Goal: Task Accomplishment & Management: Manage account settings

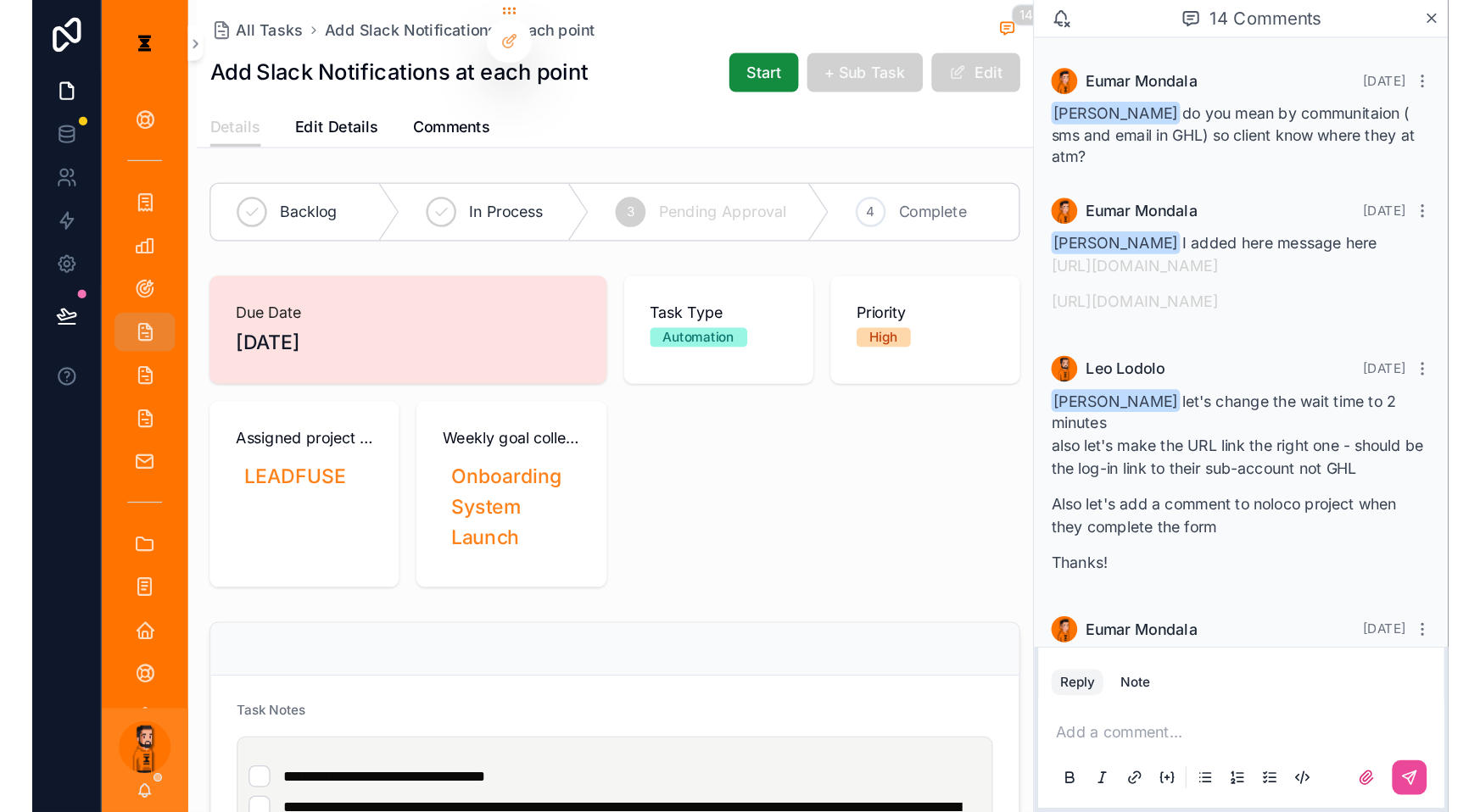
scroll to position [1365, 0]
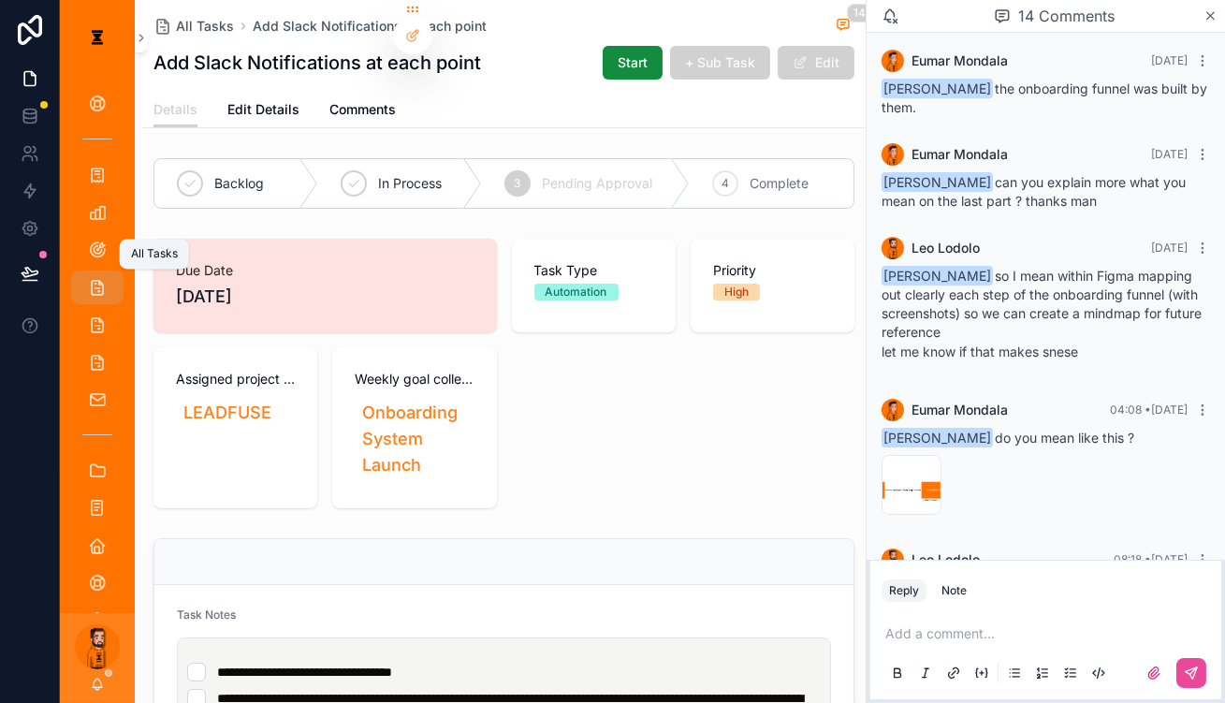
click at [88, 278] on icon "scrollable content" at bounding box center [97, 287] width 19 height 19
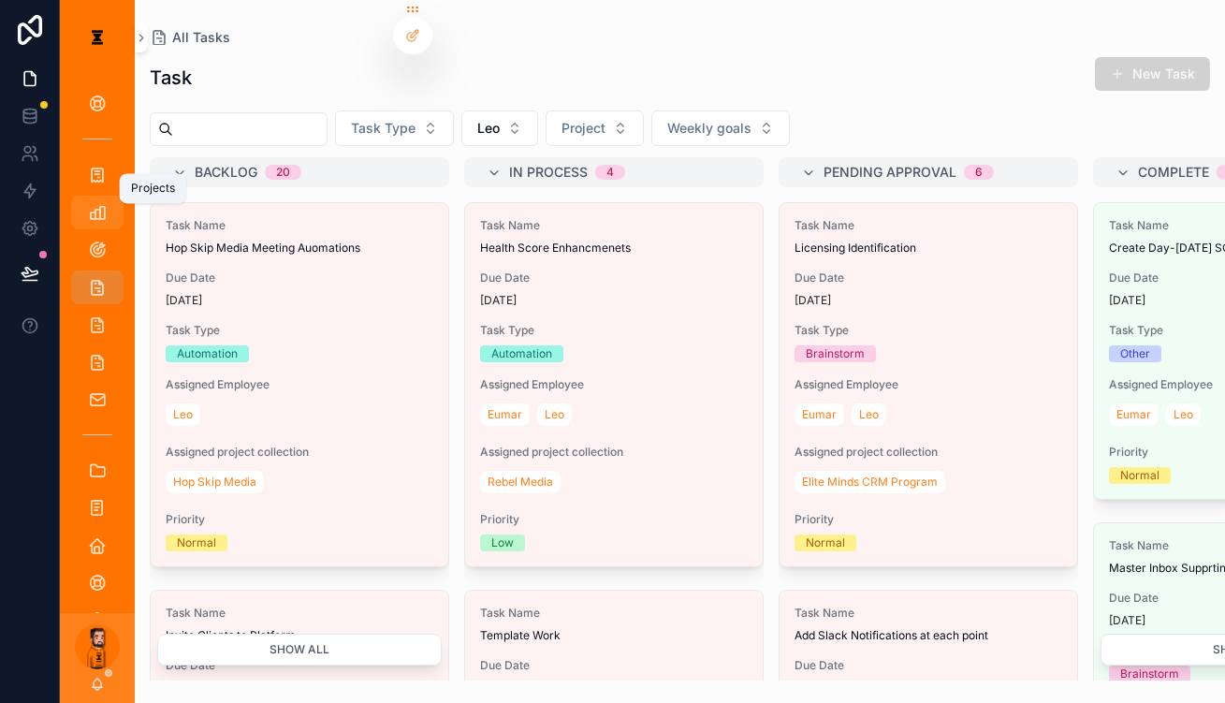
click at [88, 203] on icon "scrollable content" at bounding box center [97, 212] width 19 height 19
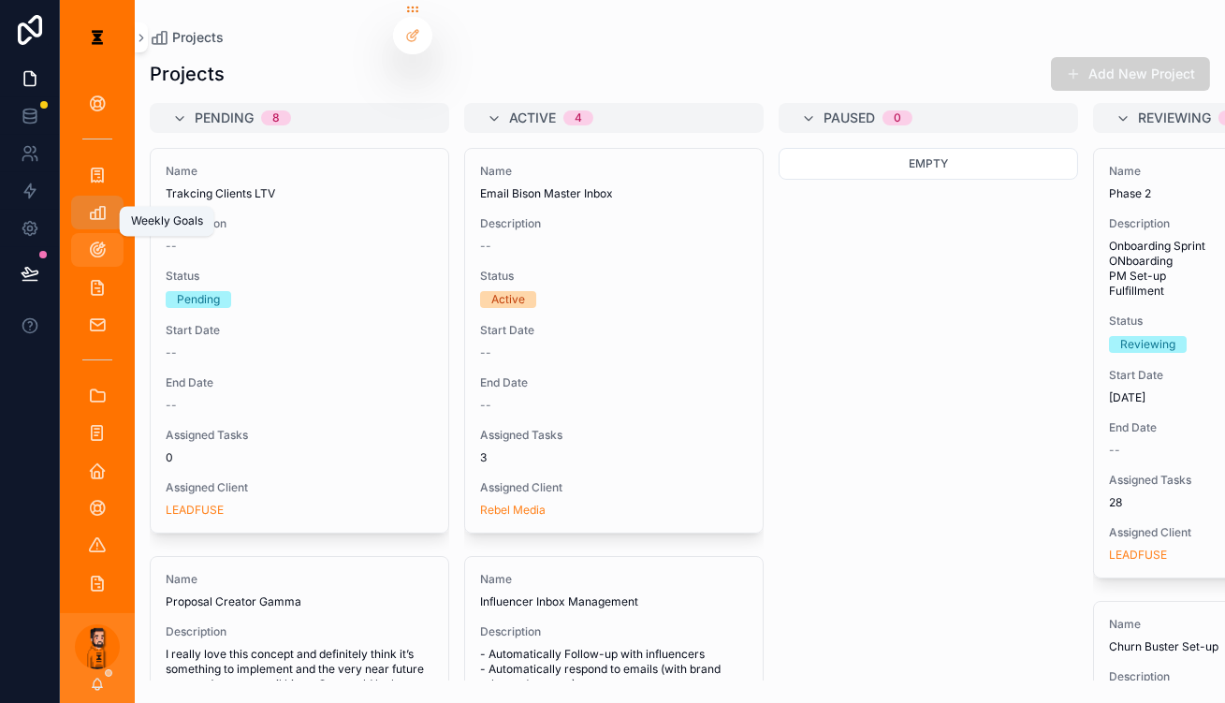
click at [93, 240] on icon "scrollable content" at bounding box center [97, 249] width 19 height 19
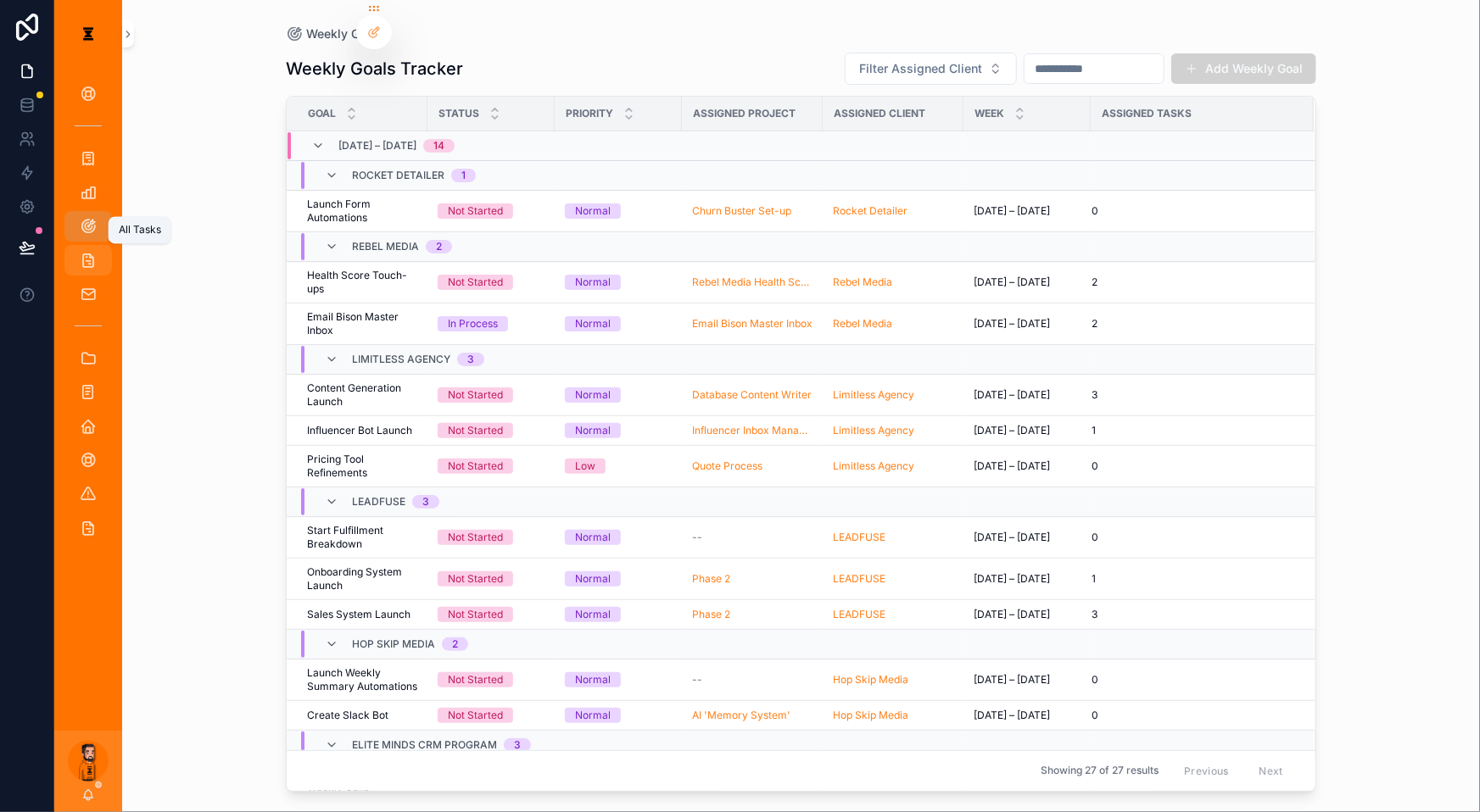
click at [83, 252] on icon "scrollable content" at bounding box center [88, 260] width 17 height 17
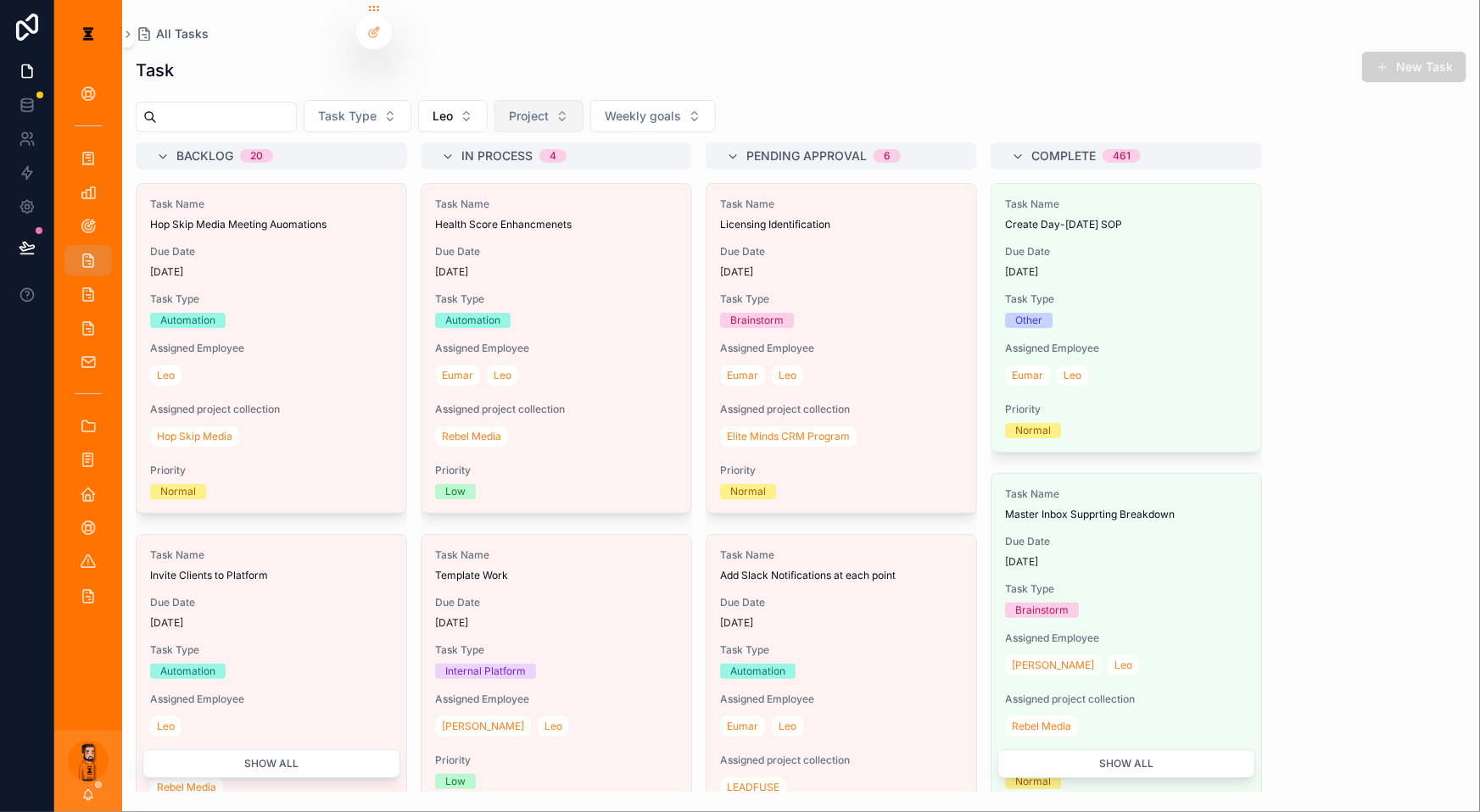
click at [518, 100] on button "Project" at bounding box center [538, 116] width 89 height 33
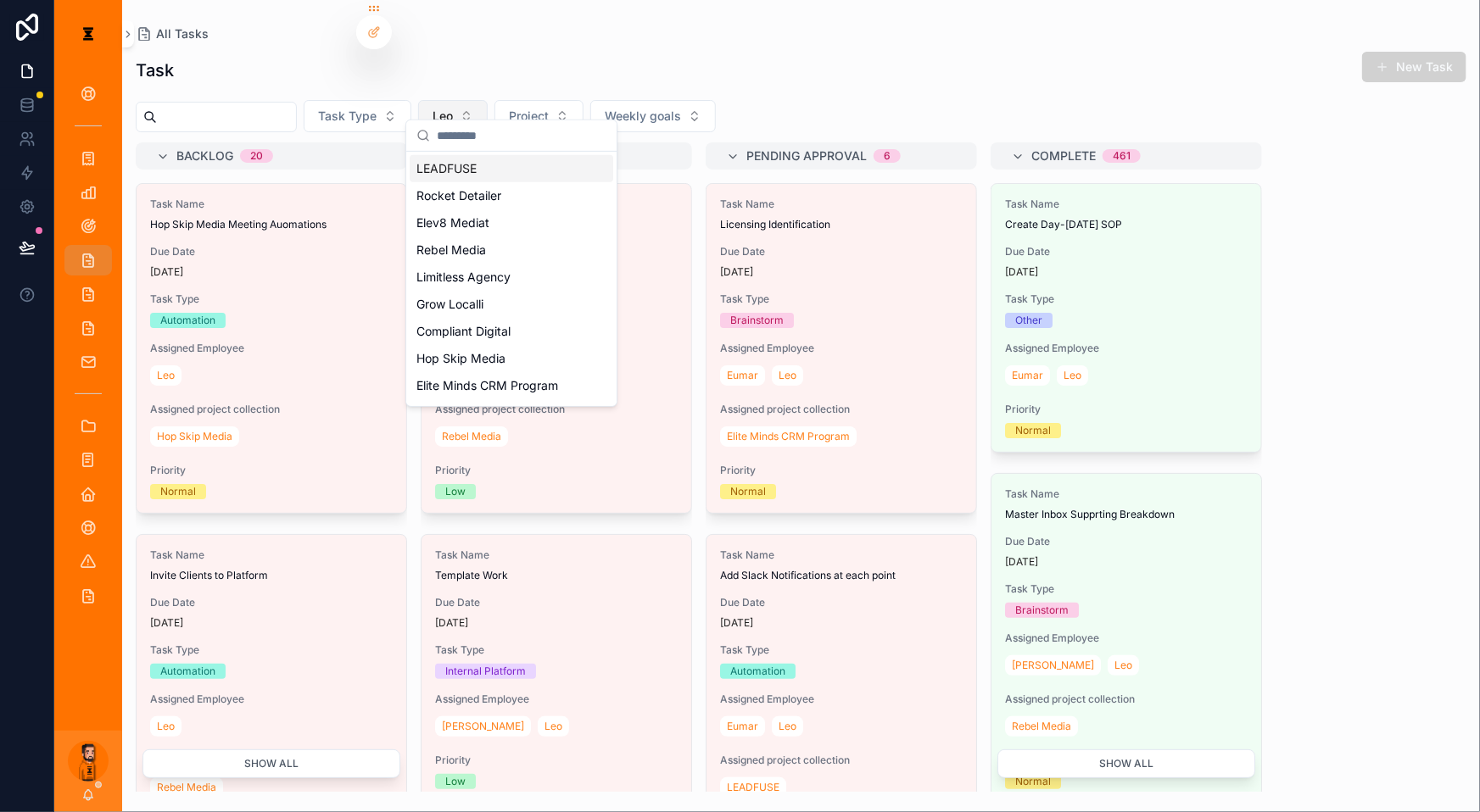
click at [453, 100] on button "Leo" at bounding box center [452, 116] width 70 height 33
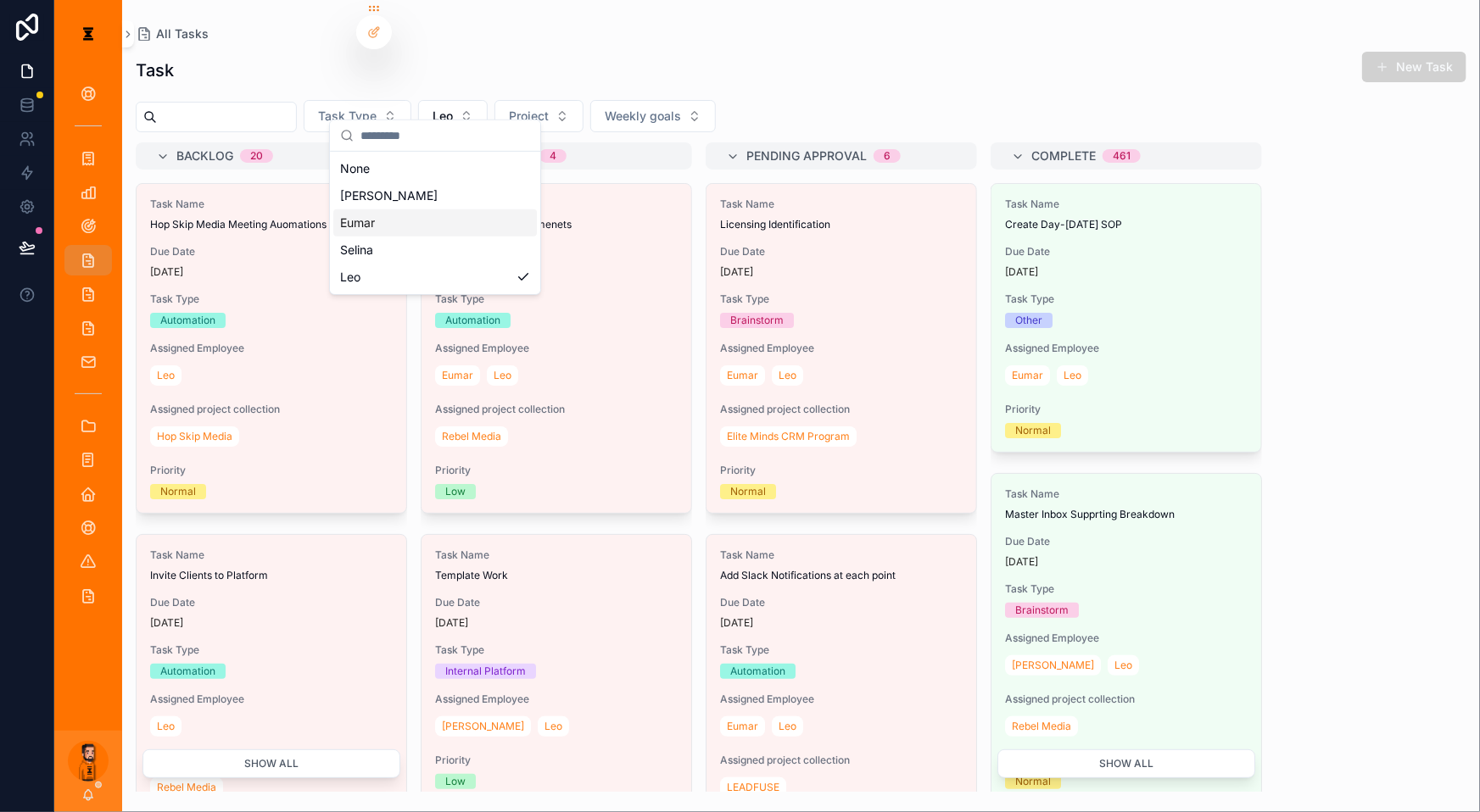
drag, startPoint x: 412, startPoint y: 185, endPoint x: 402, endPoint y: 214, distance: 30.7
click at [402, 214] on div "None [PERSON_NAME] [PERSON_NAME]" at bounding box center [435, 223] width 204 height 136
click at [402, 214] on div "Eumar" at bounding box center [435, 223] width 204 height 27
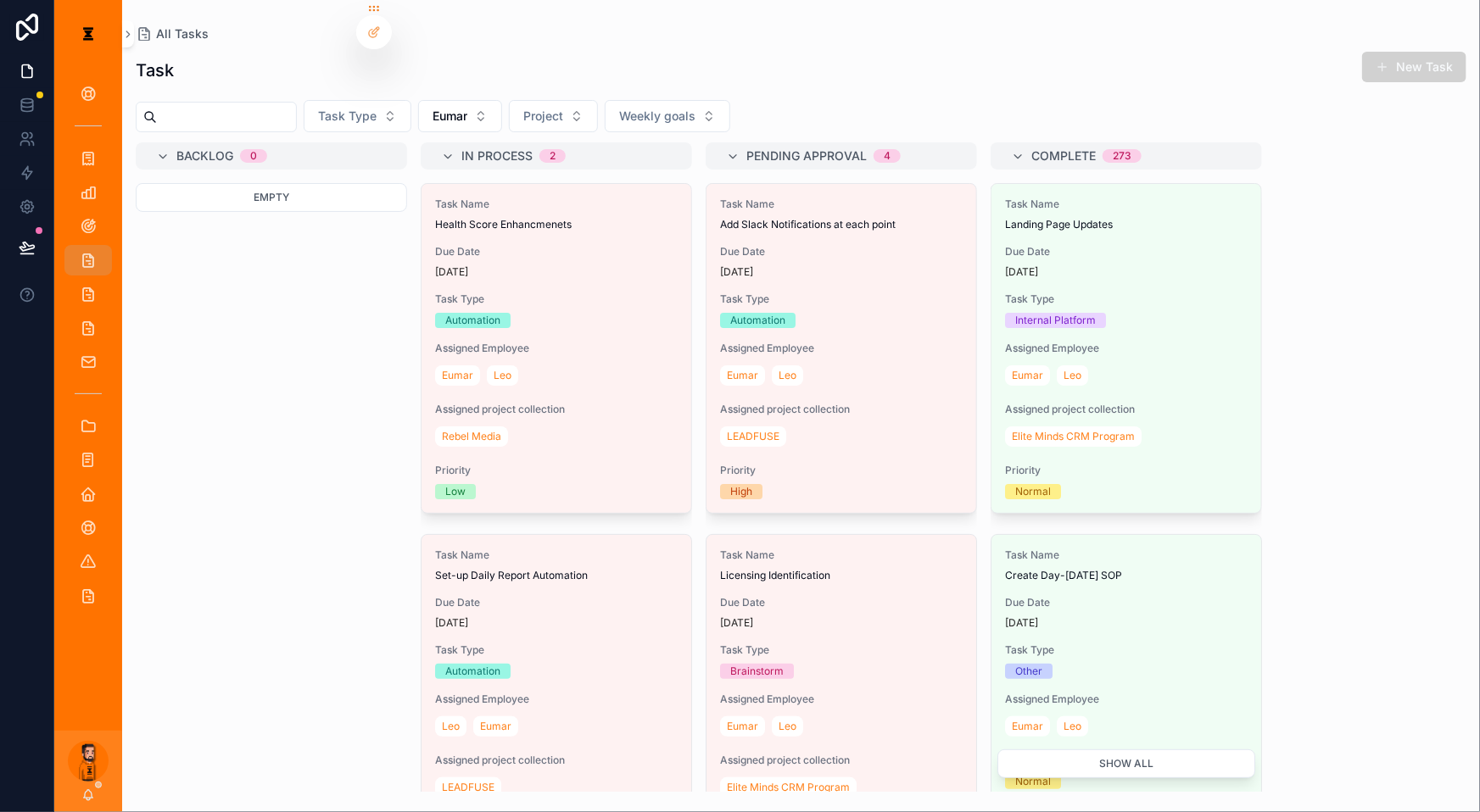
click at [90, 712] on div "[PERSON_NAME]" at bounding box center [88, 771] width 68 height 82
click at [82, 712] on icon "scrollable content" at bounding box center [88, 795] width 14 height 14
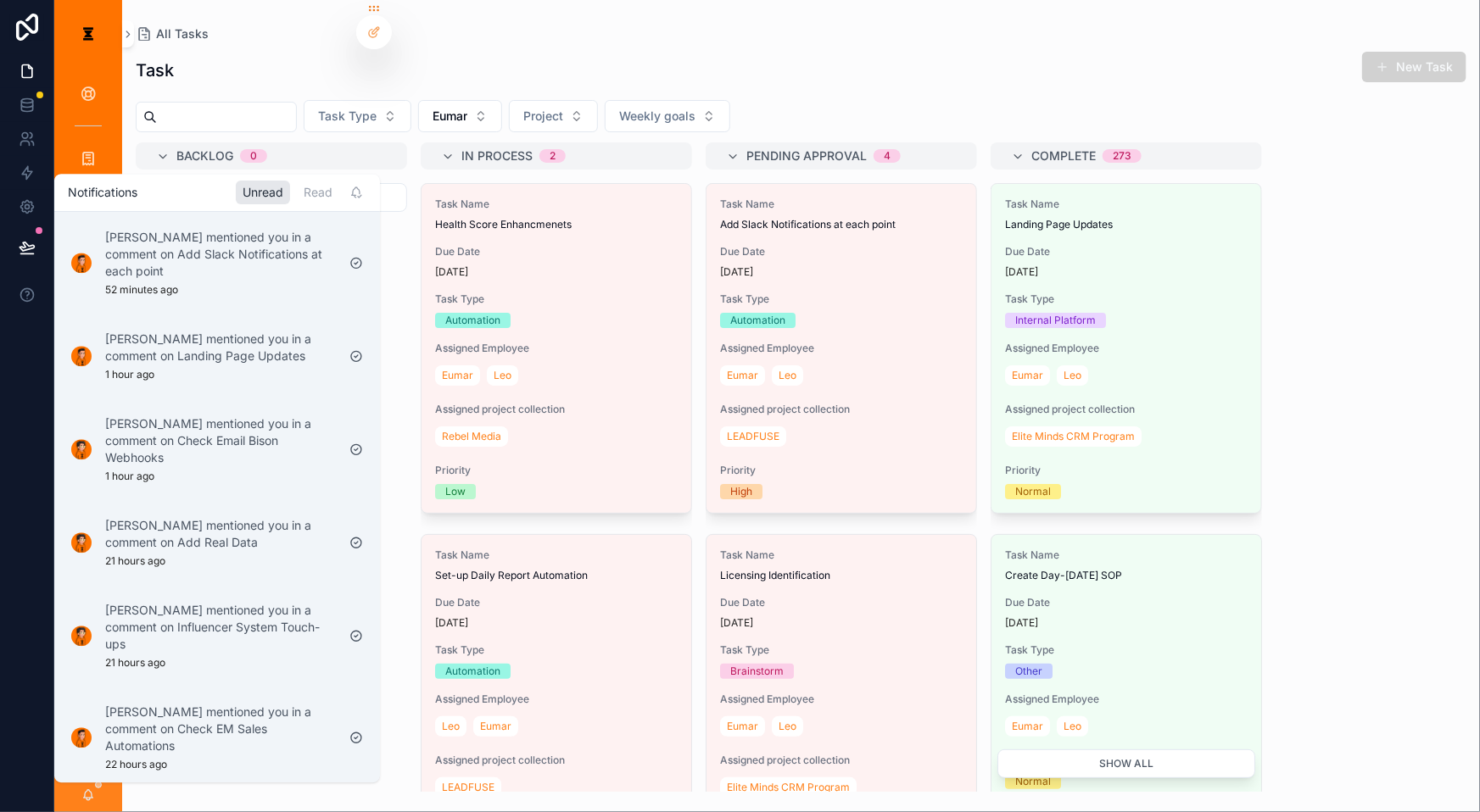
click at [785, 100] on div "Task Type Eumar Project Weekly goals" at bounding box center [801, 116] width 1358 height 33
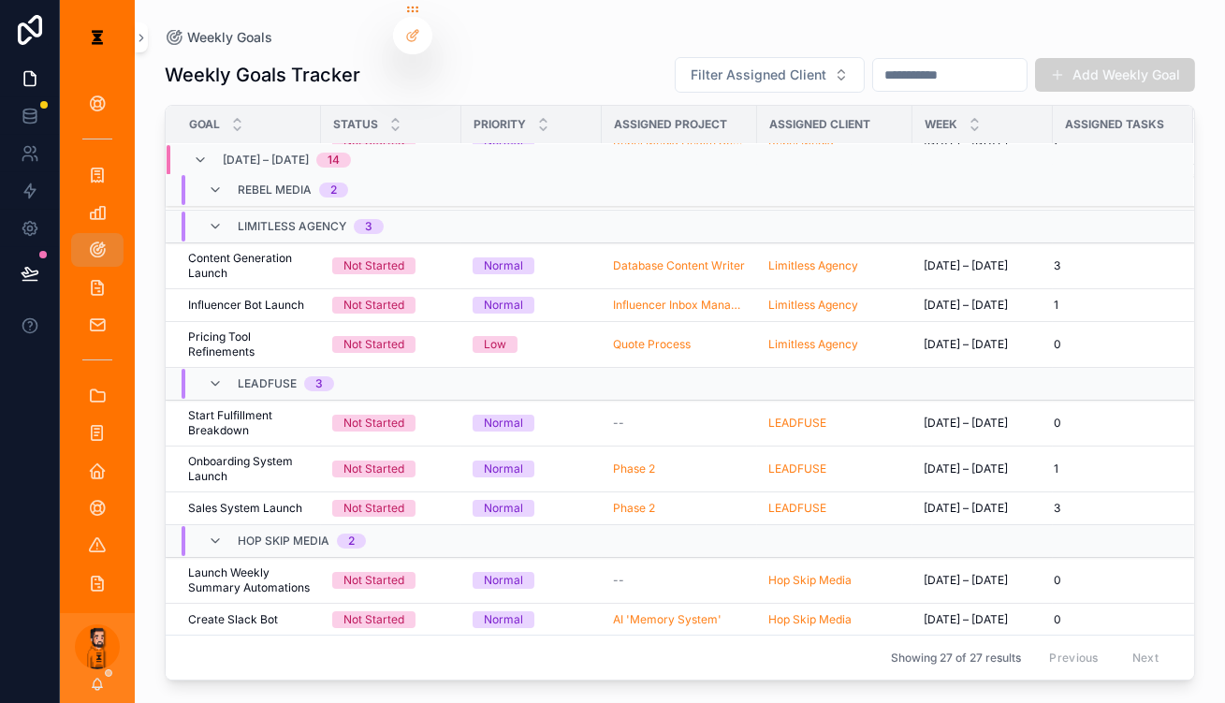
scroll to position [178, 0]
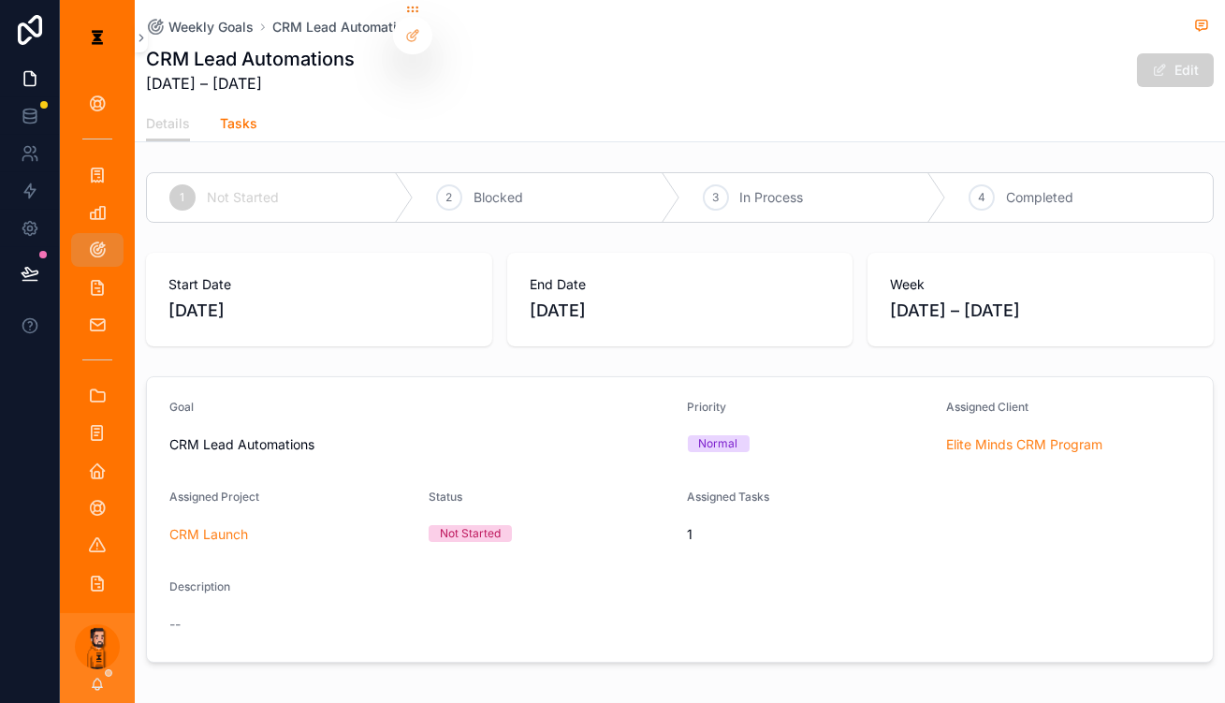
click at [257, 121] on link "Tasks" at bounding box center [238, 125] width 37 height 37
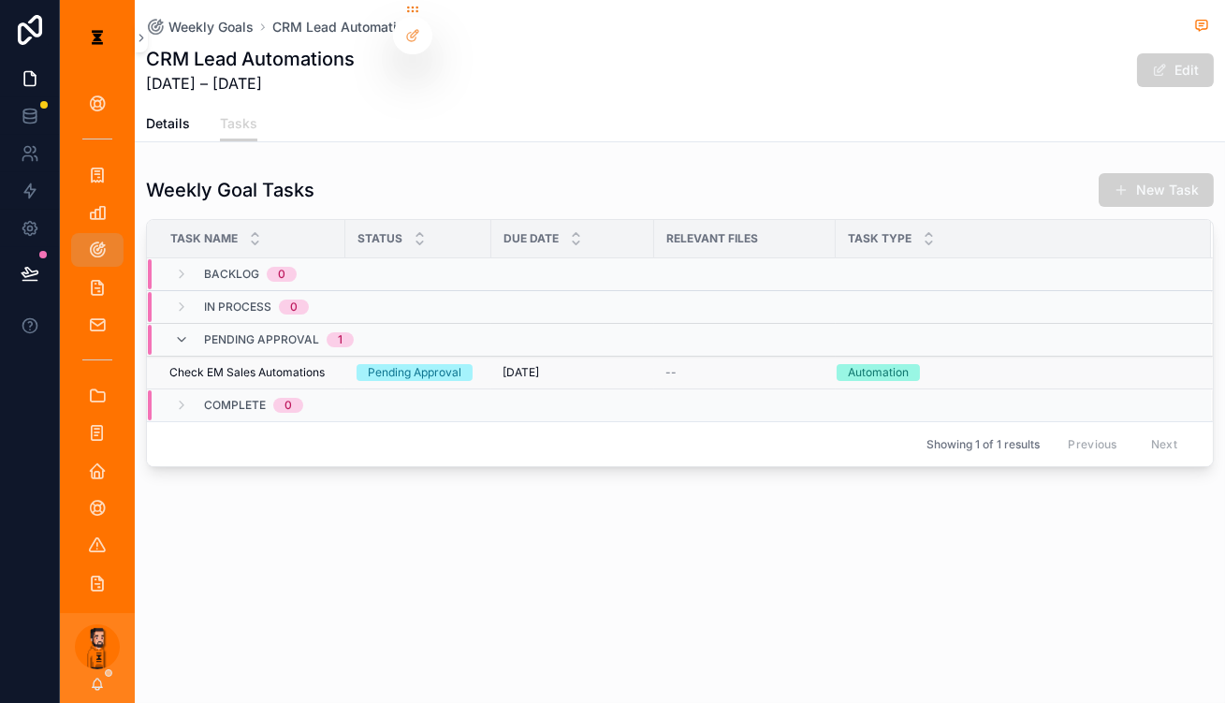
click at [322, 365] on span "Check EM Sales Automations" at bounding box center [246, 372] width 155 height 15
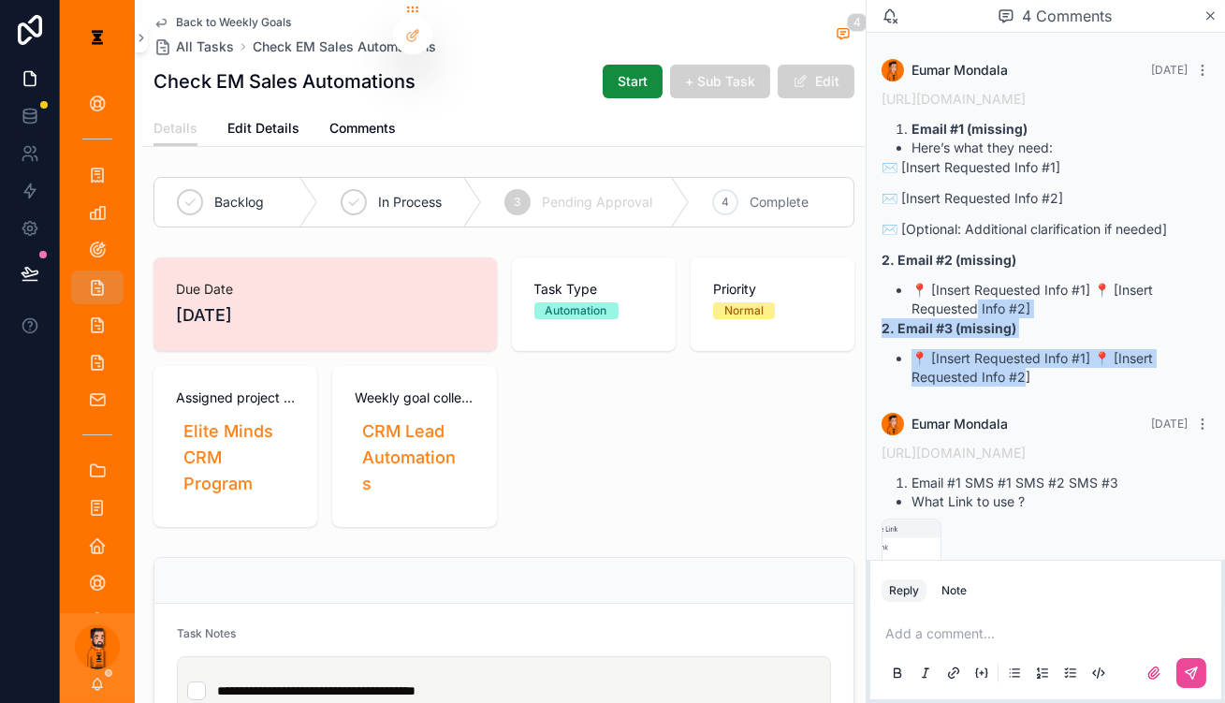
drag, startPoint x: 1049, startPoint y: 368, endPoint x: 1008, endPoint y: 309, distance: 71.9
click at [1008, 309] on div "https://app.gohighlevel.com/location/9NrSkH9xxrQpMMlMg0ve/workflow/2101c201-1cd…" at bounding box center [1045, 238] width 328 height 298
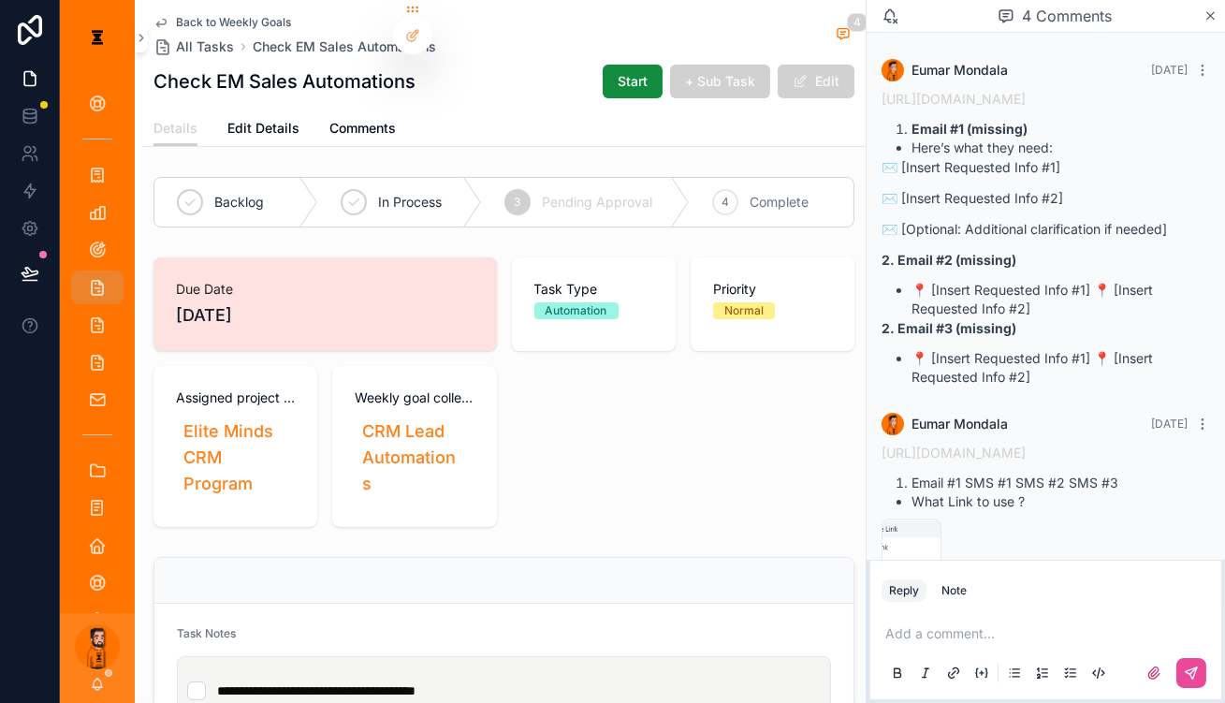
click at [1041, 294] on li "📍 [Insert Requested Info #1] 📍 [Insert Requested Info #2]" at bounding box center [1060, 299] width 298 height 37
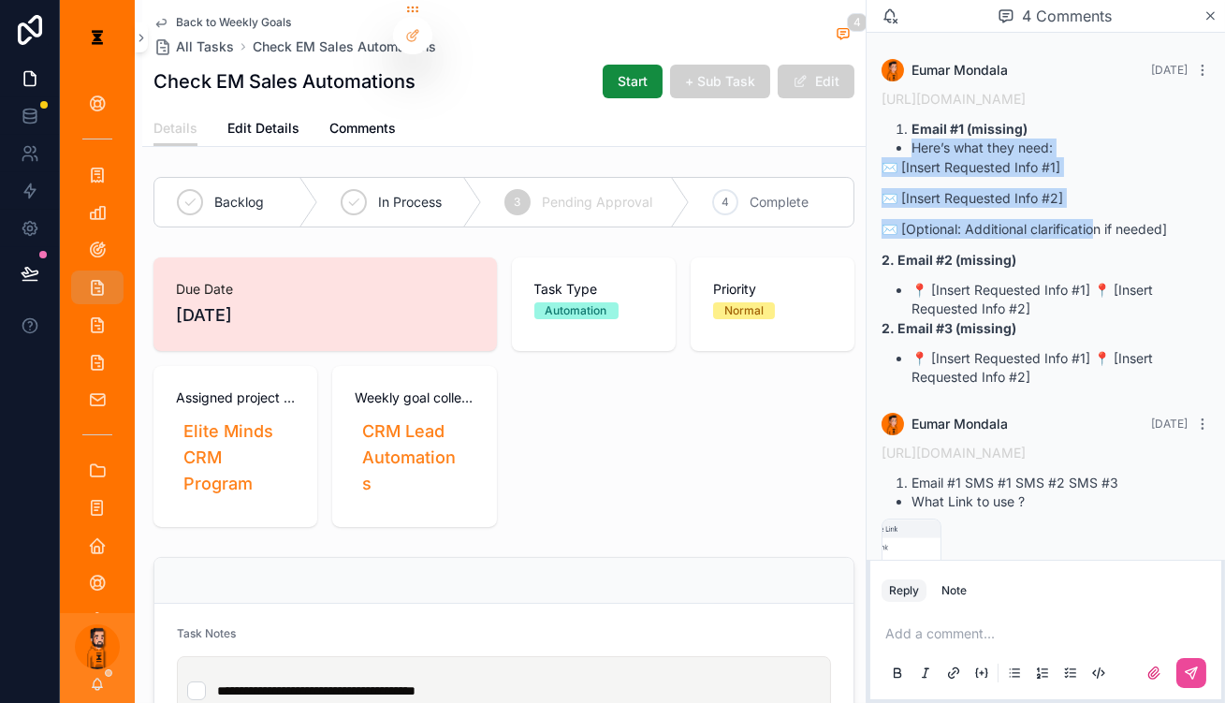
drag, startPoint x: 931, startPoint y: 162, endPoint x: 1111, endPoint y: 235, distance: 193.9
click at [1111, 235] on div "https://app.gohighlevel.com/location/9NrSkH9xxrQpMMlMg0ve/workflow/2101c201-1cd…" at bounding box center [1045, 238] width 328 height 298
click at [1111, 235] on p "✉️ [Optional: Additional clarification if needed]" at bounding box center [1045, 229] width 328 height 20
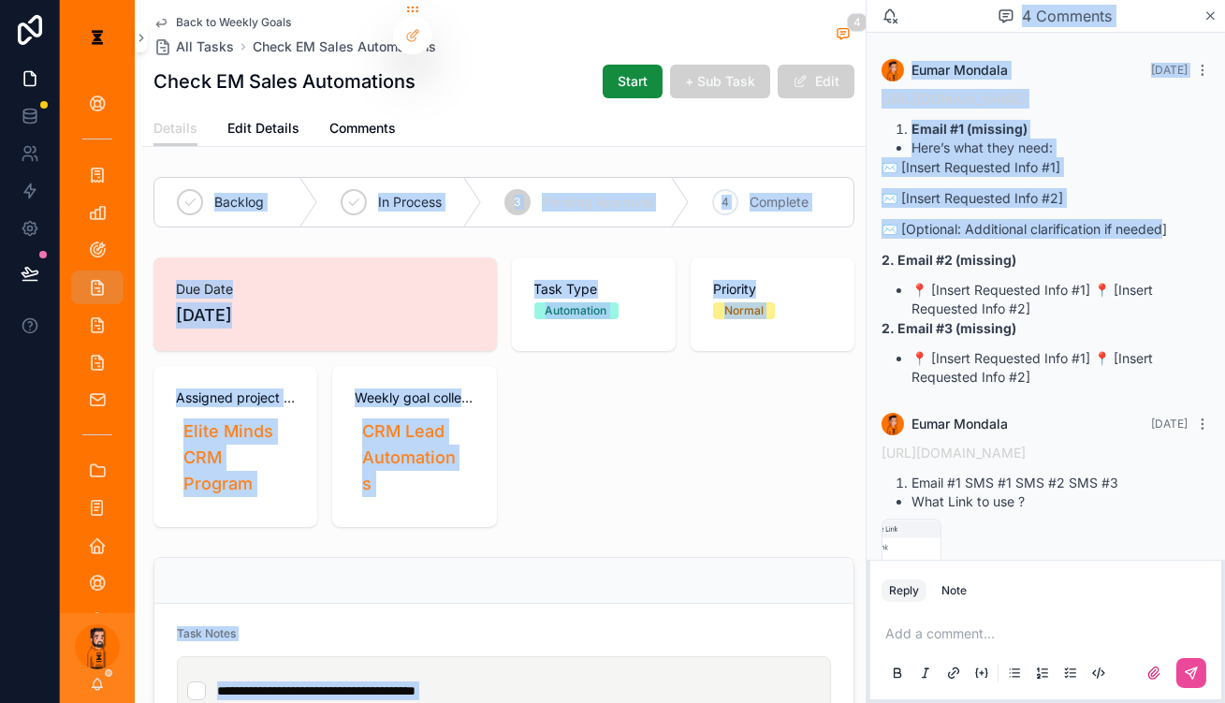
drag, startPoint x: 1170, startPoint y: 231, endPoint x: 882, endPoint y: 130, distance: 305.4
click at [882, 130] on div "**********" at bounding box center [642, 351] width 1165 height 703
click at [985, 177] on p "✉️ [Insert Requested Info #1]" at bounding box center [1045, 167] width 328 height 20
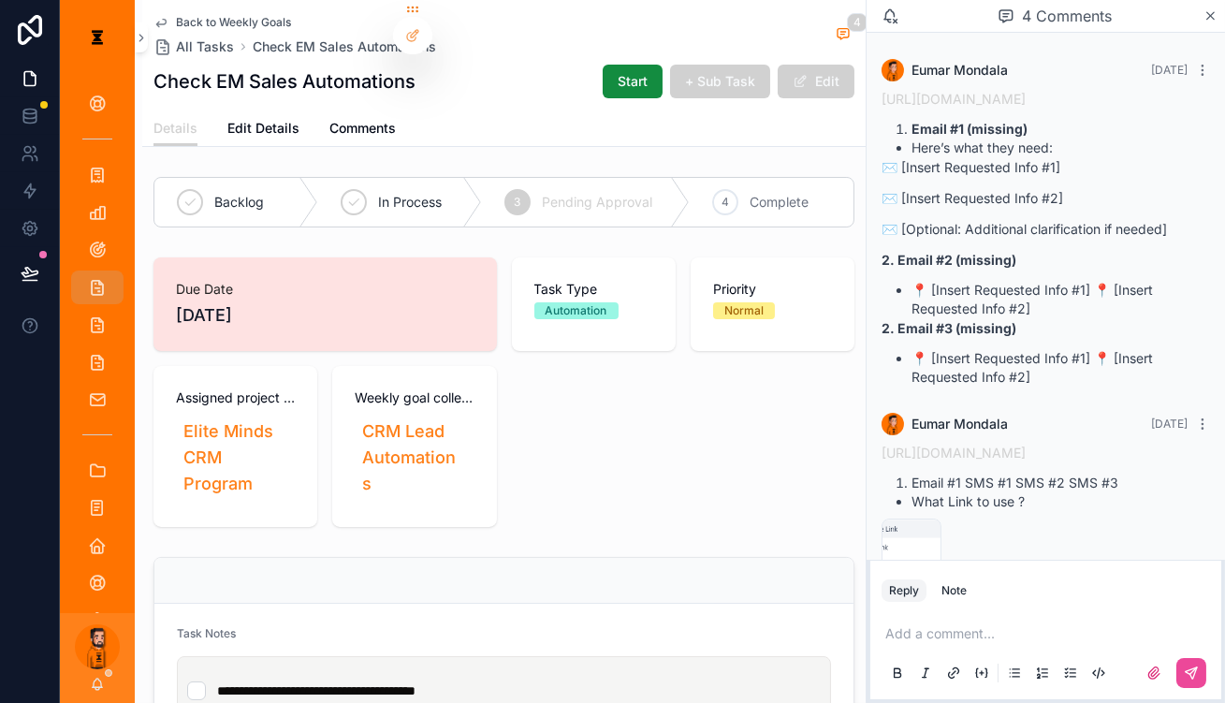
scroll to position [84, 0]
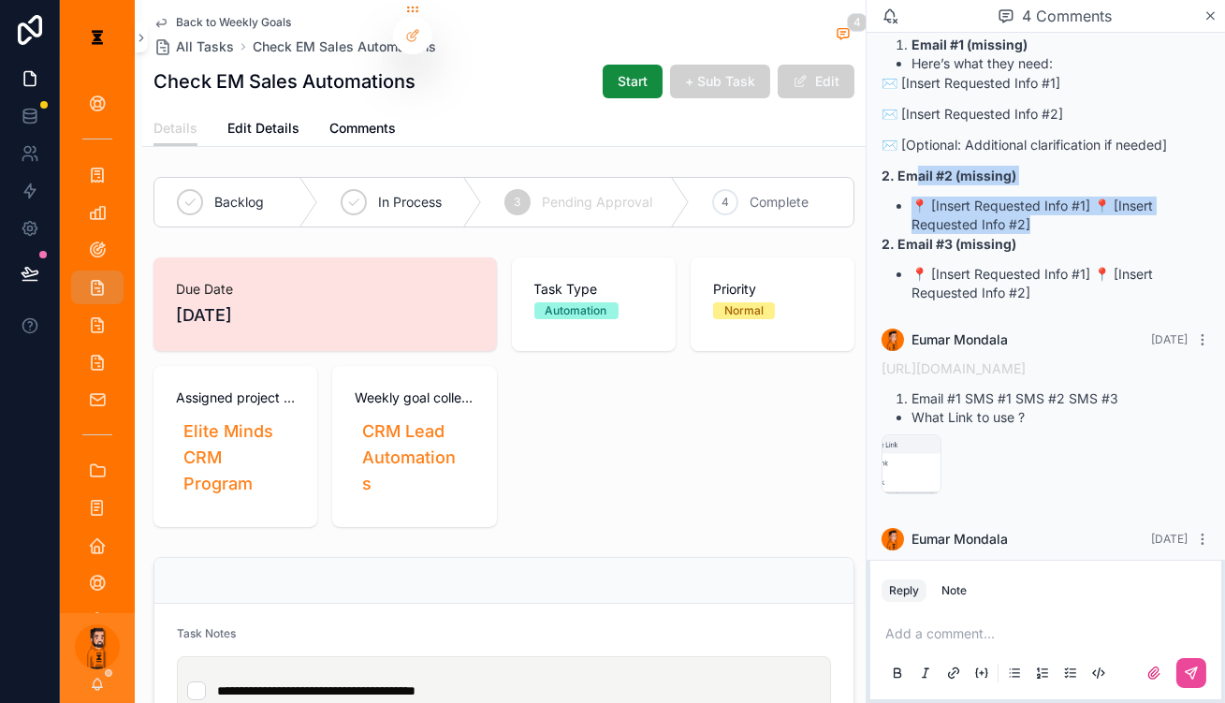
drag, startPoint x: 974, startPoint y: 180, endPoint x: 1137, endPoint y: 217, distance: 167.0
click at [1137, 217] on div "https://app.gohighlevel.com/location/9NrSkH9xxrQpMMlMg0ve/workflow/2101c201-1cd…" at bounding box center [1045, 154] width 328 height 298
click at [1137, 217] on li "📍 [Insert Requested Info #1] 📍 [Insert Requested Info #2]" at bounding box center [1060, 214] width 298 height 37
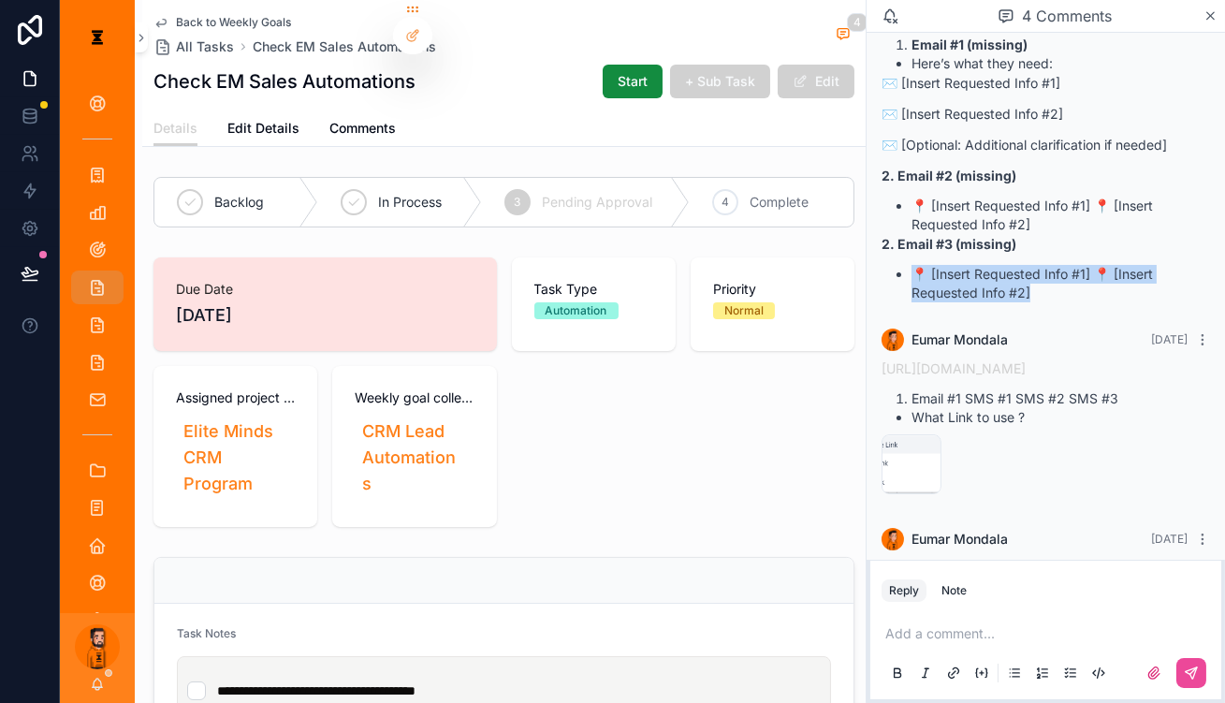
drag, startPoint x: 1112, startPoint y: 292, endPoint x: 945, endPoint y: 271, distance: 168.7
click at [945, 271] on div "Eumar Mondala 2 days ago https://app.gohighlevel.com/location/9NrSkH9xxrQpMMlMg…" at bounding box center [1045, 139] width 351 height 350
click at [995, 275] on li "📍 [Insert Requested Info #1] 📍 [Insert Requested Info #2]" at bounding box center [1060, 283] width 298 height 37
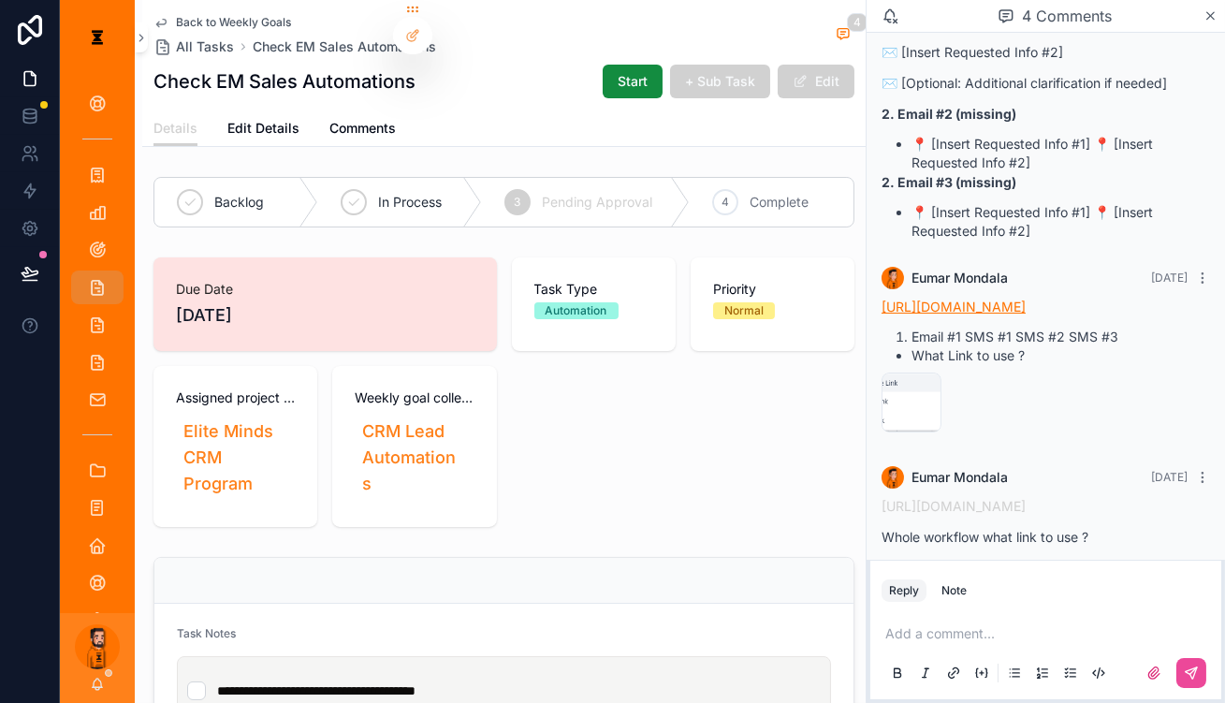
scroll to position [281, 0]
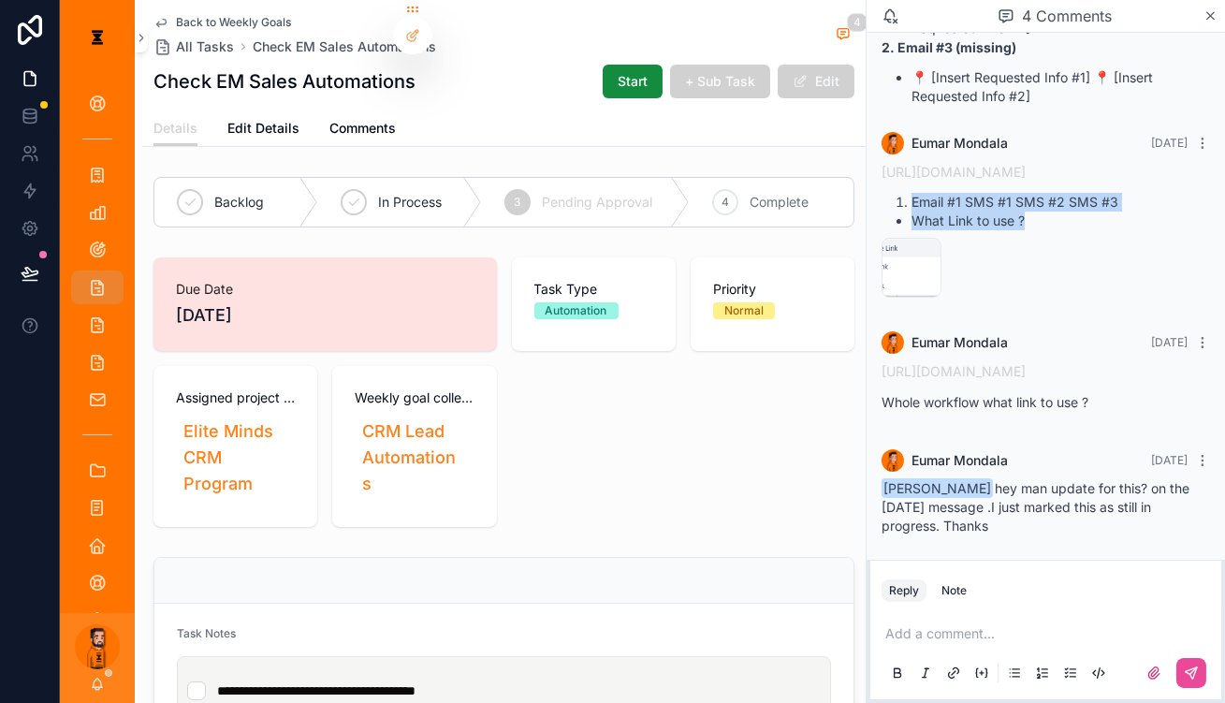
drag, startPoint x: 949, startPoint y: 208, endPoint x: 1073, endPoint y: 228, distance: 126.1
click at [1073, 228] on div "https://app.gohighlevel.com/location/9NrSkH9xxrQpMMlMg0ve/workflow/ba6c8339-b70…" at bounding box center [1045, 196] width 328 height 68
click at [941, 269] on div "image .png" at bounding box center [911, 268] width 60 height 60
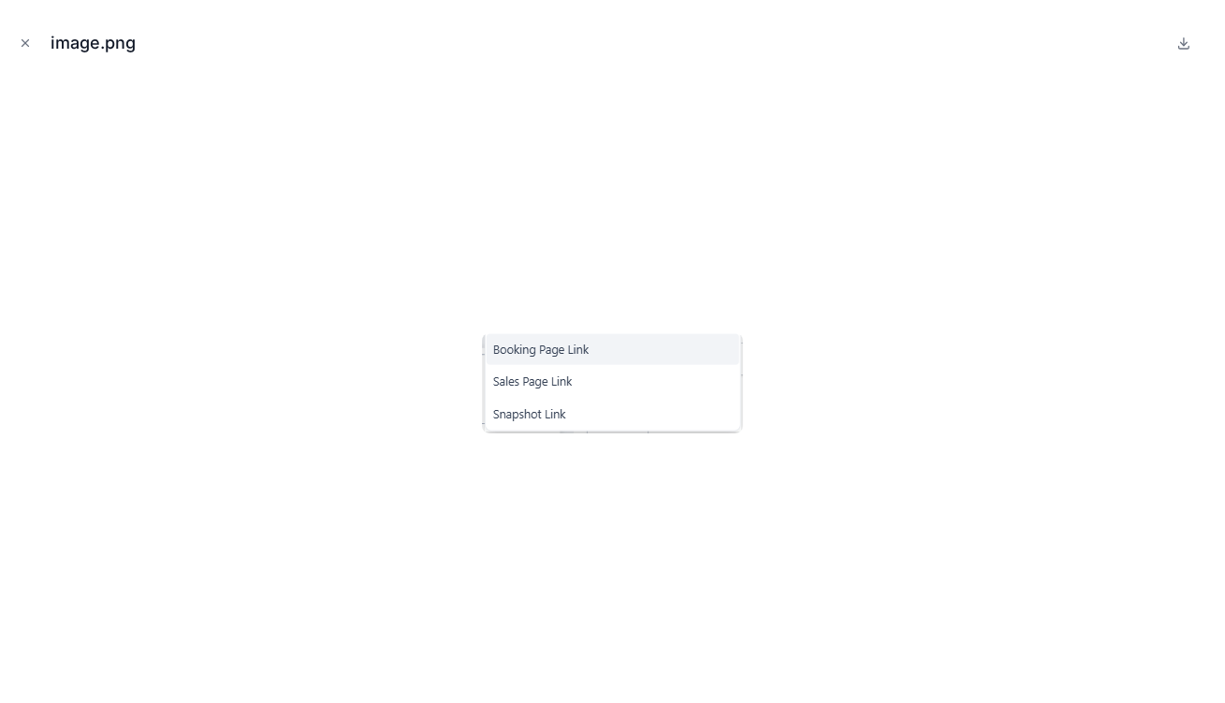
click at [920, 269] on div at bounding box center [612, 383] width 1195 height 609
click at [22, 40] on icon "Close modal" at bounding box center [25, 43] width 7 height 7
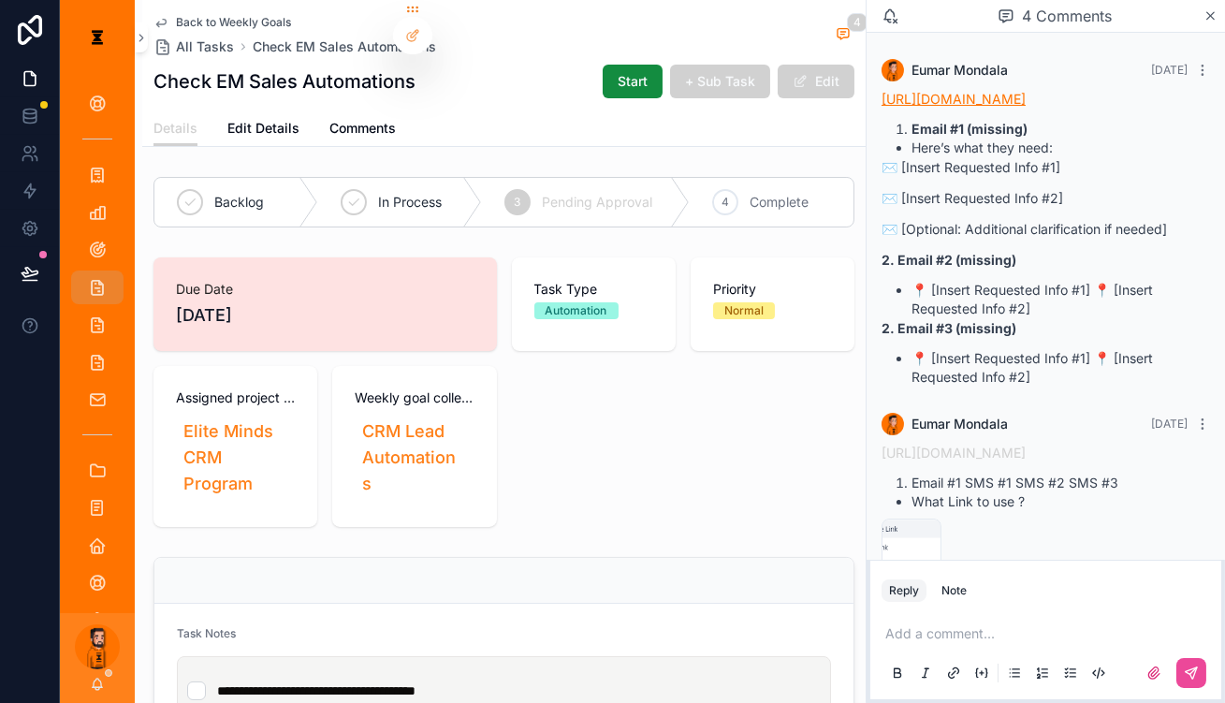
click at [1014, 101] on link "https://app.gohighlevel.com/location/9NrSkH9xxrQpMMlMg0ve/workflow/2101c201-1cd…" at bounding box center [953, 99] width 144 height 16
click at [1025, 450] on link "https://app.gohighlevel.com/location/9NrSkH9xxrQpMMlMg0ve/workflow/ba6c8339-b70…" at bounding box center [953, 452] width 144 height 16
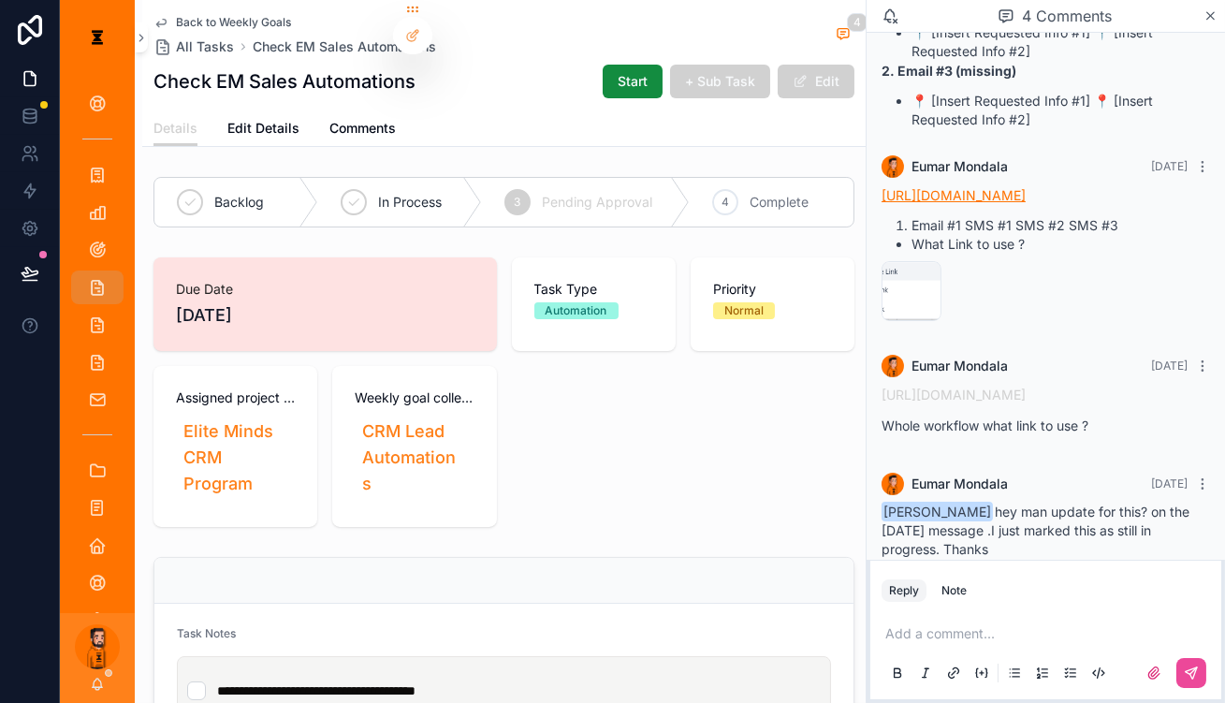
scroll to position [281, 0]
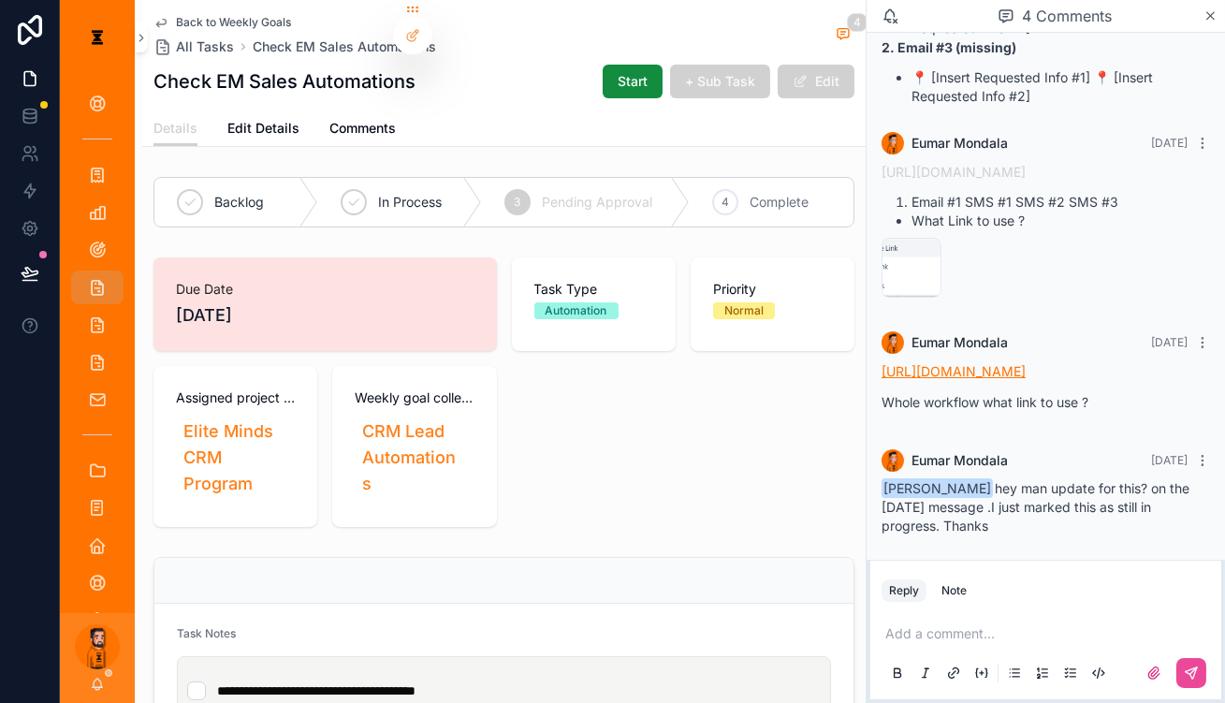
click at [995, 363] on link "https://app.gohighlevel.com/location/9NrSkH9xxrQpMMlMg0ve/workflow/7017a0c1-99b…" at bounding box center [953, 371] width 144 height 16
drag, startPoint x: 76, startPoint y: 698, endPoint x: 89, endPoint y: 688, distance: 16.7
click at [78, 696] on div "[PERSON_NAME]" at bounding box center [97, 658] width 75 height 90
click at [93, 687] on icon "scrollable content" at bounding box center [98, 682] width 10 height 8
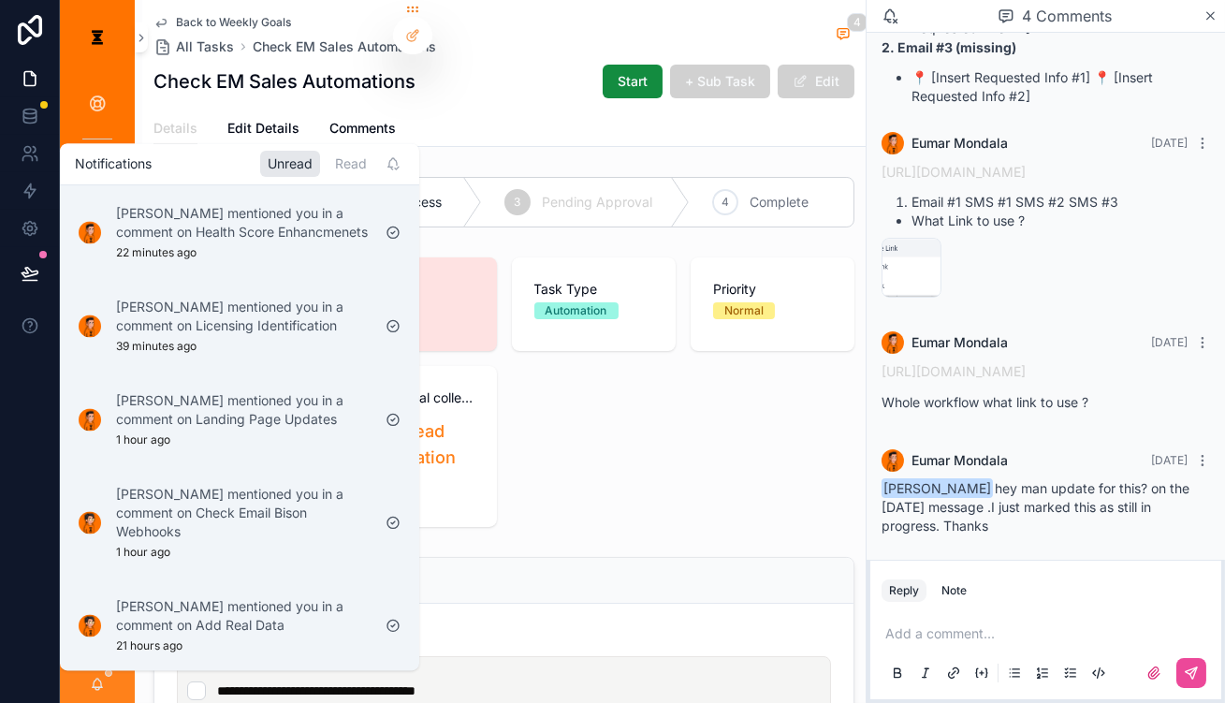
drag, startPoint x: 299, startPoint y: 164, endPoint x: 274, endPoint y: 160, distance: 25.5
click at [327, 164] on div "Read" at bounding box center [350, 164] width 47 height 26
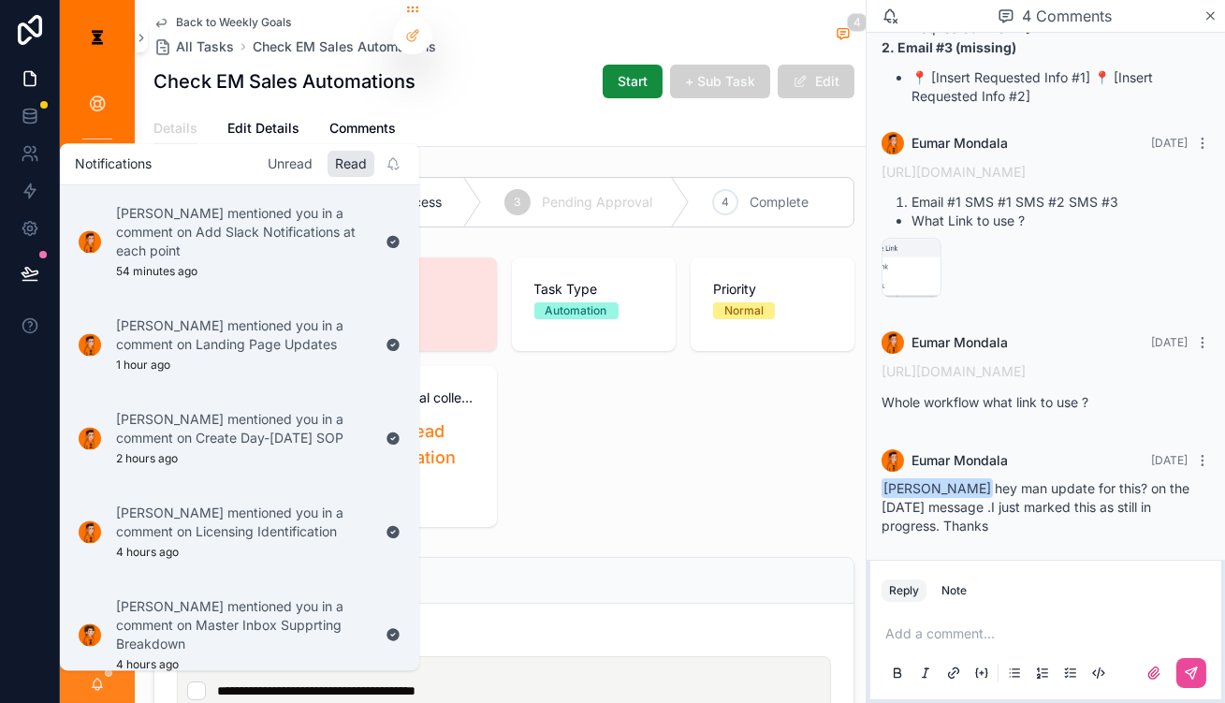
click at [262, 160] on div "Unread" at bounding box center [290, 164] width 60 height 26
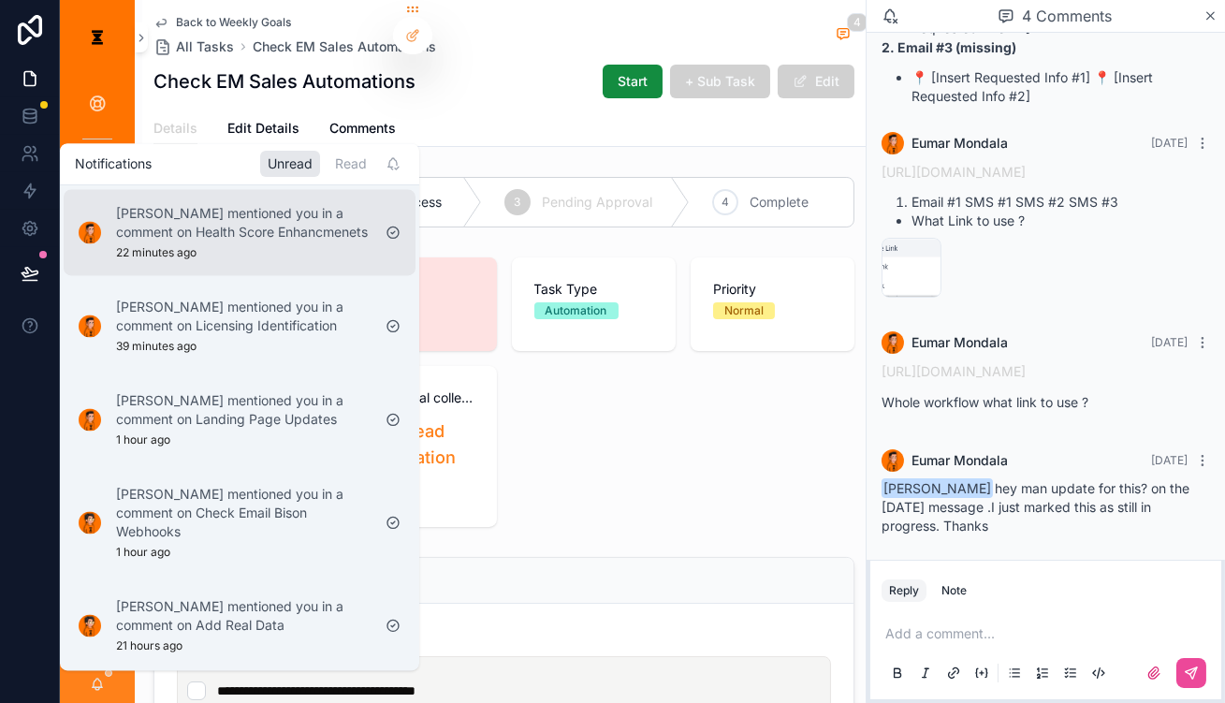
click at [211, 224] on p "Eumar Mondala mentioned you in a comment on Health Score Enhancmenets" at bounding box center [243, 222] width 254 height 37
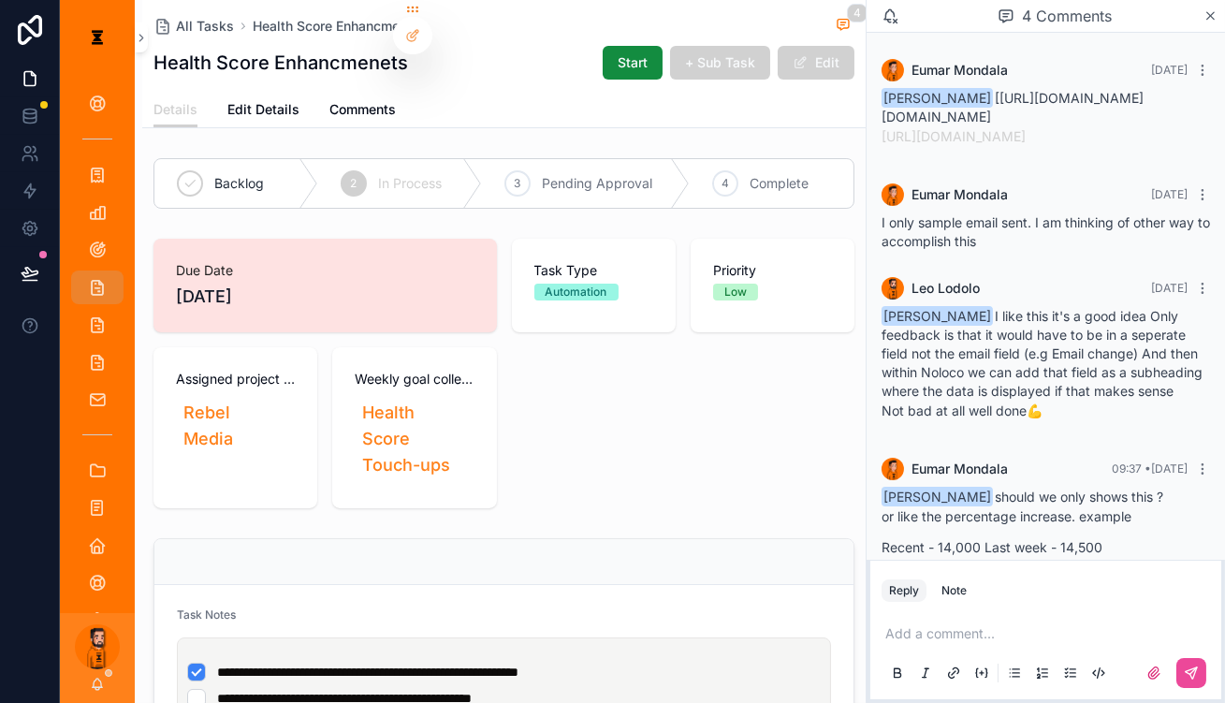
scroll to position [194, 0]
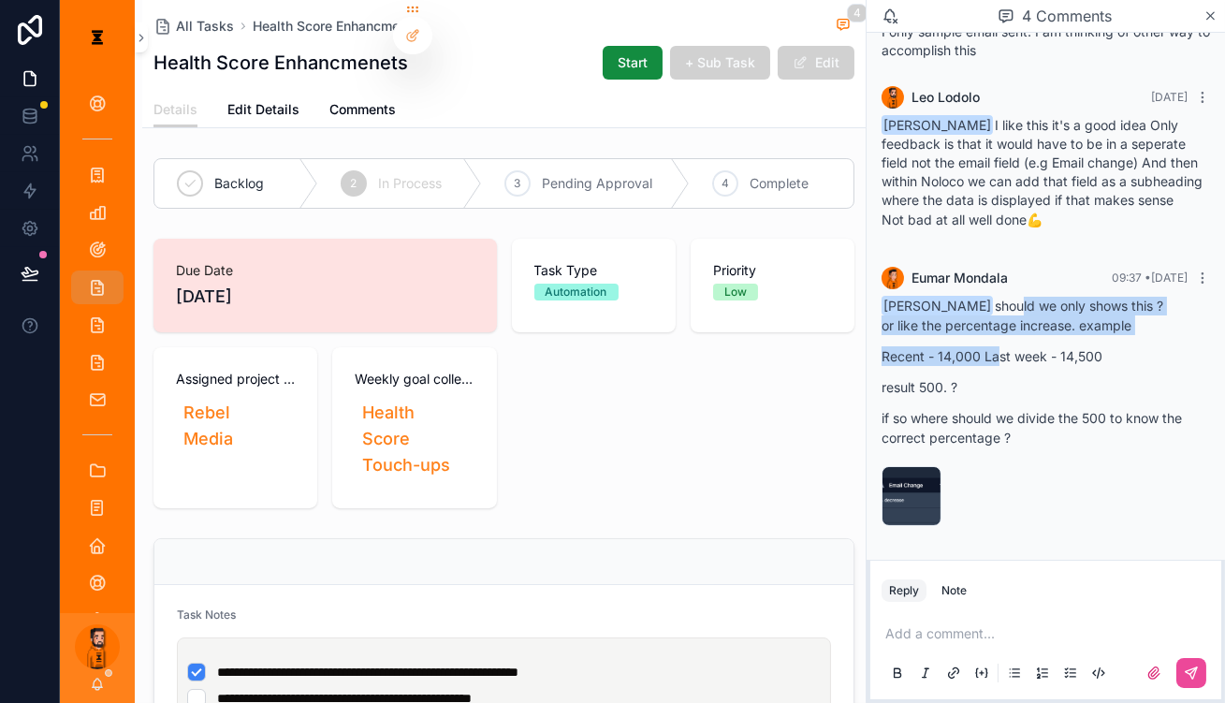
drag, startPoint x: 1015, startPoint y: 328, endPoint x: 1024, endPoint y: 351, distance: 24.0
click at [1024, 351] on div "Leo Lodolo should we only shows this ? or like the percentage increase. example…" at bounding box center [1045, 372] width 328 height 151
click at [1023, 353] on div "Leo Lodolo should we only shows this ? or like the percentage increase. example…" at bounding box center [1045, 372] width 328 height 151
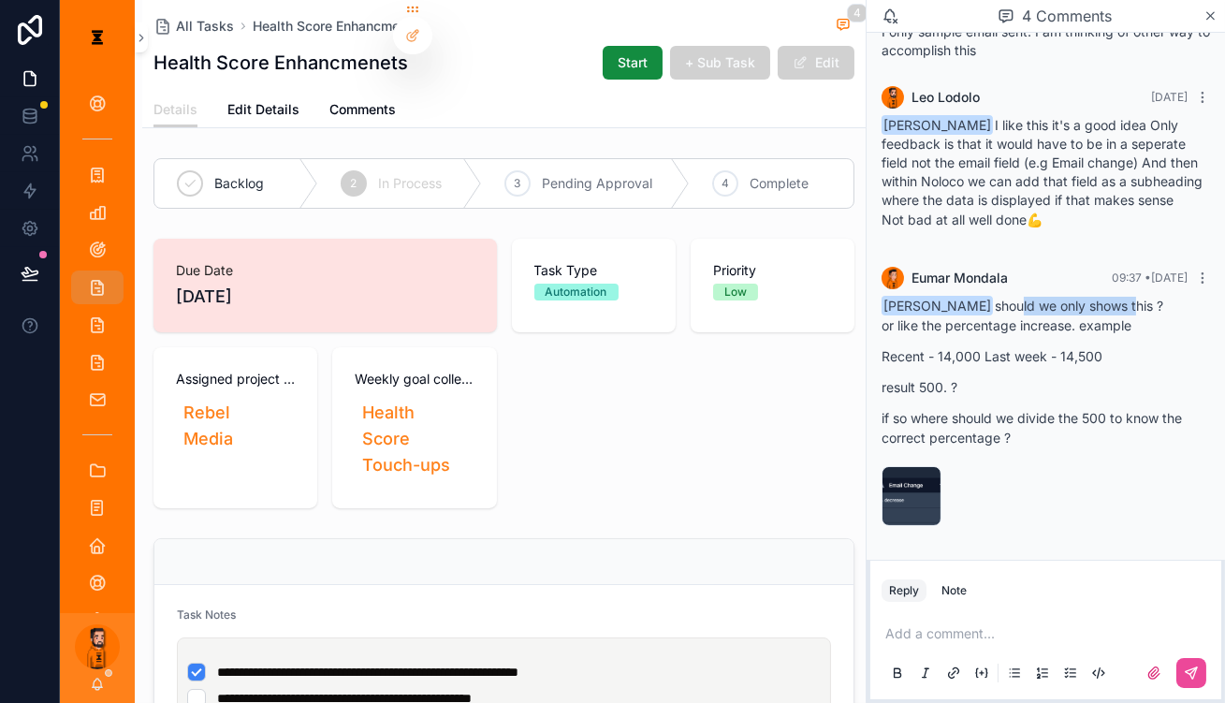
drag, startPoint x: 1014, startPoint y: 324, endPoint x: 1113, endPoint y: 328, distance: 99.3
click at [1113, 328] on div "Leo Lodolo should we only shows this ? or like the percentage increase. example…" at bounding box center [1045, 372] width 328 height 151
drag, startPoint x: 1081, startPoint y: 343, endPoint x: 1117, endPoint y: 347, distance: 36.7
click at [1117, 335] on p "or like the percentage increase. example" at bounding box center [1045, 325] width 328 height 20
drag, startPoint x: 944, startPoint y: 368, endPoint x: 1072, endPoint y: 370, distance: 128.2
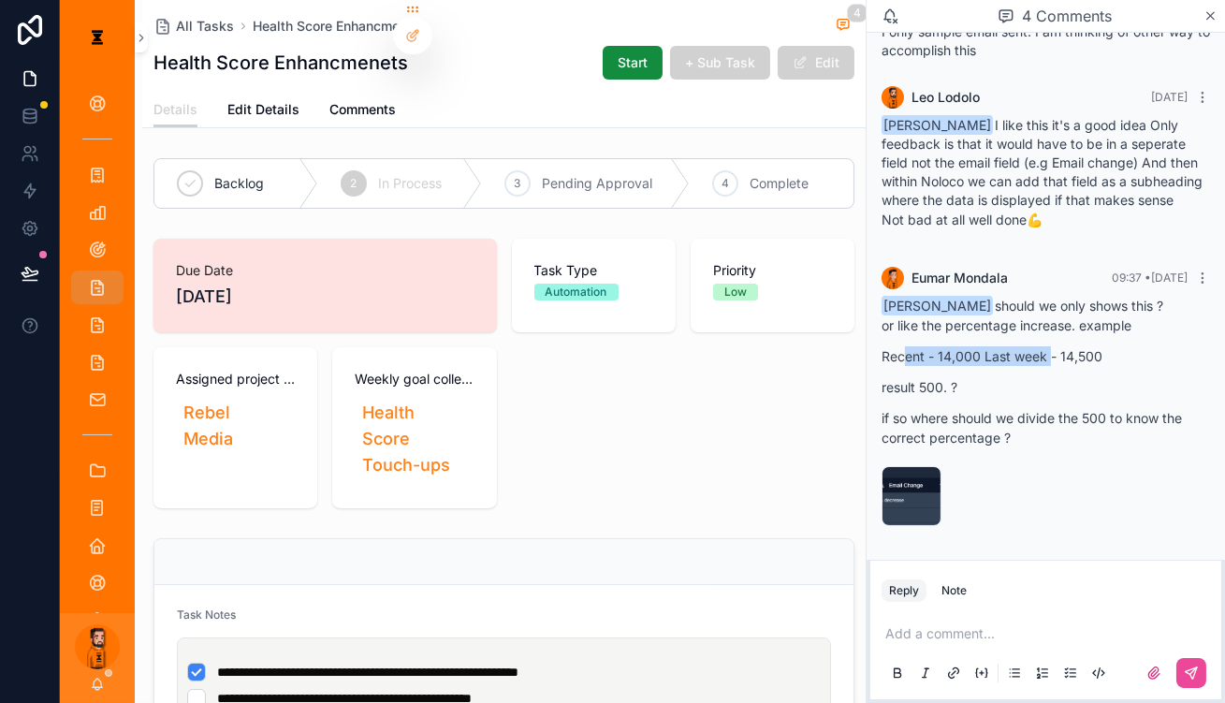
click at [1072, 366] on p "Recent - 14,000 Last week - 14,500" at bounding box center [1045, 356] width 328 height 20
click at [935, 475] on div "image .png" at bounding box center [911, 496] width 60 height 60
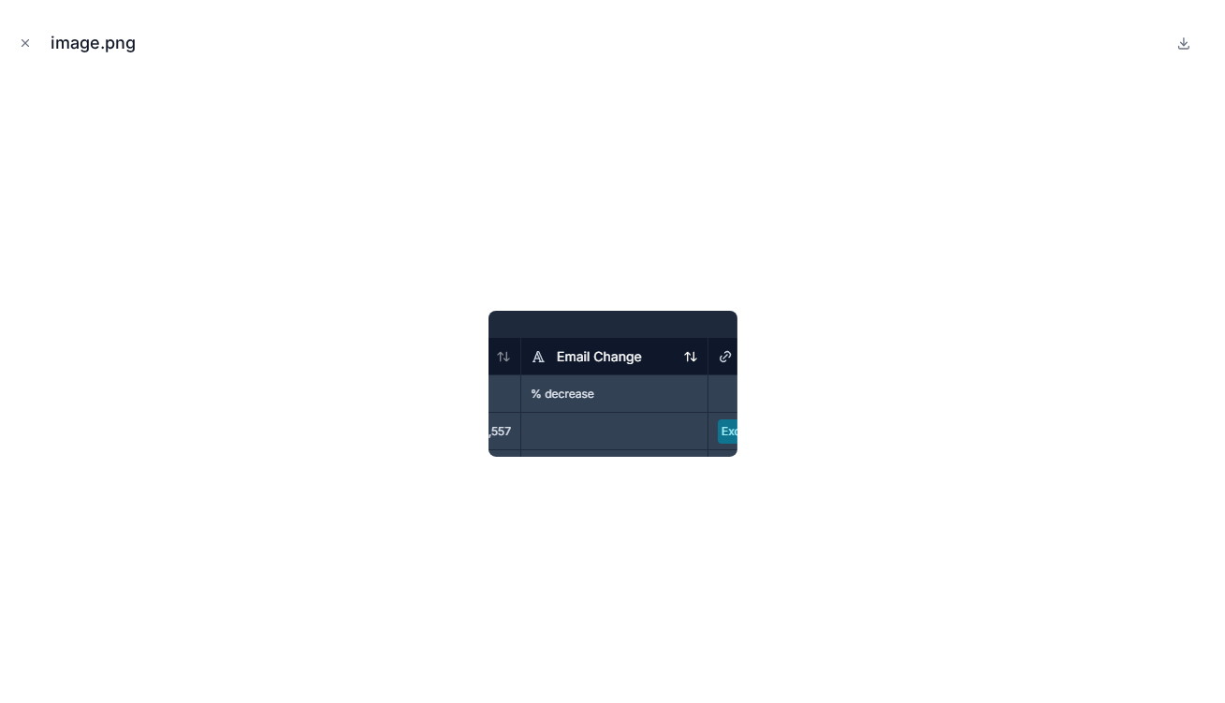
click at [836, 370] on div at bounding box center [612, 383] width 1195 height 609
click at [22, 40] on icon "Close modal" at bounding box center [25, 43] width 7 height 7
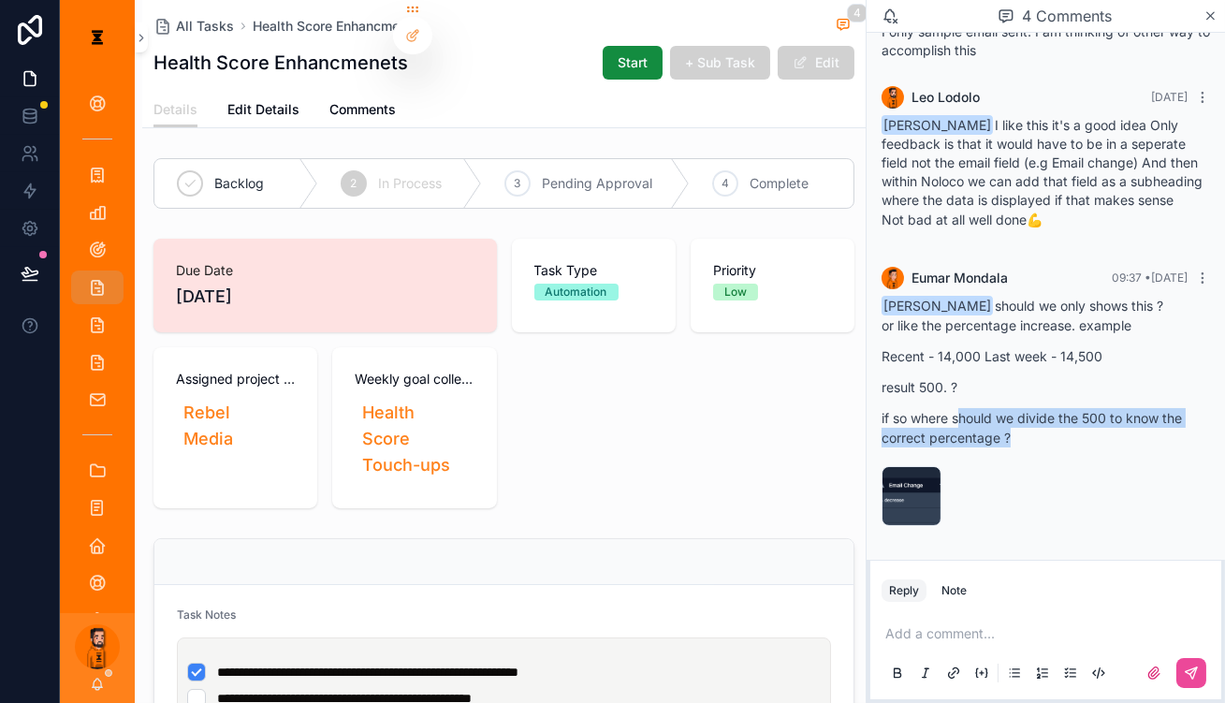
drag, startPoint x: 994, startPoint y: 422, endPoint x: 1088, endPoint y: 434, distance: 95.3
click at [1088, 434] on p "if so where should we divide the 500 to know the correct percentage ?" at bounding box center [1045, 427] width 328 height 39
click at [1042, 324] on div "Leo Lodolo should we only shows this ? or like the percentage increase. example…" at bounding box center [1045, 372] width 328 height 151
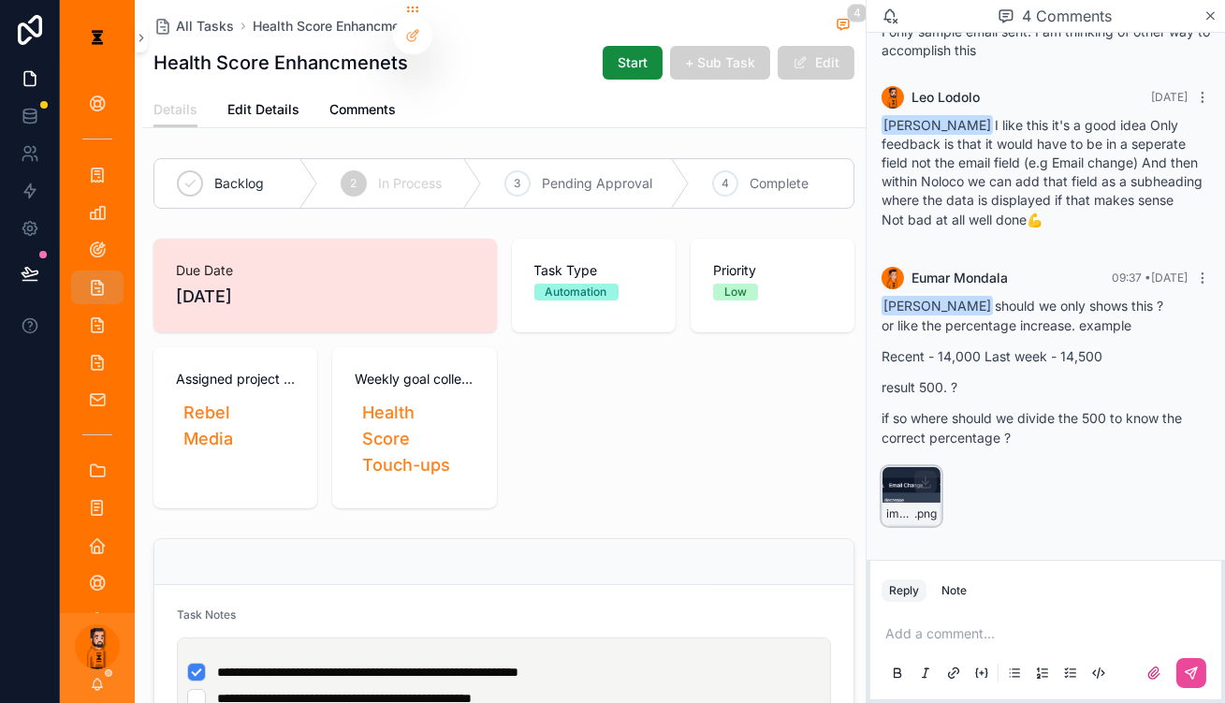
click at [940, 485] on div "image .png" at bounding box center [911, 496] width 60 height 60
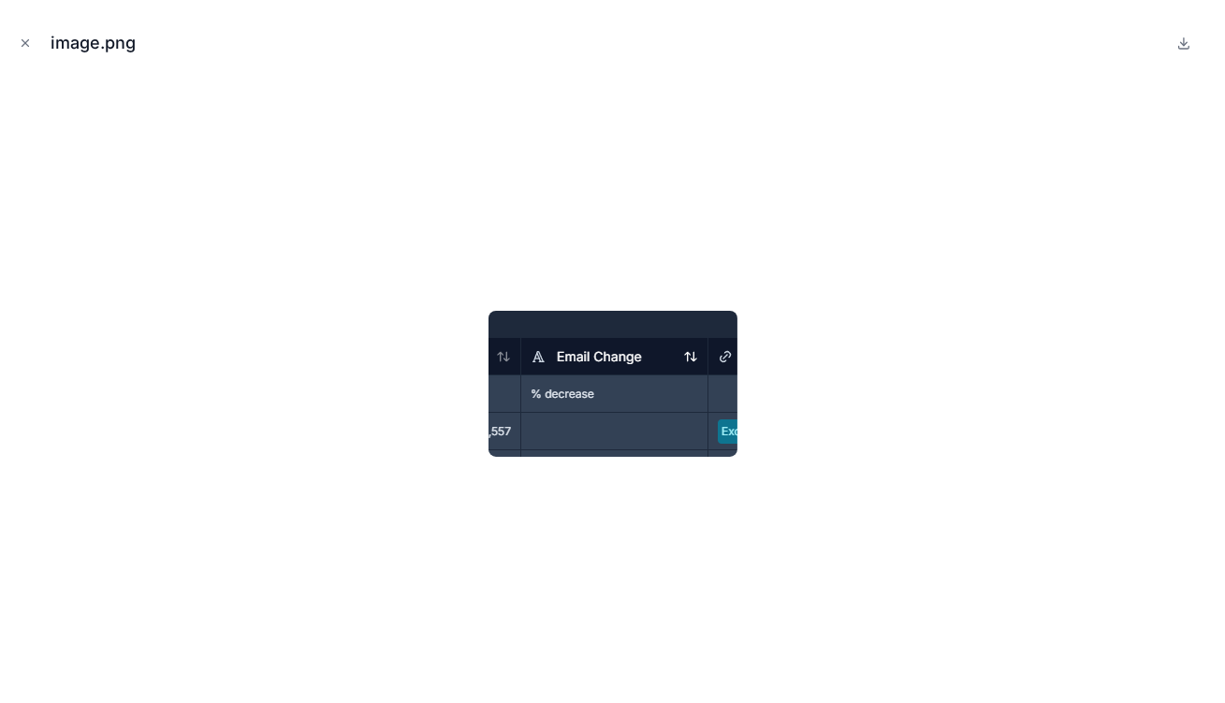
click at [615, 350] on img at bounding box center [612, 384] width 249 height 146
drag, startPoint x: 756, startPoint y: 276, endPoint x: 733, endPoint y: 269, distance: 24.6
click at [756, 275] on div at bounding box center [612, 383] width 1195 height 609
click at [28, 36] on icon "Close modal" at bounding box center [25, 42] width 13 height 13
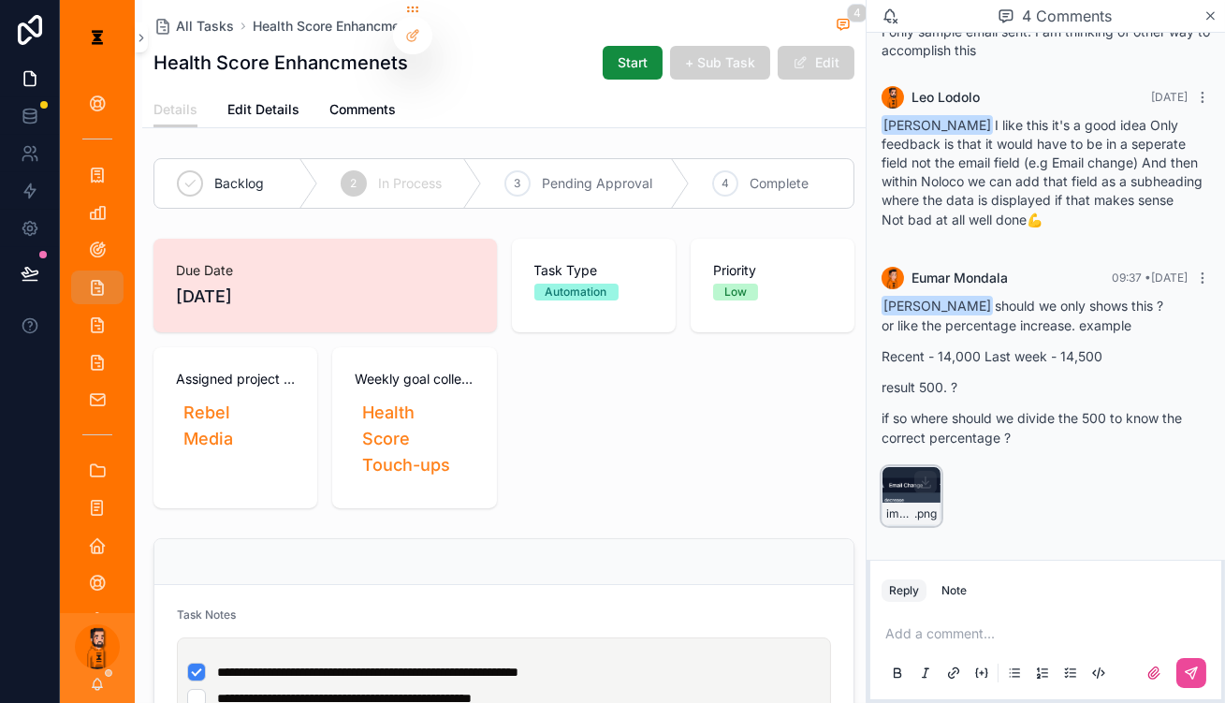
scroll to position [193, 0]
click at [931, 486] on div "image .png" at bounding box center [911, 496] width 60 height 60
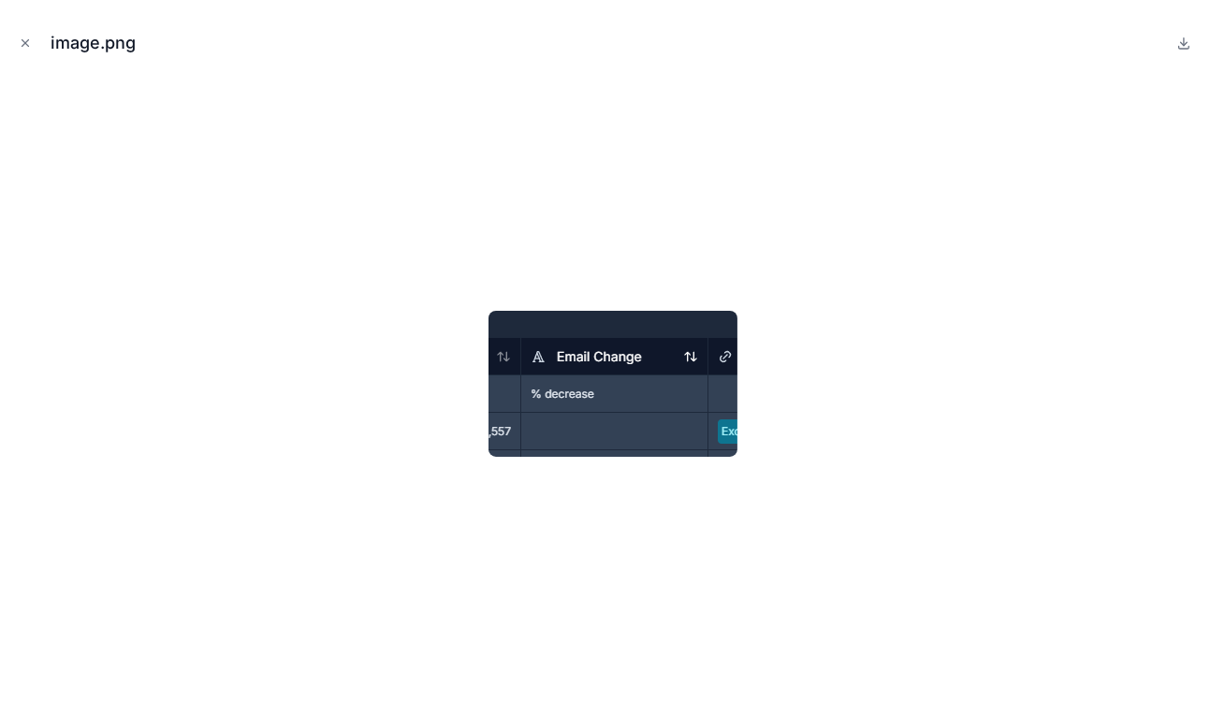
click at [953, 328] on div at bounding box center [612, 383] width 1195 height 609
click at [15, 33] on button "Close modal" at bounding box center [25, 43] width 21 height 21
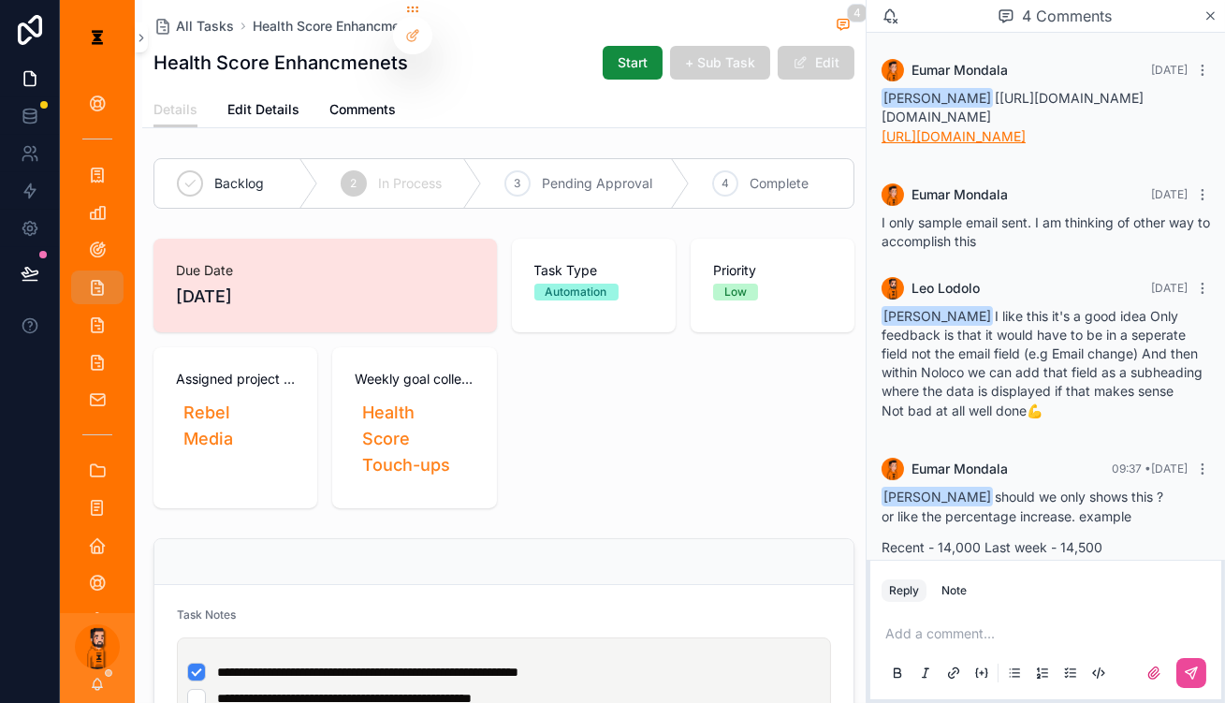
click at [978, 144] on link "https://us2.make.com/342546/scenarios/2901755/edit" at bounding box center [953, 136] width 144 height 16
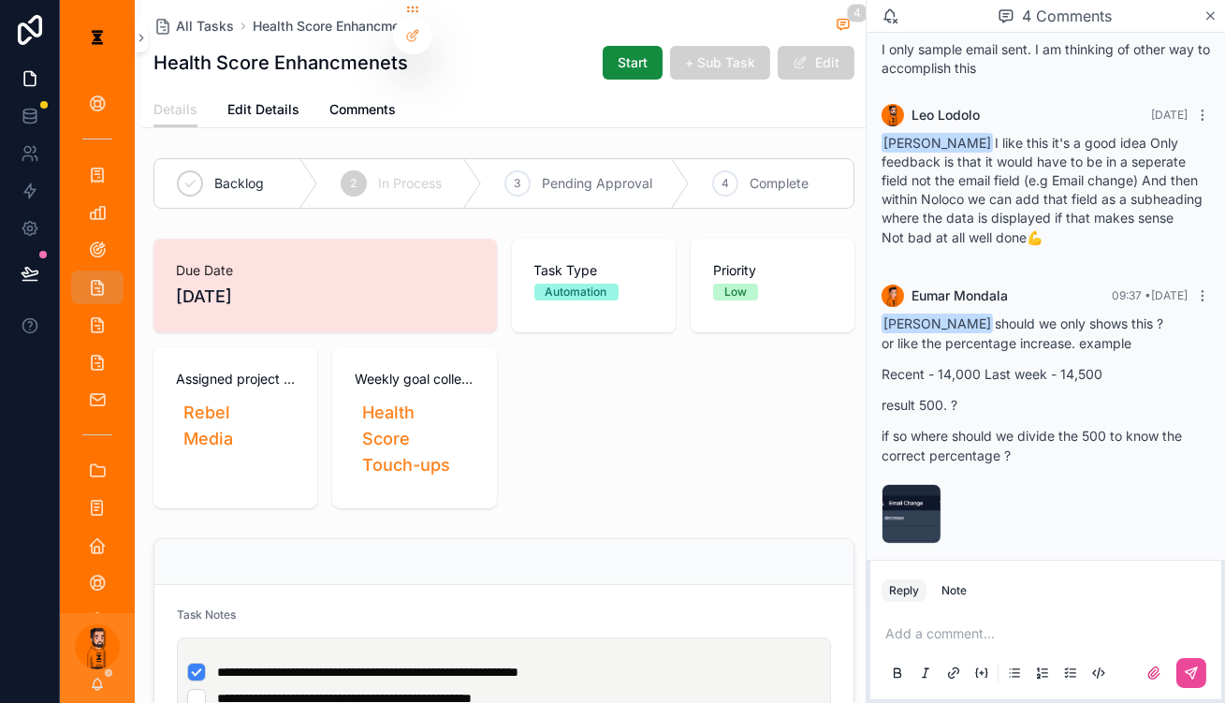
scroll to position [193, 0]
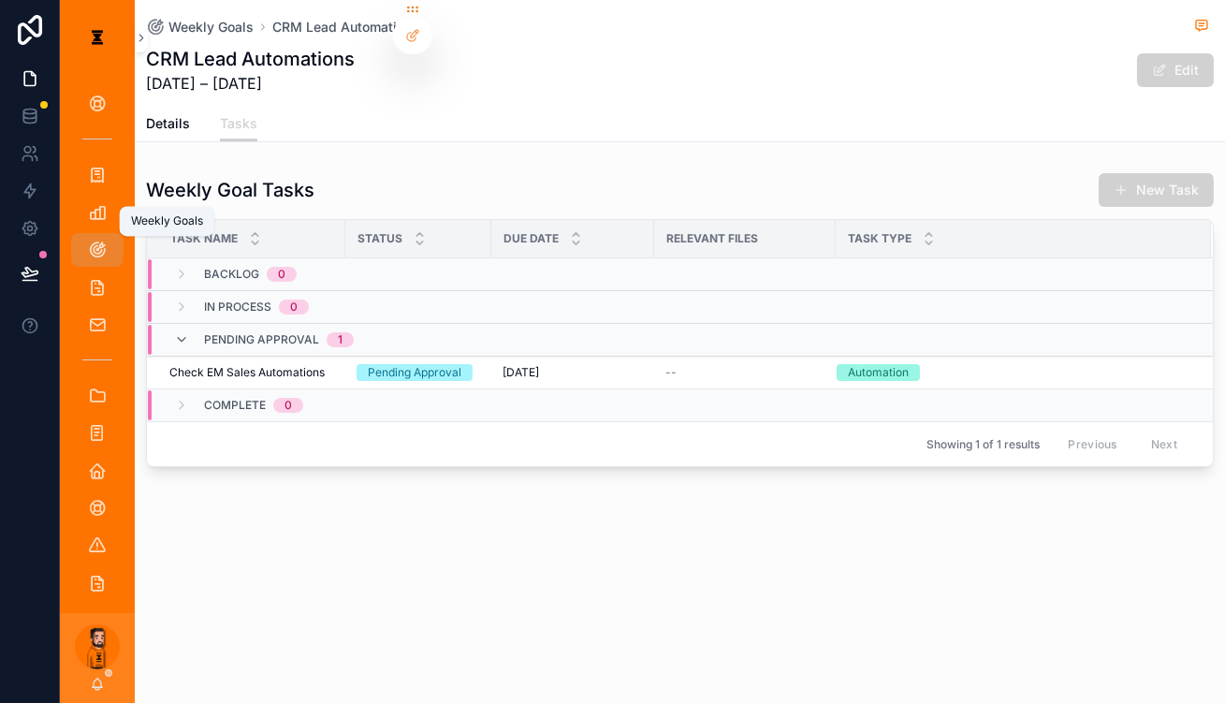
drag, startPoint x: 94, startPoint y: 209, endPoint x: 165, endPoint y: 227, distance: 72.6
click at [94, 235] on div "Weekly Goals" at bounding box center [97, 250] width 30 height 30
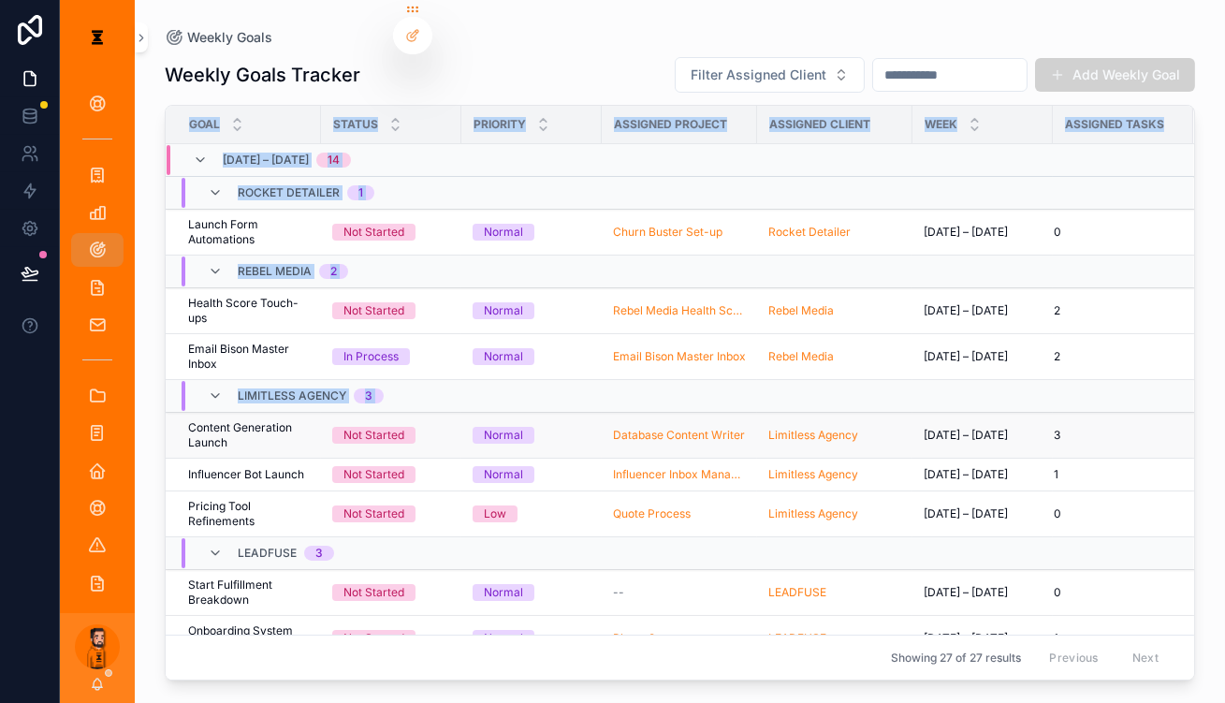
drag, startPoint x: 131, startPoint y: 425, endPoint x: 268, endPoint y: 343, distance: 159.0
click at [268, 343] on div "Weekly Goals Weekly Goals Tracker Filter Assigned Client Add Weekly Goal Goal S…" at bounding box center [680, 340] width 1090 height 680
click at [135, 361] on div "Weekly Goals Weekly Goals Tracker Filter Assigned Client Add Weekly Goal Goal S…" at bounding box center [680, 340] width 1090 height 680
drag, startPoint x: 126, startPoint y: 325, endPoint x: 367, endPoint y: 320, distance: 240.5
click at [367, 320] on div "Weekly Goals Weekly Goals Tracker Filter Assigned Client Add Weekly Goal Goal S…" at bounding box center [680, 340] width 1090 height 680
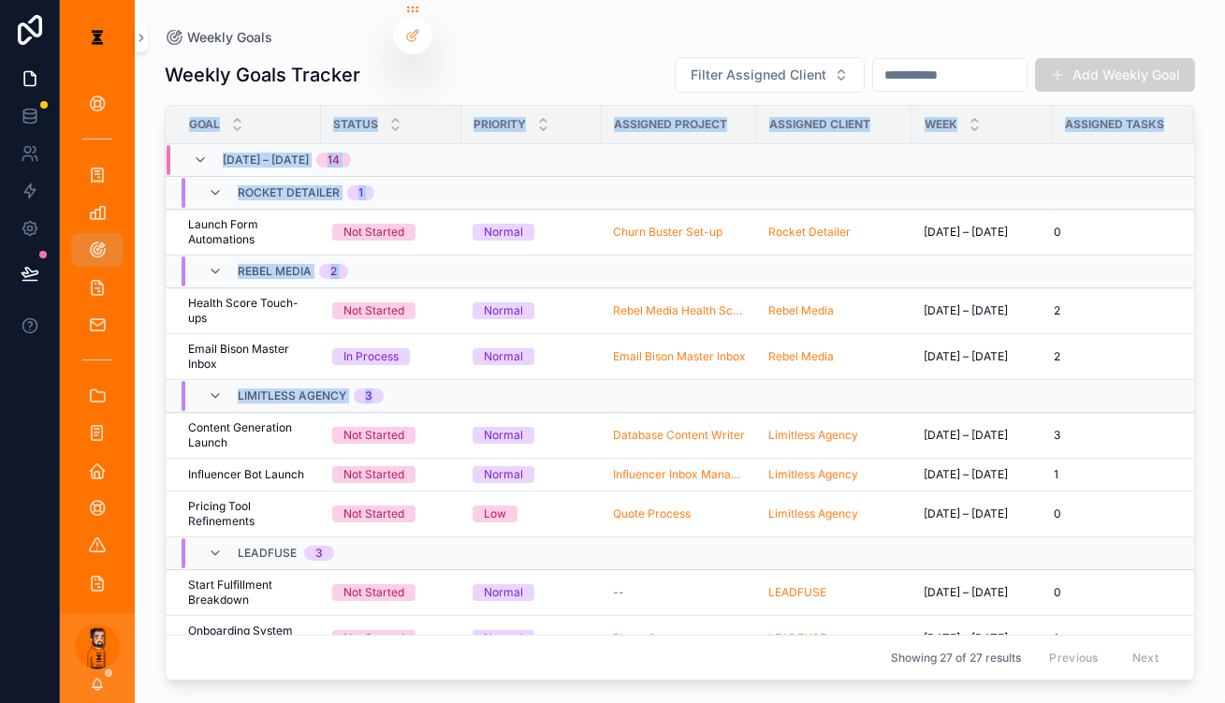
click at [135, 316] on div "Weekly Goals Weekly Goals Tracker Filter Assigned Client Add Weekly Goal Goal S…" at bounding box center [680, 340] width 1090 height 680
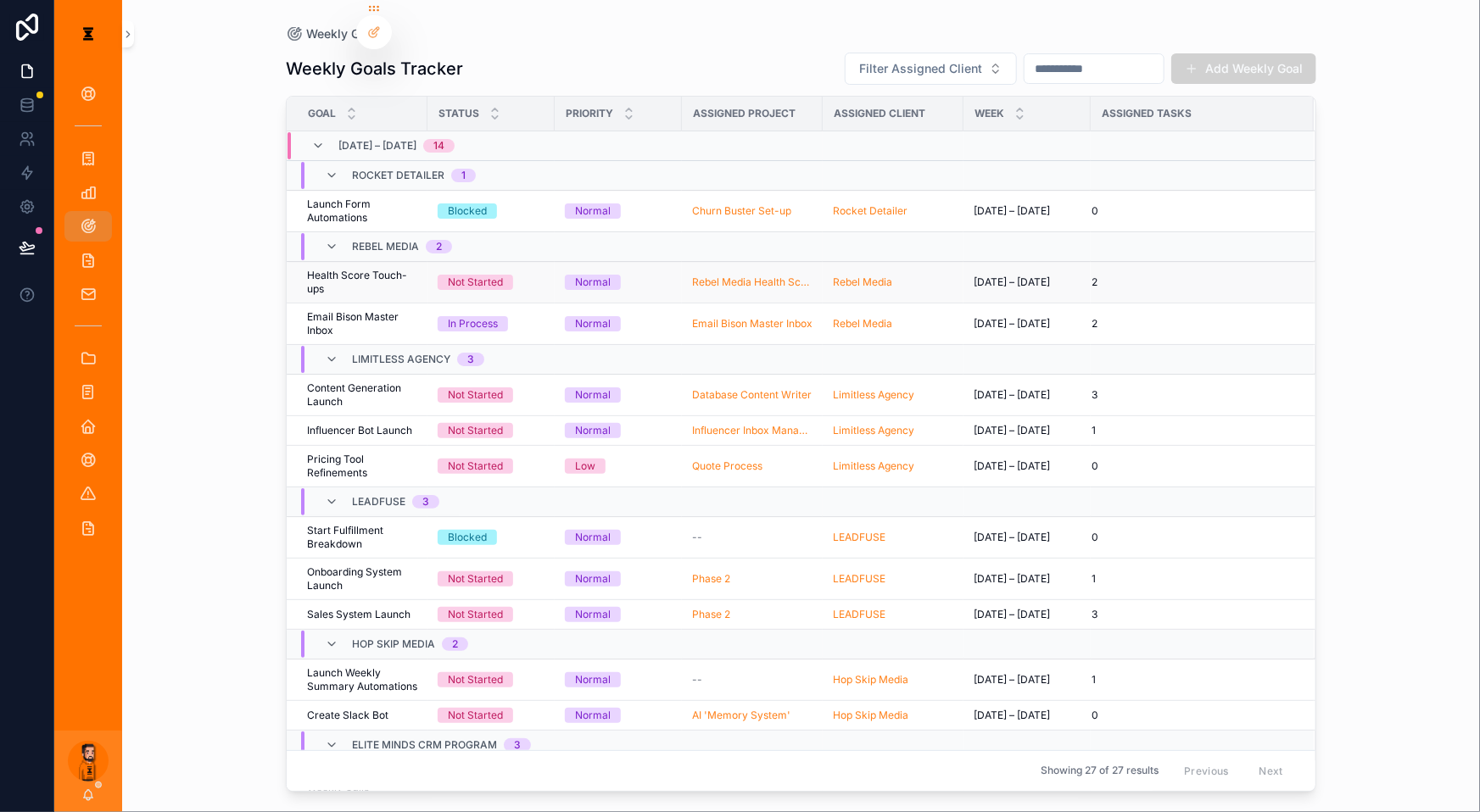
click at [378, 269] on span "Health Score Touch-ups" at bounding box center [363, 283] width 111 height 27
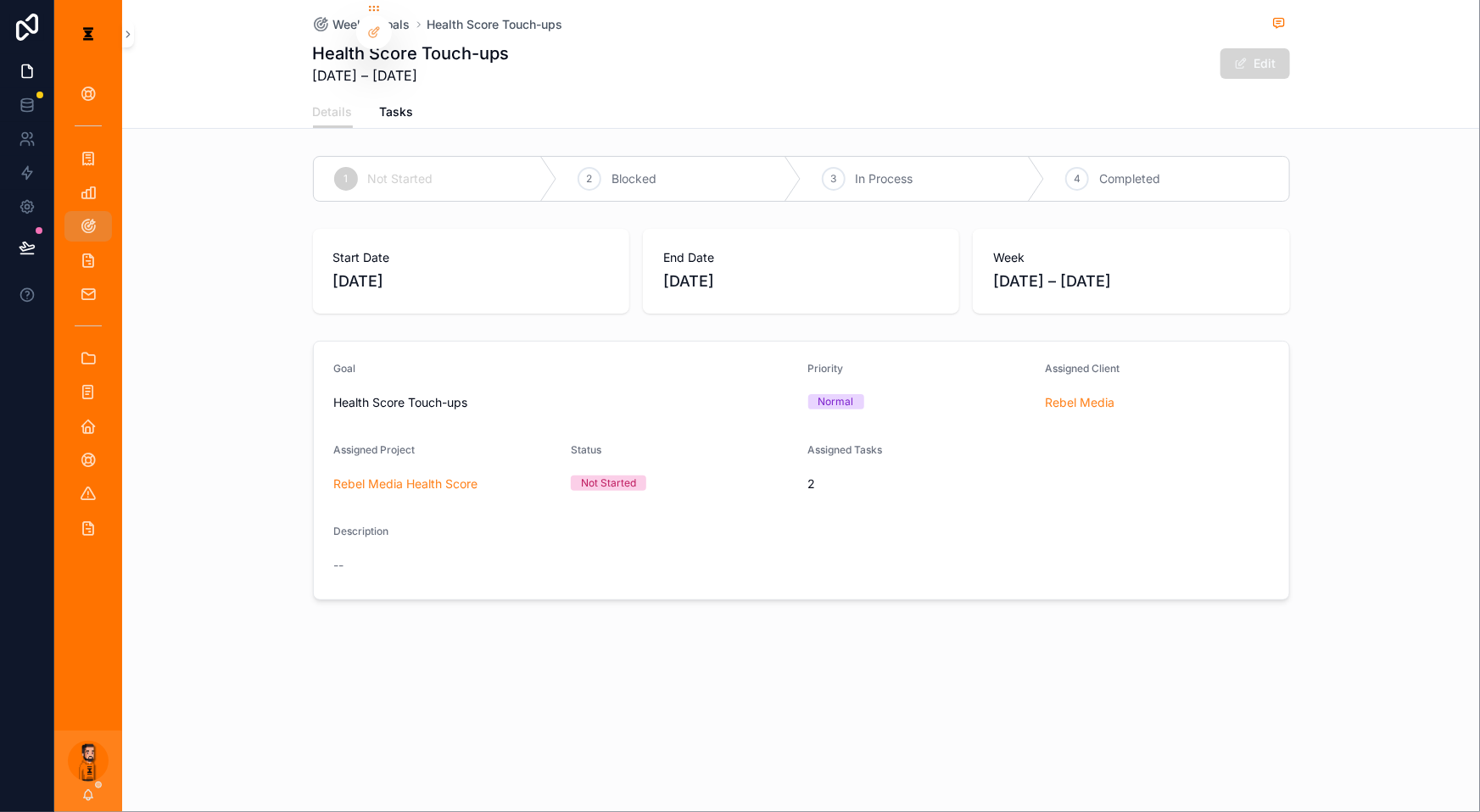
click at [1109, 63] on button "Edit" at bounding box center [1254, 63] width 70 height 31
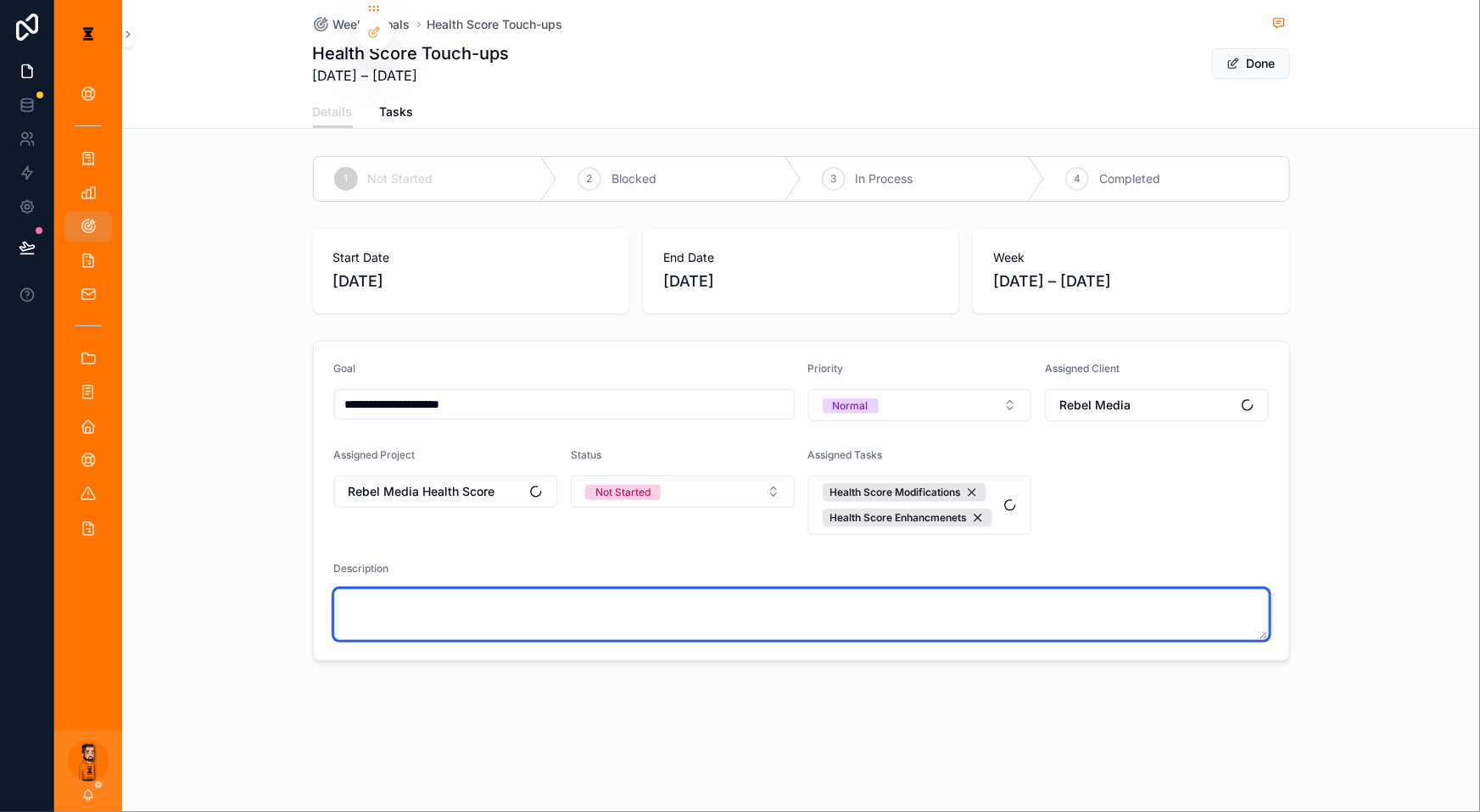
click at [556, 589] on textarea "scrollable content" at bounding box center [801, 614] width 934 height 51
paste textarea "**********"
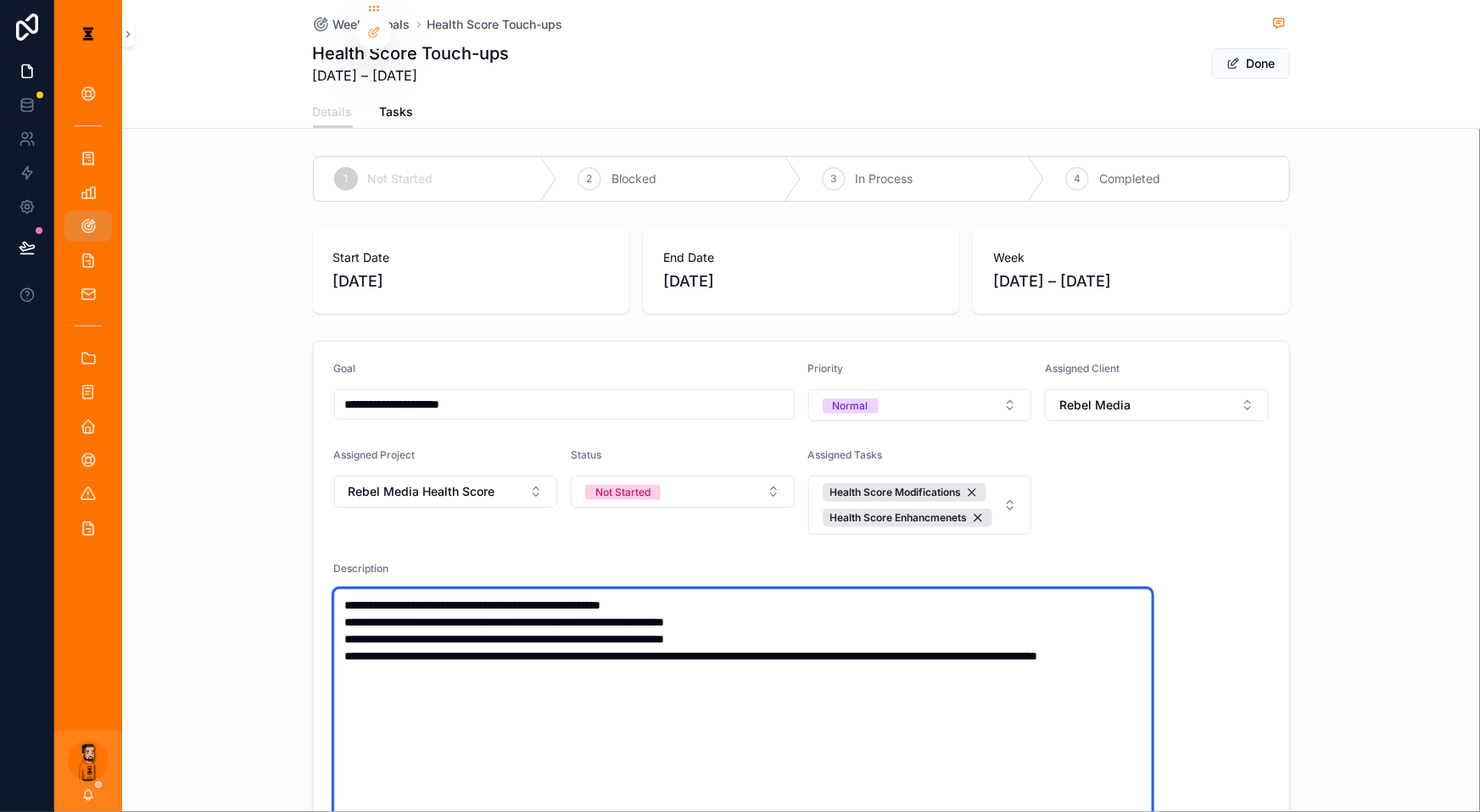
click at [542, 604] on textarea "**********" at bounding box center [743, 751] width 817 height 324
type textarea "**********"
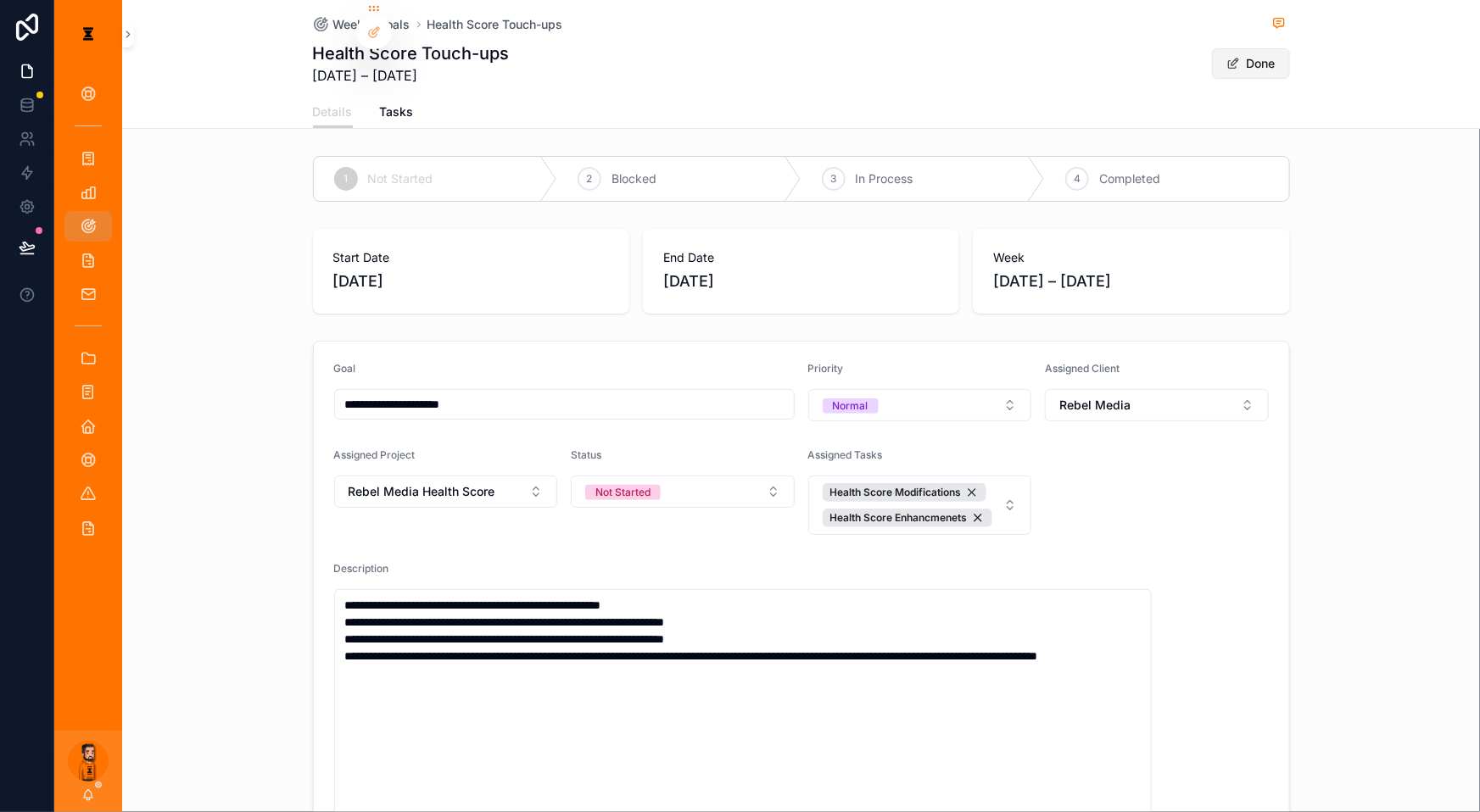
click at [1109, 54] on button "Done" at bounding box center [1251, 63] width 78 height 31
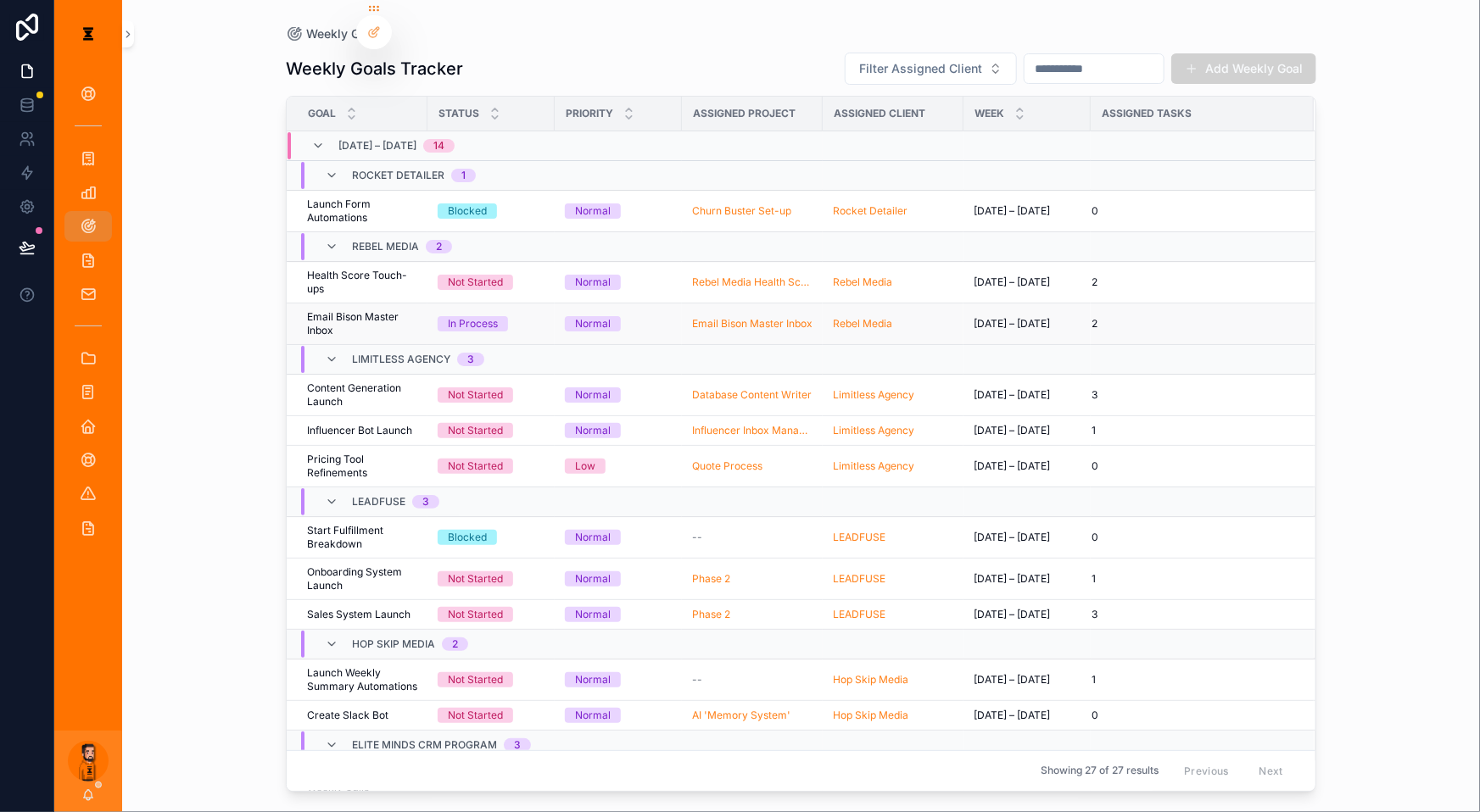
click at [385, 310] on span "Email Bison Master Inbox" at bounding box center [363, 324] width 111 height 27
click at [360, 303] on td "Email Bison Master Inbox Email Bison Master Inbox" at bounding box center [356, 324] width 140 height 42
click at [370, 310] on span "Email Bison Master Inbox" at bounding box center [363, 324] width 111 height 27
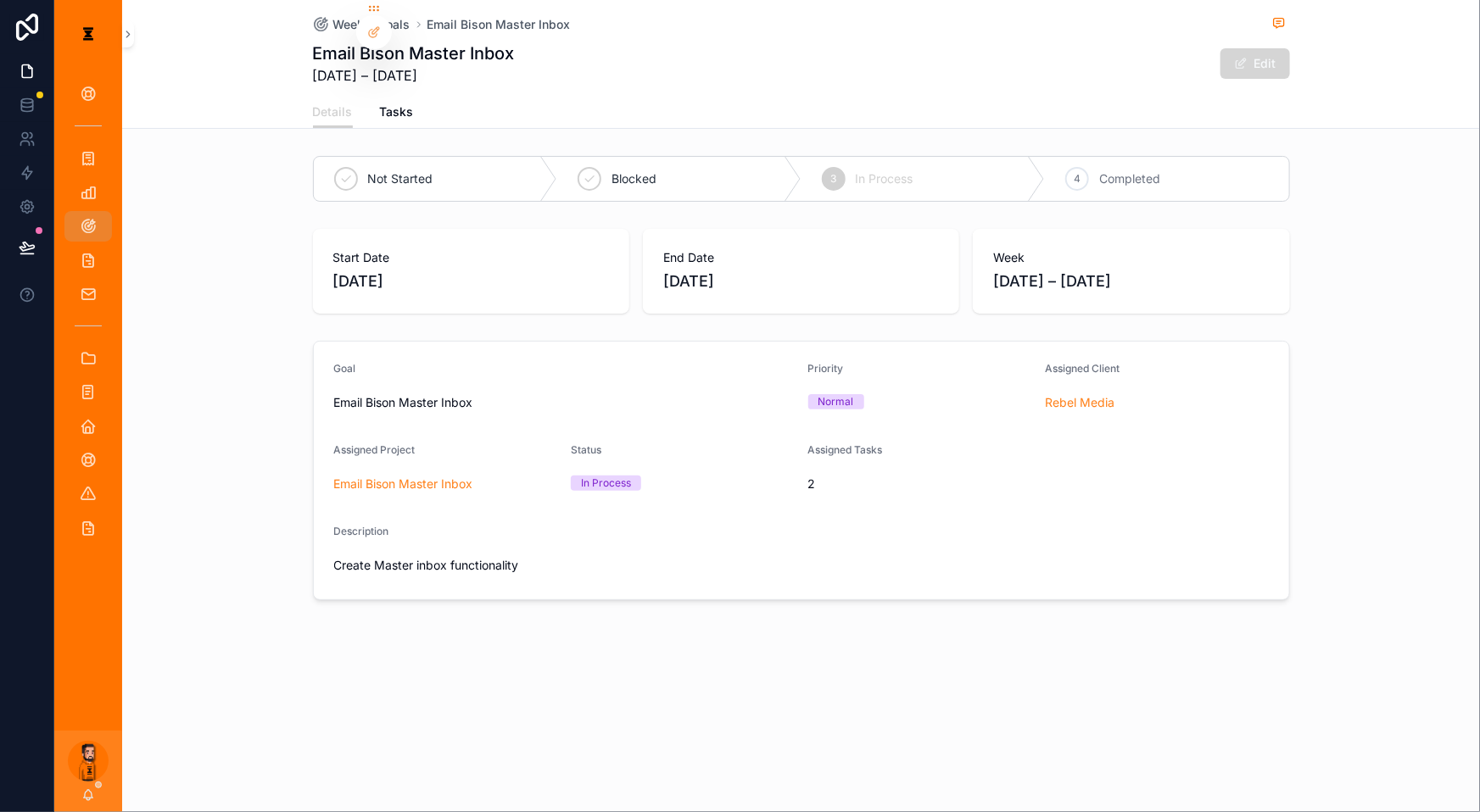
click at [1109, 66] on button "Edit" at bounding box center [1254, 63] width 70 height 31
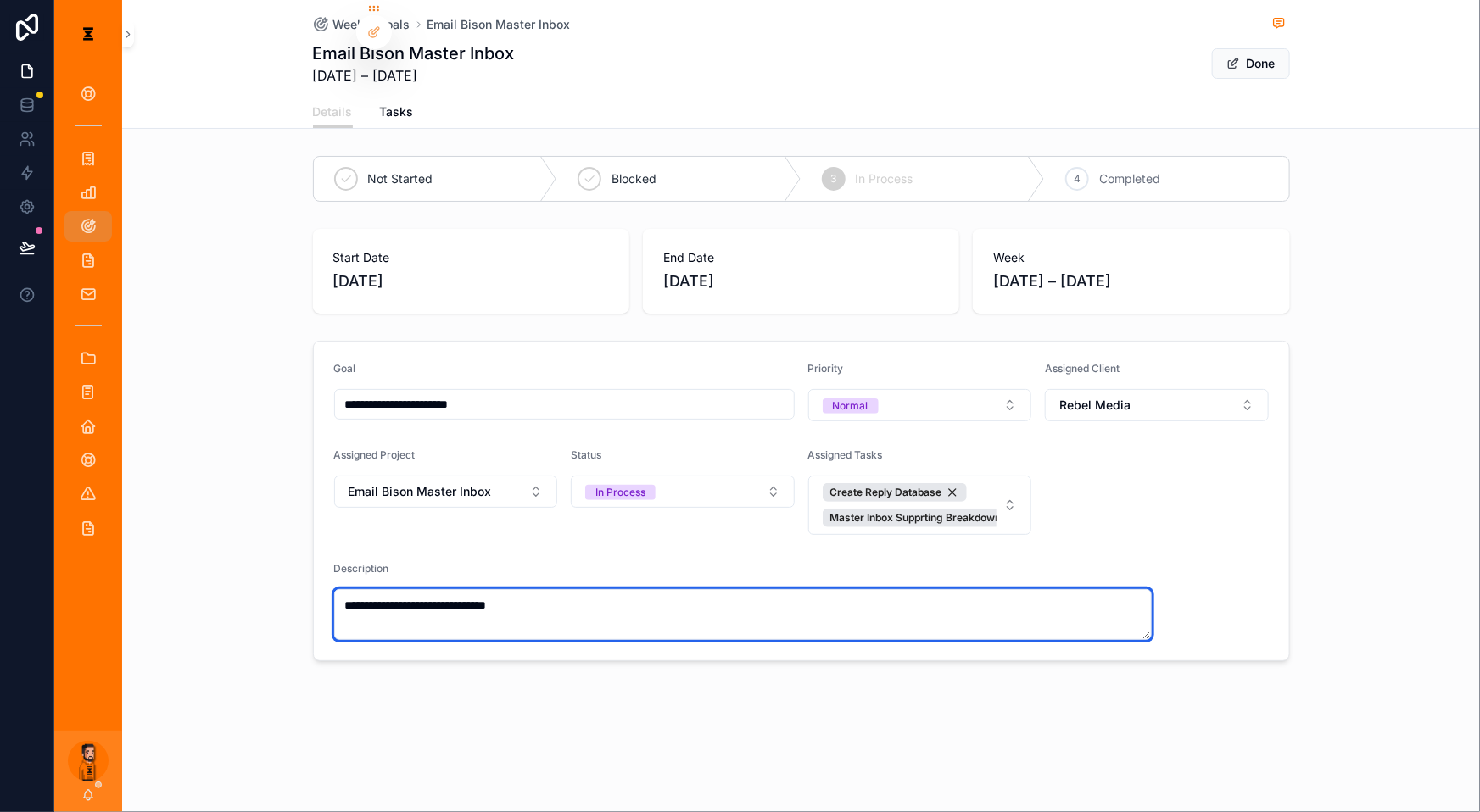
drag, startPoint x: 617, startPoint y: 536, endPoint x: 334, endPoint y: 554, distance: 283.6
click at [334, 554] on div "**********" at bounding box center [801, 501] width 1358 height 334
paste textarea "**********"
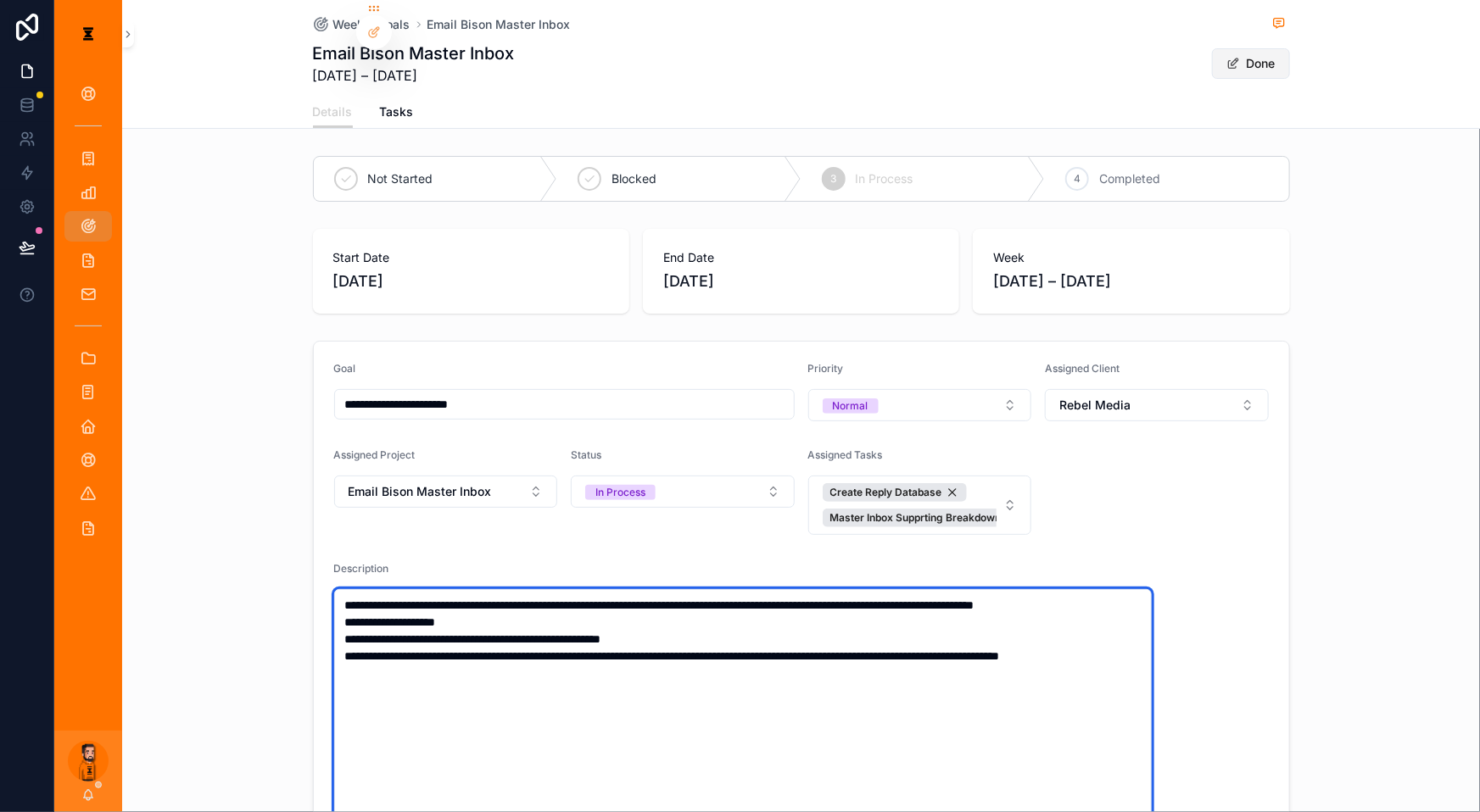
type textarea "**********"
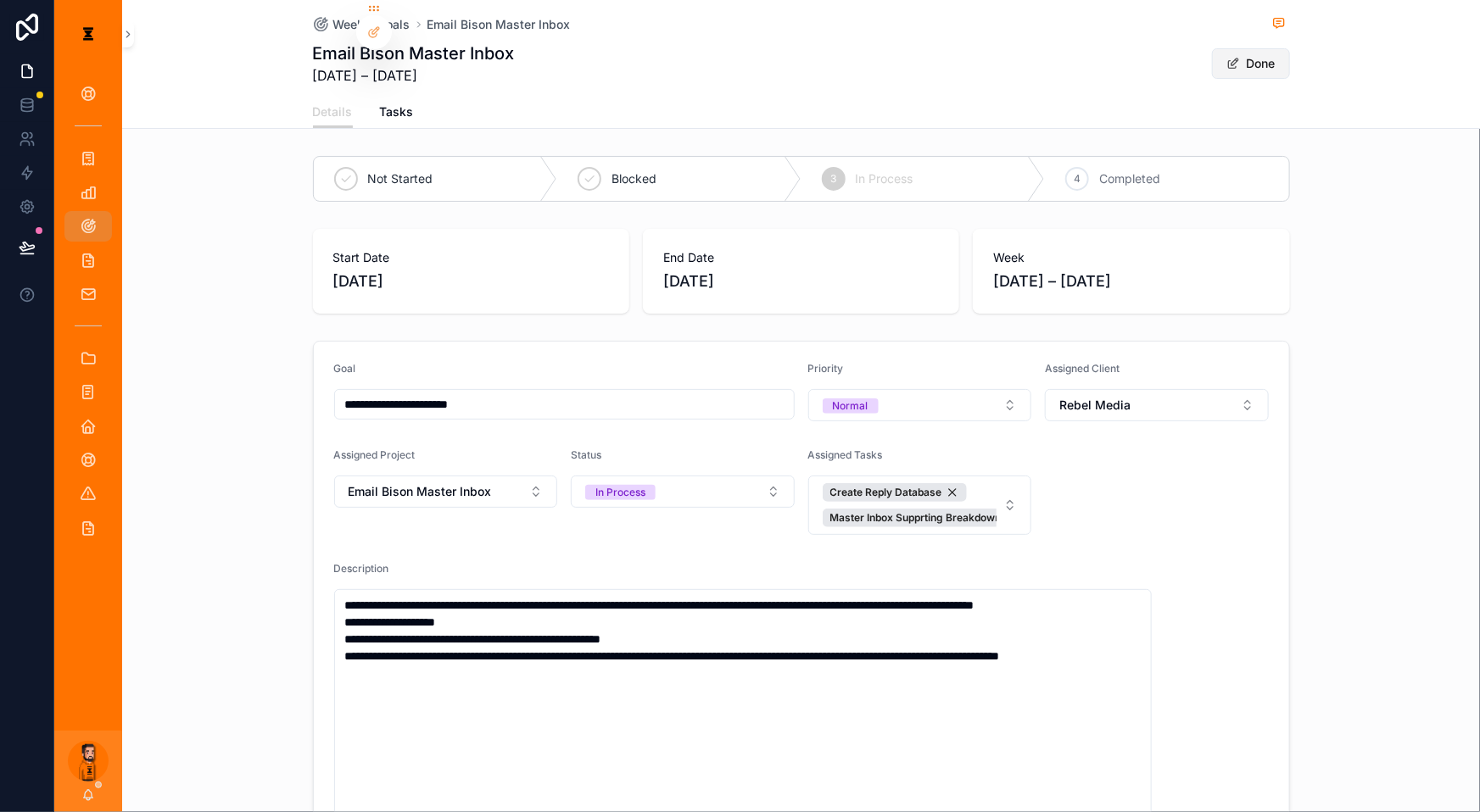
click at [1109, 59] on button "Done" at bounding box center [1251, 63] width 78 height 31
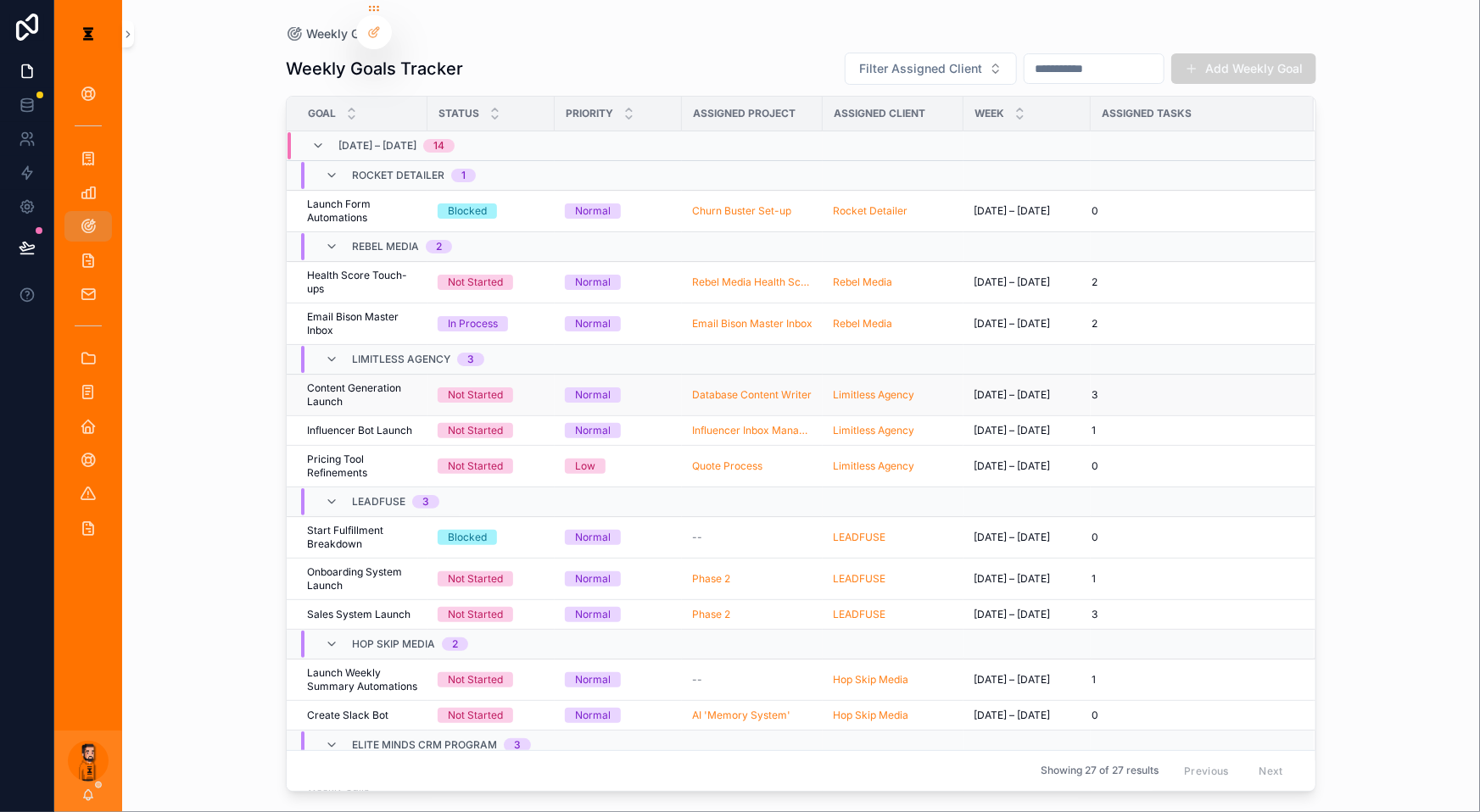
click at [373, 382] on span "Content Generation Launch" at bounding box center [363, 395] width 111 height 27
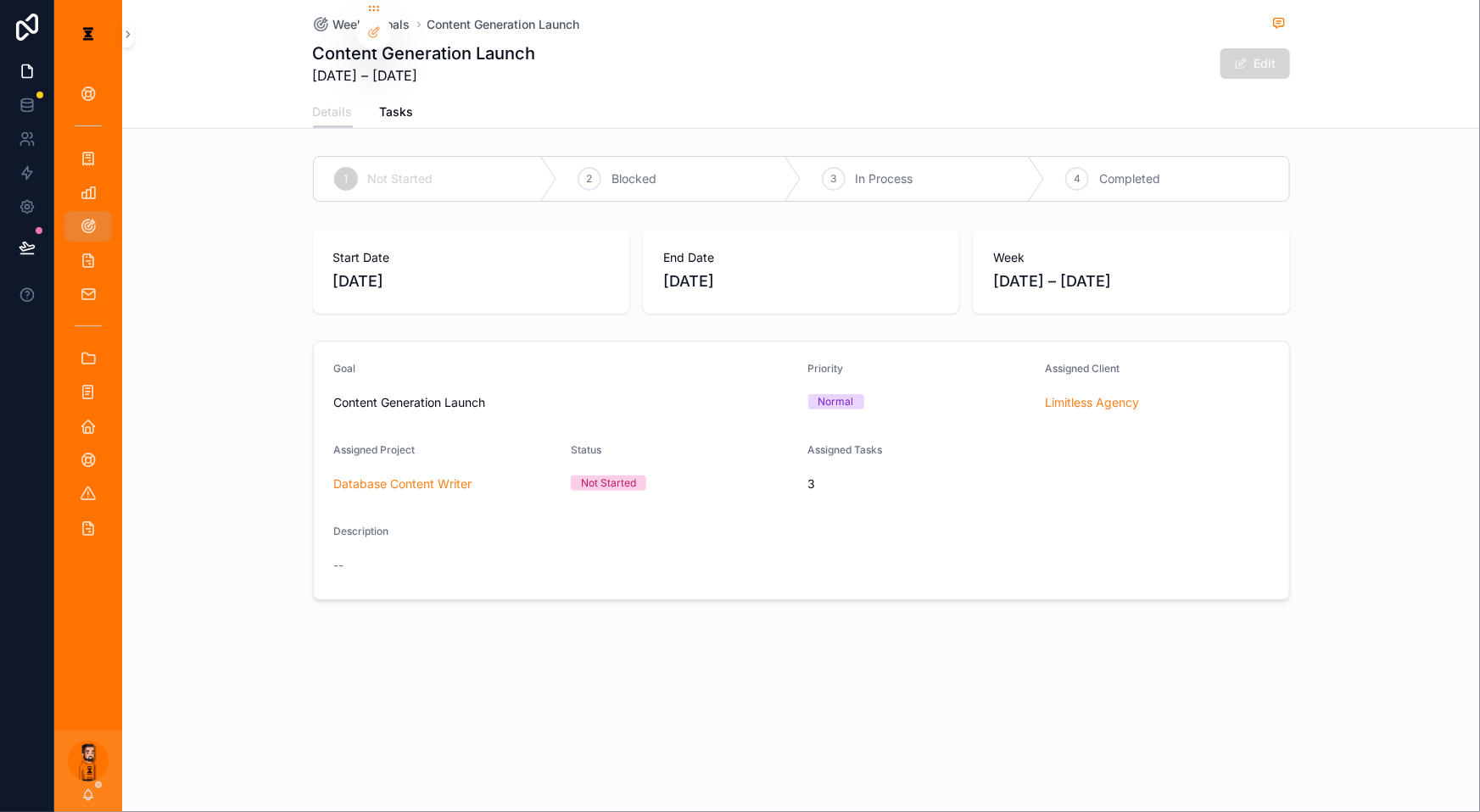
click at [1109, 61] on button "Edit" at bounding box center [1254, 63] width 70 height 31
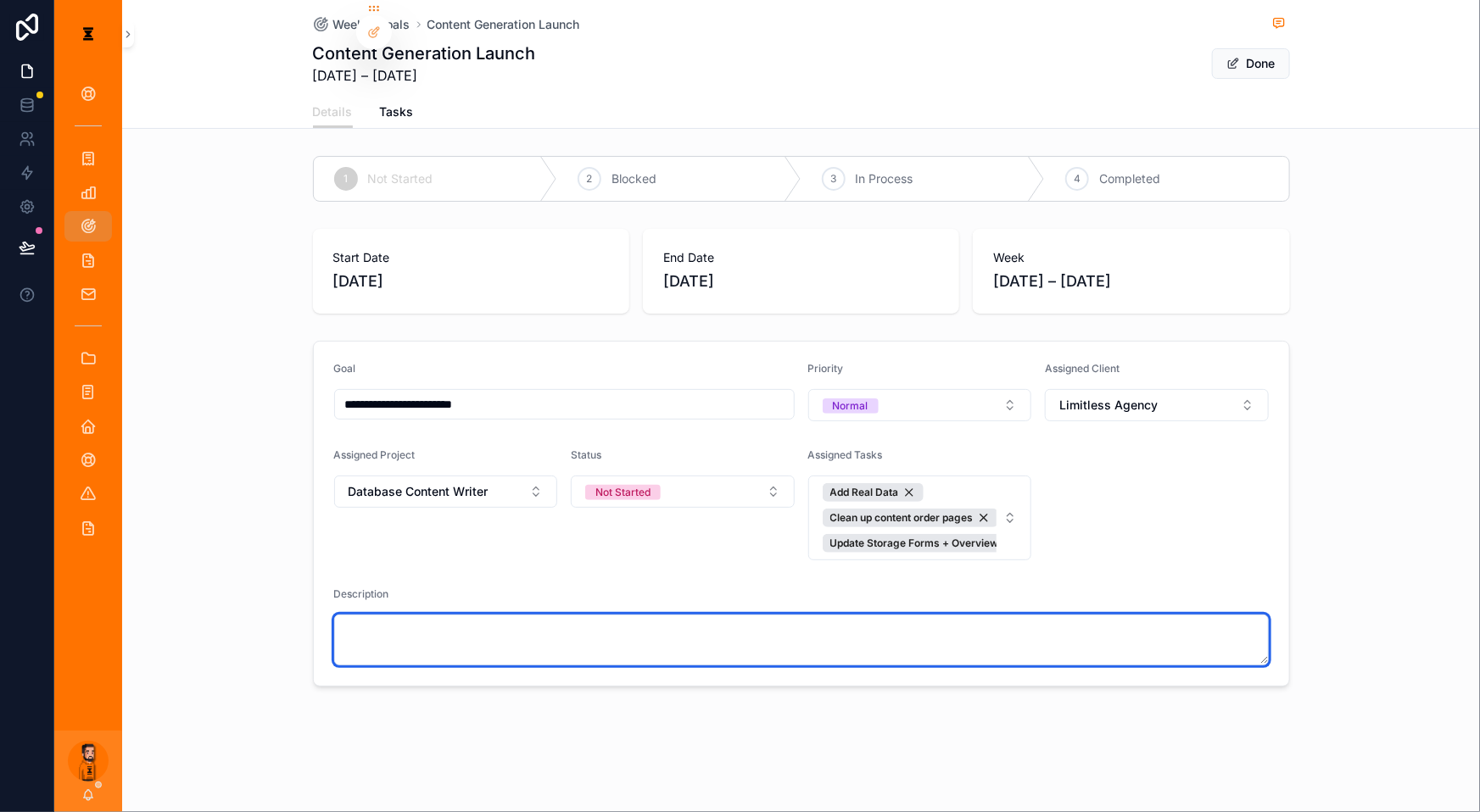
click at [632, 614] on textarea "scrollable content" at bounding box center [801, 640] width 934 height 51
paste textarea "**********"
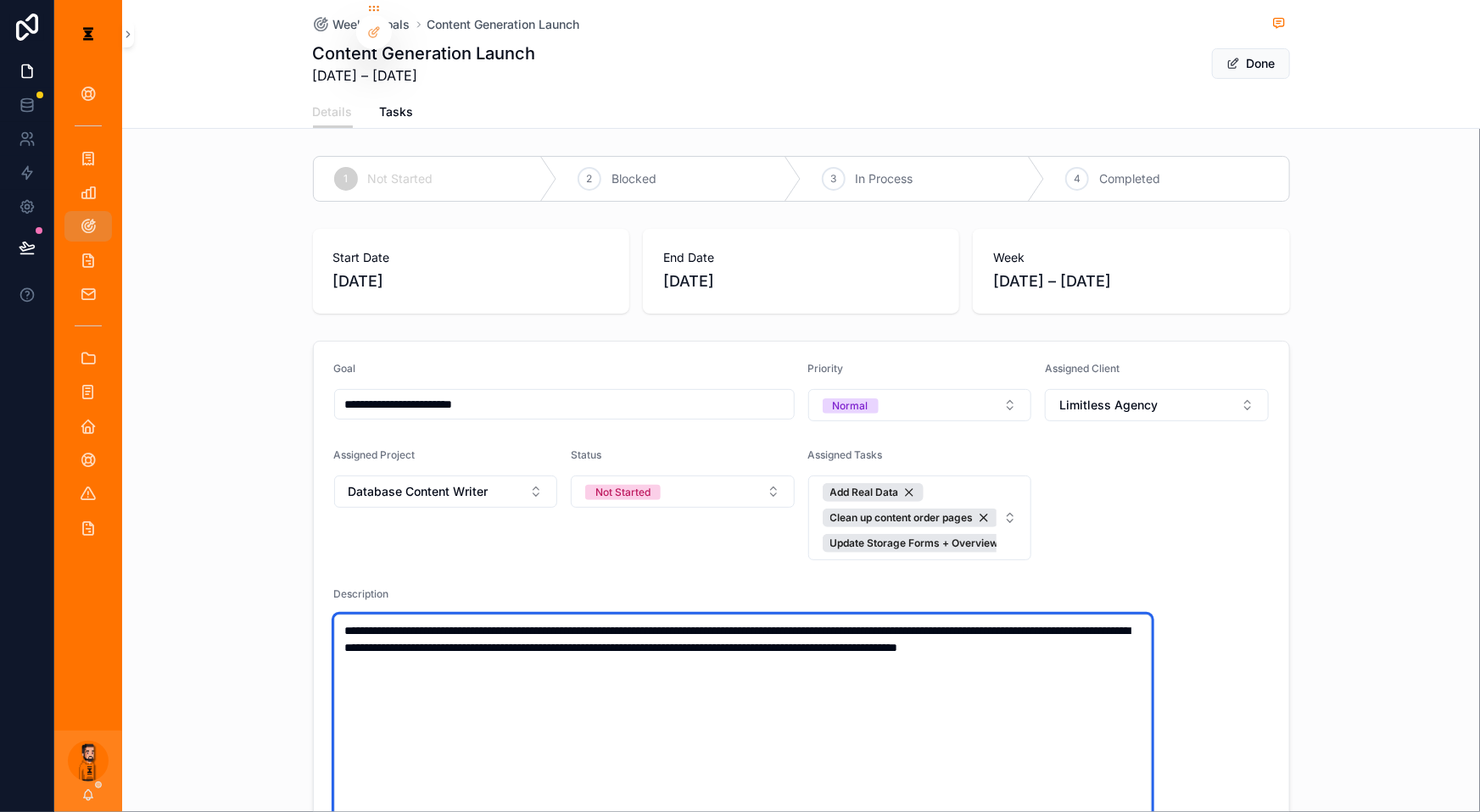
type textarea "**********"
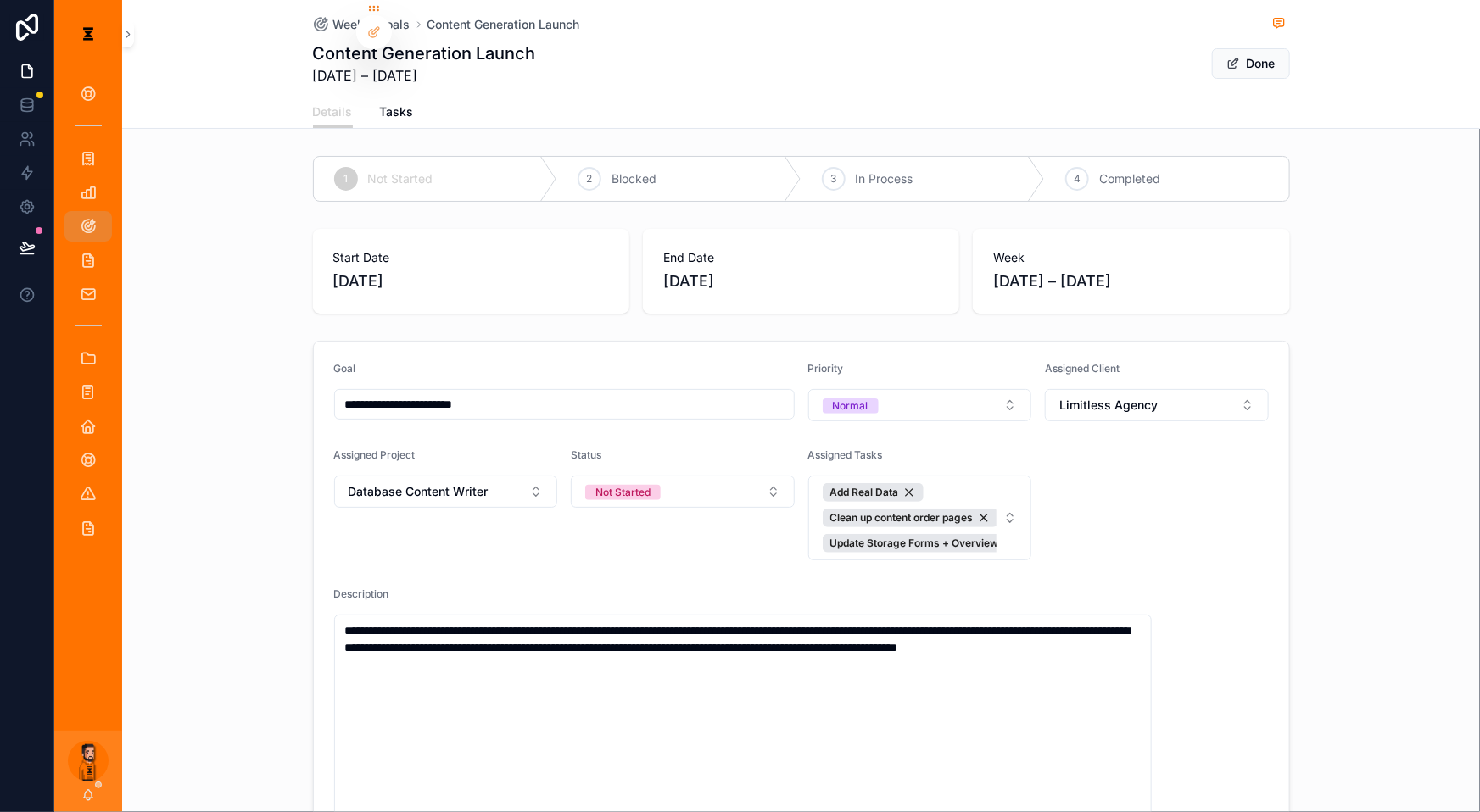
click at [1109, 348] on div "**********" at bounding box center [801, 614] width 1358 height 559
click at [1109, 64] on button "Done" at bounding box center [1251, 63] width 78 height 31
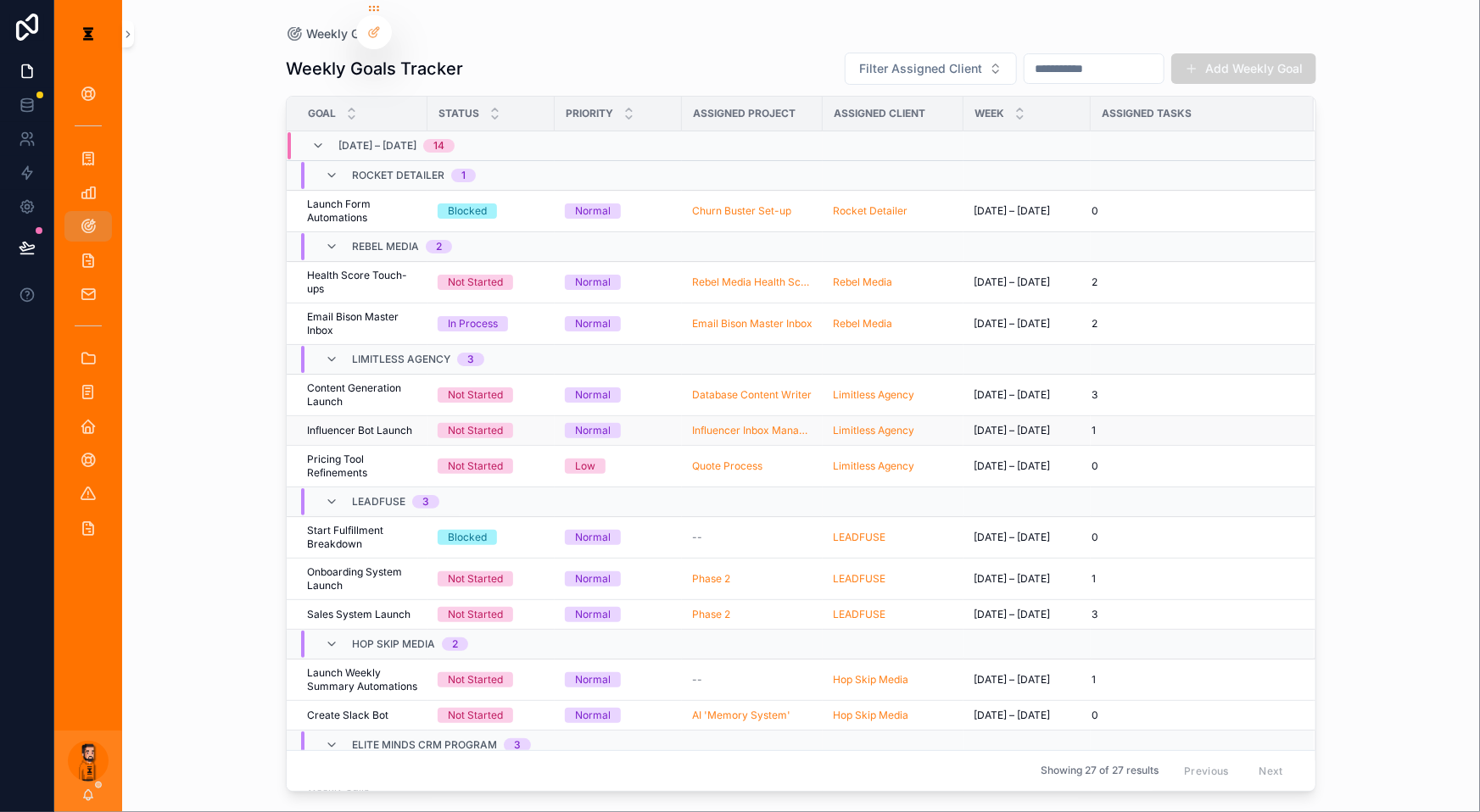
click at [353, 424] on span "Influencer Bot Launch" at bounding box center [360, 430] width 105 height 14
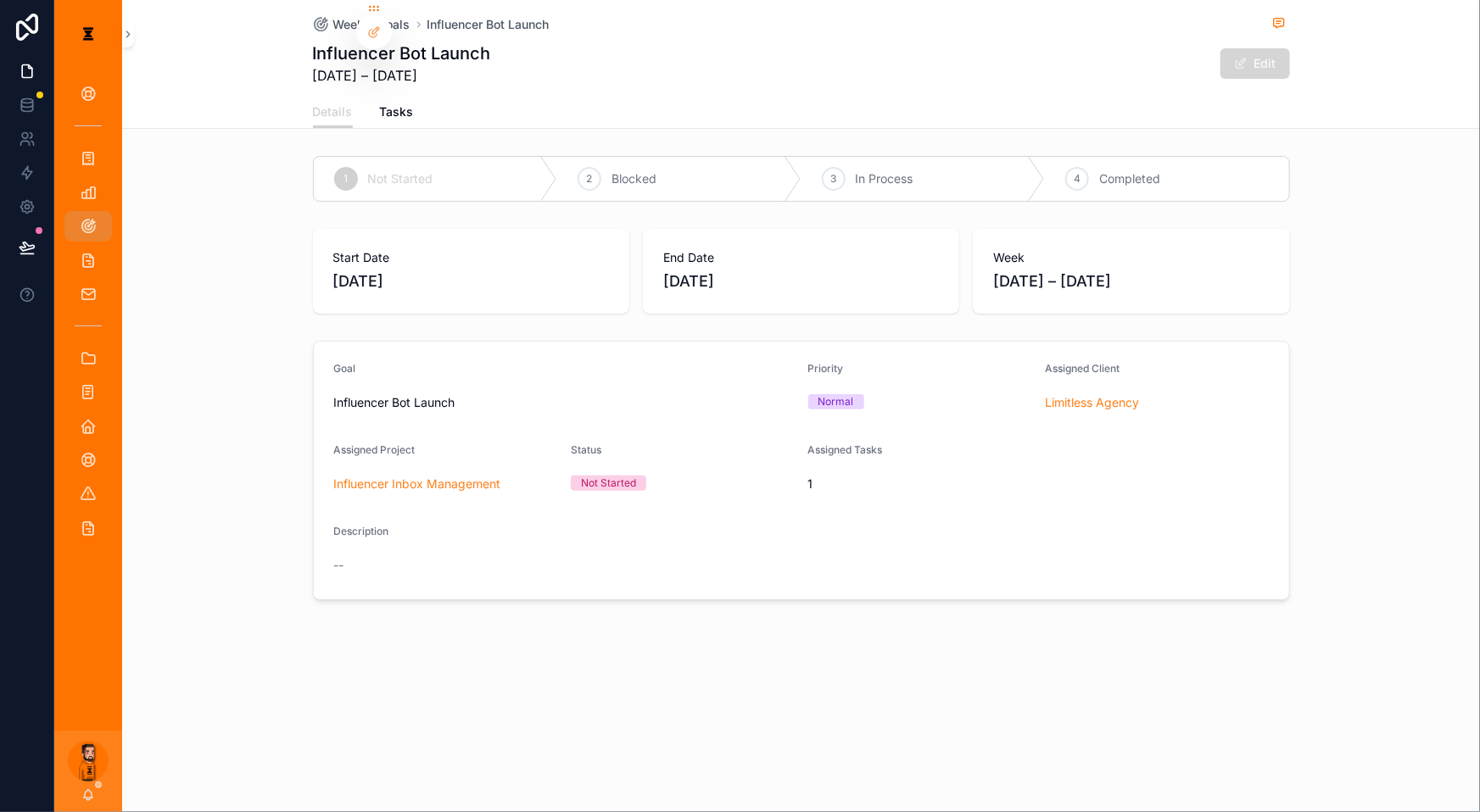
click at [1109, 59] on button "Edit" at bounding box center [1254, 63] width 70 height 31
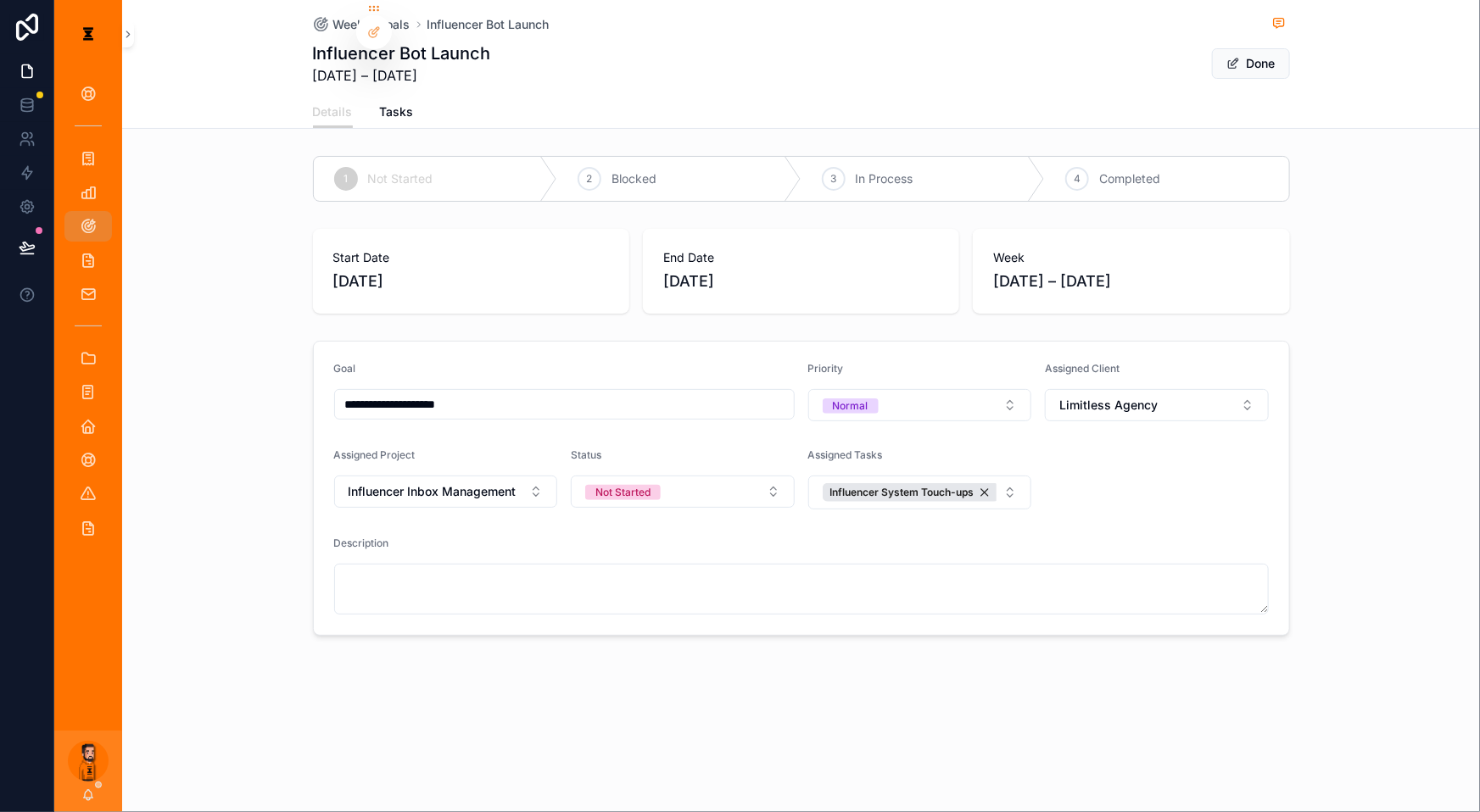
click at [508, 549] on form "**********" at bounding box center [801, 488] width 975 height 294
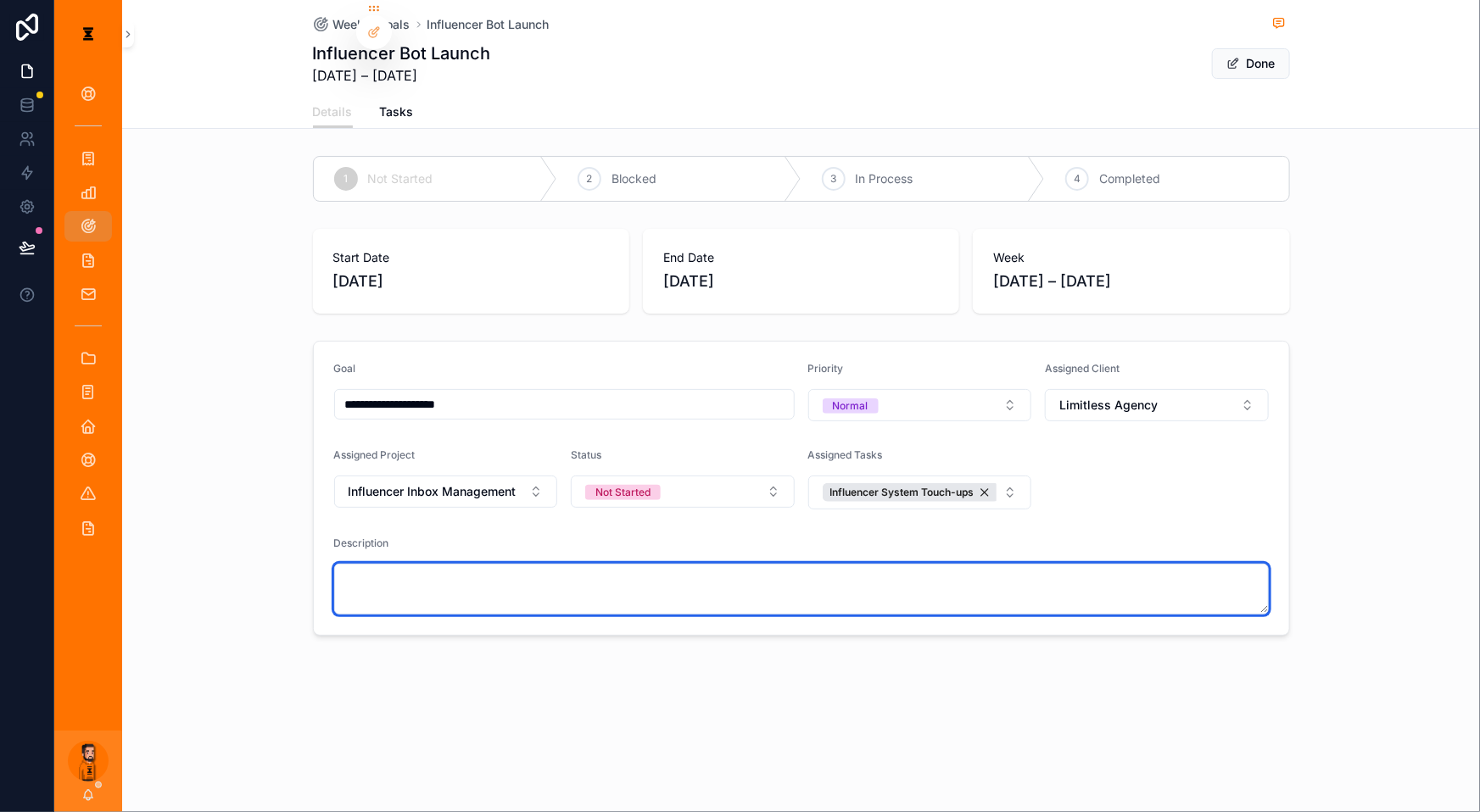
click at [533, 564] on textarea "scrollable content" at bounding box center [801, 589] width 934 height 51
paste textarea "**********"
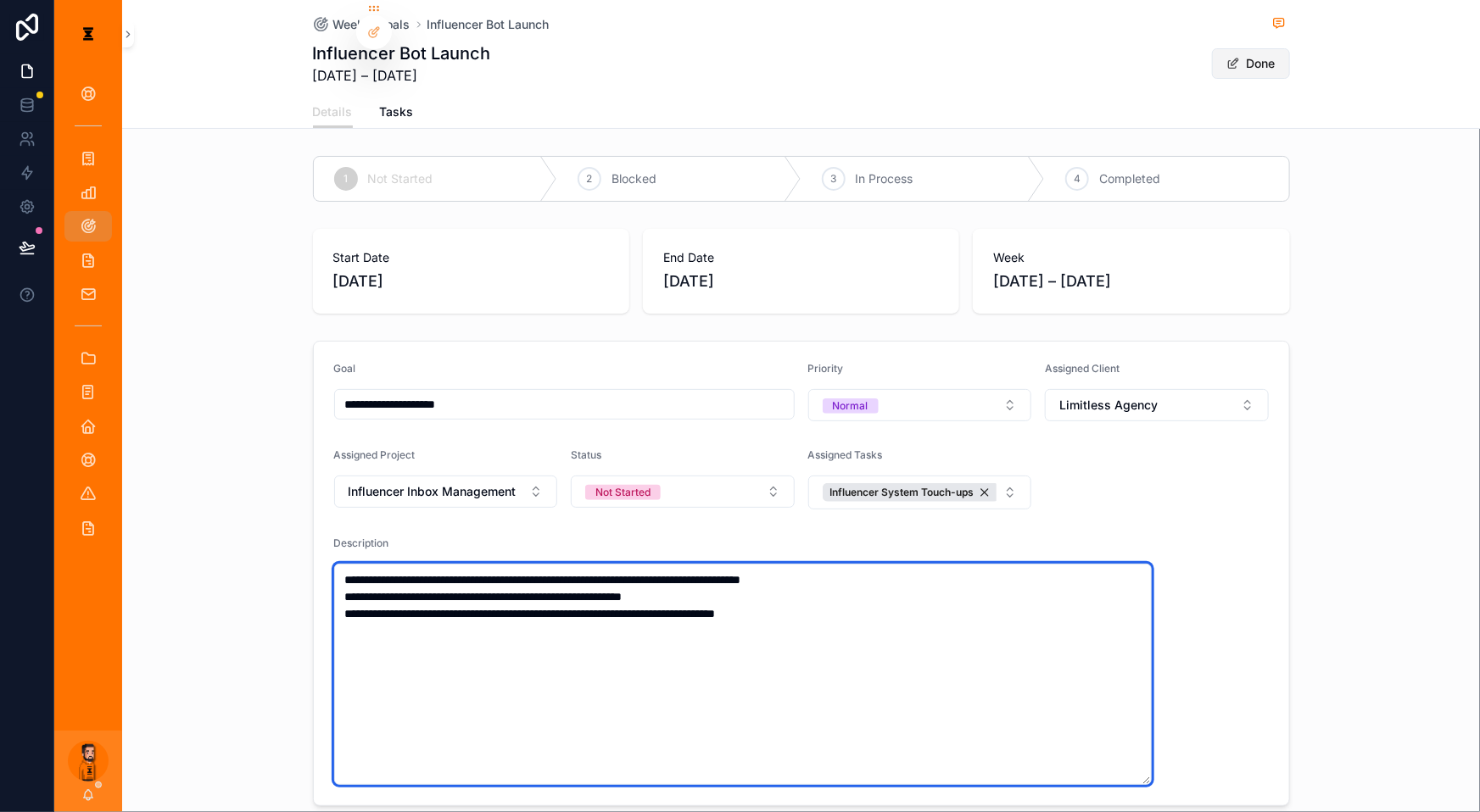
type textarea "**********"
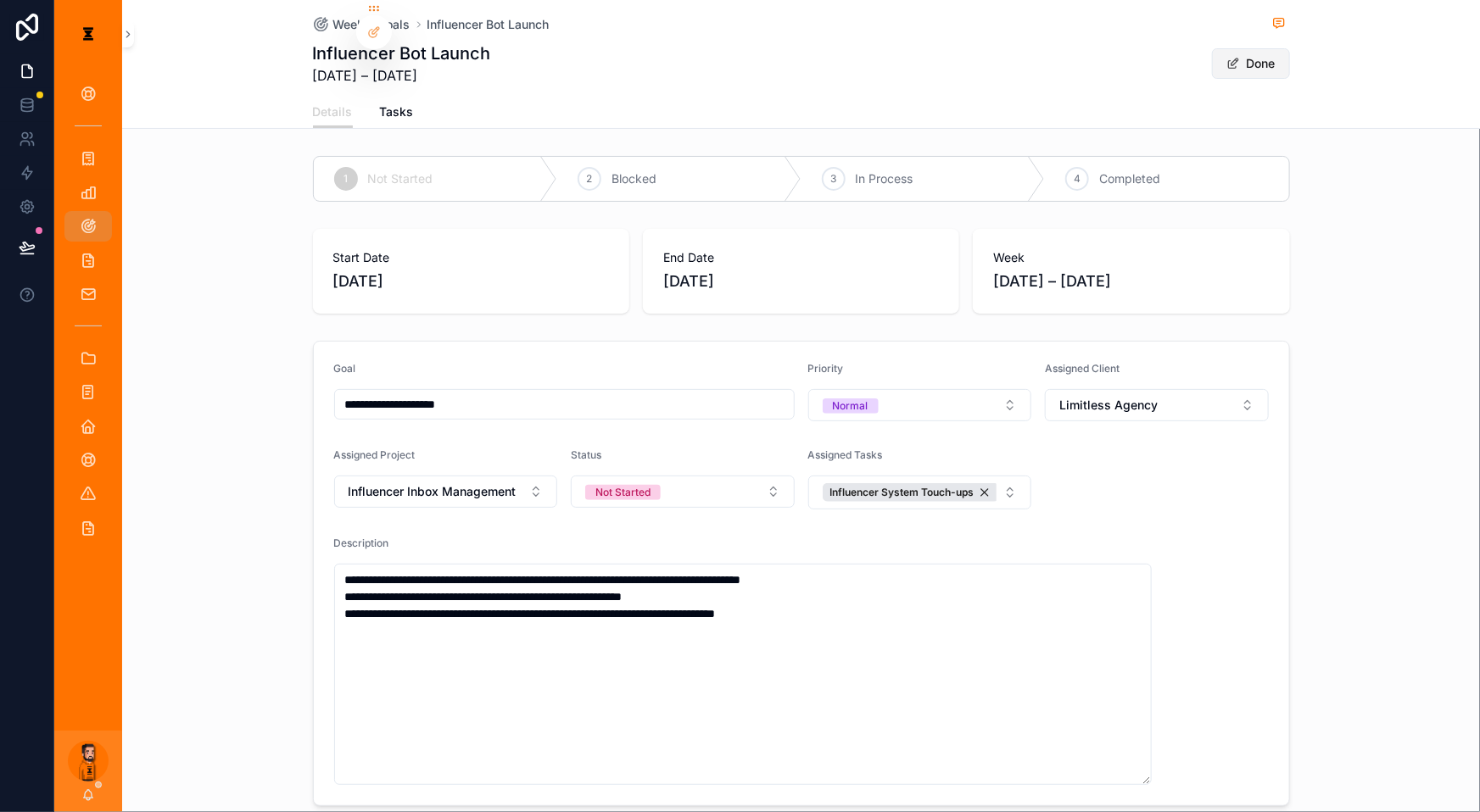
click at [1109, 50] on button "Done" at bounding box center [1251, 63] width 78 height 31
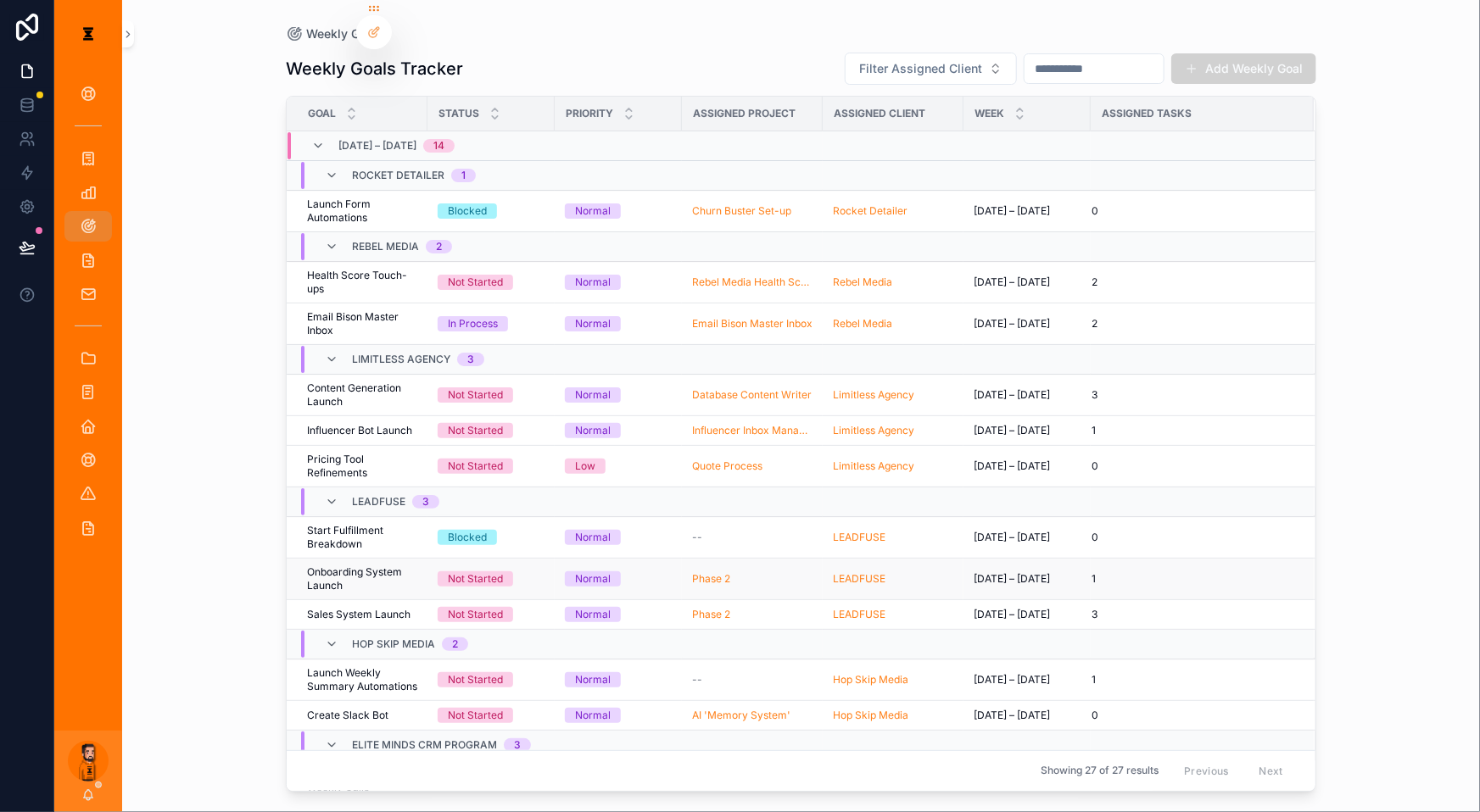
click at [363, 566] on span "Onboarding System Launch" at bounding box center [363, 579] width 111 height 27
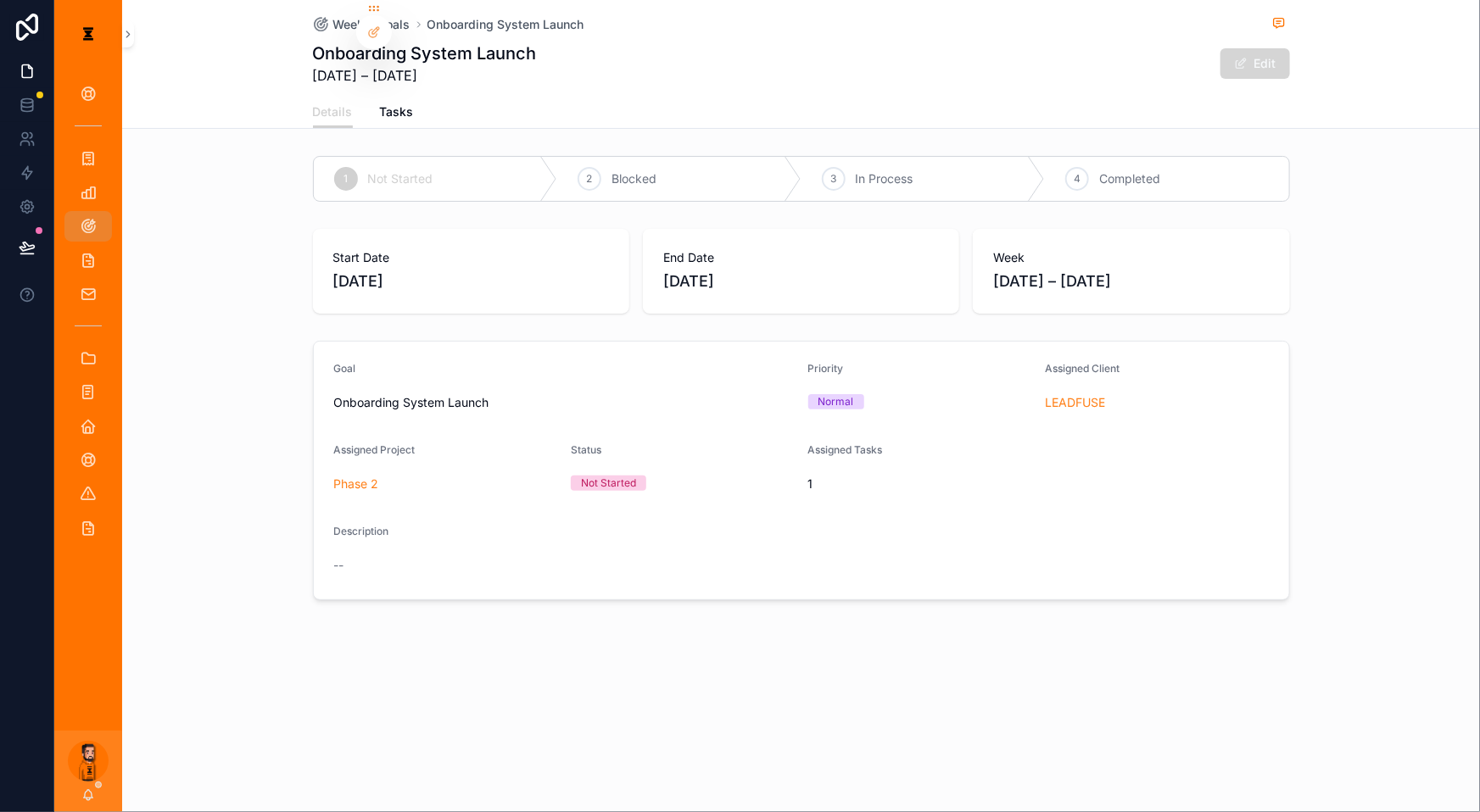
click at [1109, 62] on button "Edit" at bounding box center [1254, 63] width 70 height 31
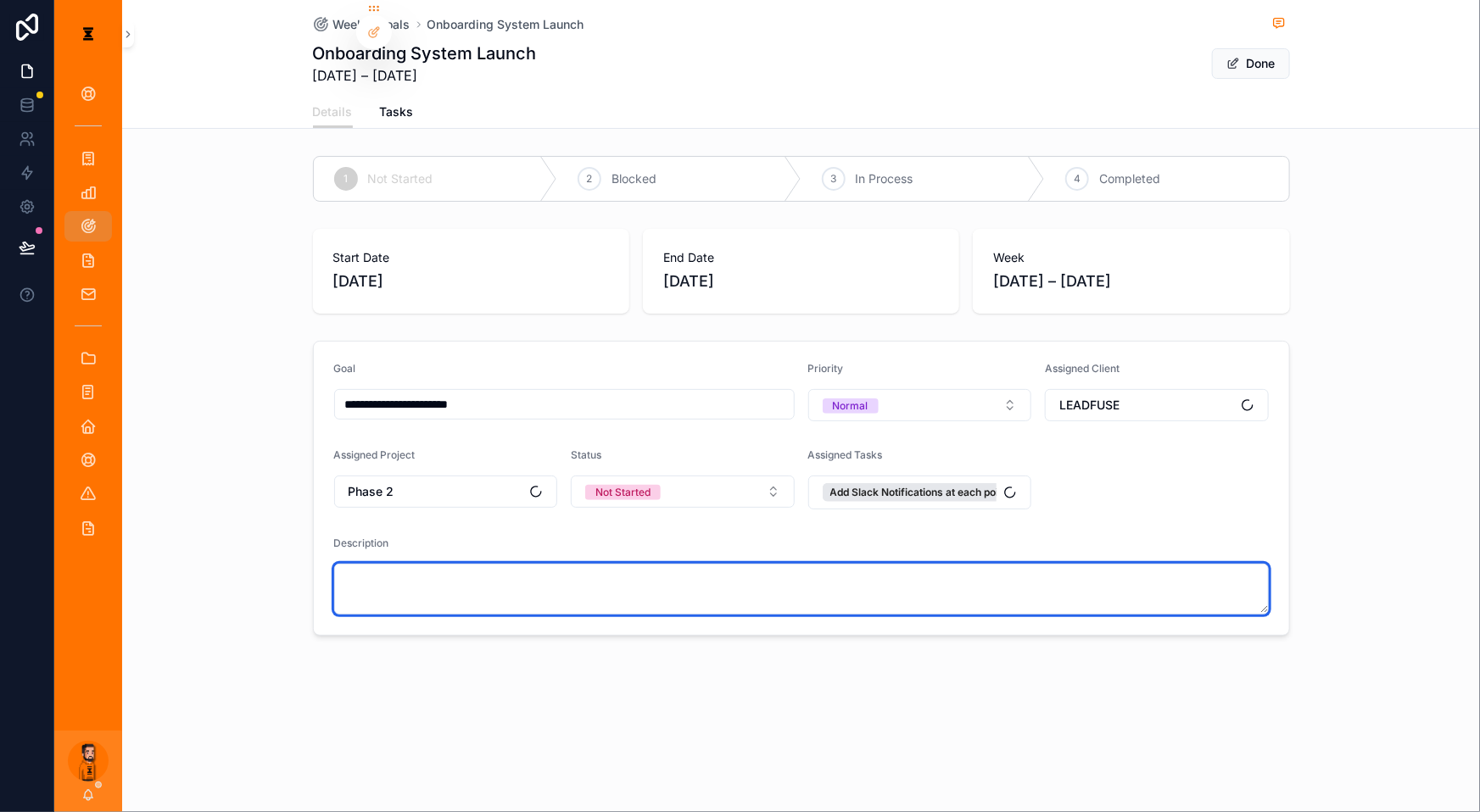
click at [605, 564] on textarea "scrollable content" at bounding box center [801, 589] width 934 height 51
paste textarea "**********"
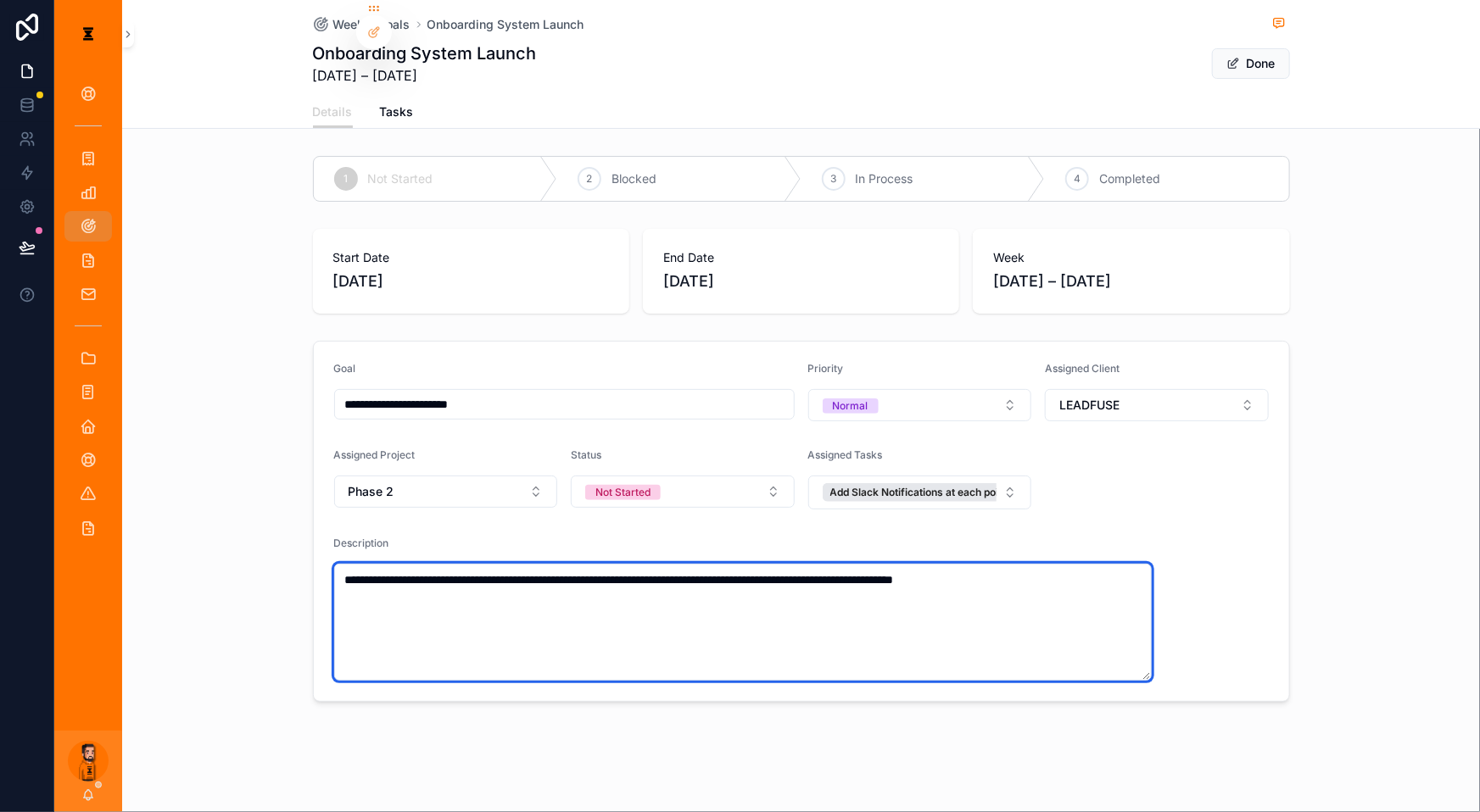
type textarea "**********"
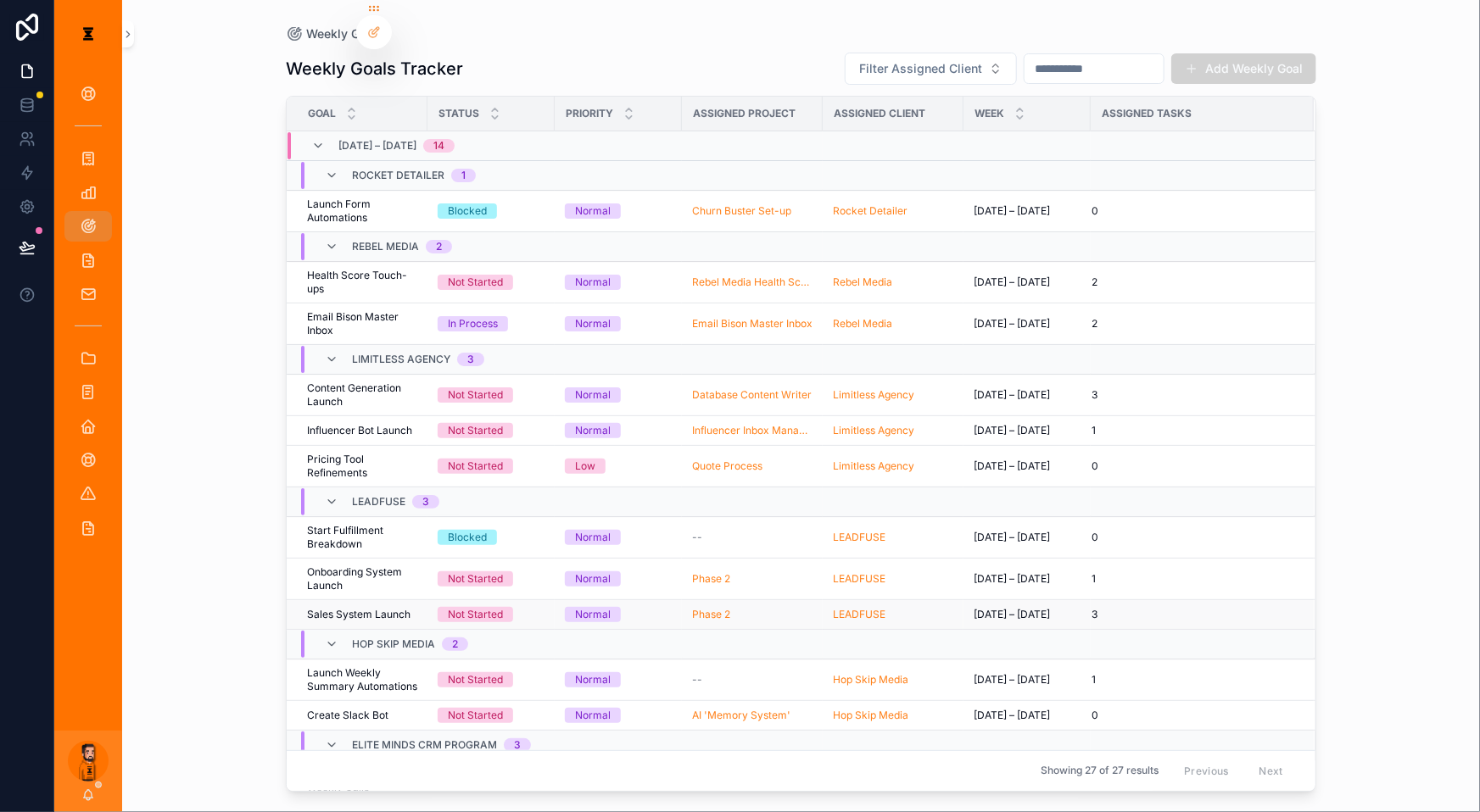
click at [346, 608] on span "Sales System Launch" at bounding box center [359, 614] width 103 height 14
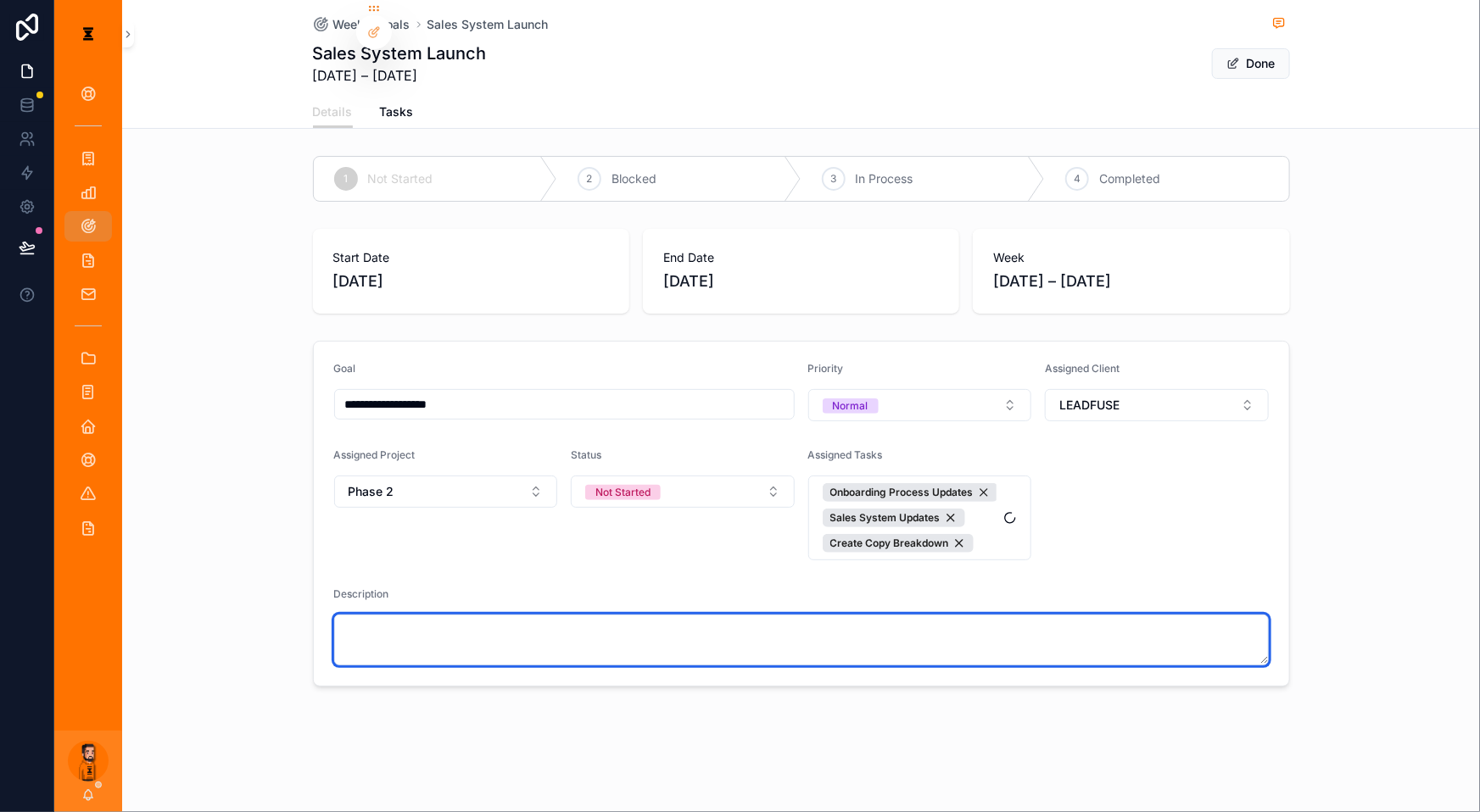
click at [510, 614] on textarea "scrollable content" at bounding box center [801, 640] width 934 height 51
paste textarea "**********"
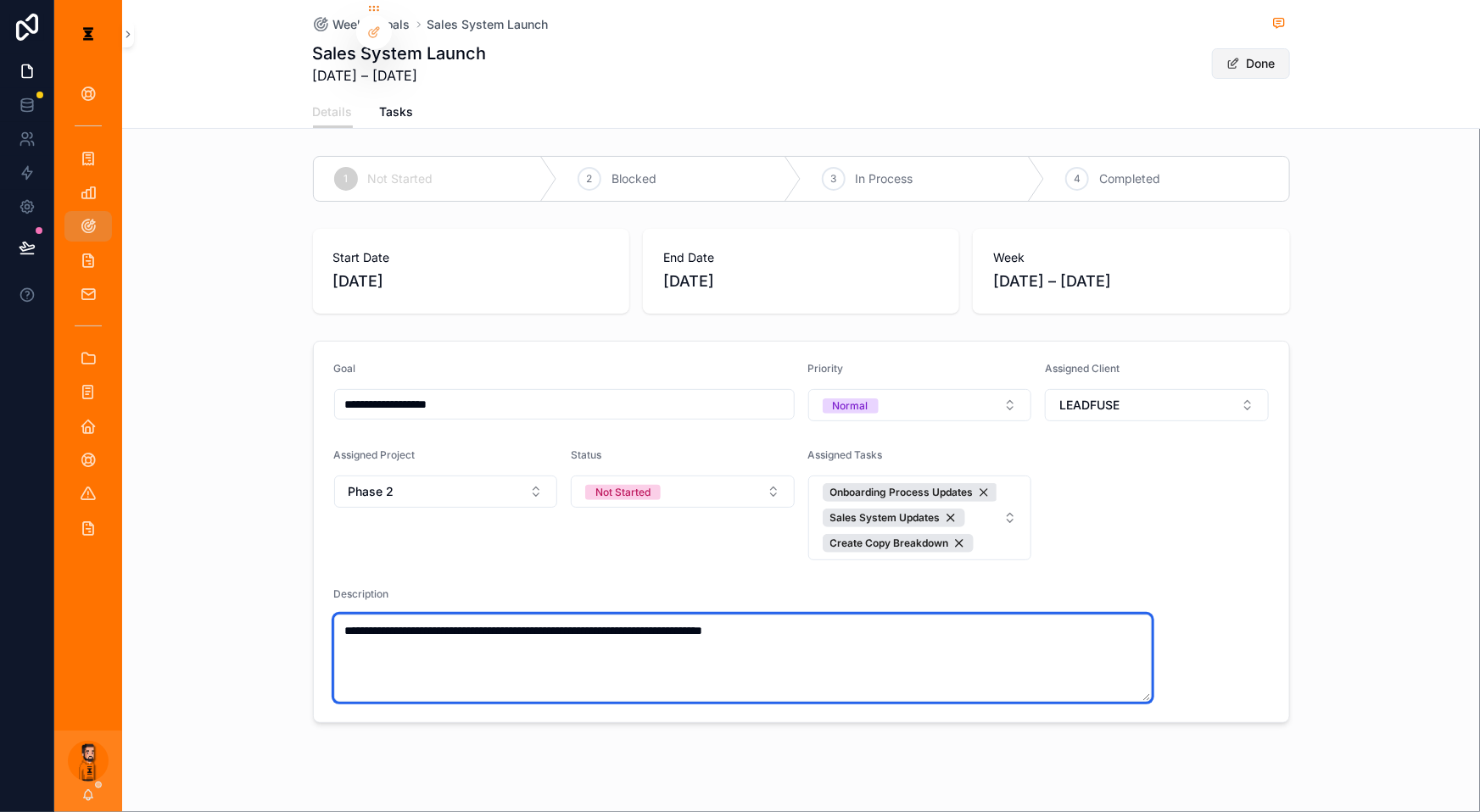
type textarea "**********"
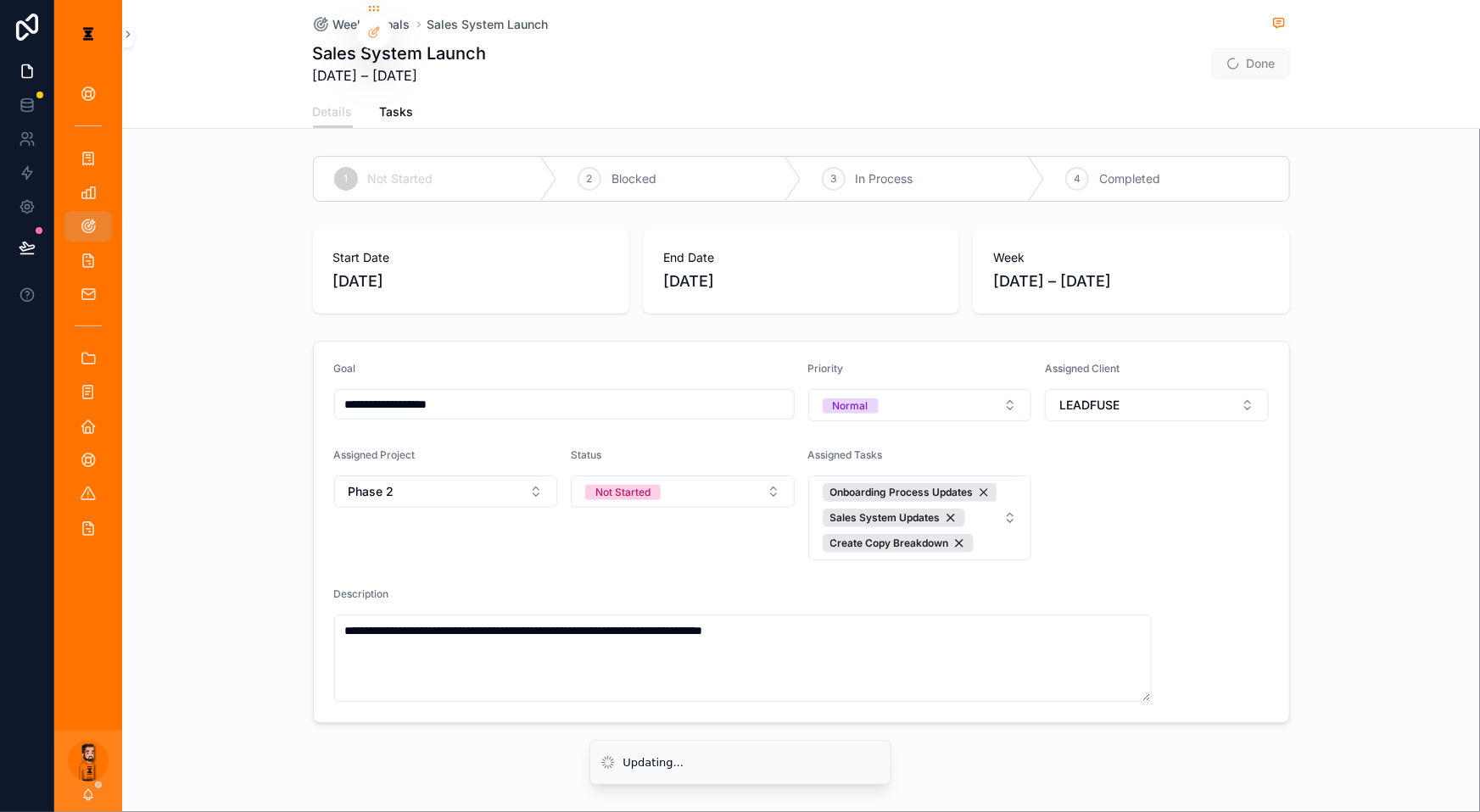
click at [1109, 55] on span "Done" at bounding box center [1251, 63] width 78 height 31
click at [1109, 48] on button "Done" at bounding box center [1251, 63] width 78 height 31
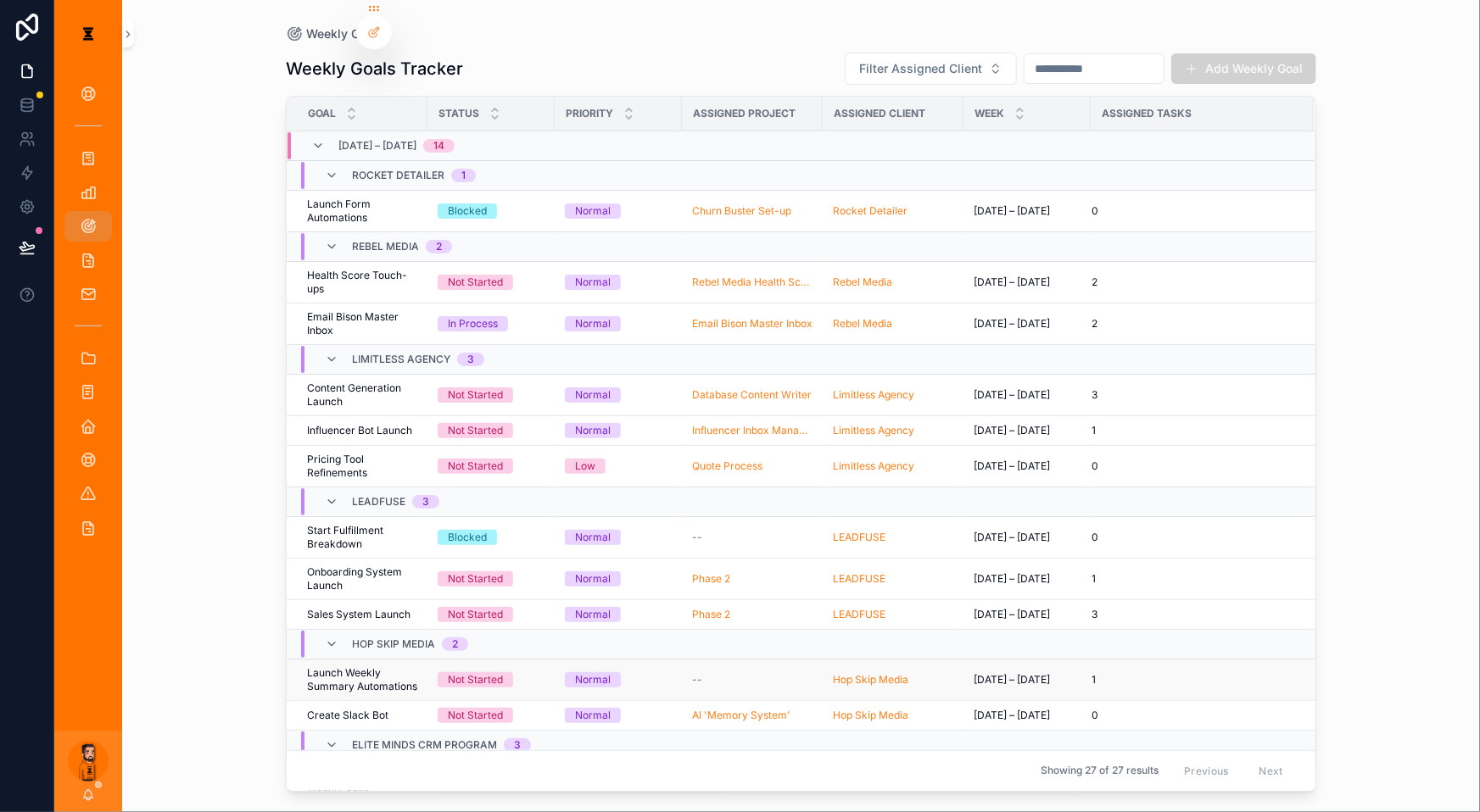
click at [377, 636] on span "Launch Weekly Summary Automations" at bounding box center [363, 680] width 111 height 27
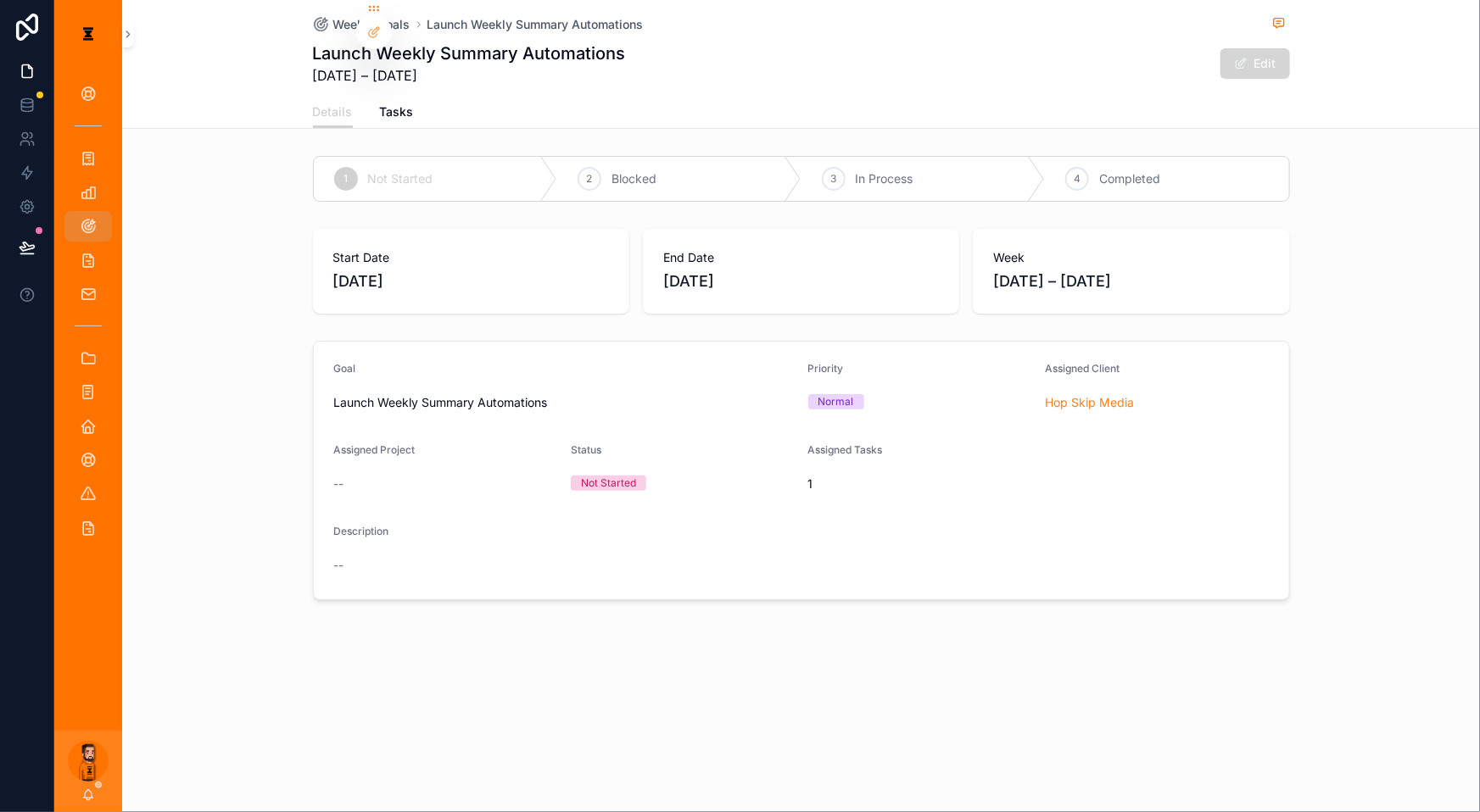
click at [1109, 63] on button "Edit" at bounding box center [1254, 63] width 70 height 31
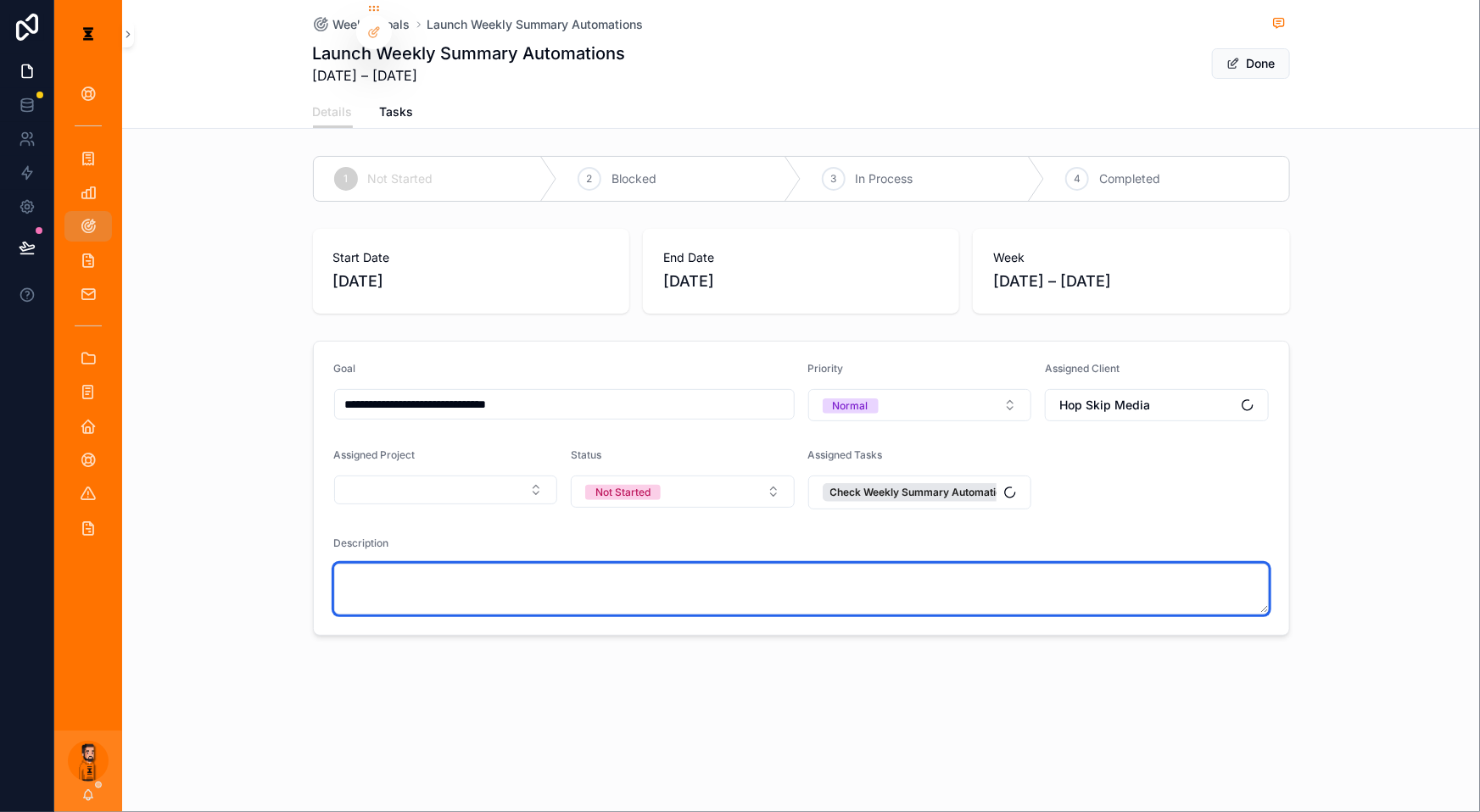
click at [569, 564] on textarea "scrollable content" at bounding box center [801, 589] width 934 height 51
paste textarea "**********"
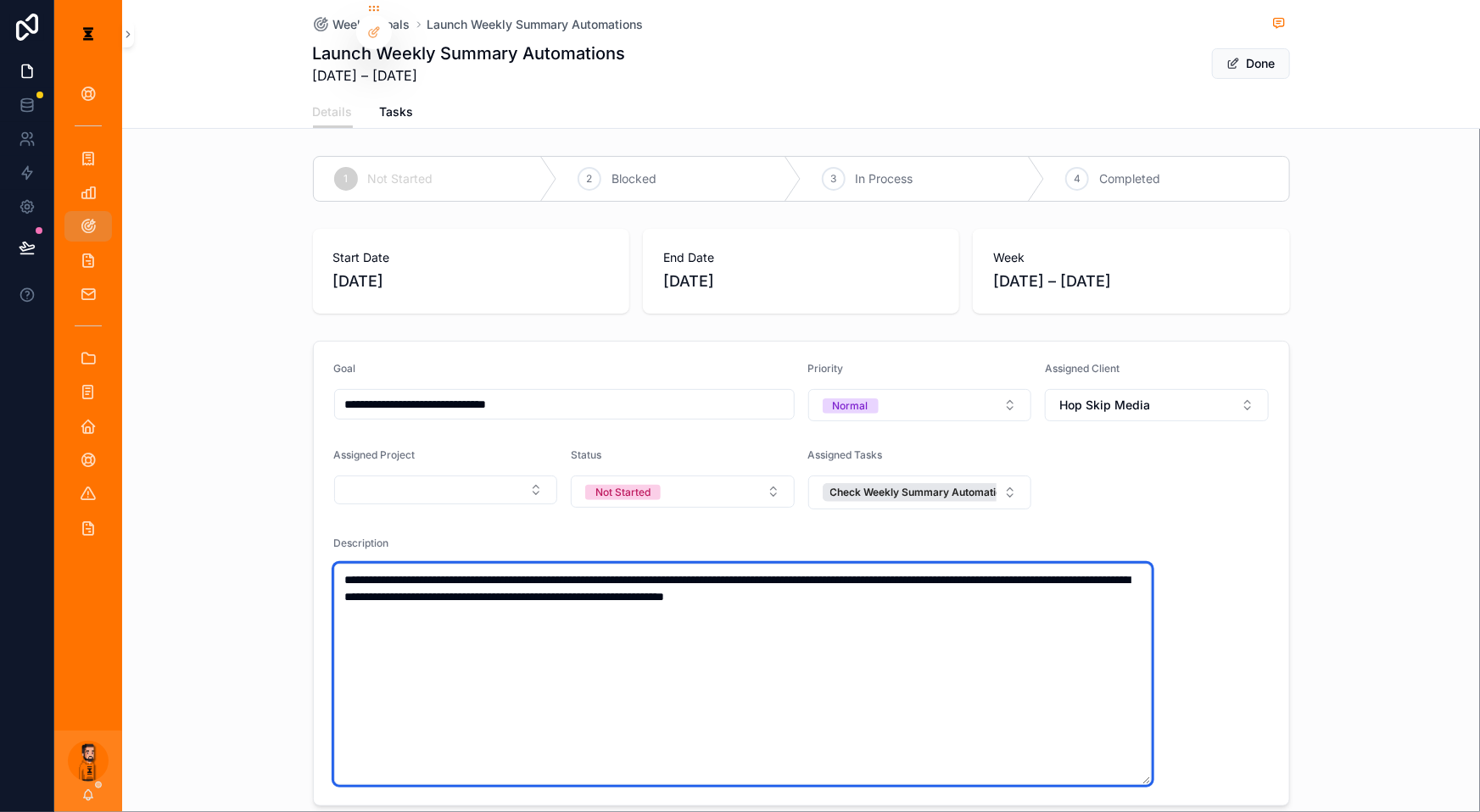
type textarea "**********"
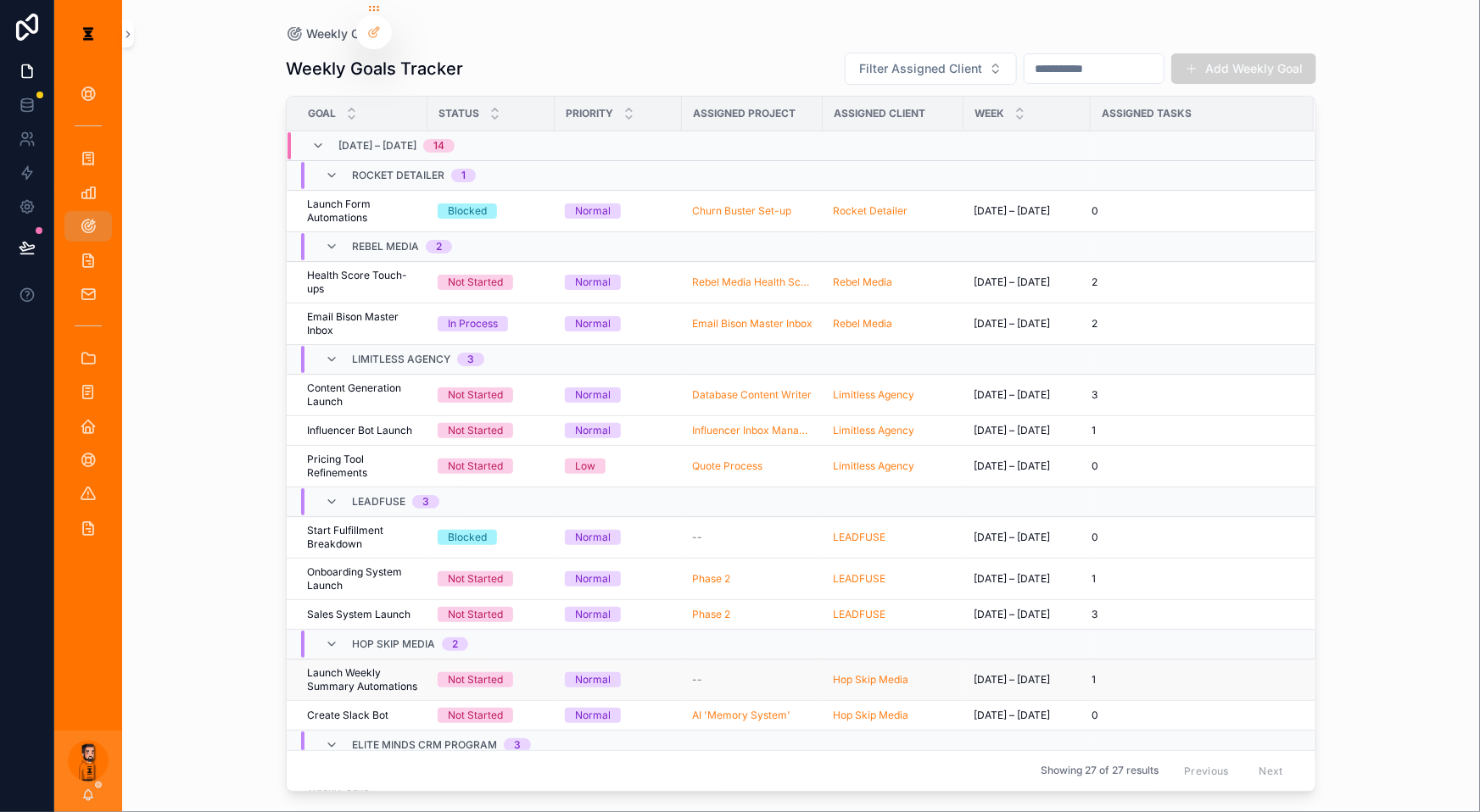
click at [368, 636] on span "Launch Weekly Summary Automations" at bounding box center [363, 680] width 111 height 27
click at [348, 636] on span "Create Slack Bot" at bounding box center [348, 715] width 82 height 14
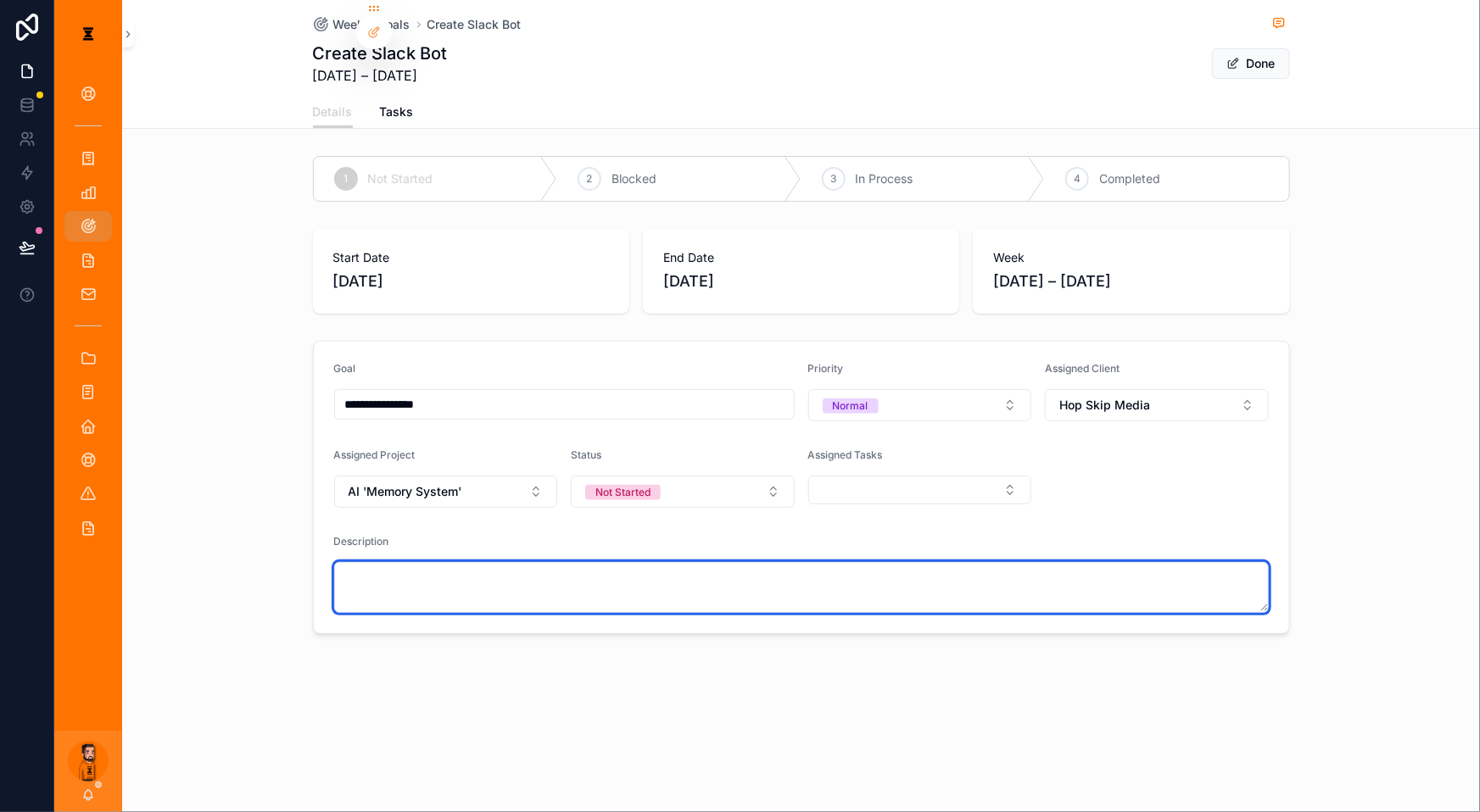
click at [561, 562] on textarea "scrollable content" at bounding box center [801, 587] width 934 height 51
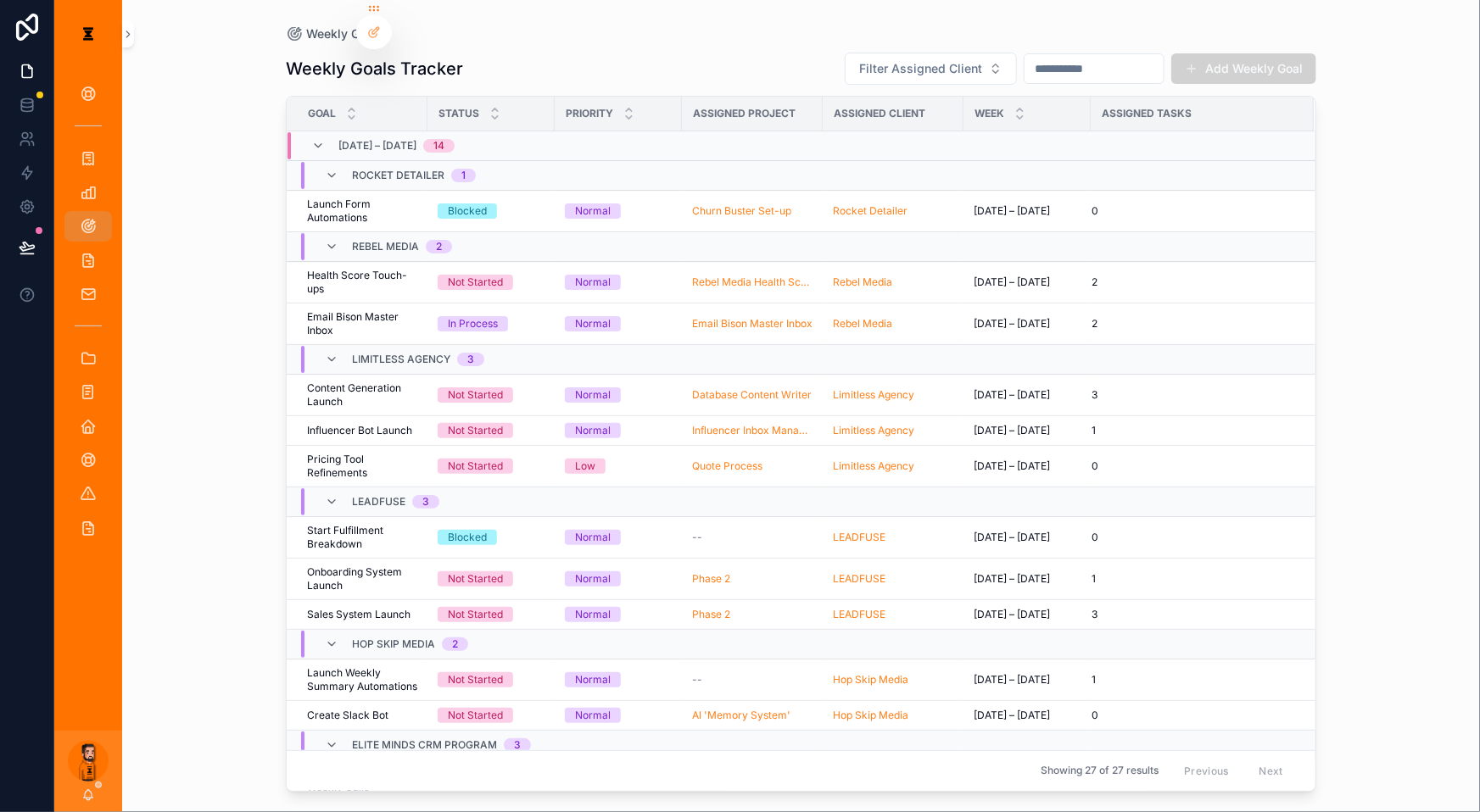
click at [375, 636] on span "Track Attendance for Weekly Calls" at bounding box center [363, 781] width 111 height 27
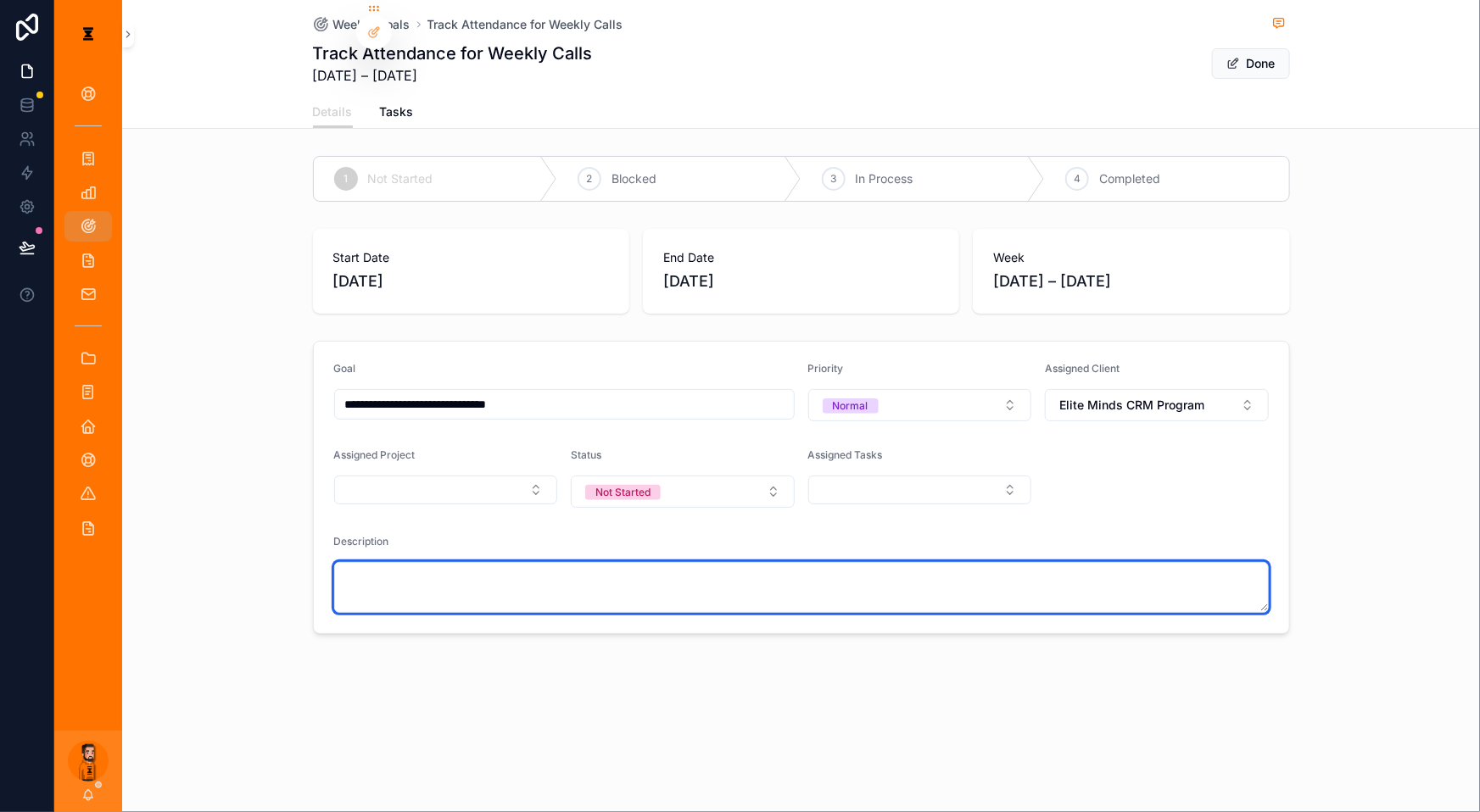
click at [720, 562] on textarea "scrollable content" at bounding box center [801, 587] width 934 height 51
paste textarea "**********"
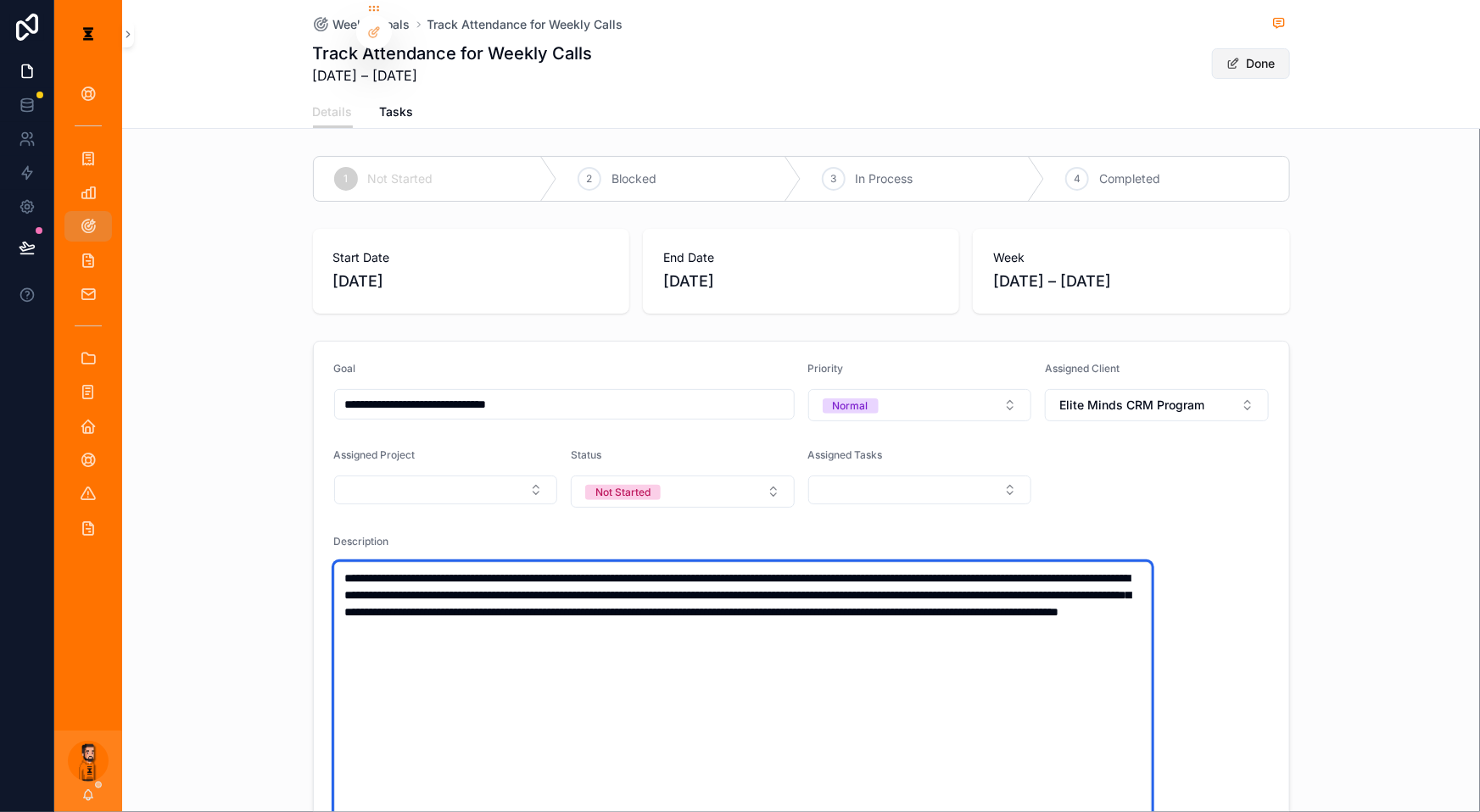
type textarea "**********"
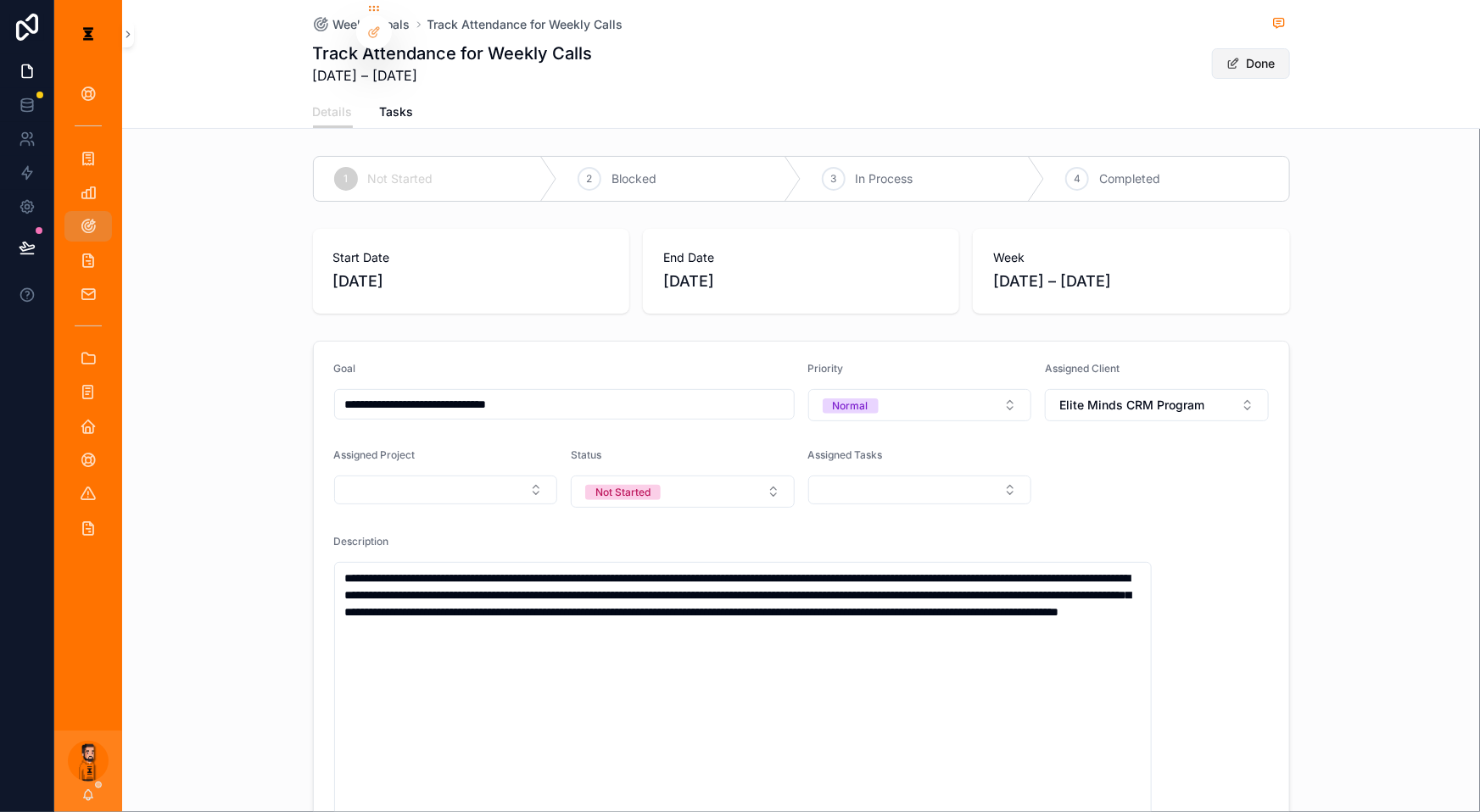
click at [1109, 53] on button "Done" at bounding box center [1251, 63] width 78 height 31
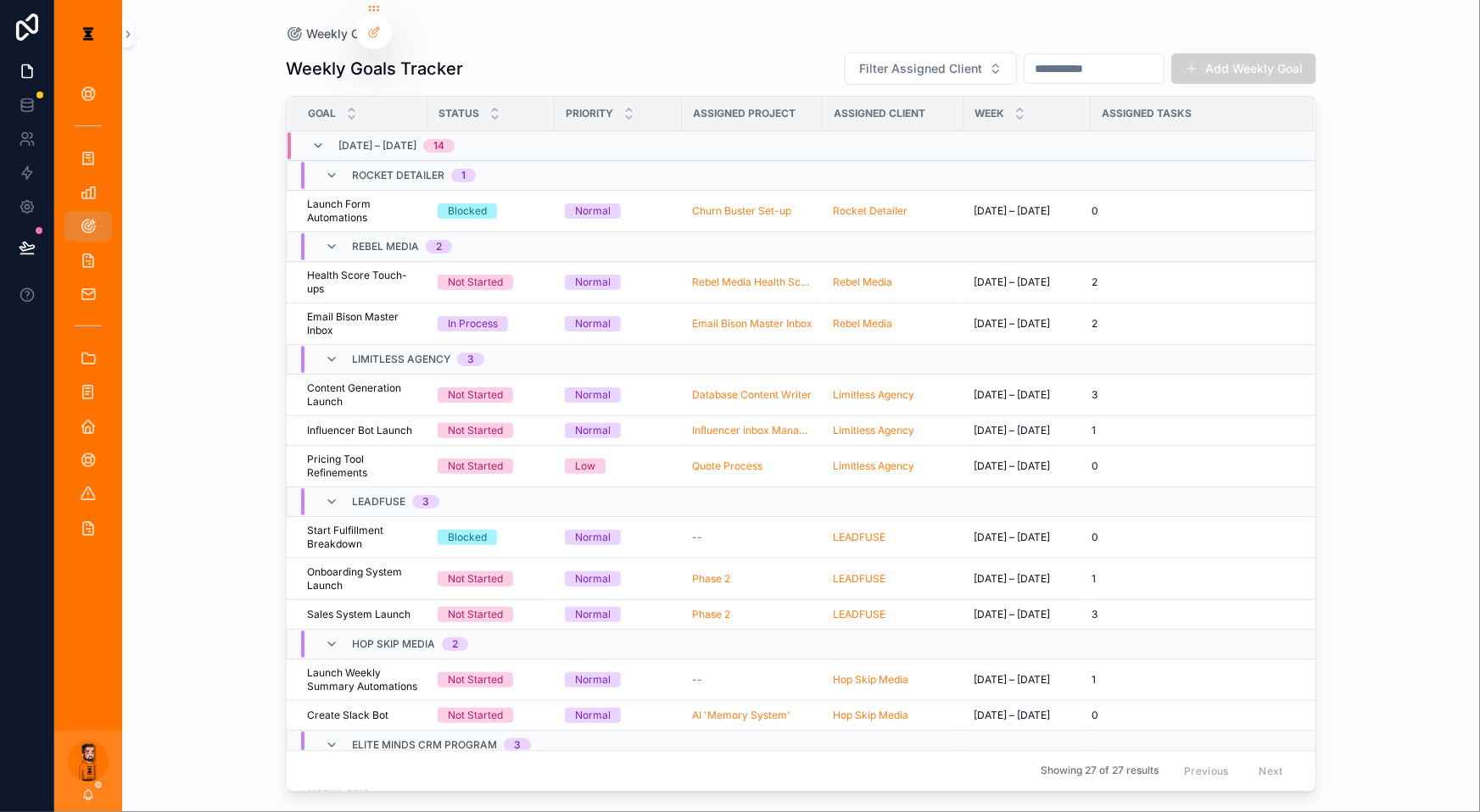
click at [377, 636] on span "CRM Lead Automations" at bounding box center [363, 823] width 111 height 27
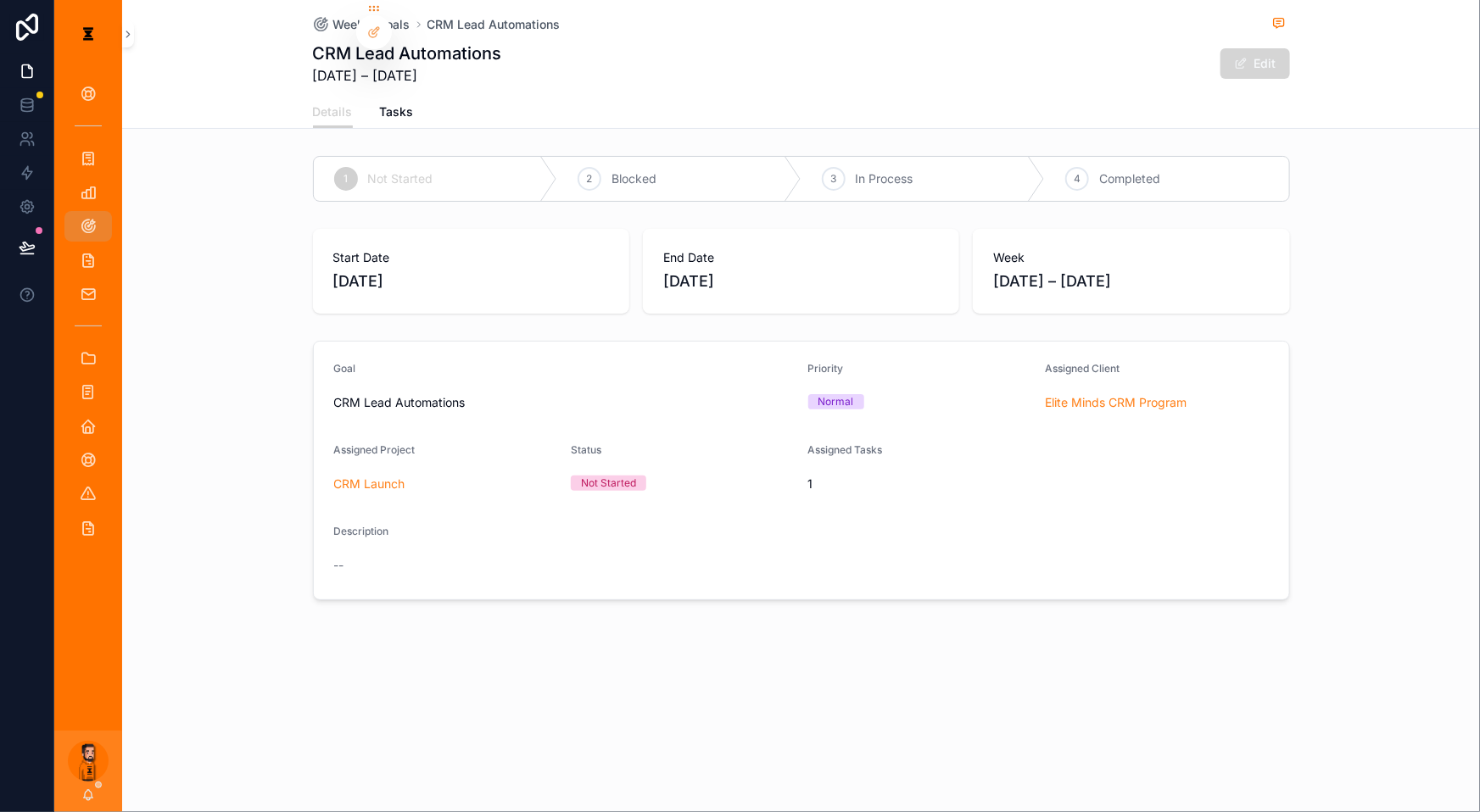
click at [1109, 59] on button "Edit" at bounding box center [1254, 63] width 70 height 31
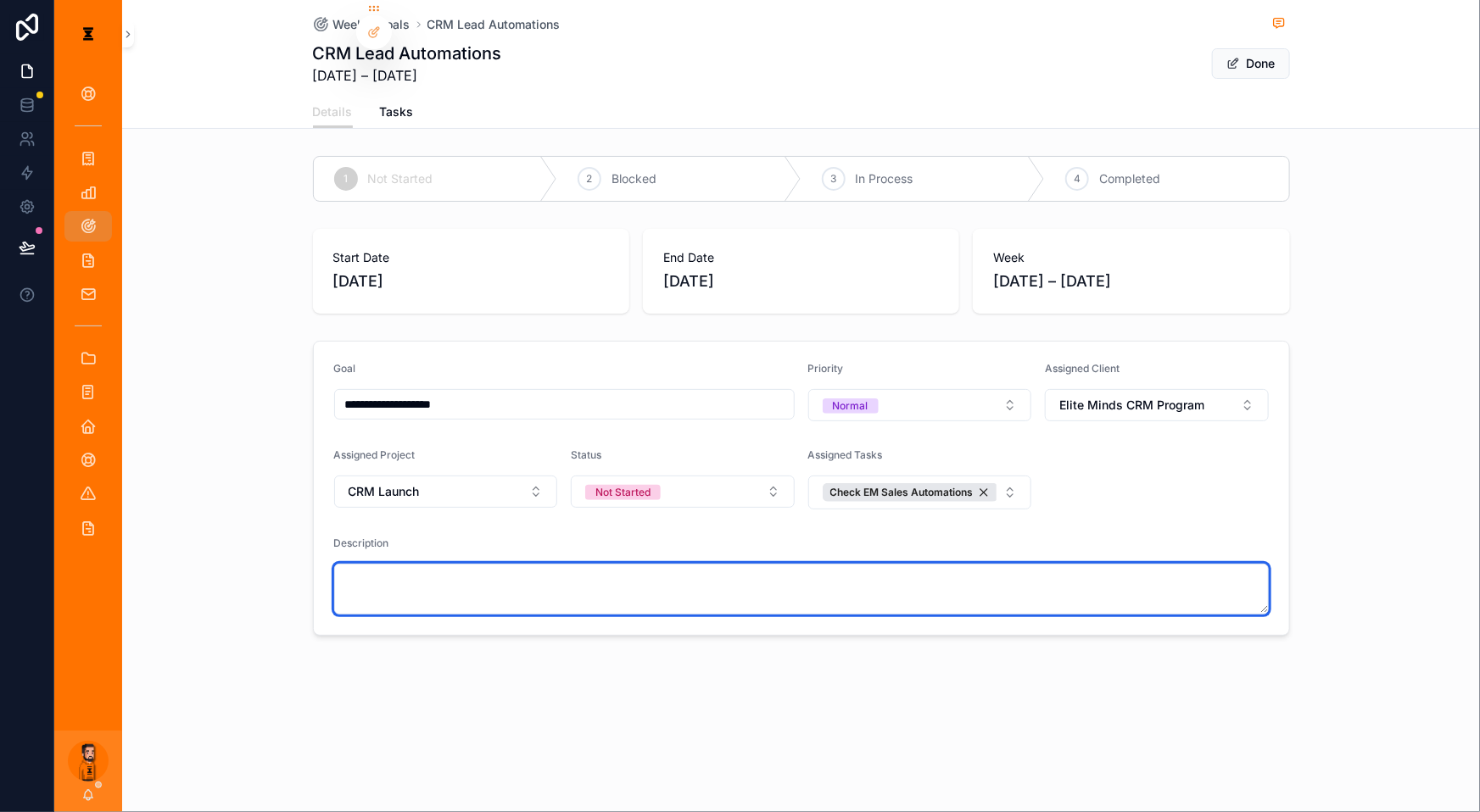
click at [751, 564] on textarea "scrollable content" at bounding box center [801, 589] width 934 height 51
paste textarea "**********"
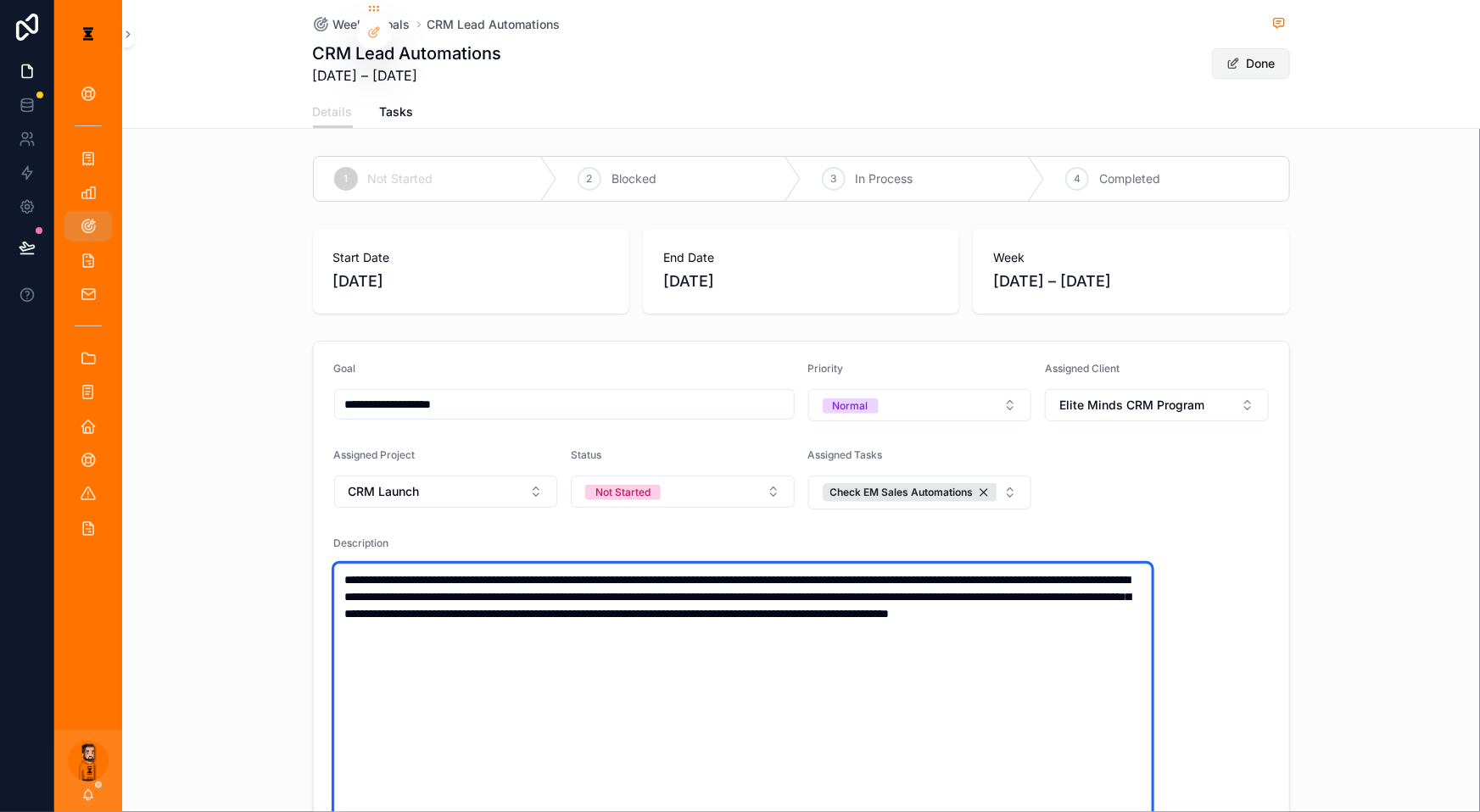
type textarea "**********"
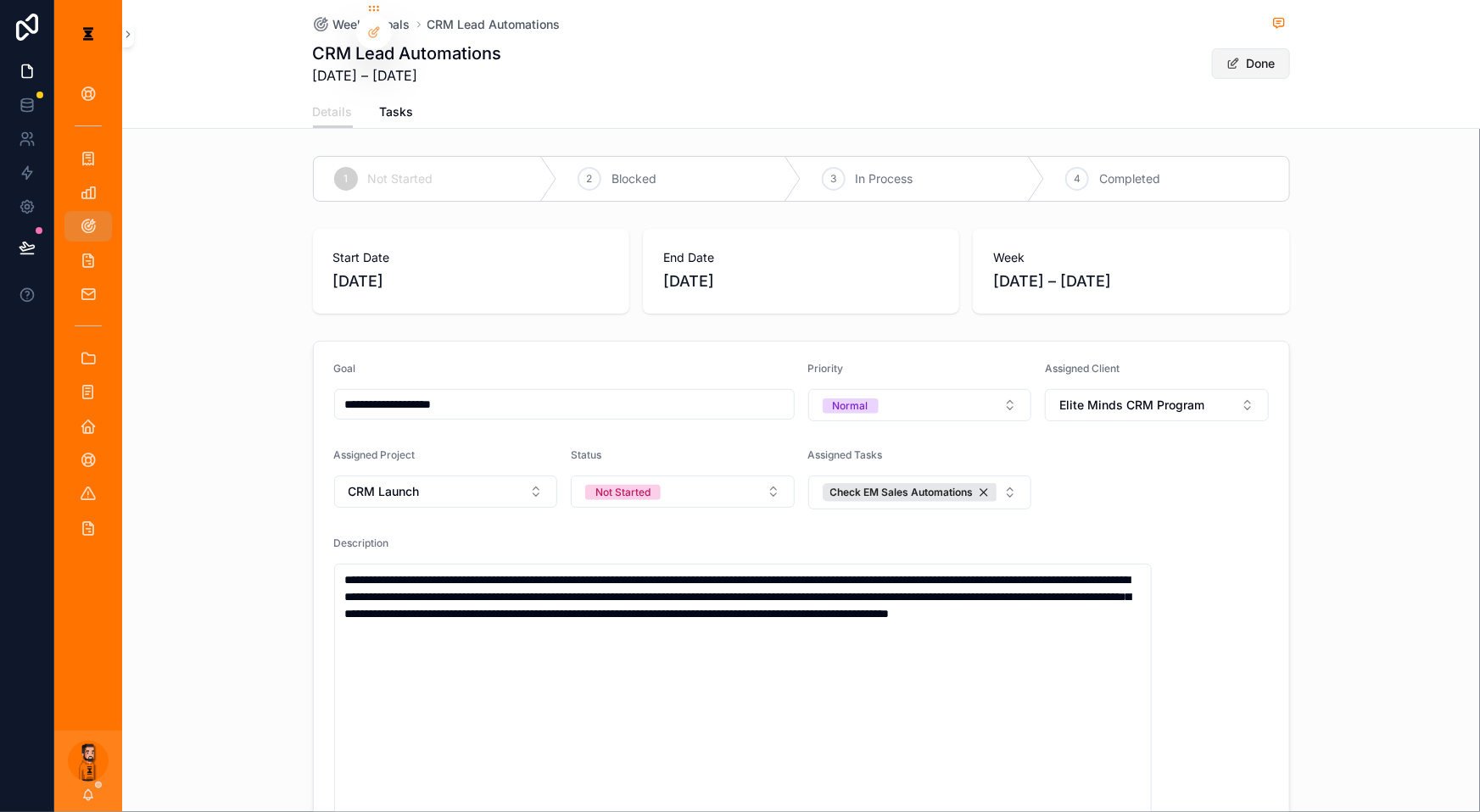
click at [1109, 56] on button "Done" at bounding box center [1251, 63] width 78 height 31
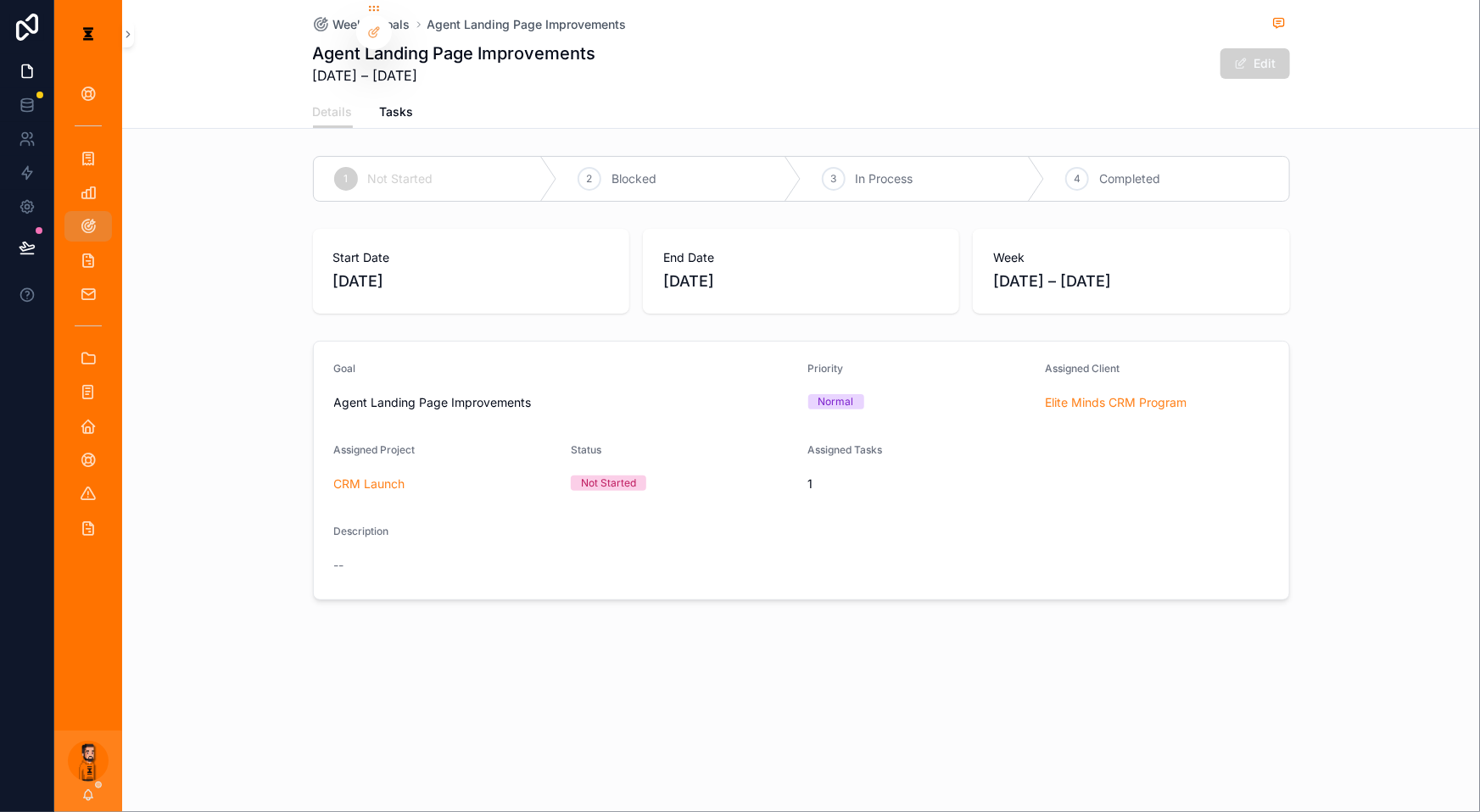
click at [1109, 32] on div "Weekly Goals Agent Landing Page Improvements" at bounding box center [801, 24] width 977 height 21
click at [1109, 58] on button "Edit" at bounding box center [1254, 63] width 70 height 31
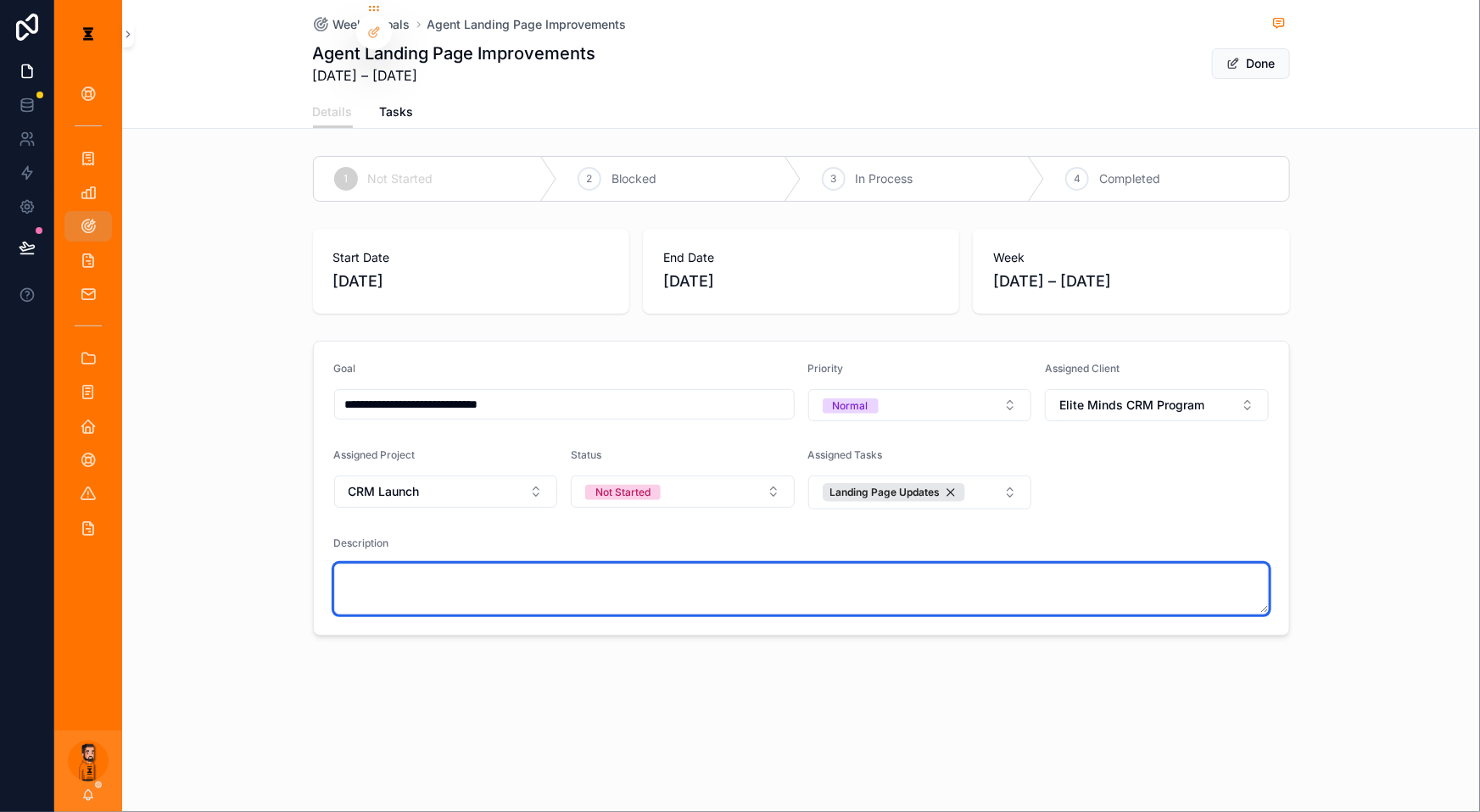
click at [723, 564] on textarea "scrollable content" at bounding box center [801, 589] width 934 height 51
paste textarea "**********"
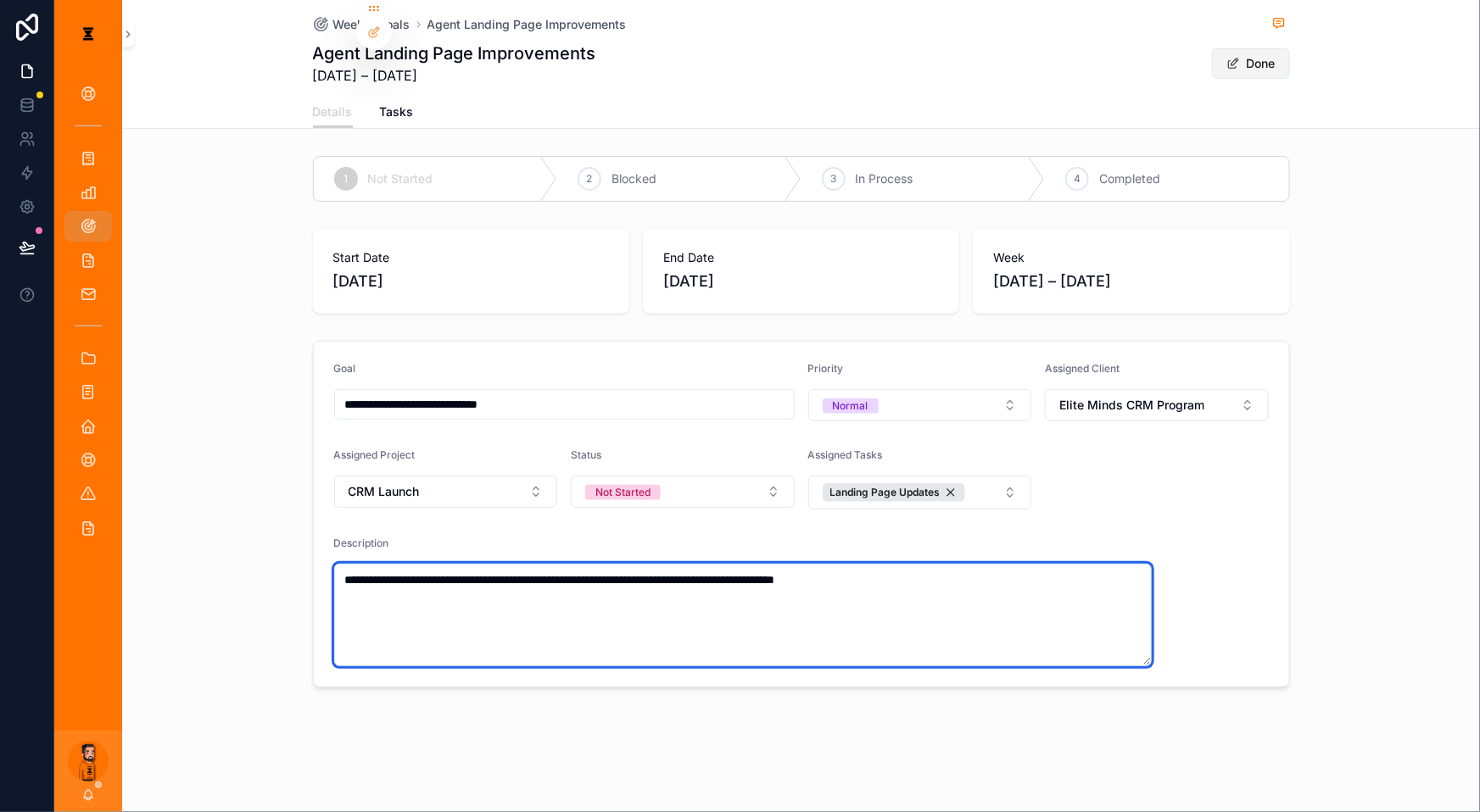
type textarea "**********"
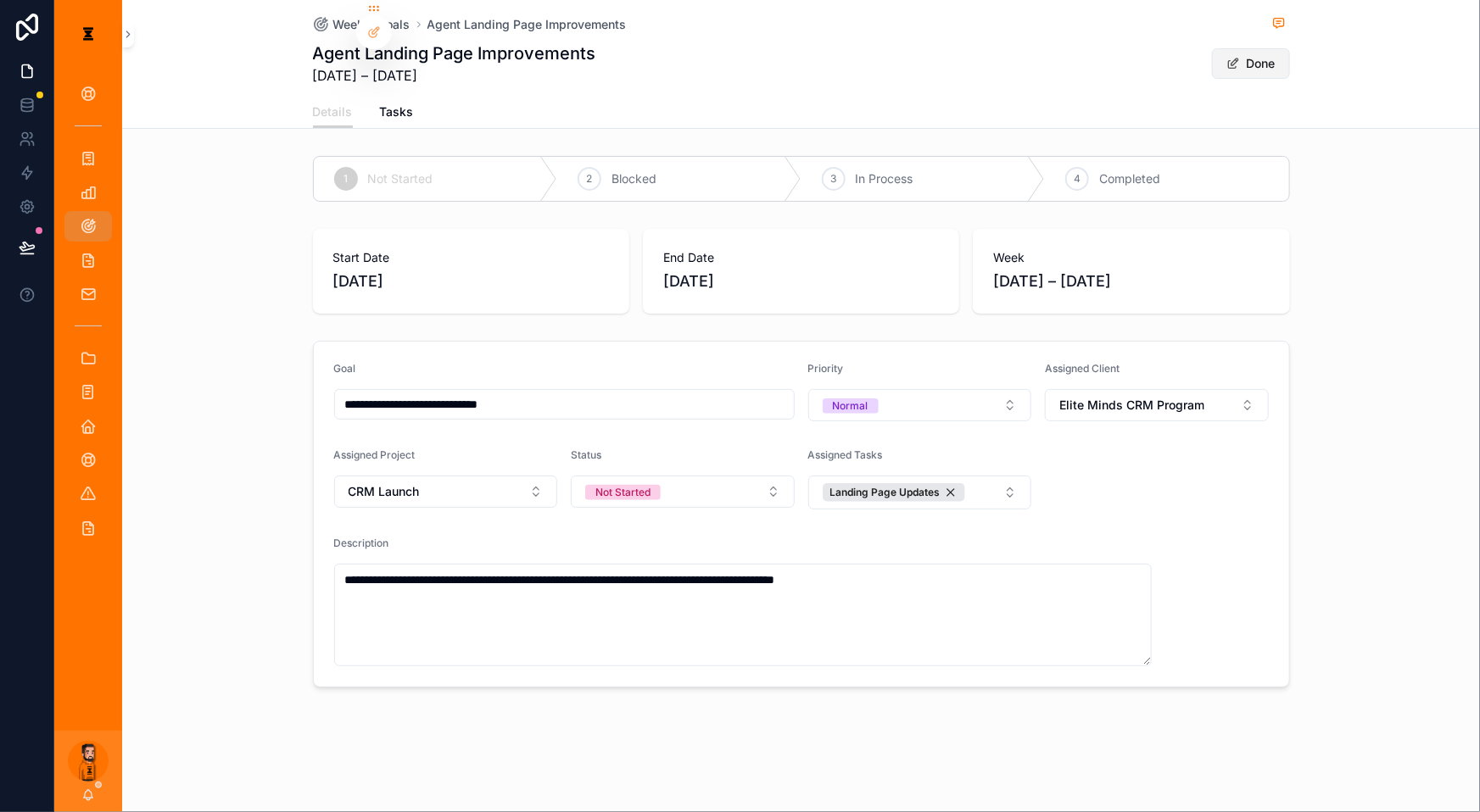
click at [1109, 52] on button "Done" at bounding box center [1251, 63] width 78 height 31
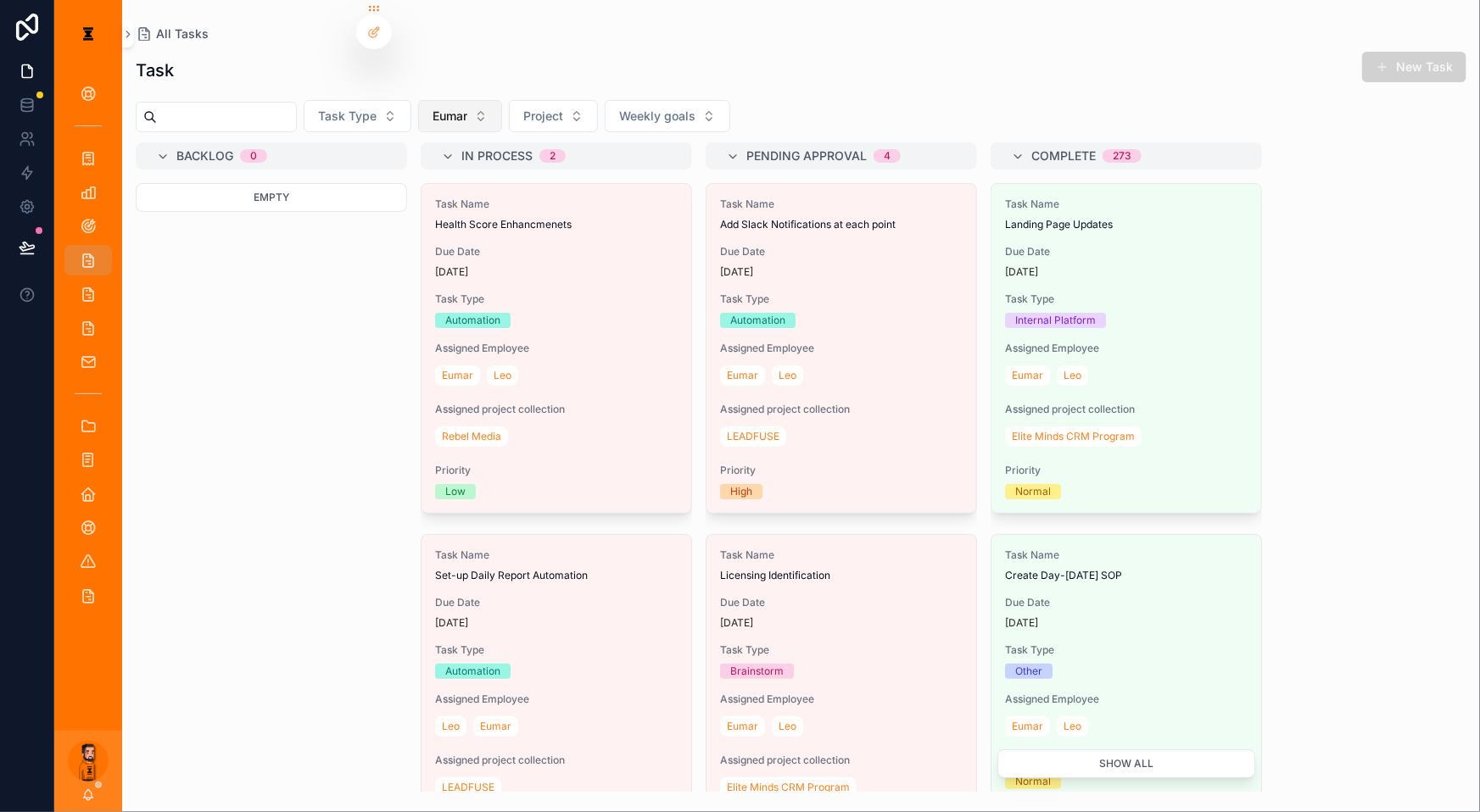
click at [446, 108] on span "Eumar" at bounding box center [450, 116] width 34 height 17
click at [1433, 52] on button "New Task" at bounding box center [1414, 67] width 104 height 31
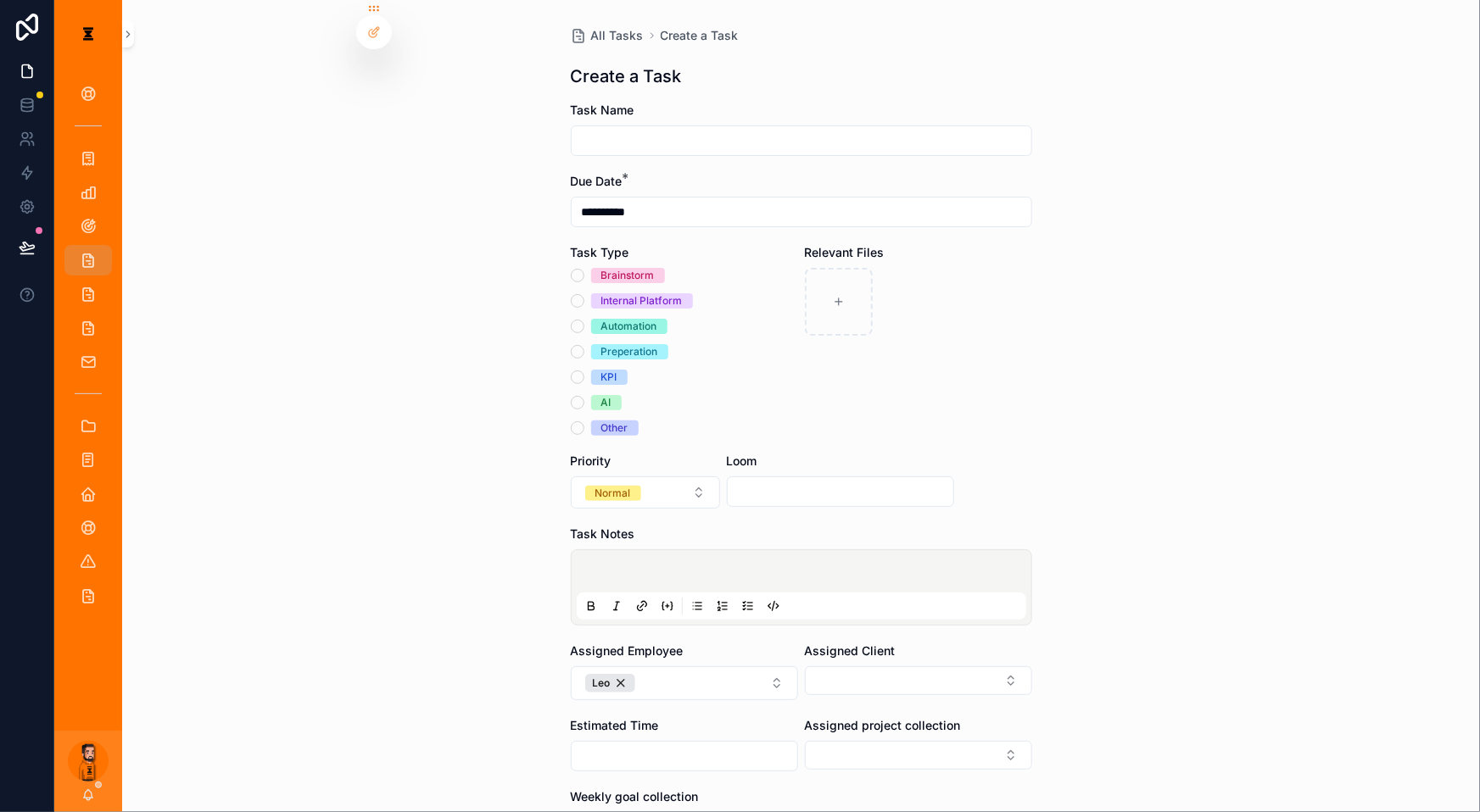
click at [654, 111] on div "Task Name" at bounding box center [801, 129] width 461 height 54
click at [673, 129] on input "scrollable content" at bounding box center [801, 140] width 459 height 24
type input "**********"
click at [624, 280] on div "Brainstorm Internal Platform Automation Preperation KPI AI Other" at bounding box center [684, 352] width 227 height 168
click at [625, 319] on div "Automation" at bounding box center [629, 326] width 56 height 15
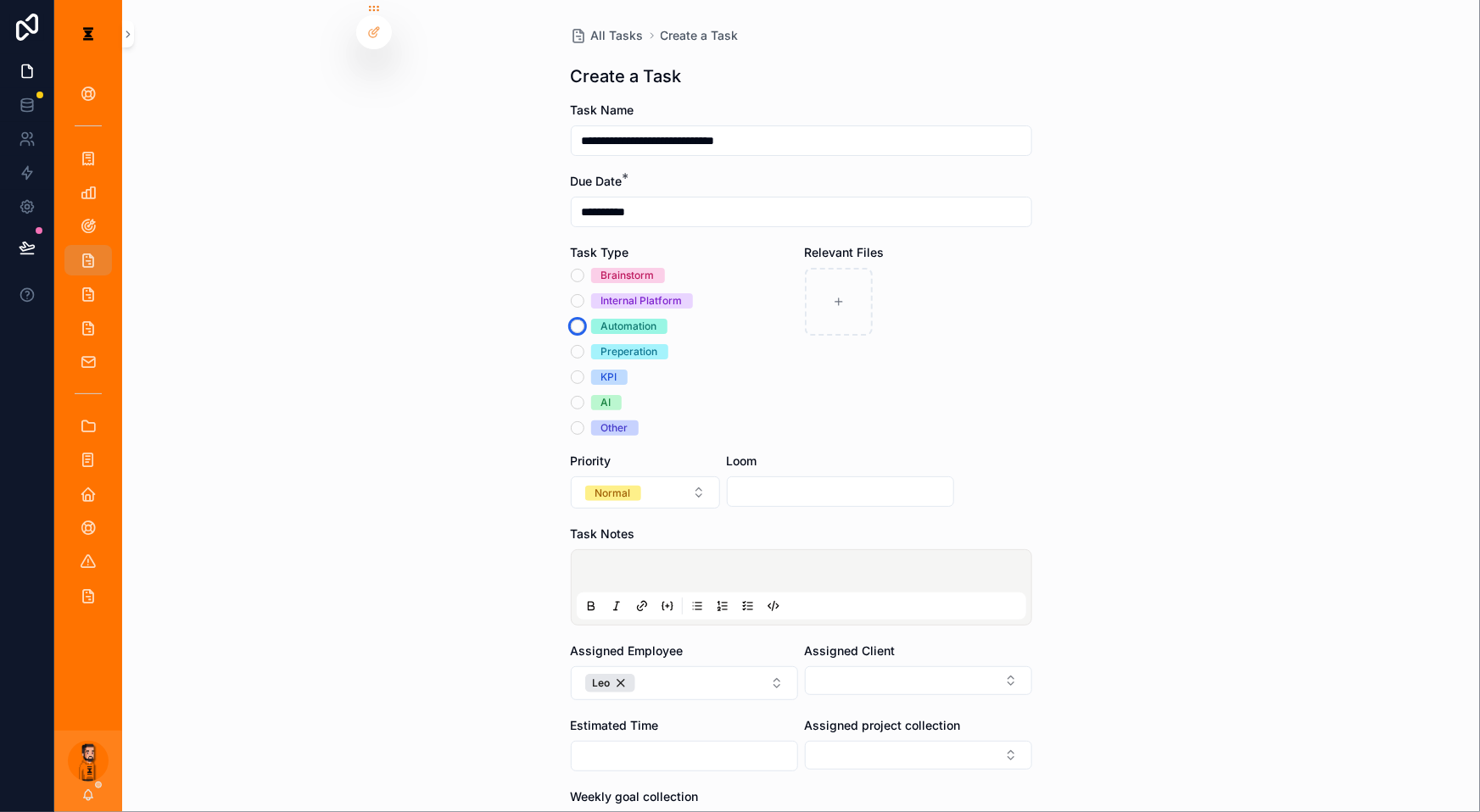
click at [585, 320] on button "Automation" at bounding box center [577, 326] width 14 height 14
click at [687, 666] on button "Leo" at bounding box center [684, 682] width 227 height 34
click at [643, 710] on div "Eumar" at bounding box center [685, 723] width 204 height 27
click at [862, 666] on button "Select Button" at bounding box center [918, 681] width 227 height 29
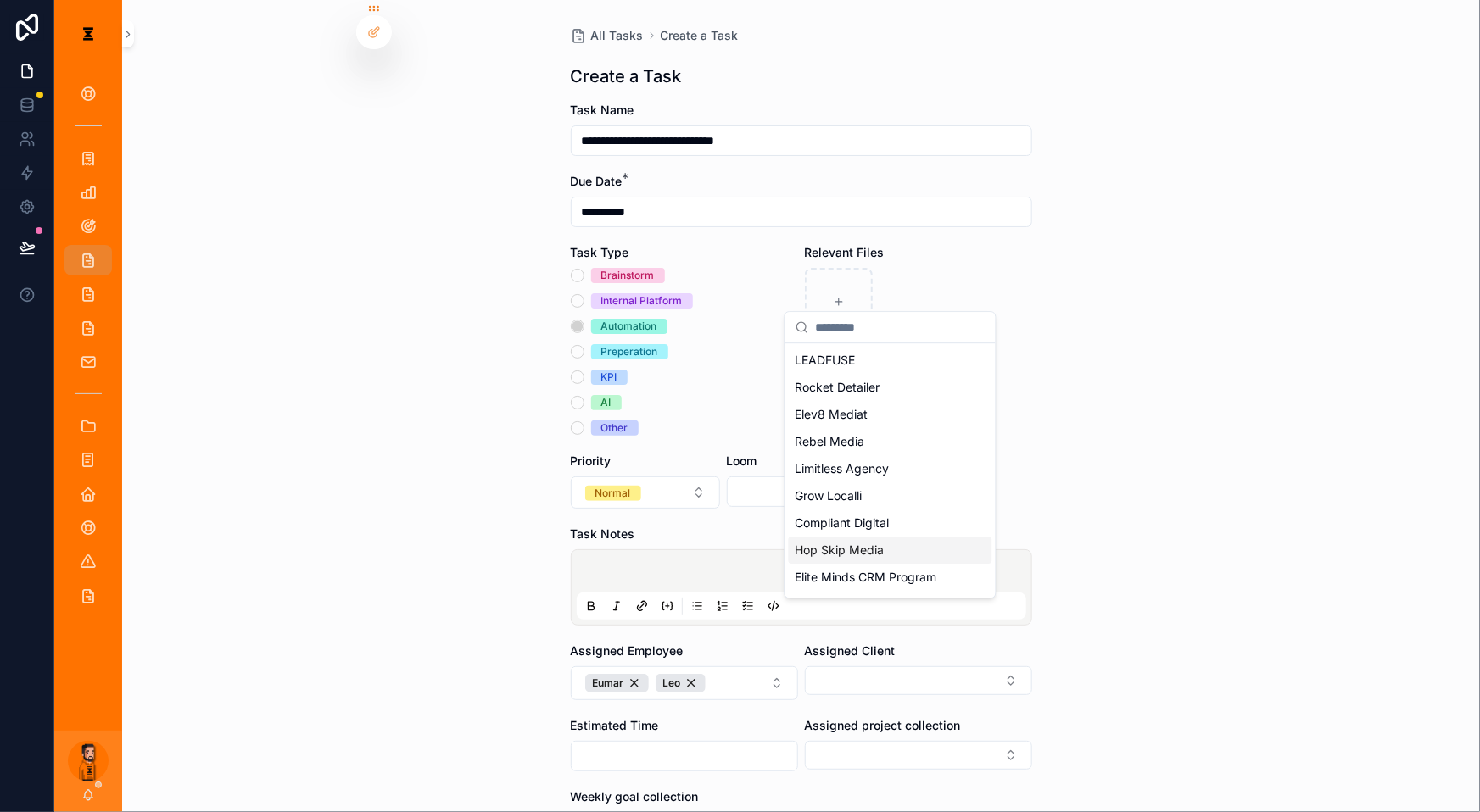
click at [862, 542] on span "Hop Skip Media" at bounding box center [840, 550] width 89 height 17
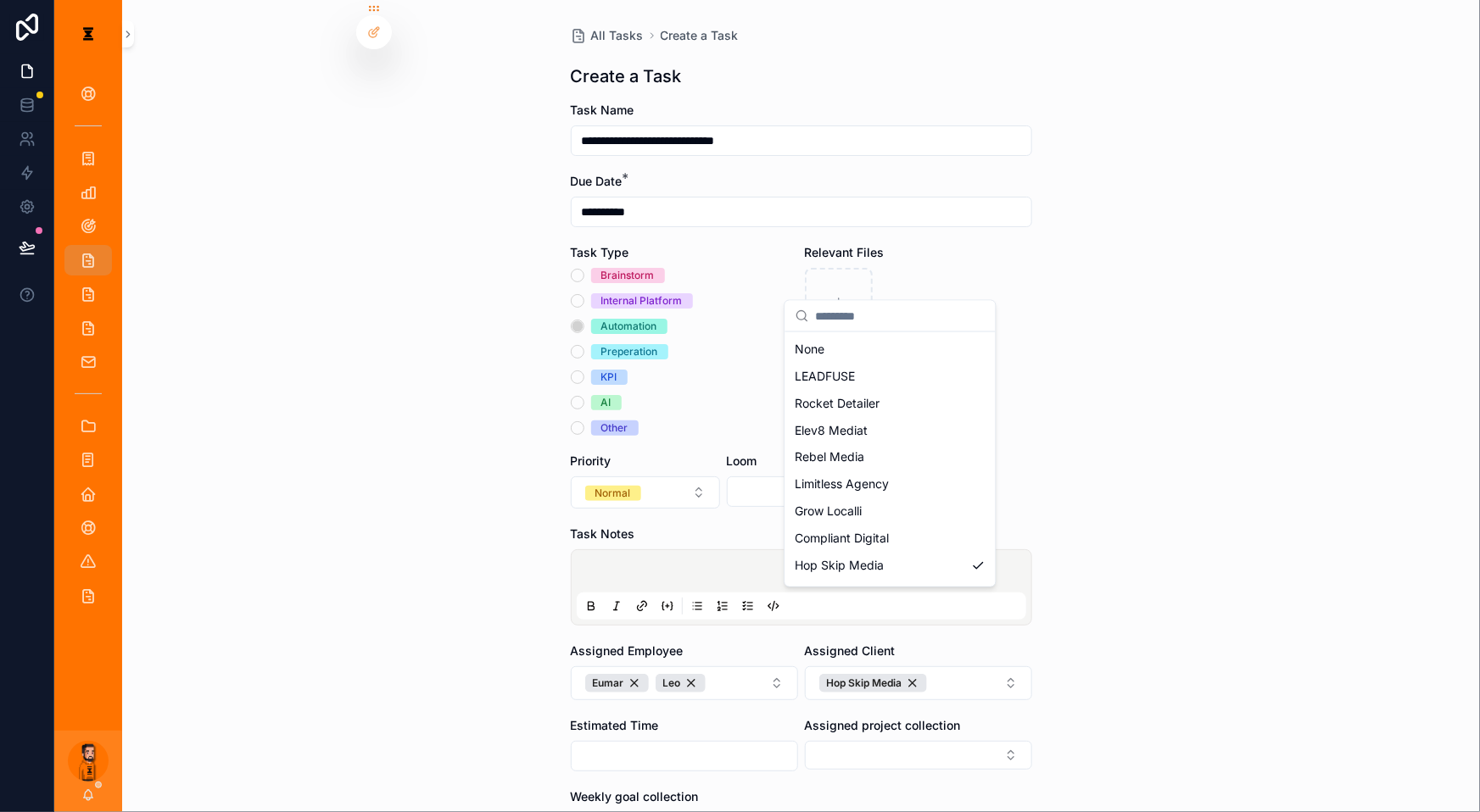
click at [851, 640] on div "**********" at bounding box center [767, 406] width 1426 height 812
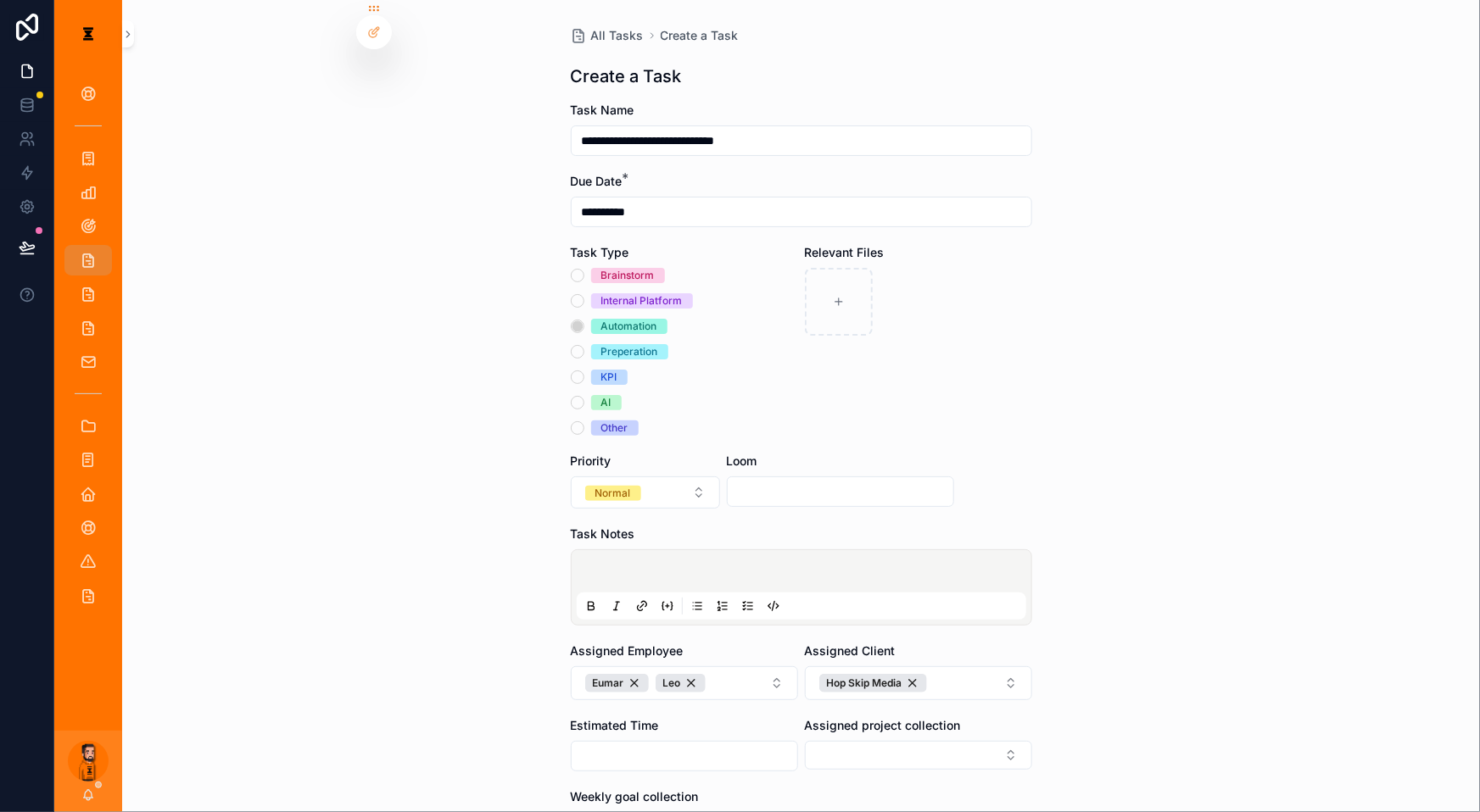
click at [849, 741] on button "Select Button" at bounding box center [918, 756] width 227 height 29
click at [854, 726] on span "AI 'Memory System'" at bounding box center [852, 730] width 112 height 17
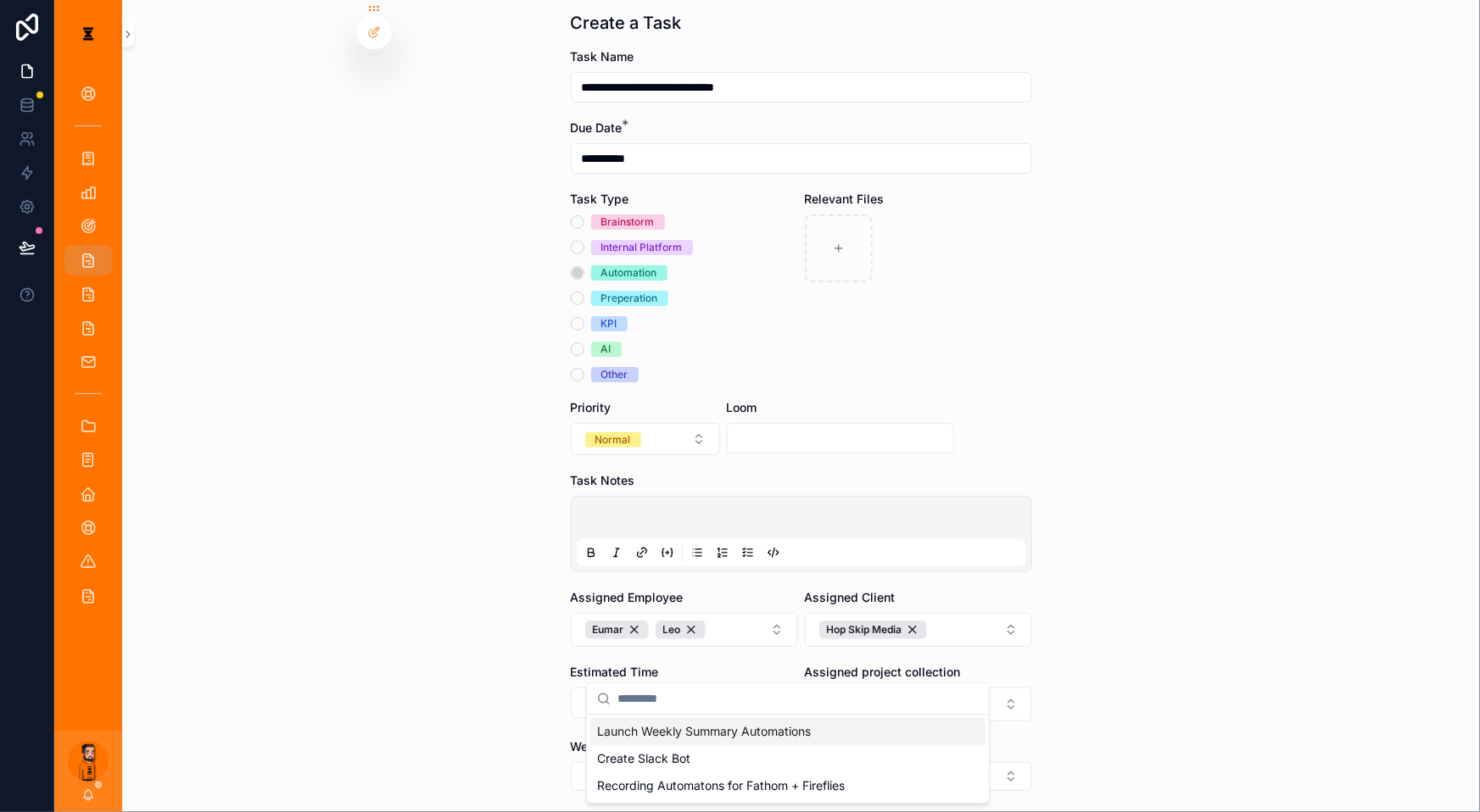
scroll to position [76, 0]
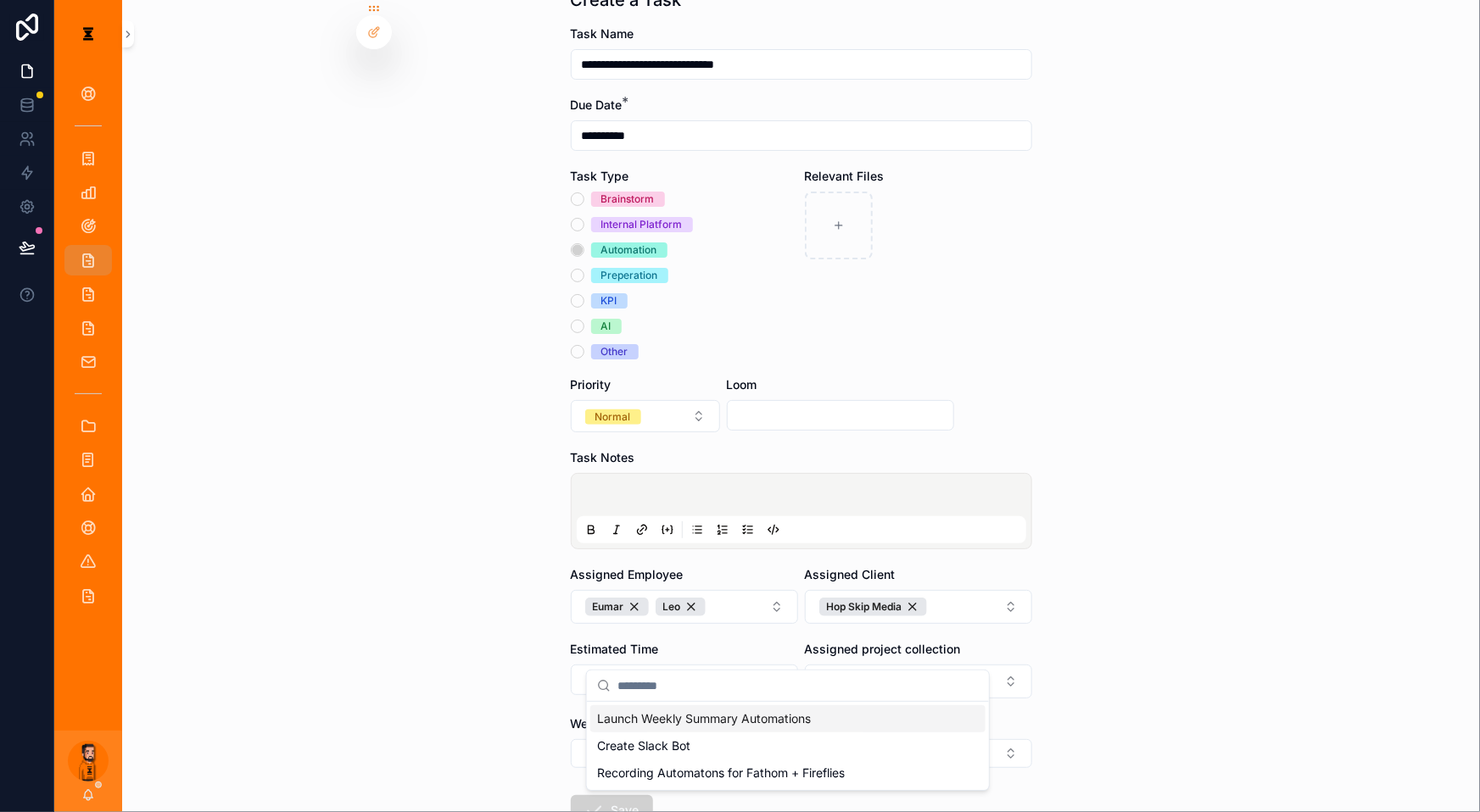
click at [755, 710] on span "Launch Weekly Summary Automations" at bounding box center [704, 719] width 214 height 17
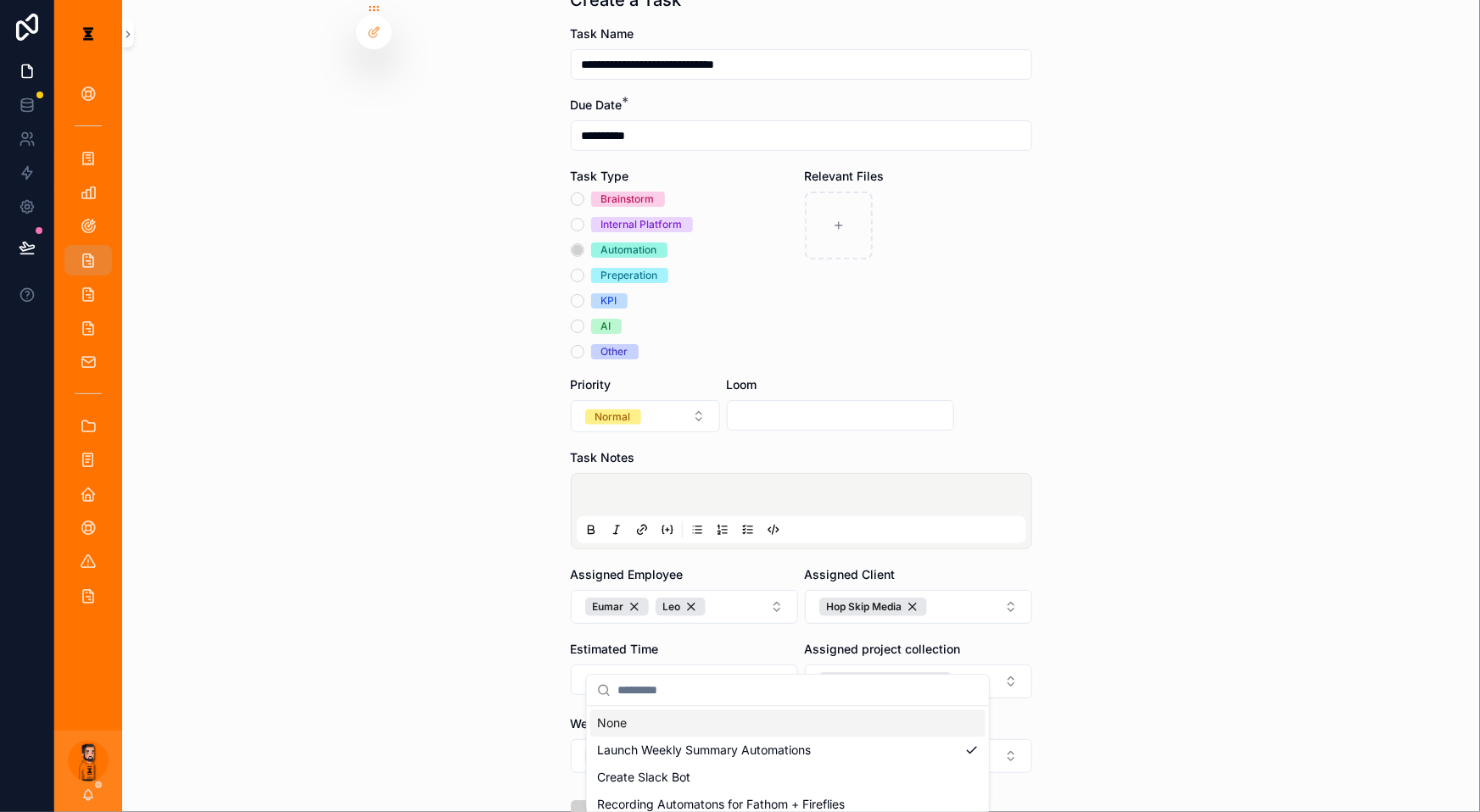
drag, startPoint x: 763, startPoint y: 425, endPoint x: 766, endPoint y: 440, distance: 15.3
click at [764, 489] on p "scrollable content" at bounding box center [805, 498] width 450 height 17
click at [745, 523] on icon "scrollable content" at bounding box center [748, 529] width 14 height 14
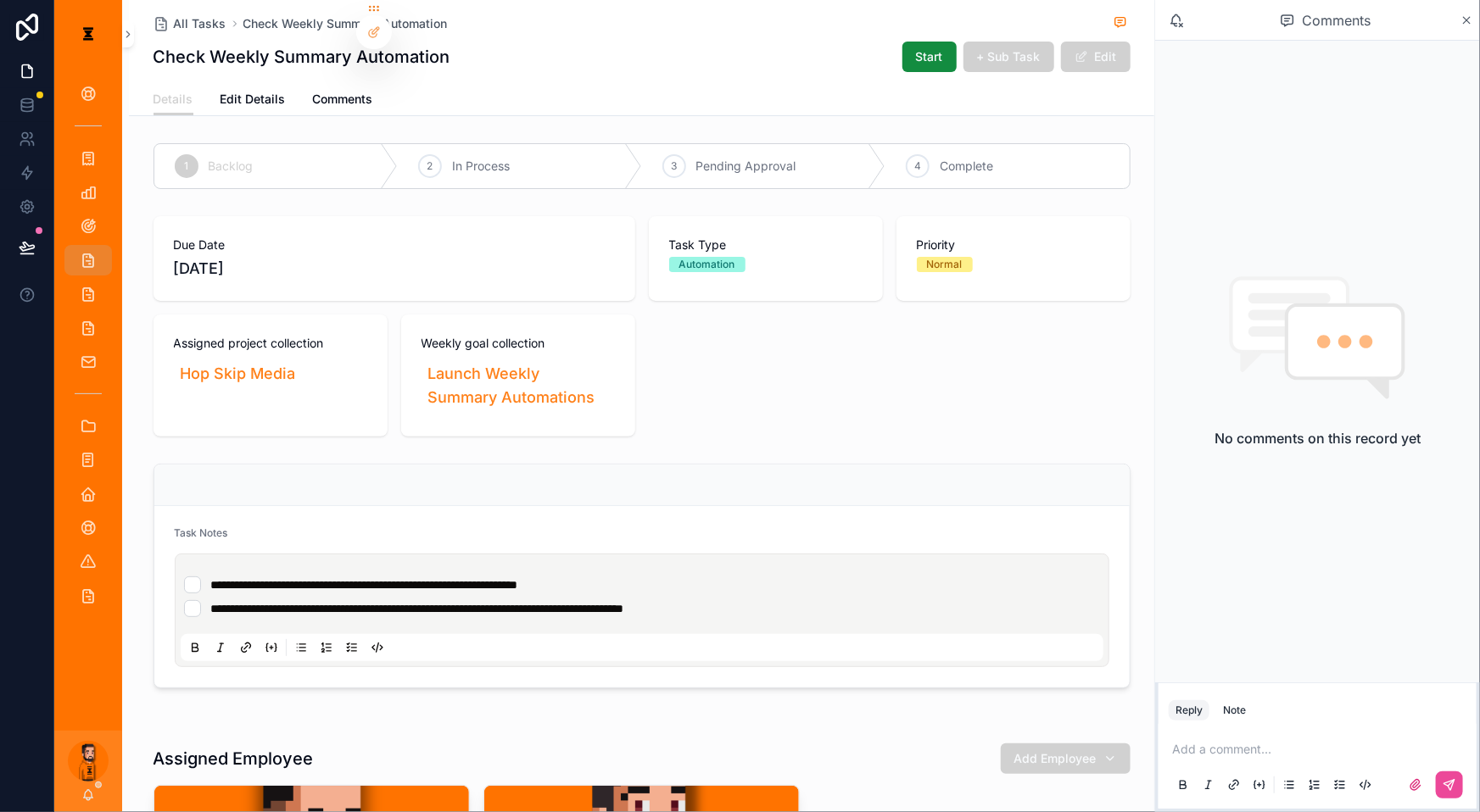
click at [810, 465] on div "scrollable content" at bounding box center [642, 486] width 975 height 42
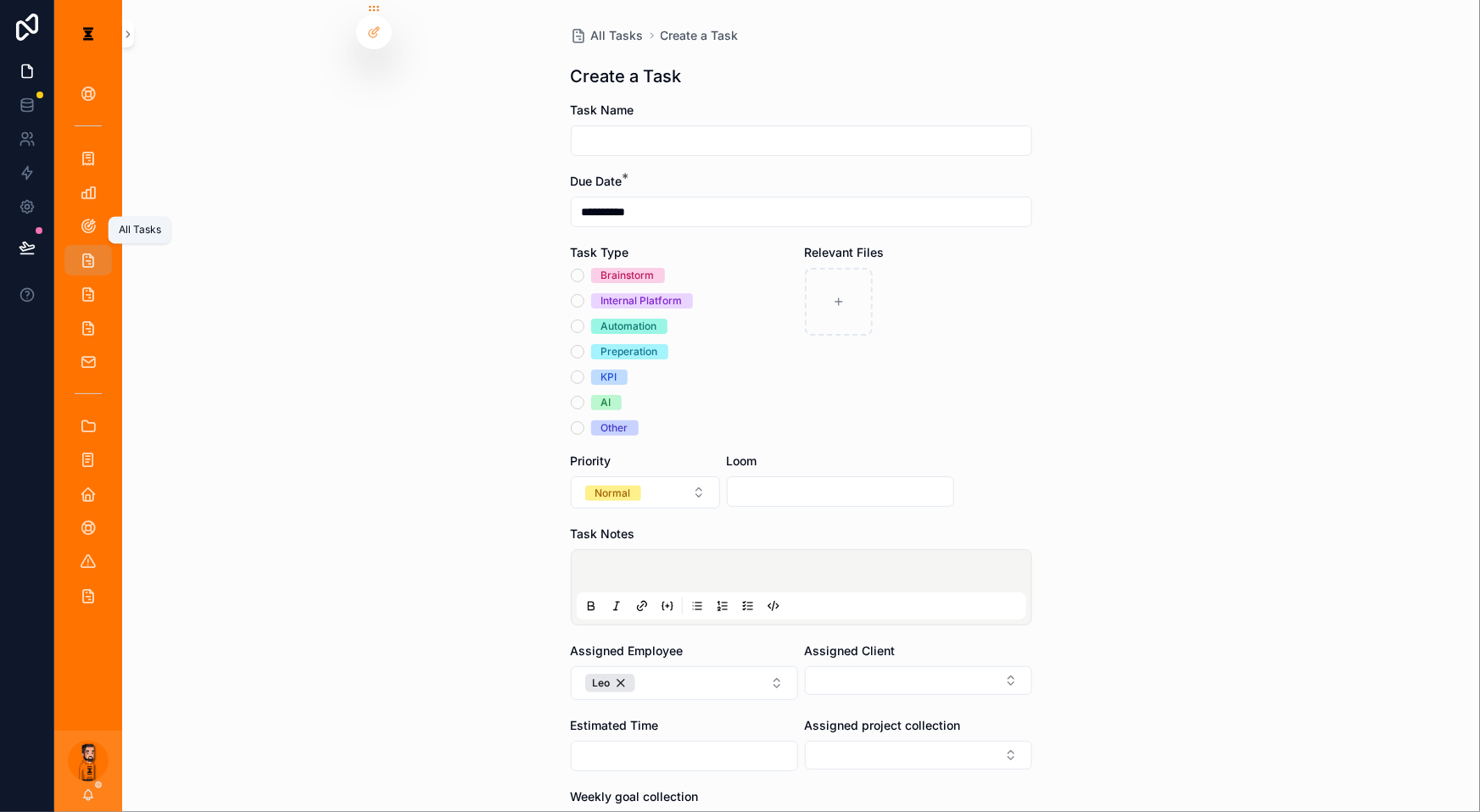
click at [84, 252] on icon "scrollable content" at bounding box center [88, 260] width 17 height 17
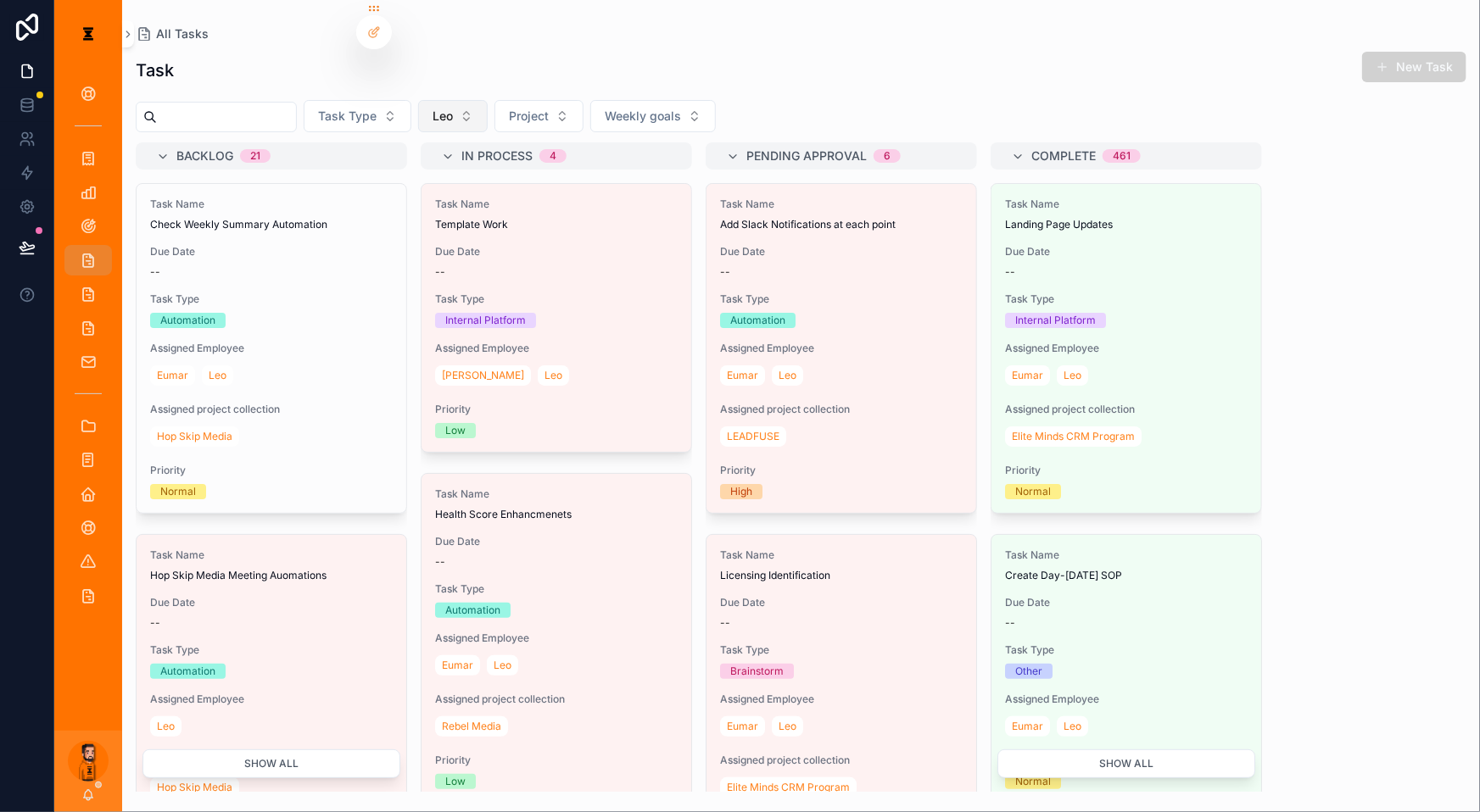
click at [454, 100] on button "Leo" at bounding box center [452, 116] width 70 height 33
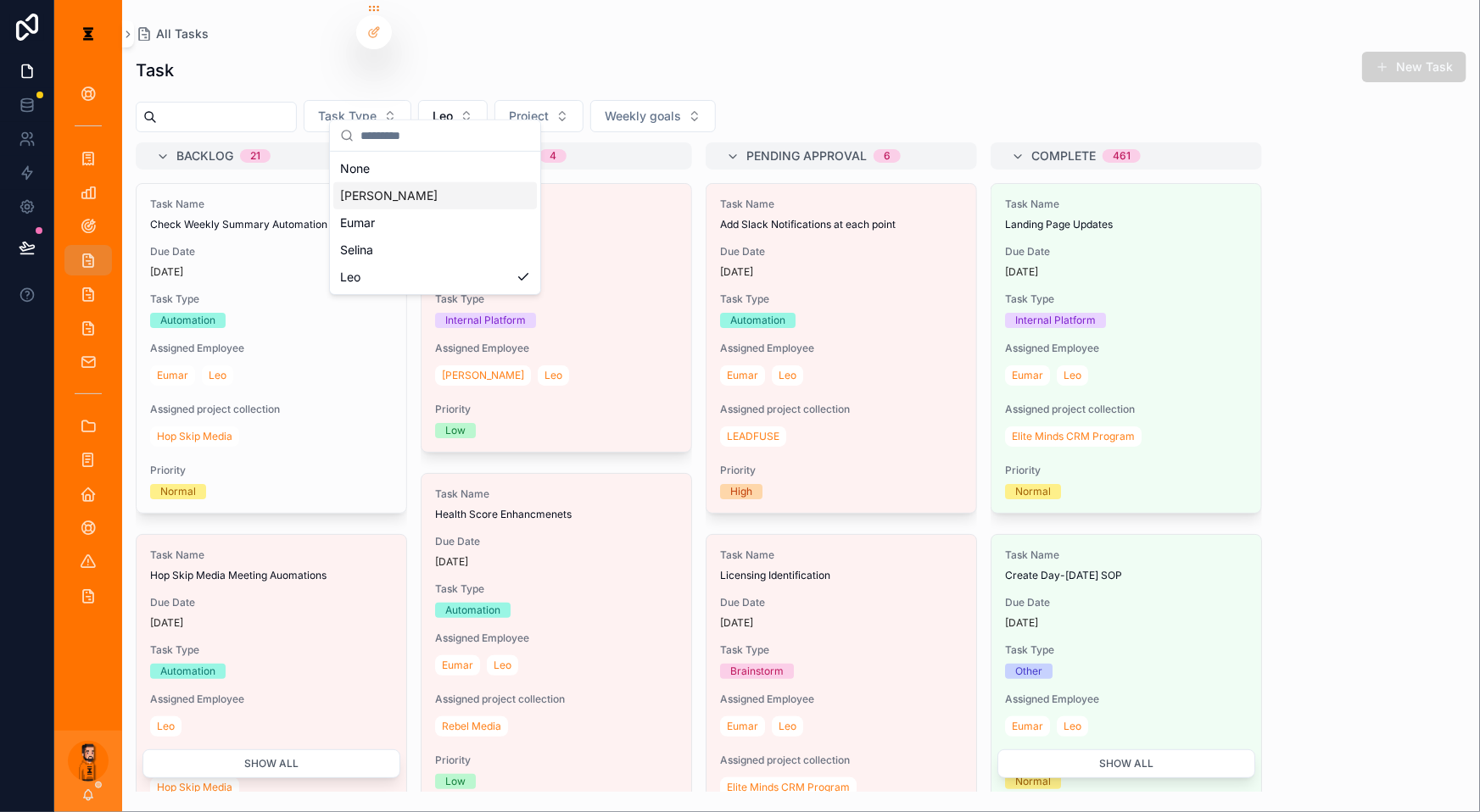
click at [383, 187] on div "[PERSON_NAME]" at bounding box center [435, 196] width 204 height 27
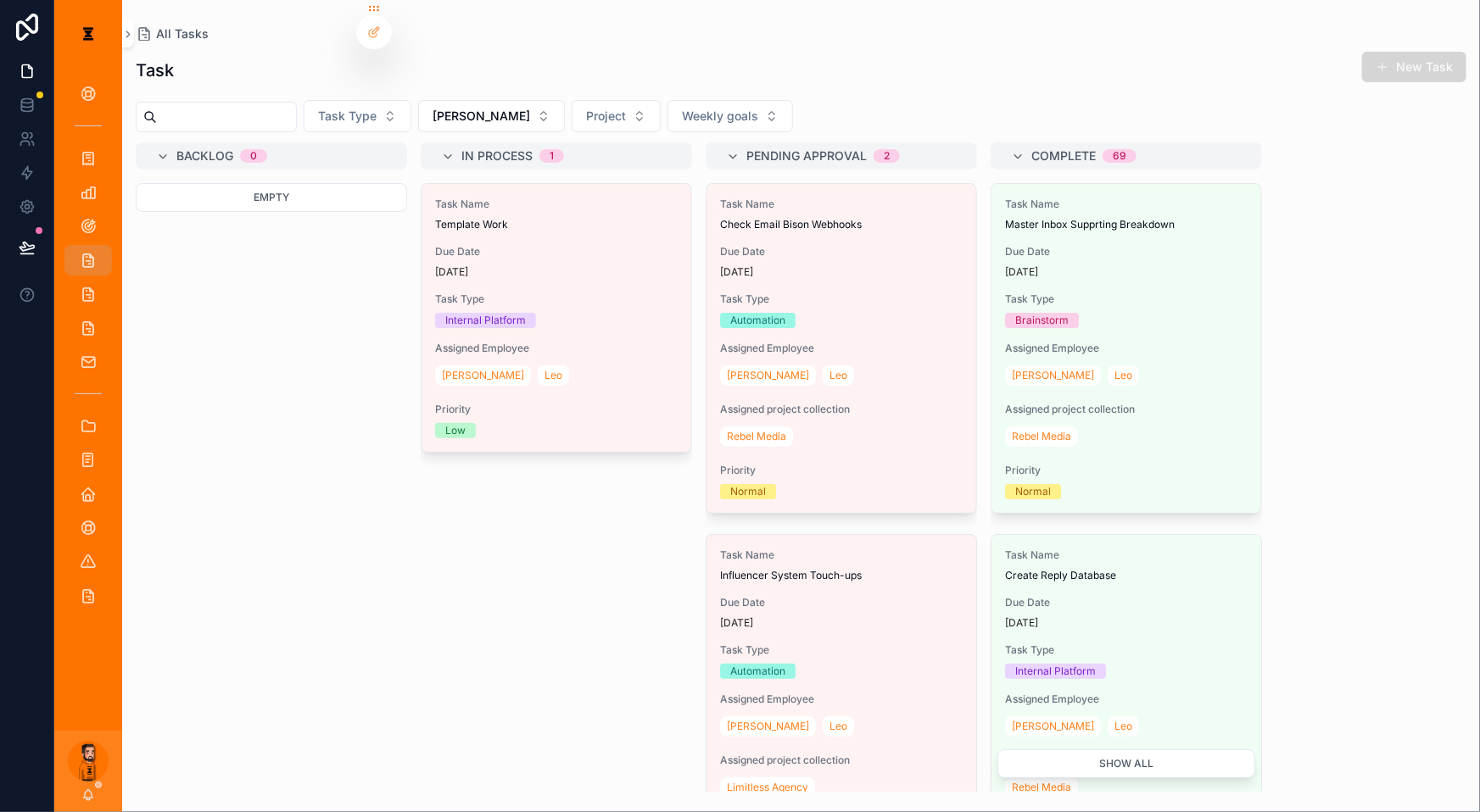
click at [1388, 60] on span "scrollable content" at bounding box center [1382, 66] width 14 height 14
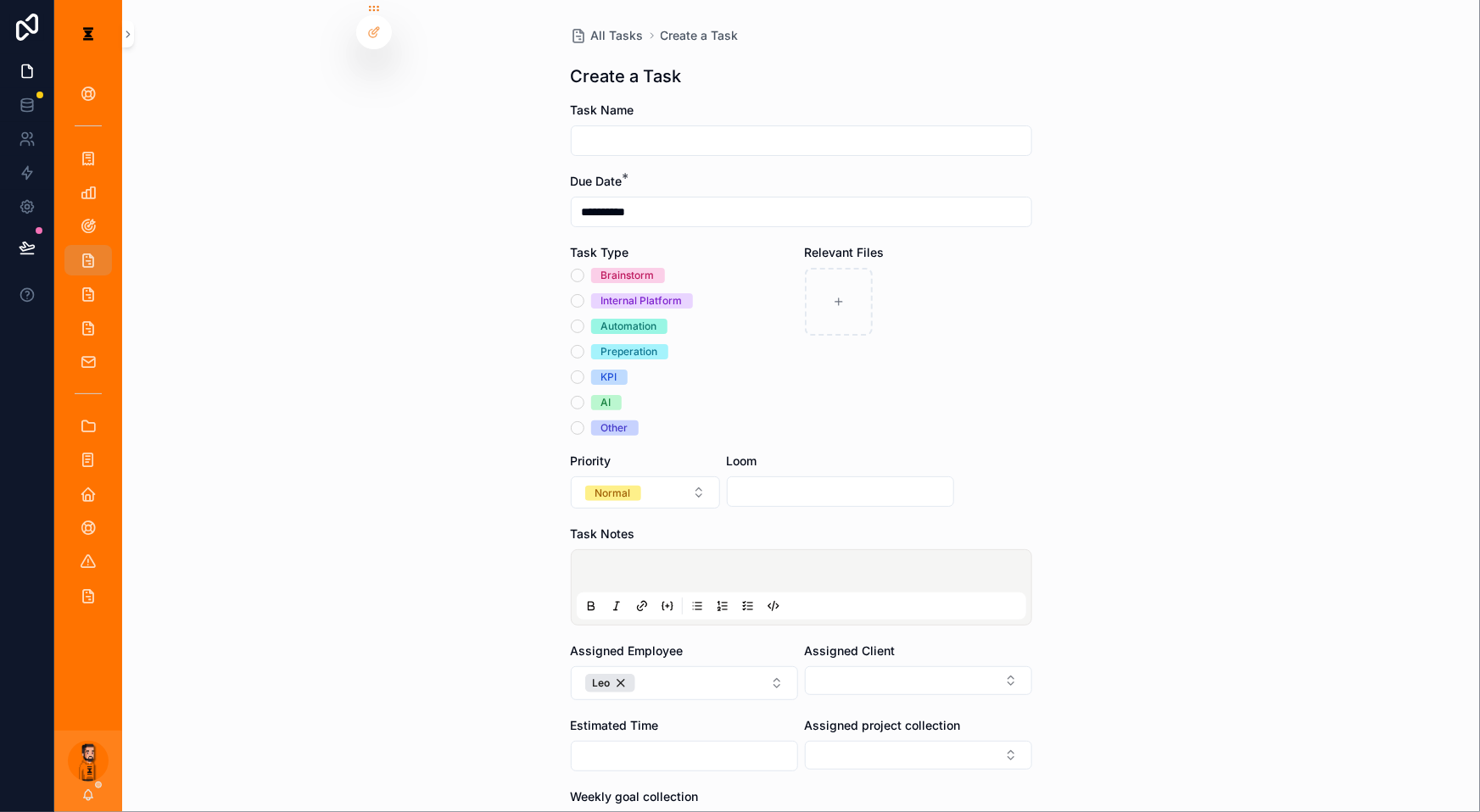
click at [683, 129] on input "scrollable content" at bounding box center [801, 140] width 459 height 24
type input "**********"
click at [622, 294] on div "Internal Platform" at bounding box center [642, 301] width 82 height 15
click at [585, 295] on button "Internal Platform" at bounding box center [577, 301] width 14 height 14
click at [634, 275] on div "Brainstorm Internal Platform Automation Preperation KPI AI Other" at bounding box center [684, 352] width 227 height 168
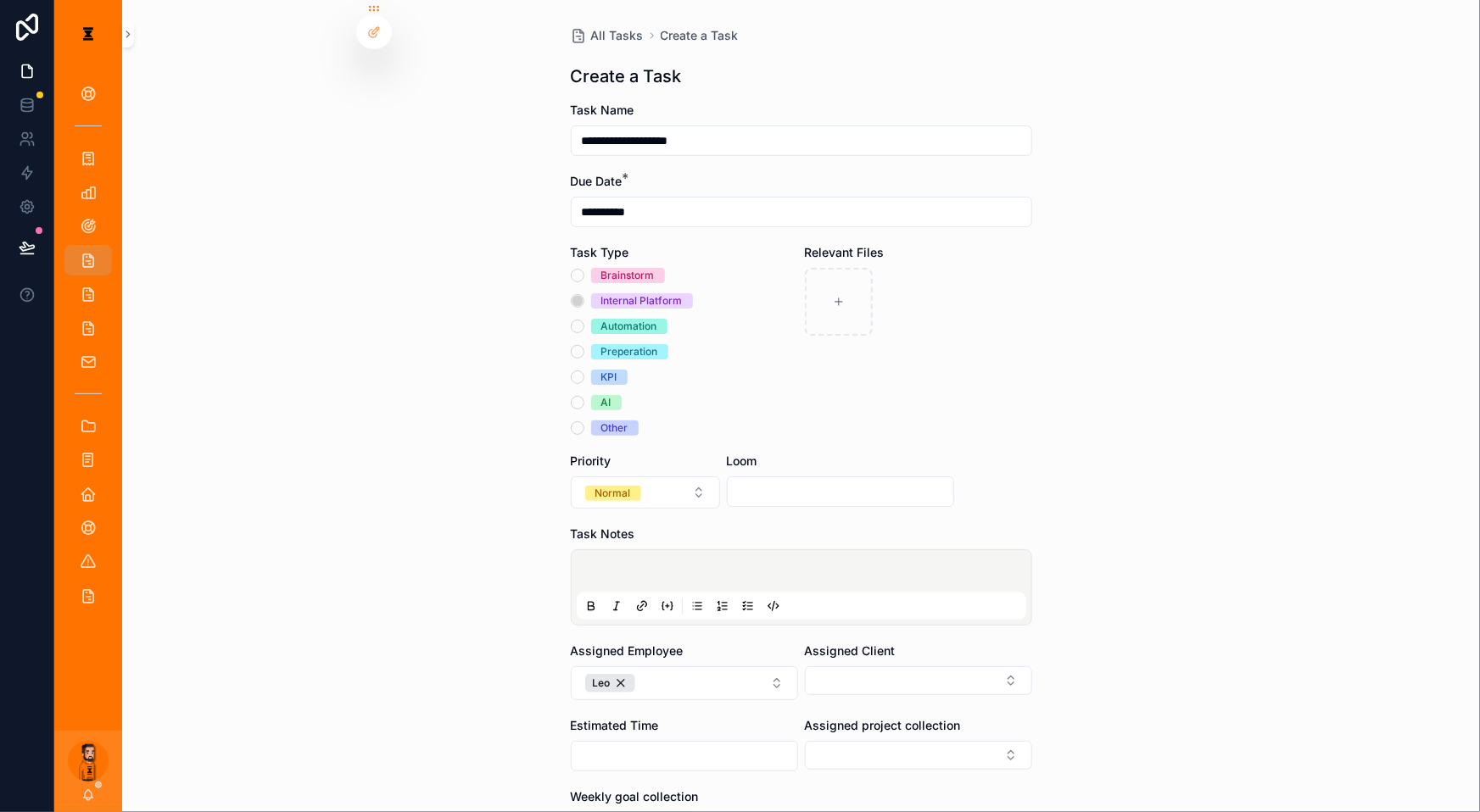
click at [634, 319] on div "Automation" at bounding box center [629, 326] width 56 height 15
click at [585, 320] on button "Automation" at bounding box center [577, 326] width 14 height 14
click at [642, 319] on div "Automation" at bounding box center [629, 326] width 56 height 15
click at [585, 320] on button "Automation" at bounding box center [577, 326] width 14 height 14
click at [668, 477] on button "Normal" at bounding box center [645, 493] width 150 height 33
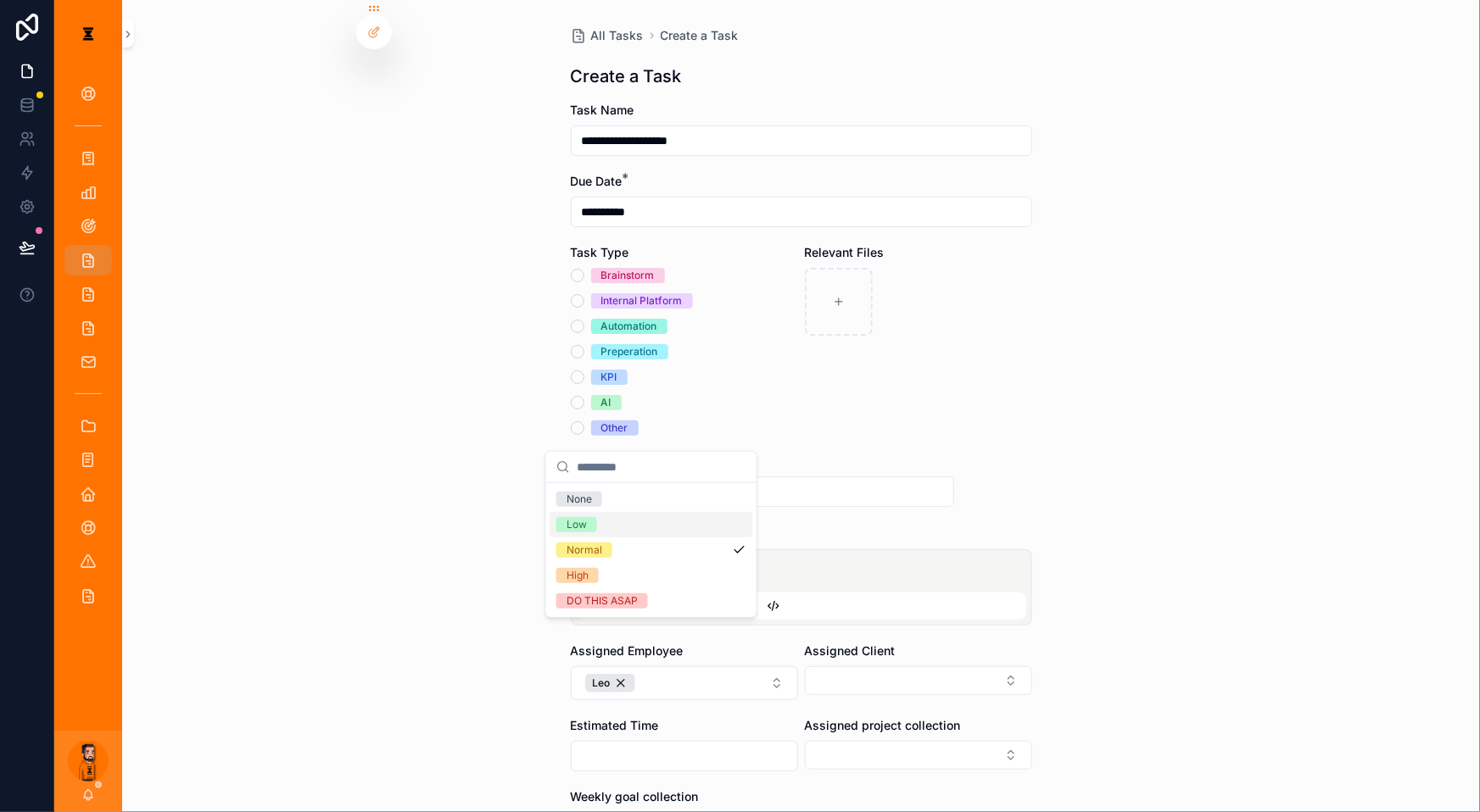
click at [840, 459] on form "**********" at bounding box center [801, 554] width 461 height 905
click at [746, 566] on p "scrollable content" at bounding box center [805, 574] width 450 height 17
click at [749, 599] on icon "scrollable content" at bounding box center [748, 605] width 14 height 14
click at [680, 129] on input "**********" at bounding box center [801, 140] width 459 height 24
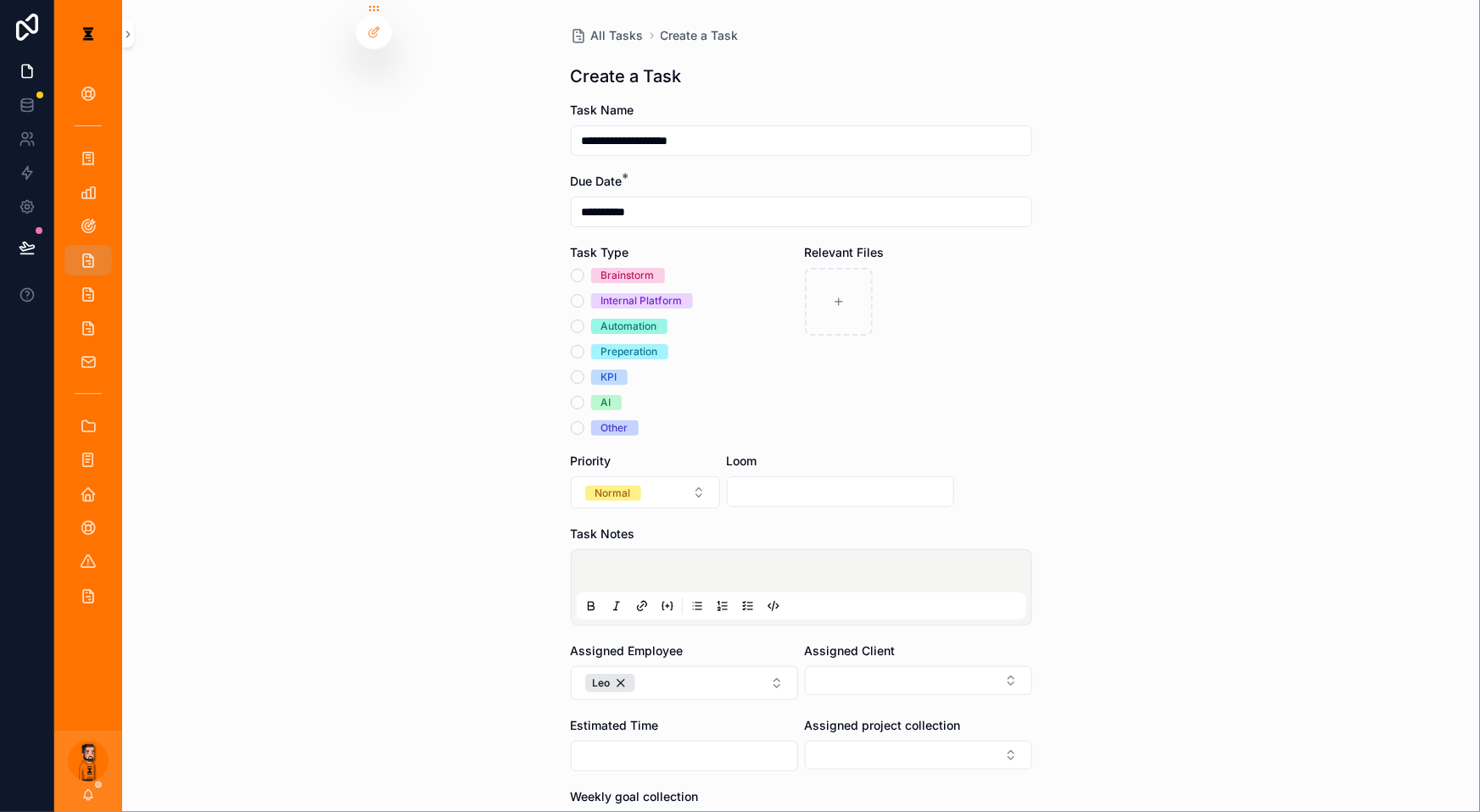
click at [754, 129] on input "**********" at bounding box center [801, 140] width 459 height 24
click at [685, 129] on input "**********" at bounding box center [801, 140] width 459 height 24
click at [662, 129] on input "**********" at bounding box center [801, 140] width 459 height 24
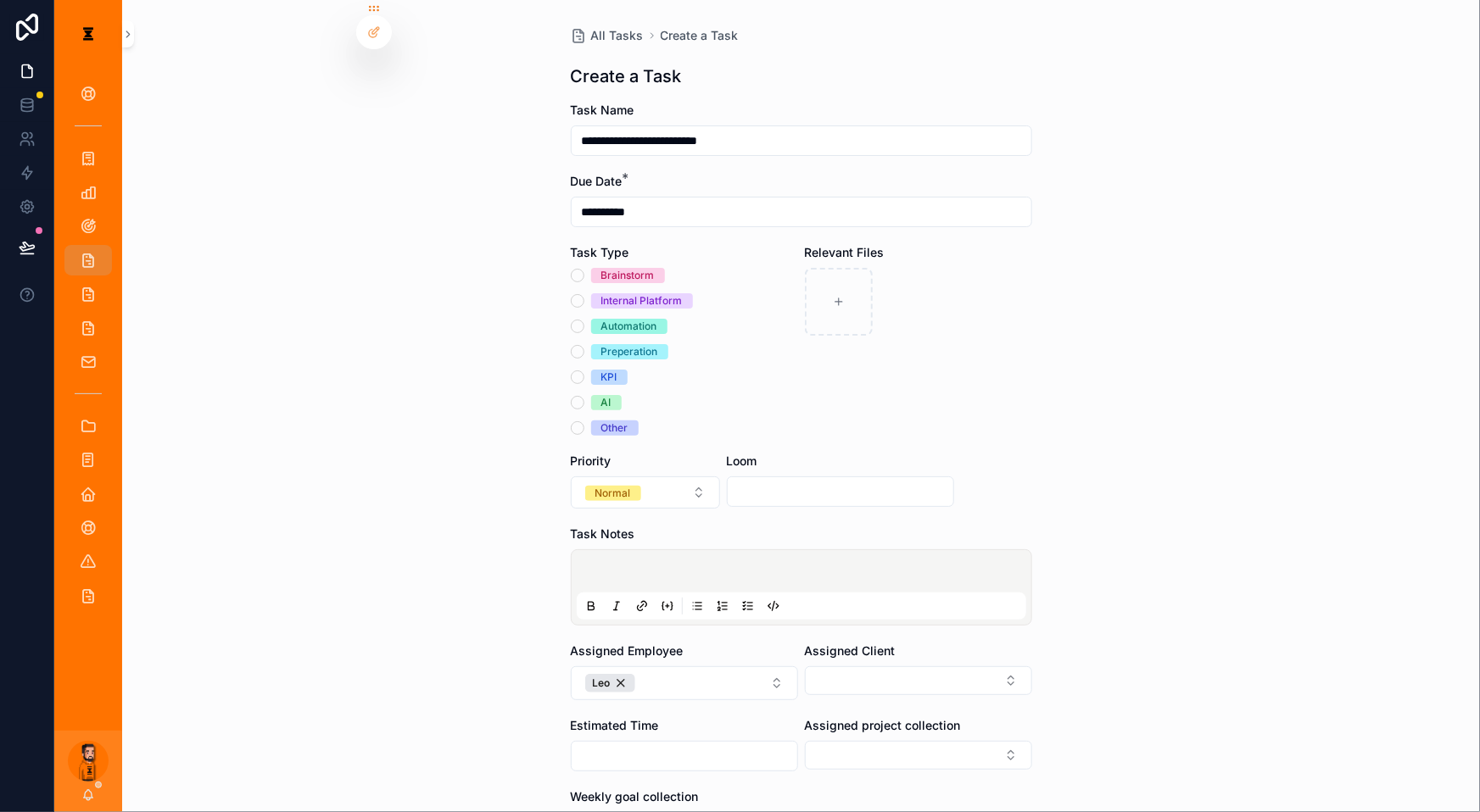
type input "**********"
click at [642, 294] on div "Internal Platform" at bounding box center [642, 301] width 82 height 15
click at [585, 295] on button "Internal Platform" at bounding box center [577, 301] width 14 height 14
click at [628, 453] on div "Priority Normal" at bounding box center [645, 481] width 150 height 56
click at [653, 477] on button "Normal" at bounding box center [645, 493] width 150 height 33
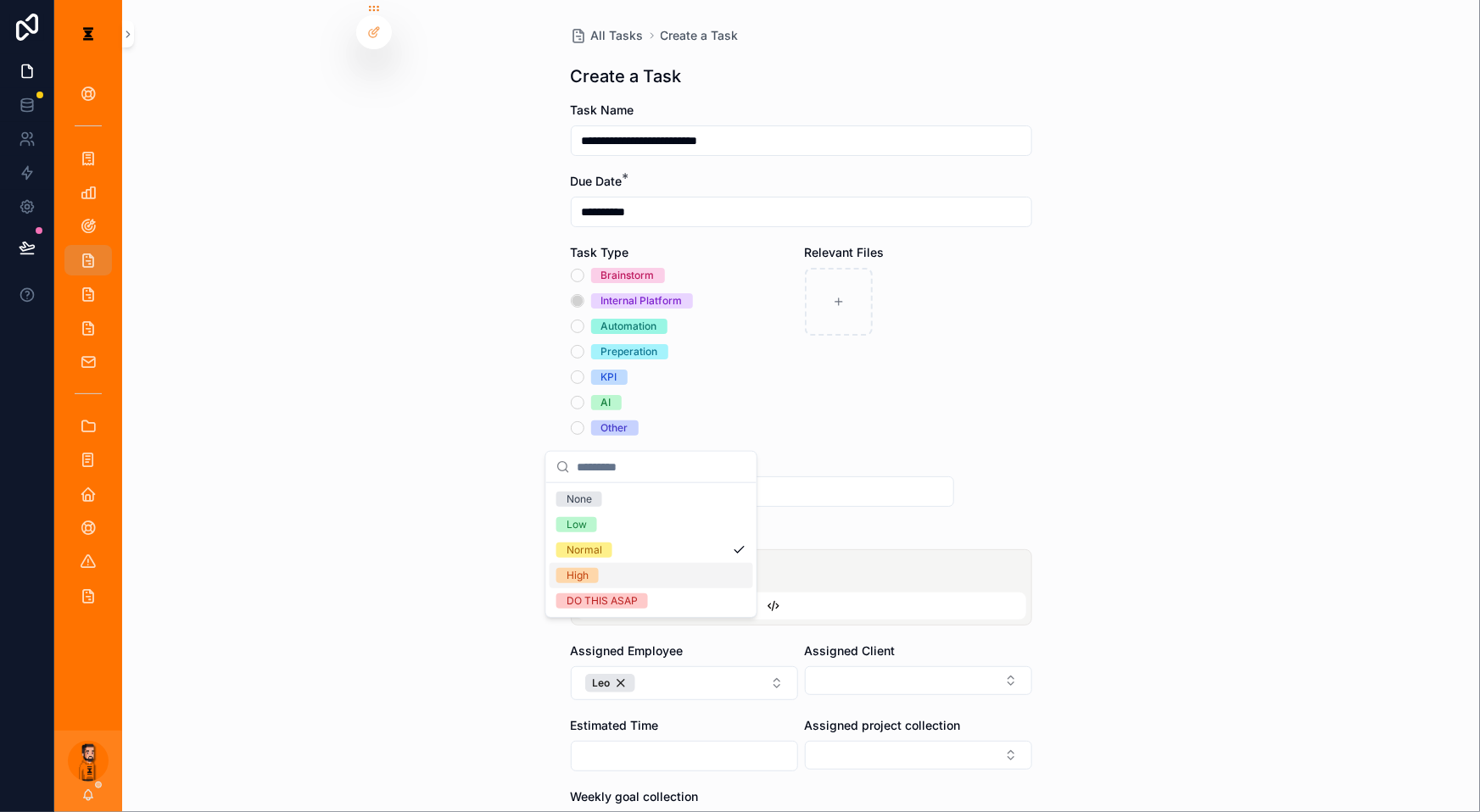
click at [636, 563] on div "High" at bounding box center [651, 575] width 204 height 25
click at [789, 566] on p "scrollable content" at bounding box center [805, 574] width 450 height 17
click at [745, 609] on icon "scrollable content" at bounding box center [744, 610] width 3 height 2
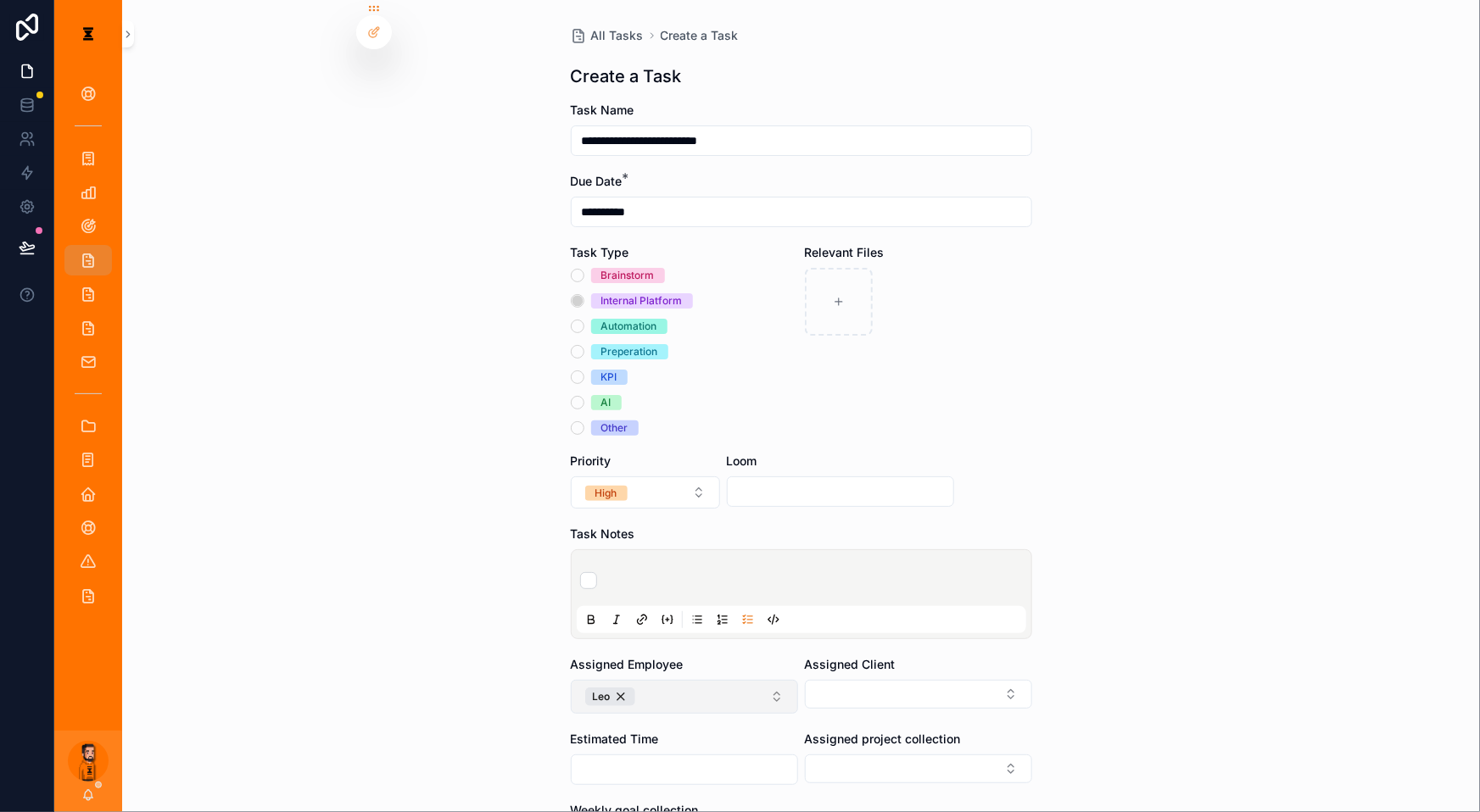
click at [705, 680] on button "Leo" at bounding box center [684, 696] width 227 height 34
click at [725, 573] on li "scrollable content" at bounding box center [801, 581] width 442 height 17
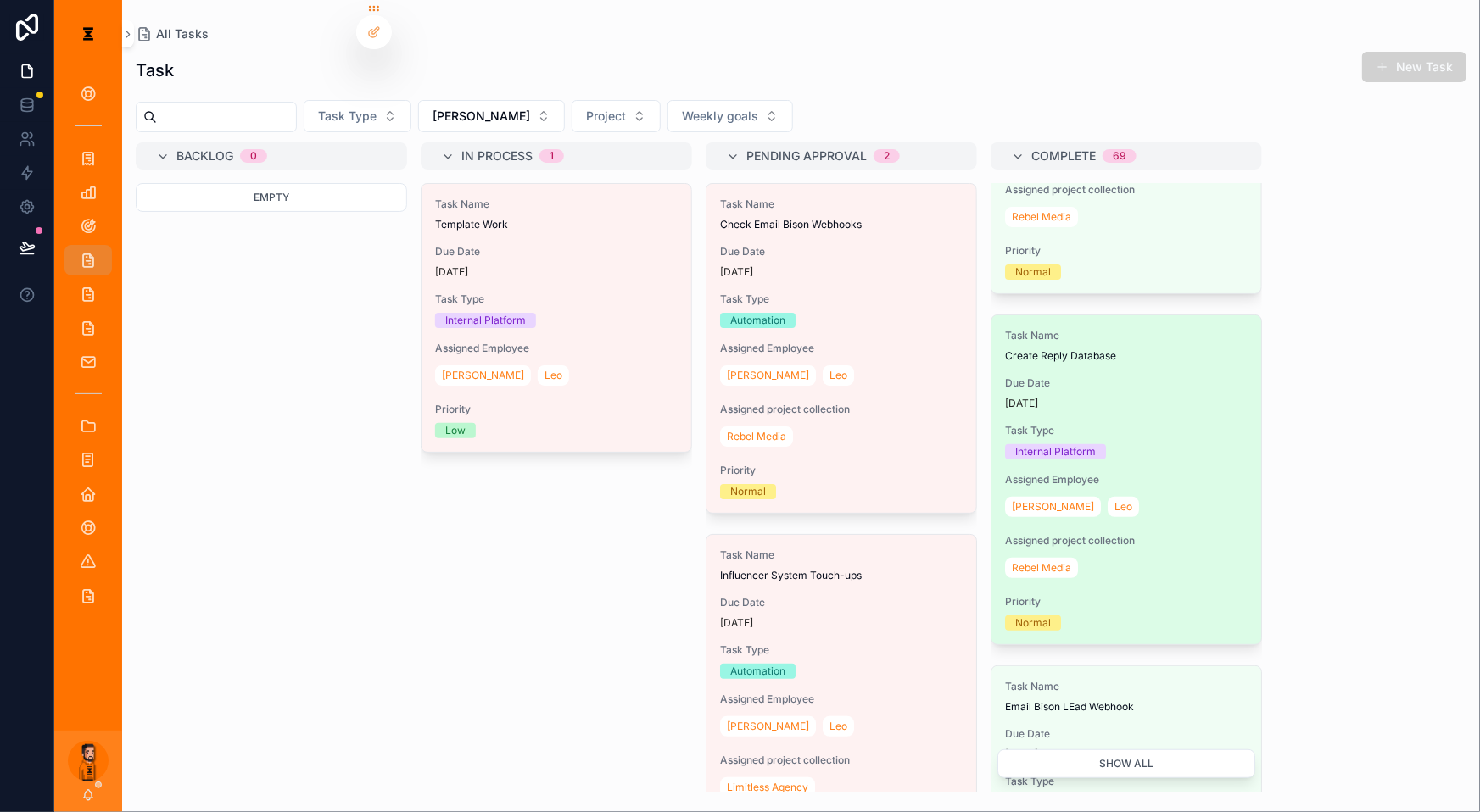
scroll to position [230, 0]
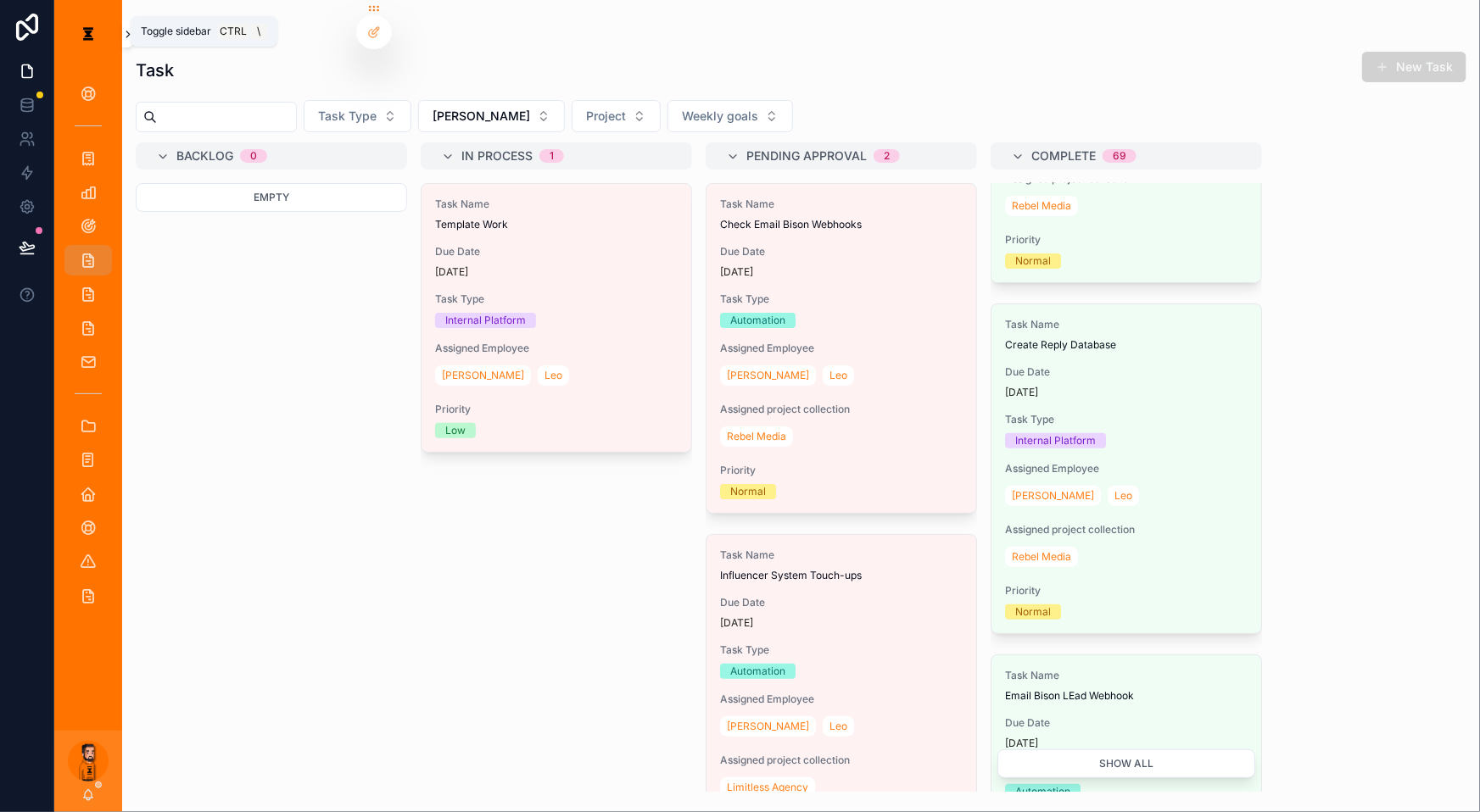
click at [122, 39] on button "scrollable content" at bounding box center [128, 34] width 12 height 27
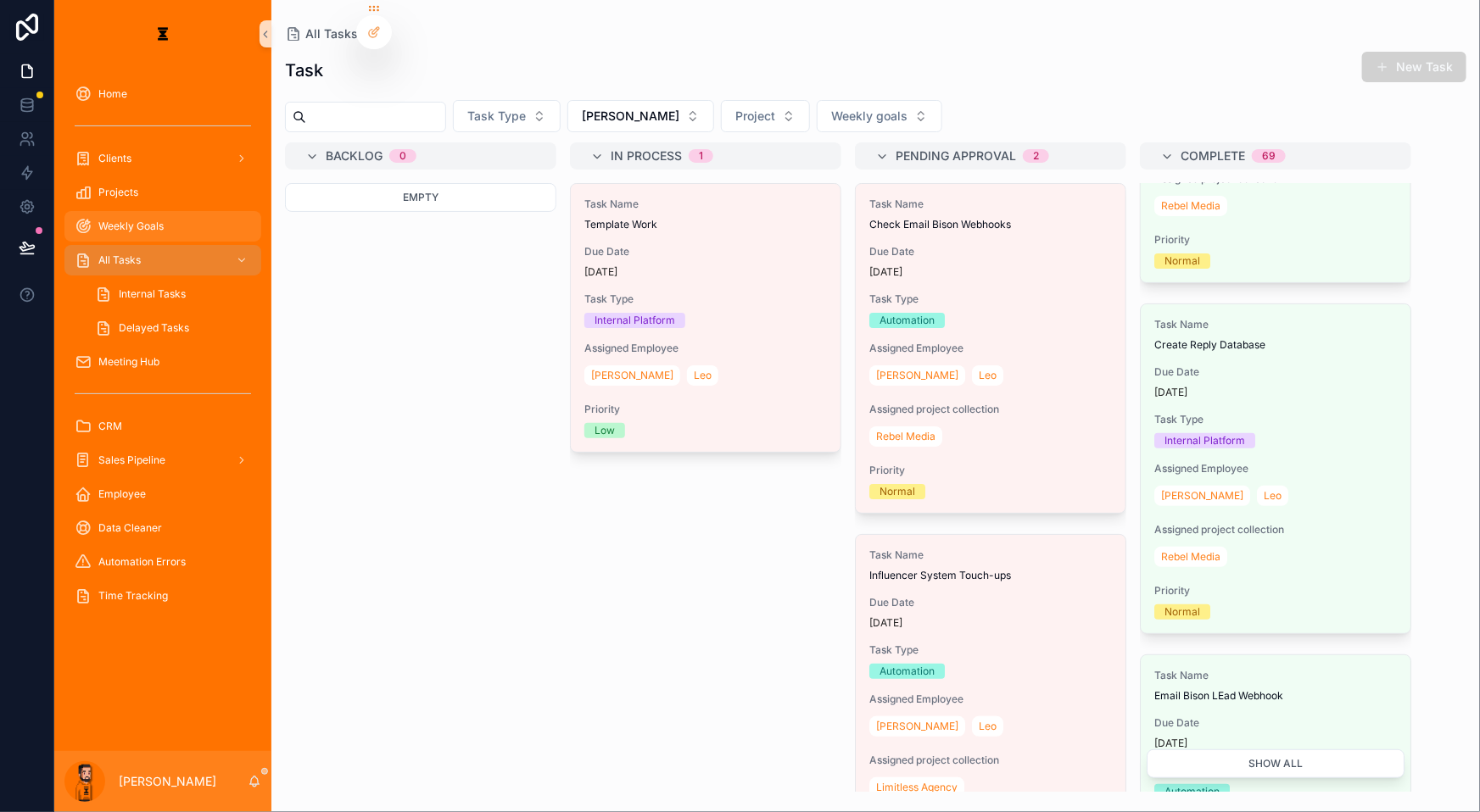
click at [150, 213] on div "Weekly Goals" at bounding box center [162, 227] width 177 height 27
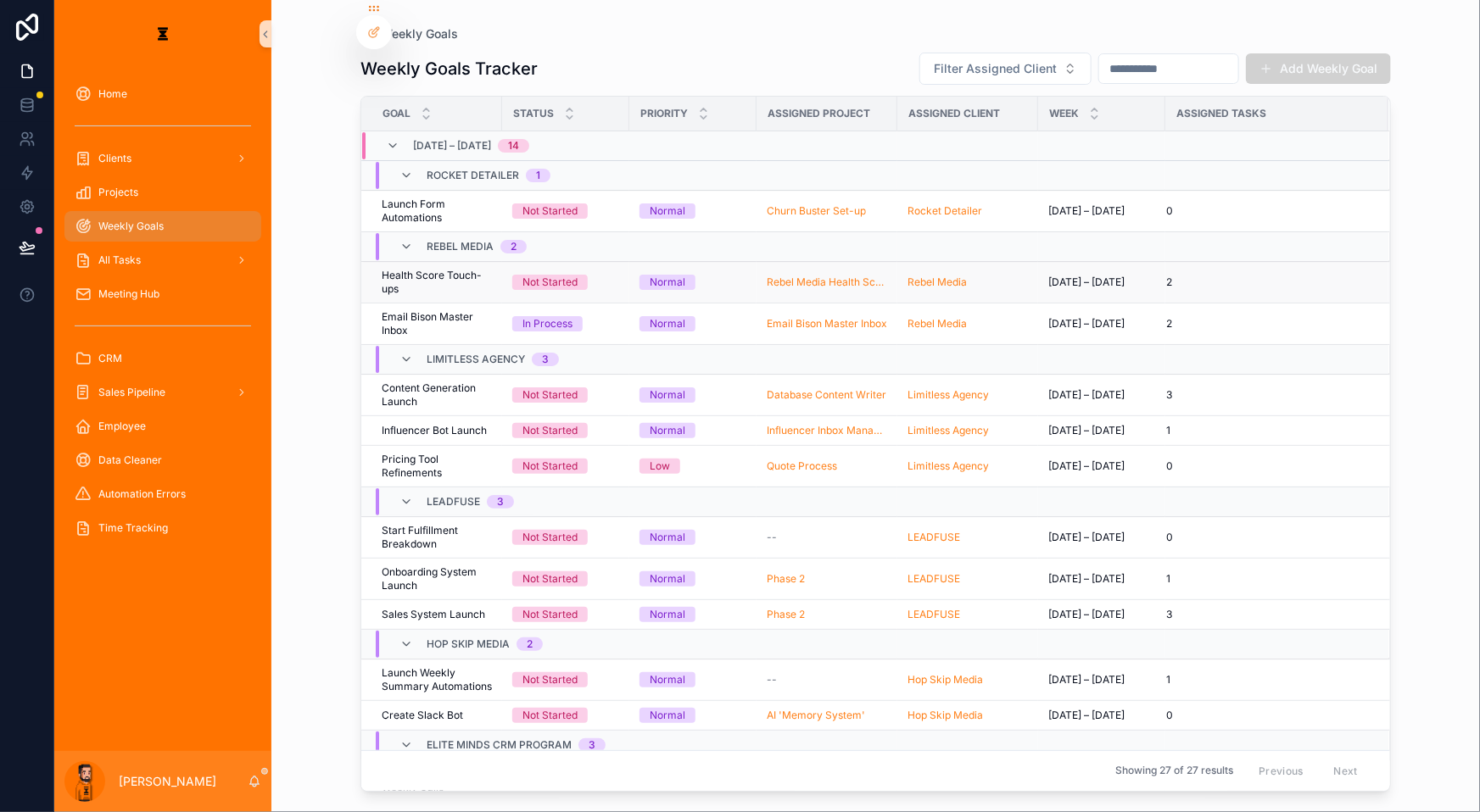
click at [430, 261] on td "Health Score Touch-ups Health Score Touch-ups" at bounding box center [431, 282] width 140 height 42
click at [430, 269] on span "Health Score Touch-ups" at bounding box center [437, 283] width 111 height 27
click at [450, 310] on span "Email Bison Master Inbox" at bounding box center [437, 324] width 111 height 27
click at [450, 382] on span "Content Generation Launch" at bounding box center [437, 395] width 111 height 27
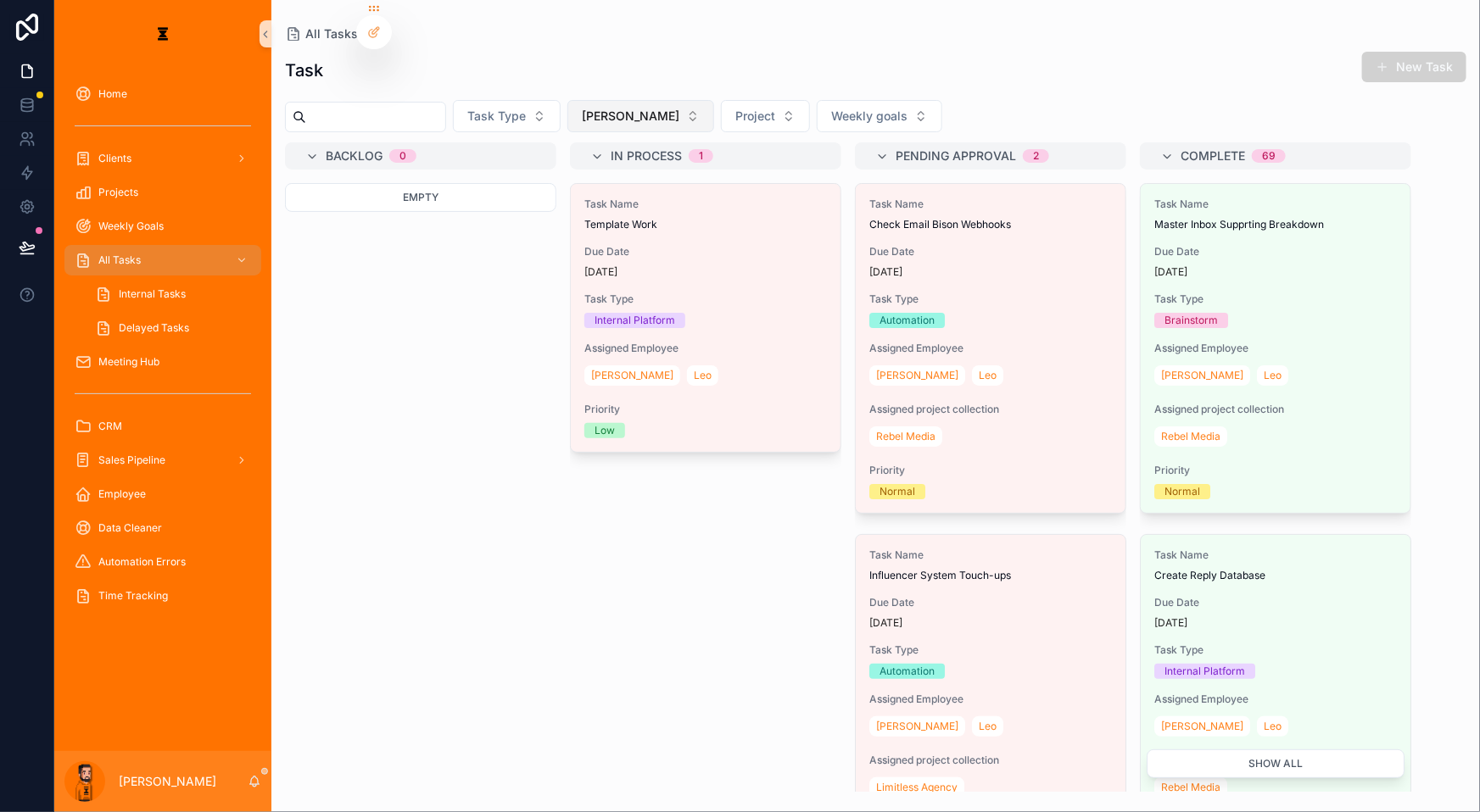
click at [582, 108] on span "[PERSON_NAME]" at bounding box center [631, 116] width 98 height 17
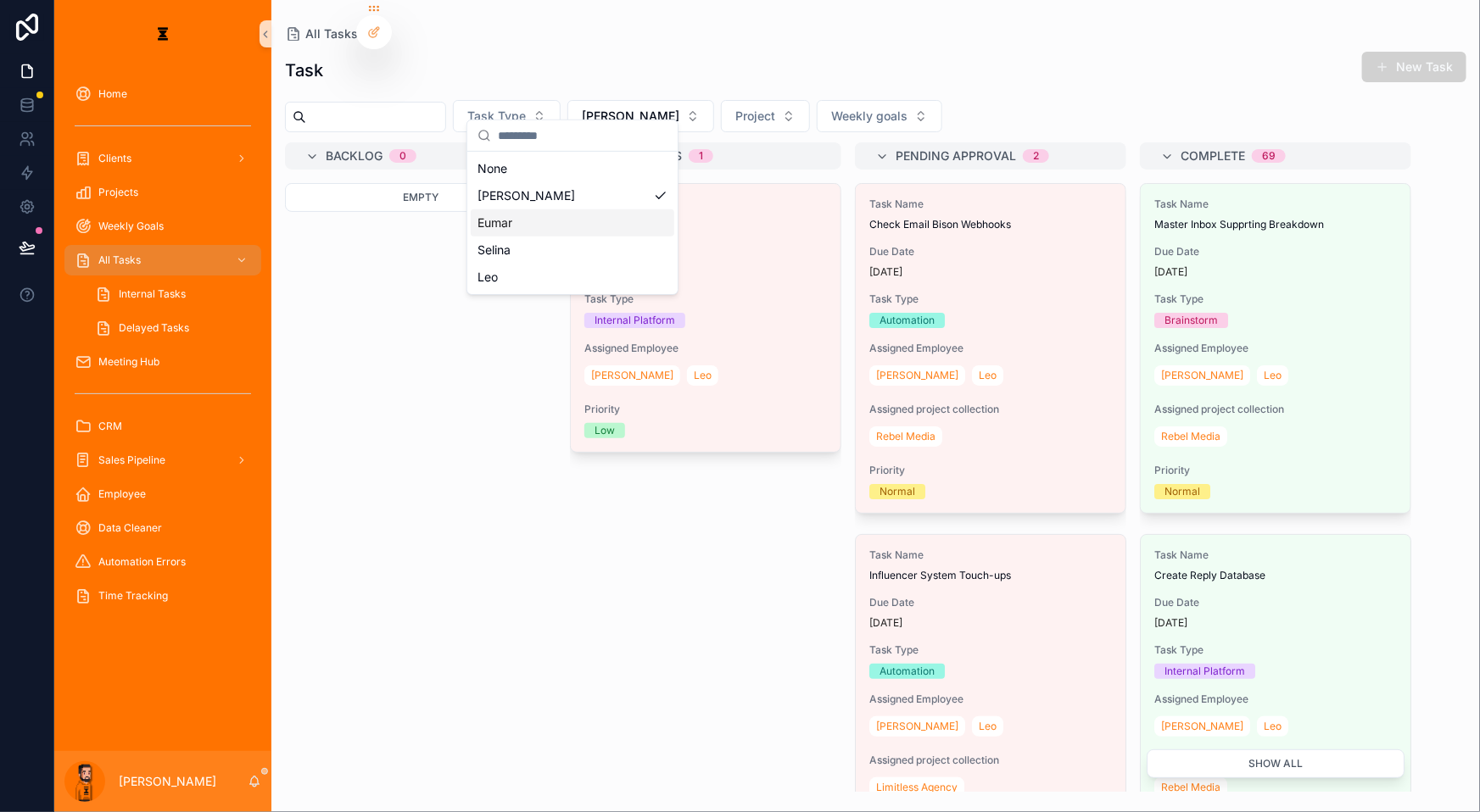
click at [547, 211] on div "Eumar" at bounding box center [572, 223] width 204 height 27
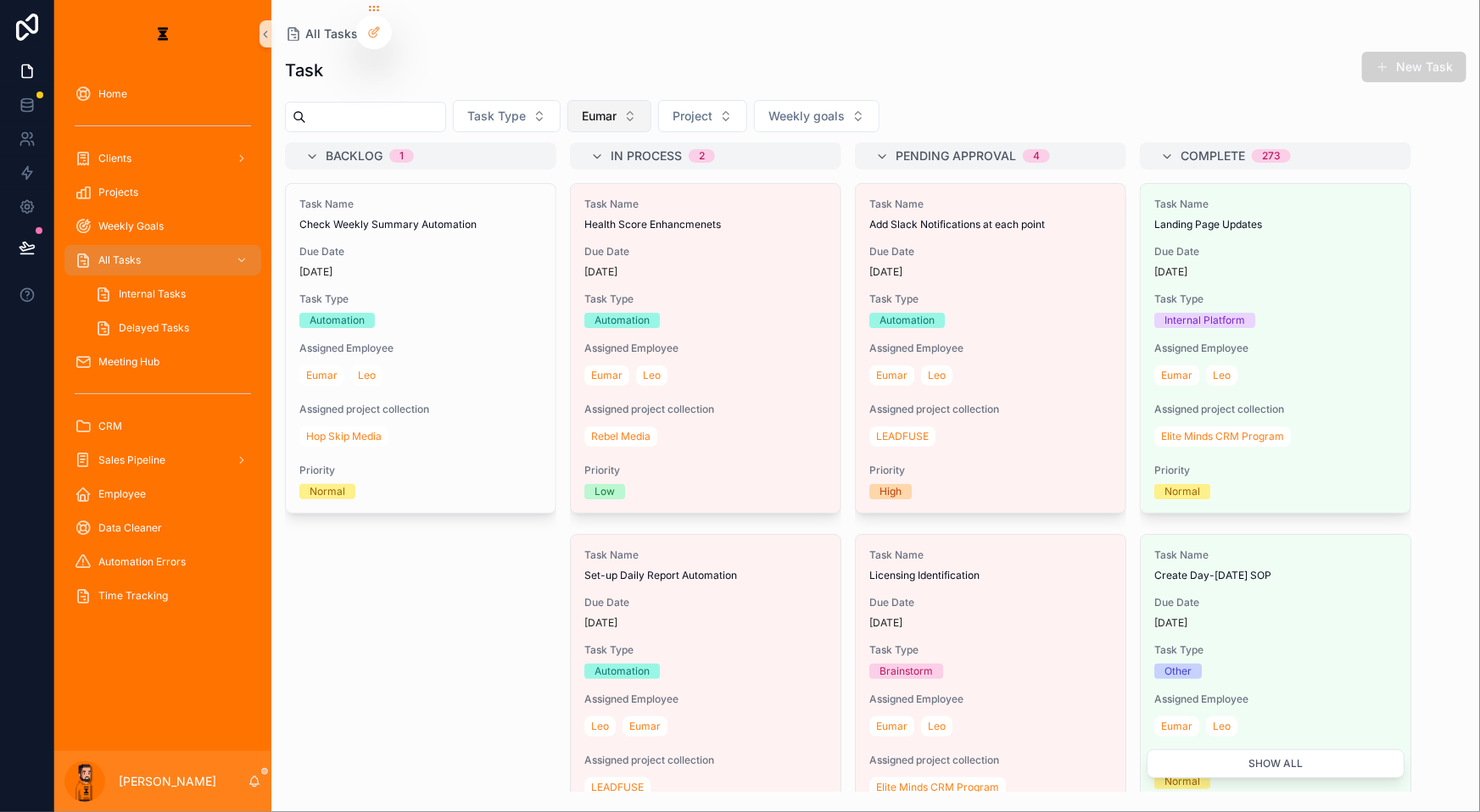
click at [582, 108] on span "Eumar" at bounding box center [599, 116] width 34 height 17
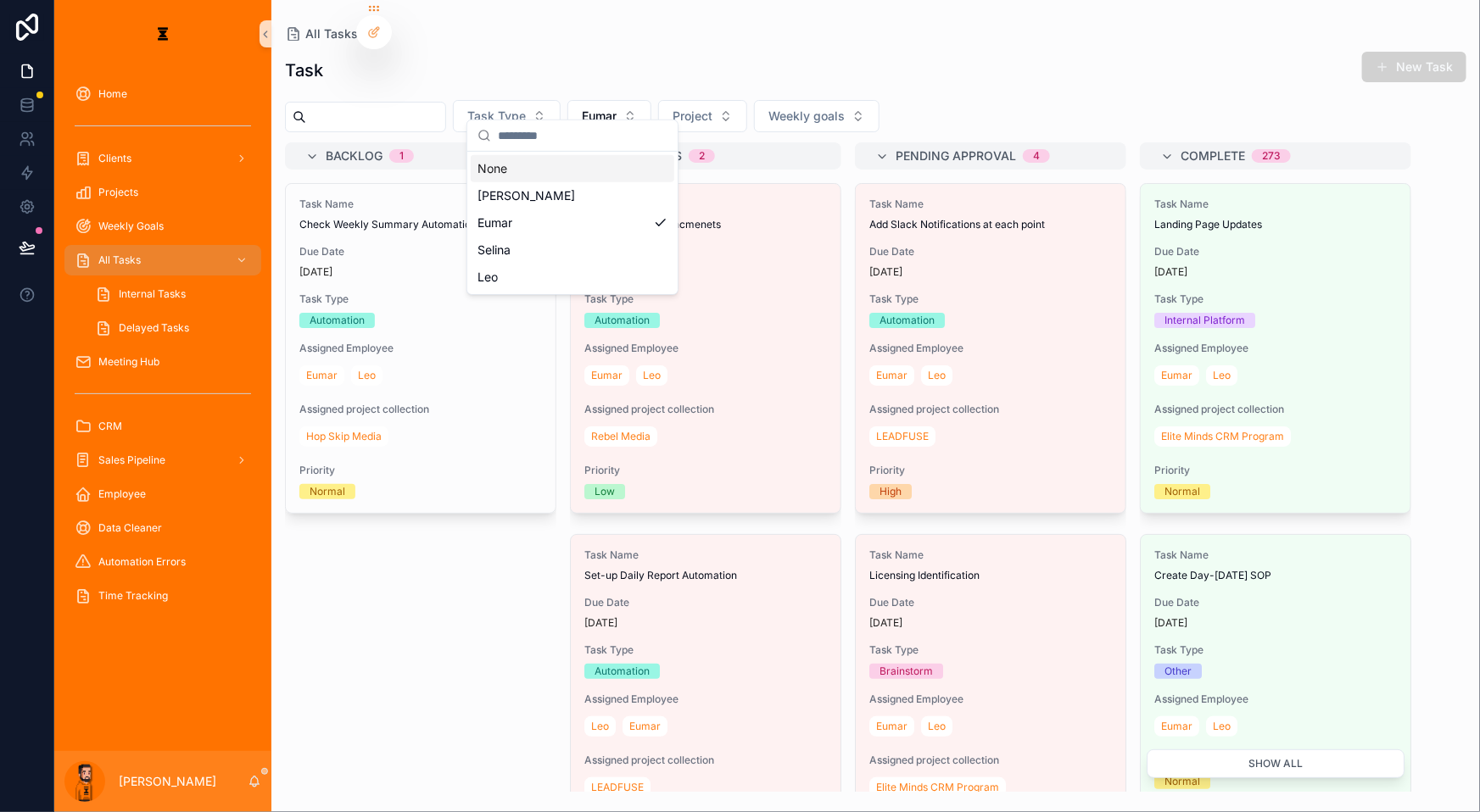
click at [533, 161] on div "None" at bounding box center [572, 169] width 204 height 27
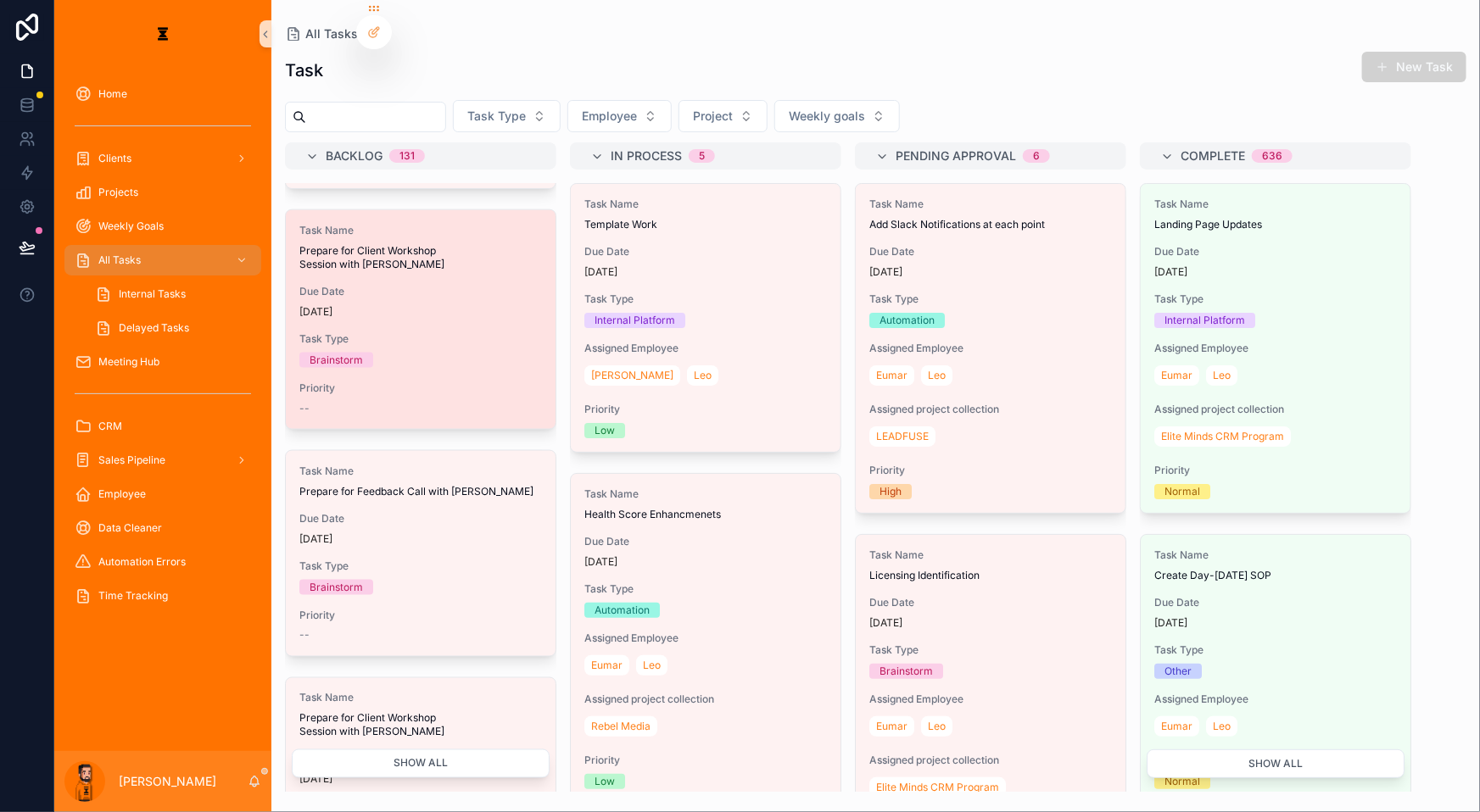
scroll to position [1462, 0]
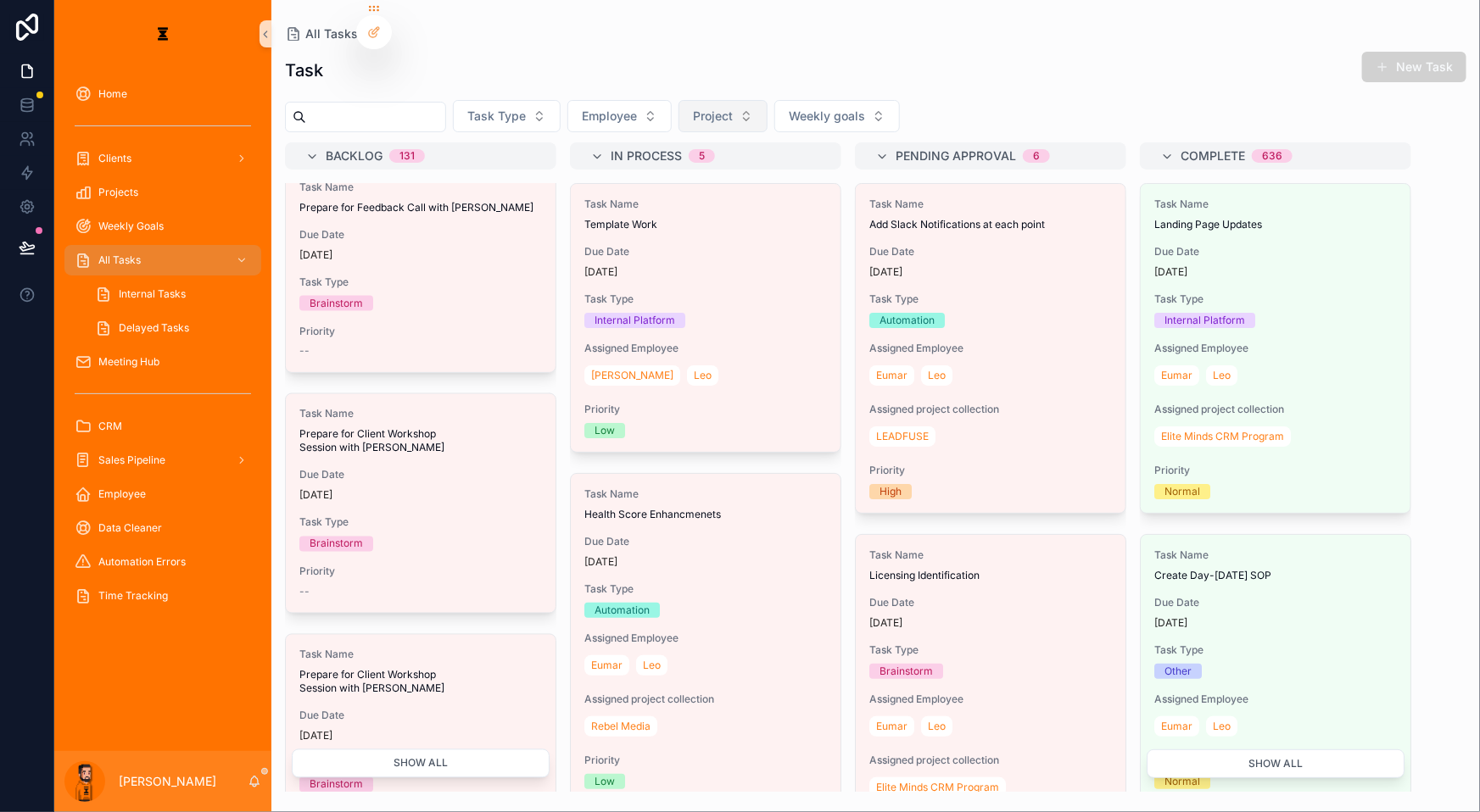
click at [678, 100] on button "Project" at bounding box center [722, 116] width 89 height 33
click at [582, 108] on span "Employee" at bounding box center [609, 116] width 55 height 17
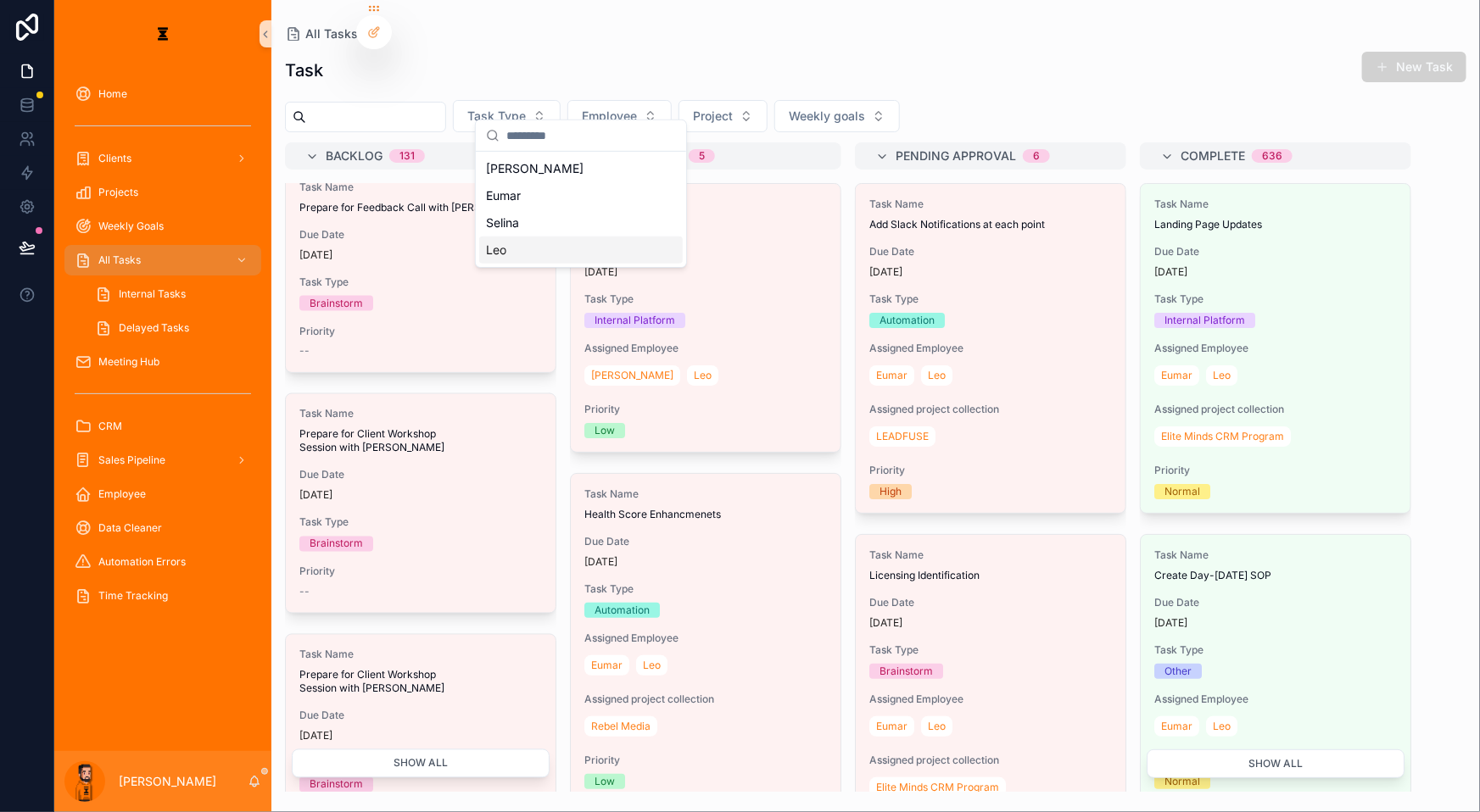
click at [482, 237] on div "Leo" at bounding box center [581, 250] width 204 height 27
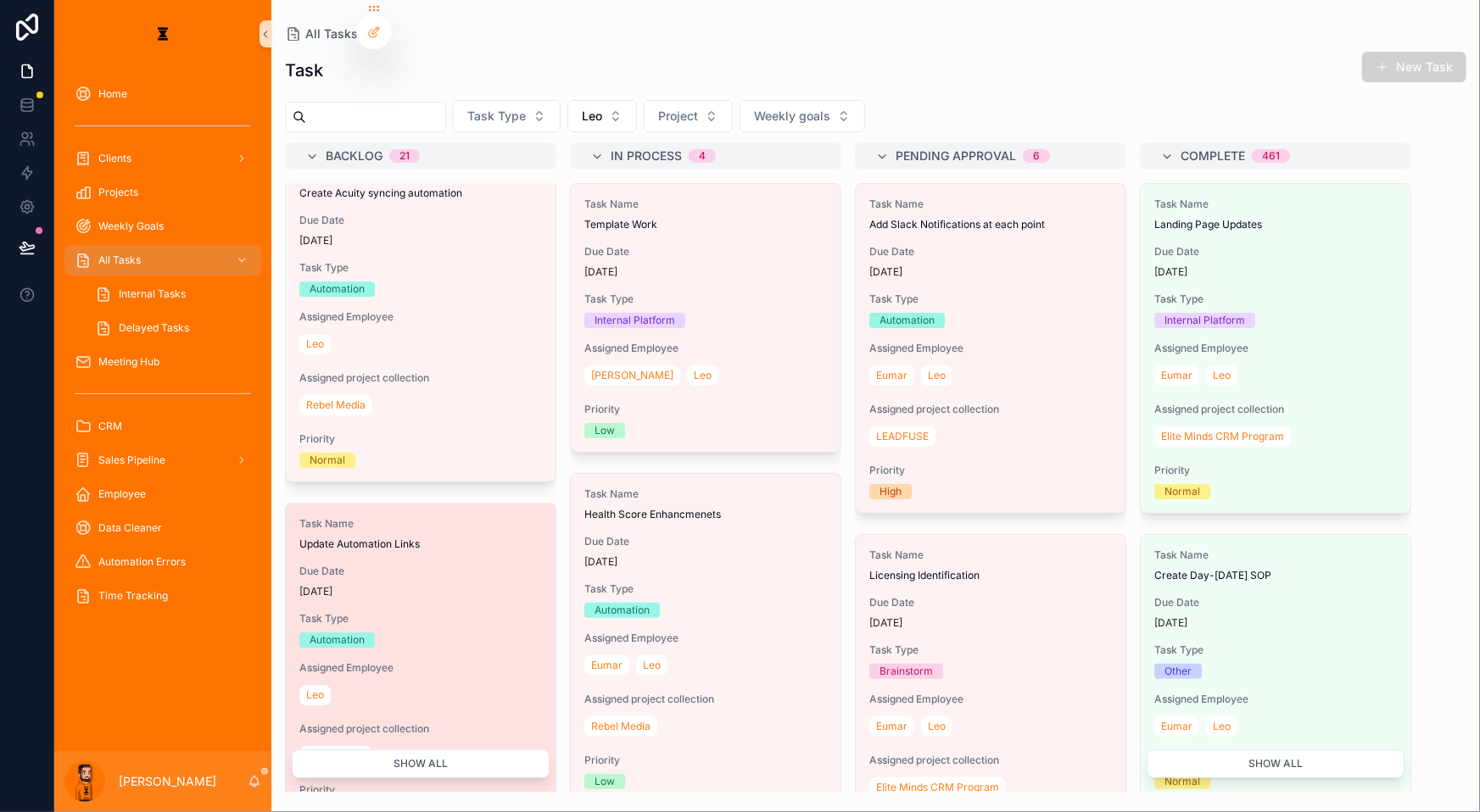
scroll to position [2305, 0]
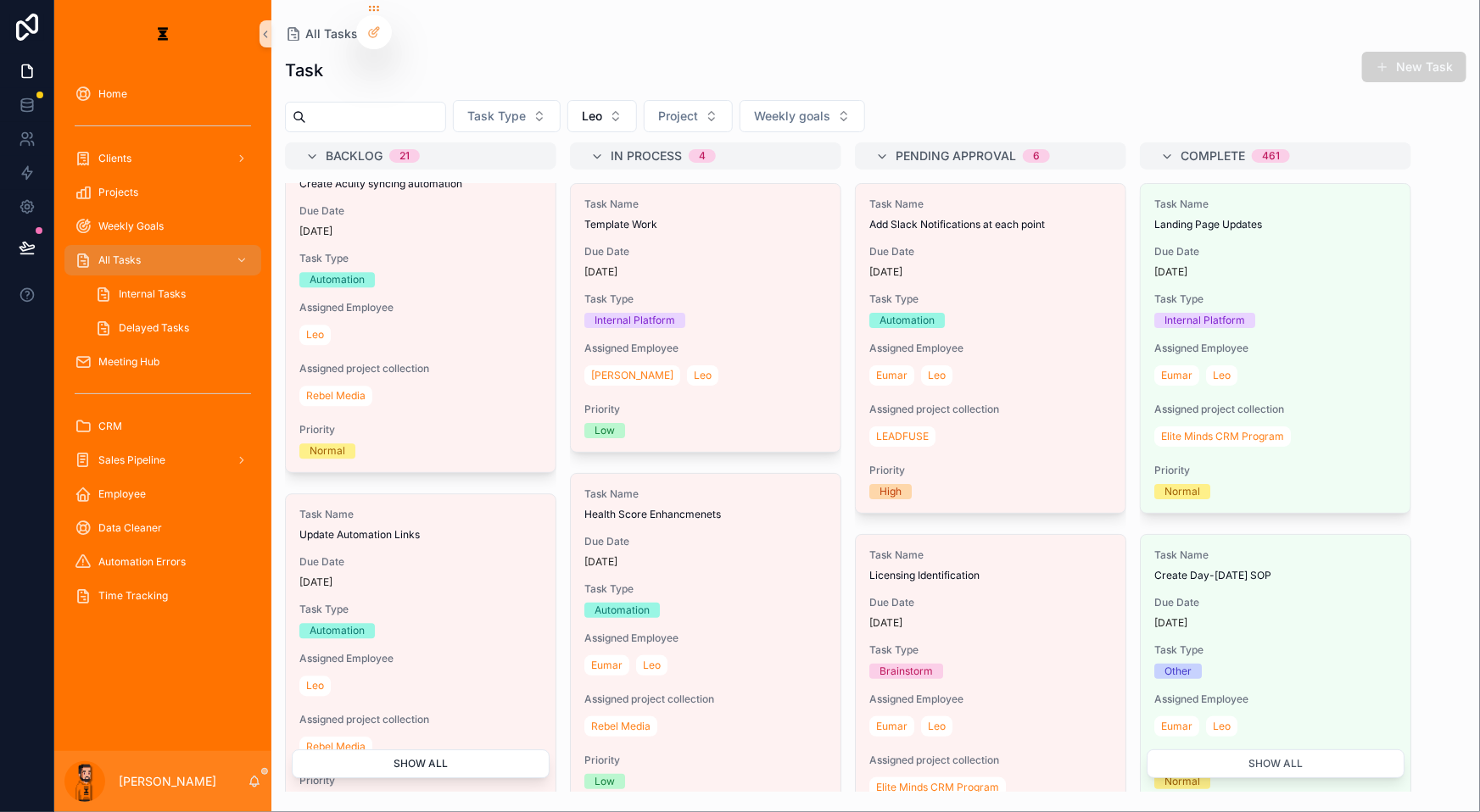
click at [335, 773] on button "Show all" at bounding box center [421, 764] width 257 height 29
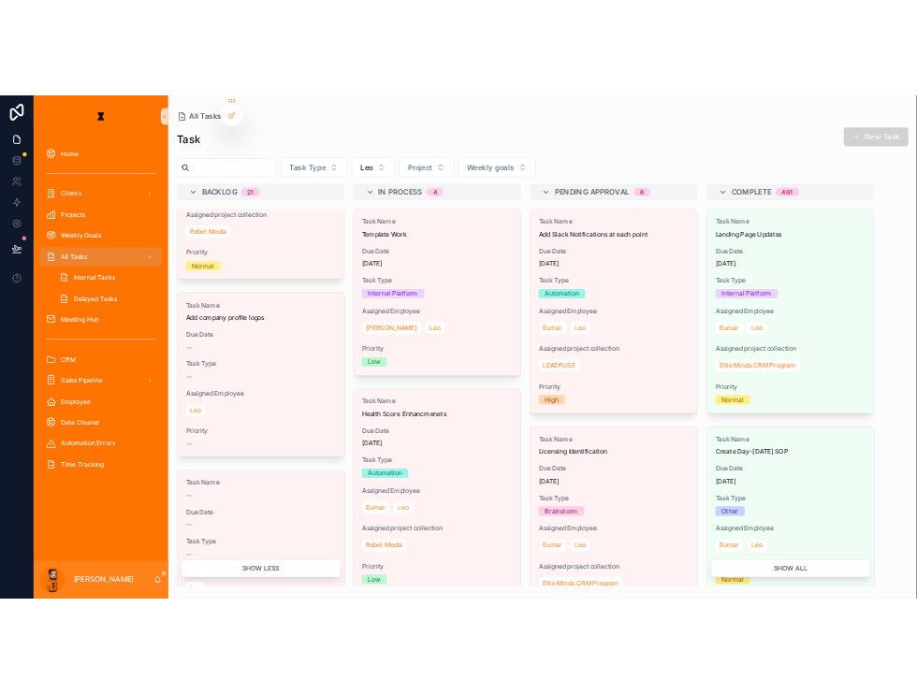
scroll to position [0, 0]
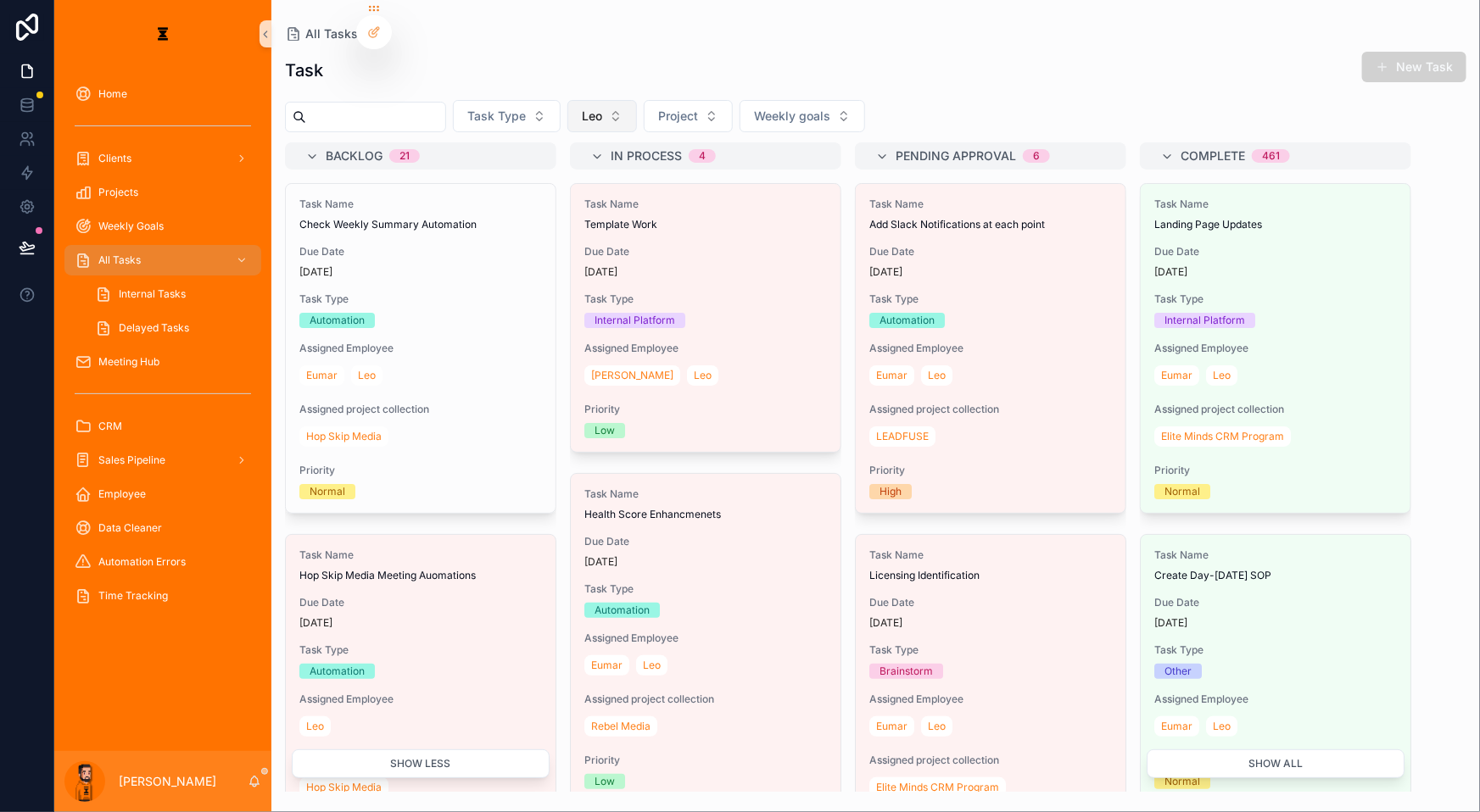
click at [582, 108] on span "Leo" at bounding box center [592, 116] width 20 height 17
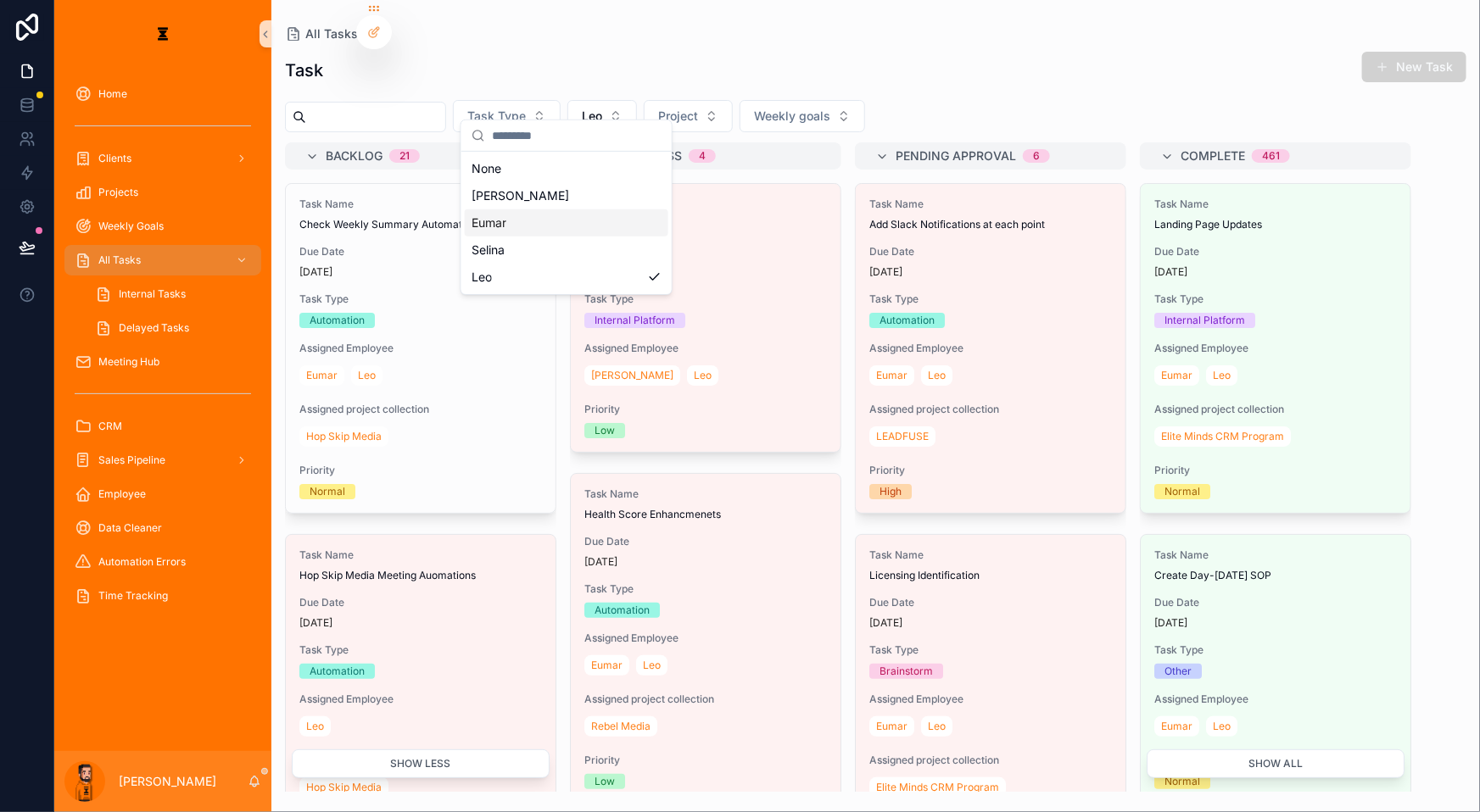
click at [524, 210] on div "Eumar" at bounding box center [566, 223] width 204 height 27
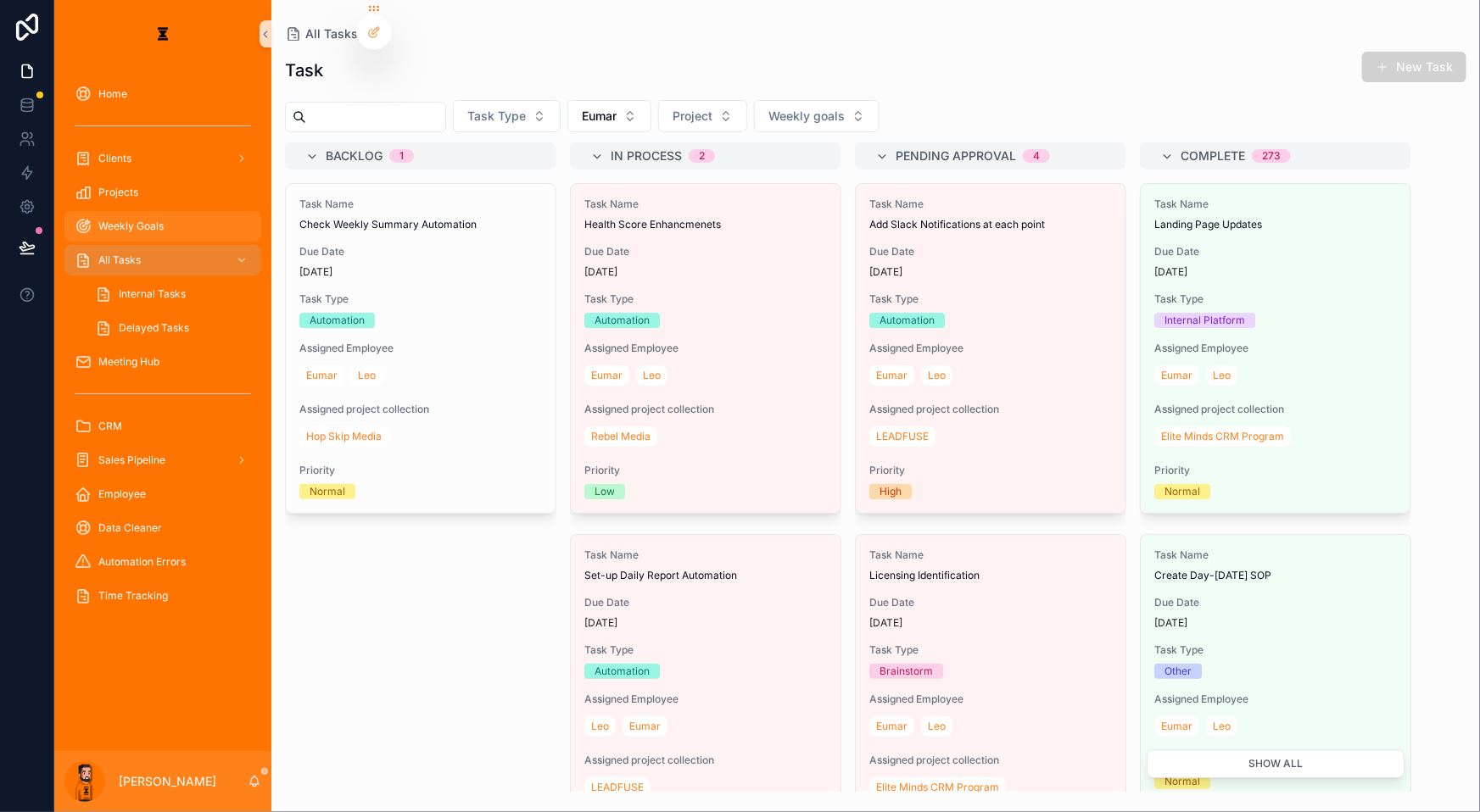
click at [135, 213] on div "Weekly Goals" at bounding box center [162, 227] width 177 height 27
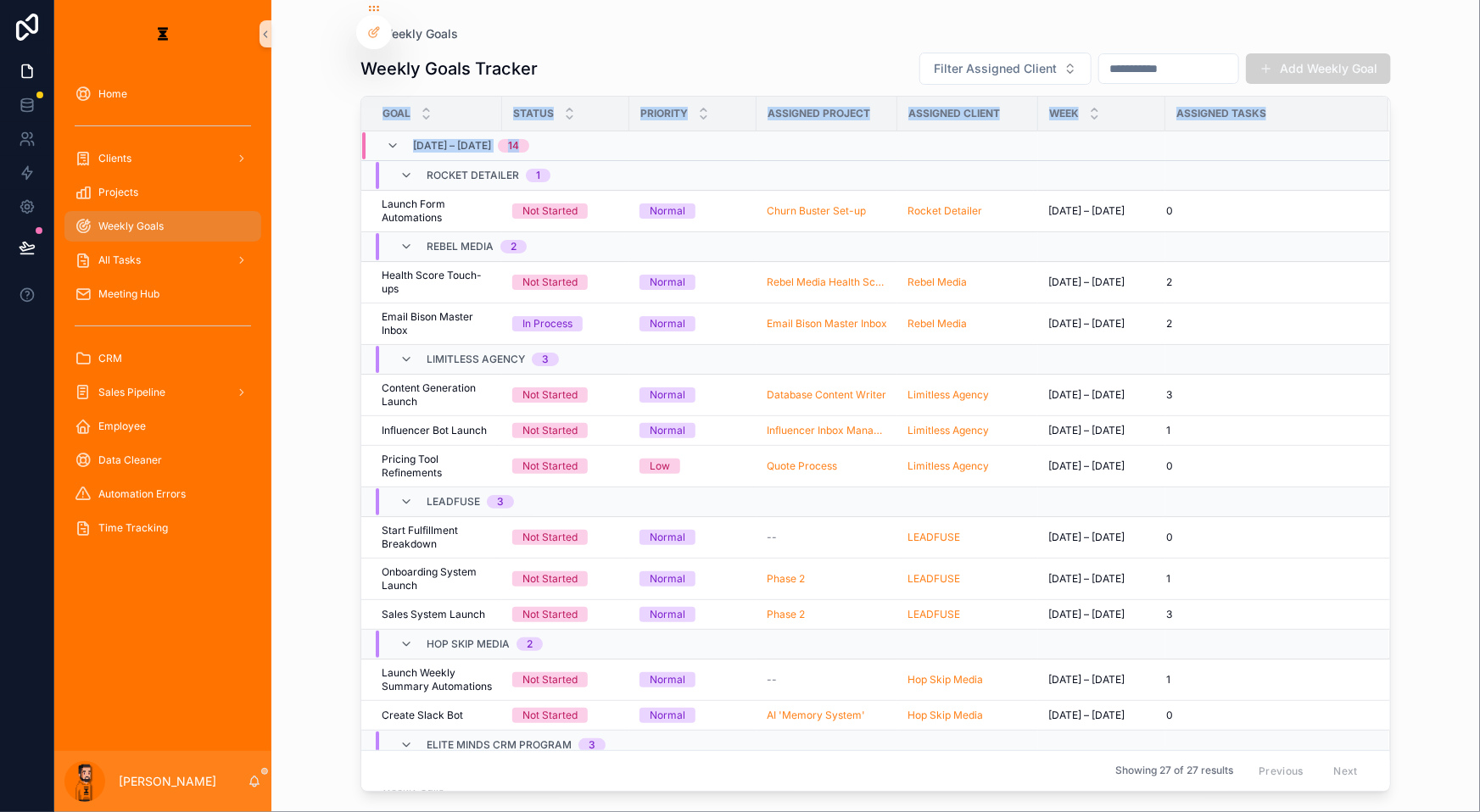
drag, startPoint x: 1421, startPoint y: 740, endPoint x: 341, endPoint y: 149, distance: 1231.1
click at [341, 149] on div "Weekly Goals Weekly Goals Tracker Filter Assigned Client Add Weekly Goal Goal S…" at bounding box center [875, 406] width 1208 height 812
click at [299, 154] on div "Weekly Goals Weekly Goals Tracker Filter Assigned Client Add Weekly Goal Goal S…" at bounding box center [875, 406] width 1208 height 812
drag, startPoint x: 338, startPoint y: 140, endPoint x: 1430, endPoint y: 712, distance: 1232.7
click at [1430, 712] on div "Weekly Goals Weekly Goals Tracker Filter Assigned Client Add Weekly Goal Goal S…" at bounding box center [875, 406] width 1208 height 812
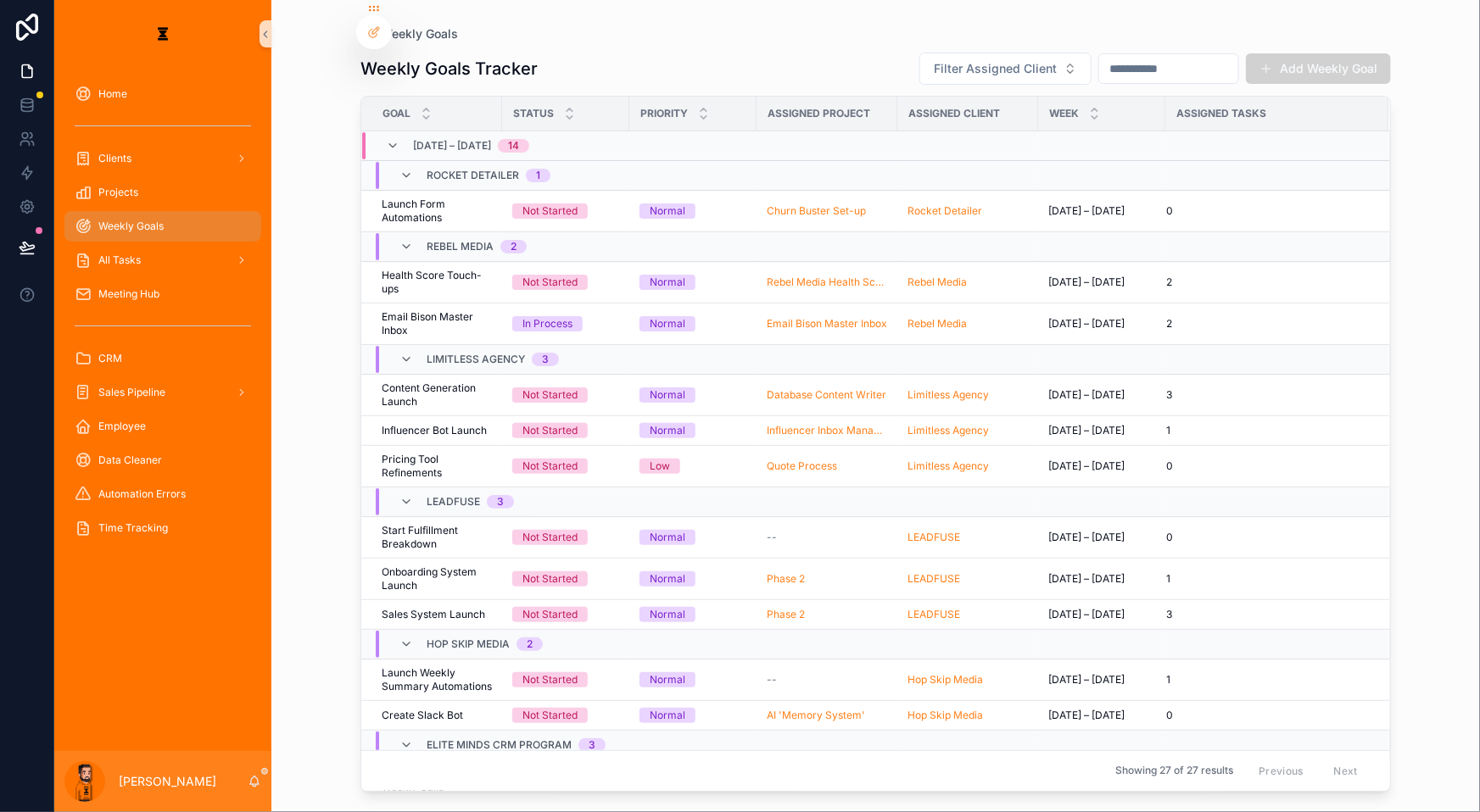
click at [271, 270] on div "Weekly Goals Weekly Goals Tracker Filter Assigned Client Add Weekly Goal Goal S…" at bounding box center [875, 406] width 1208 height 812
click at [414, 415] on td "Influencer Bot Launch Influencer Bot Launch" at bounding box center [431, 430] width 140 height 30
click at [413, 424] on span "Influencer Bot Launch" at bounding box center [434, 430] width 105 height 14
click at [434, 269] on span "Health Score Touch-ups" at bounding box center [437, 283] width 111 height 27
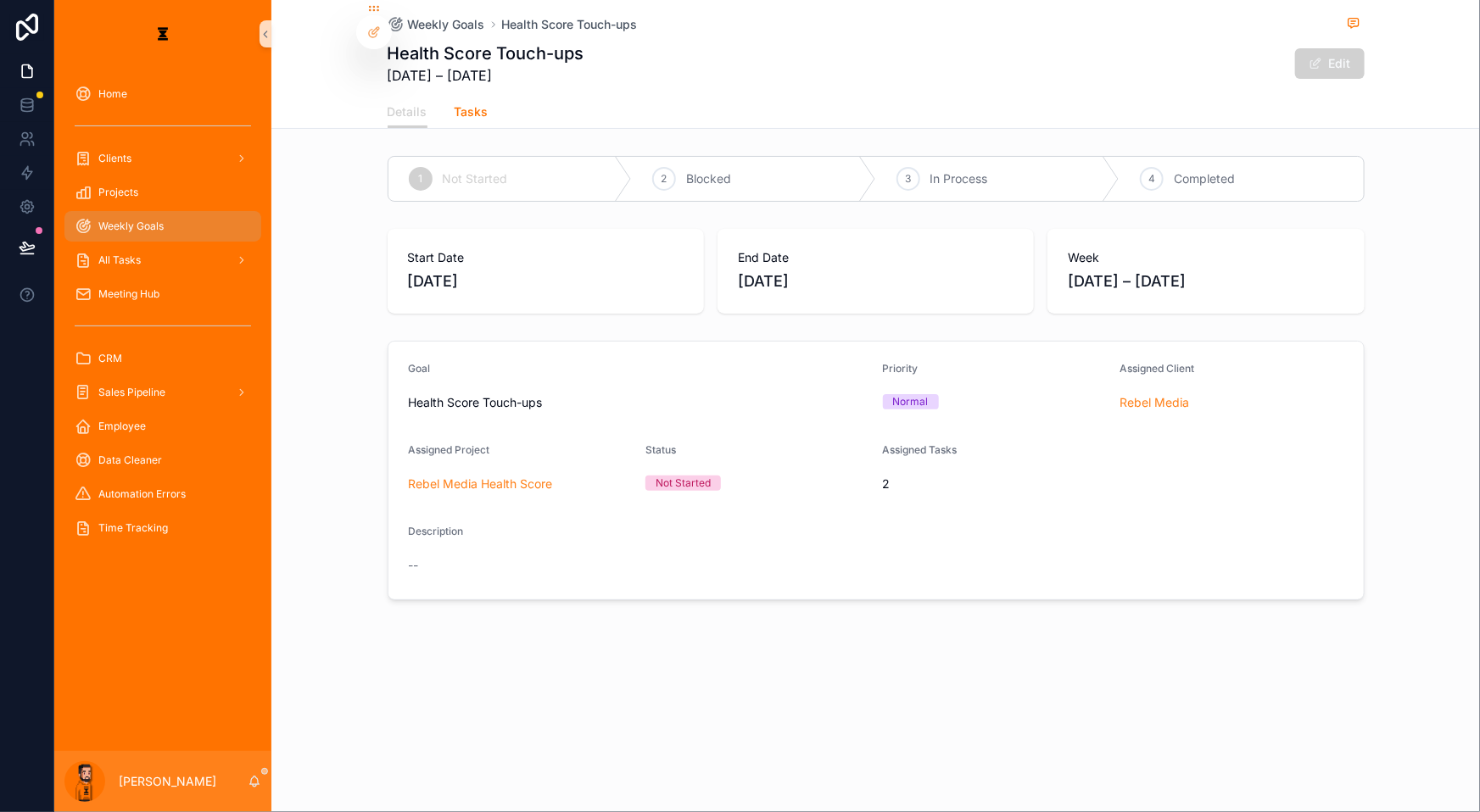
click at [488, 103] on span "Tasks" at bounding box center [470, 111] width 34 height 17
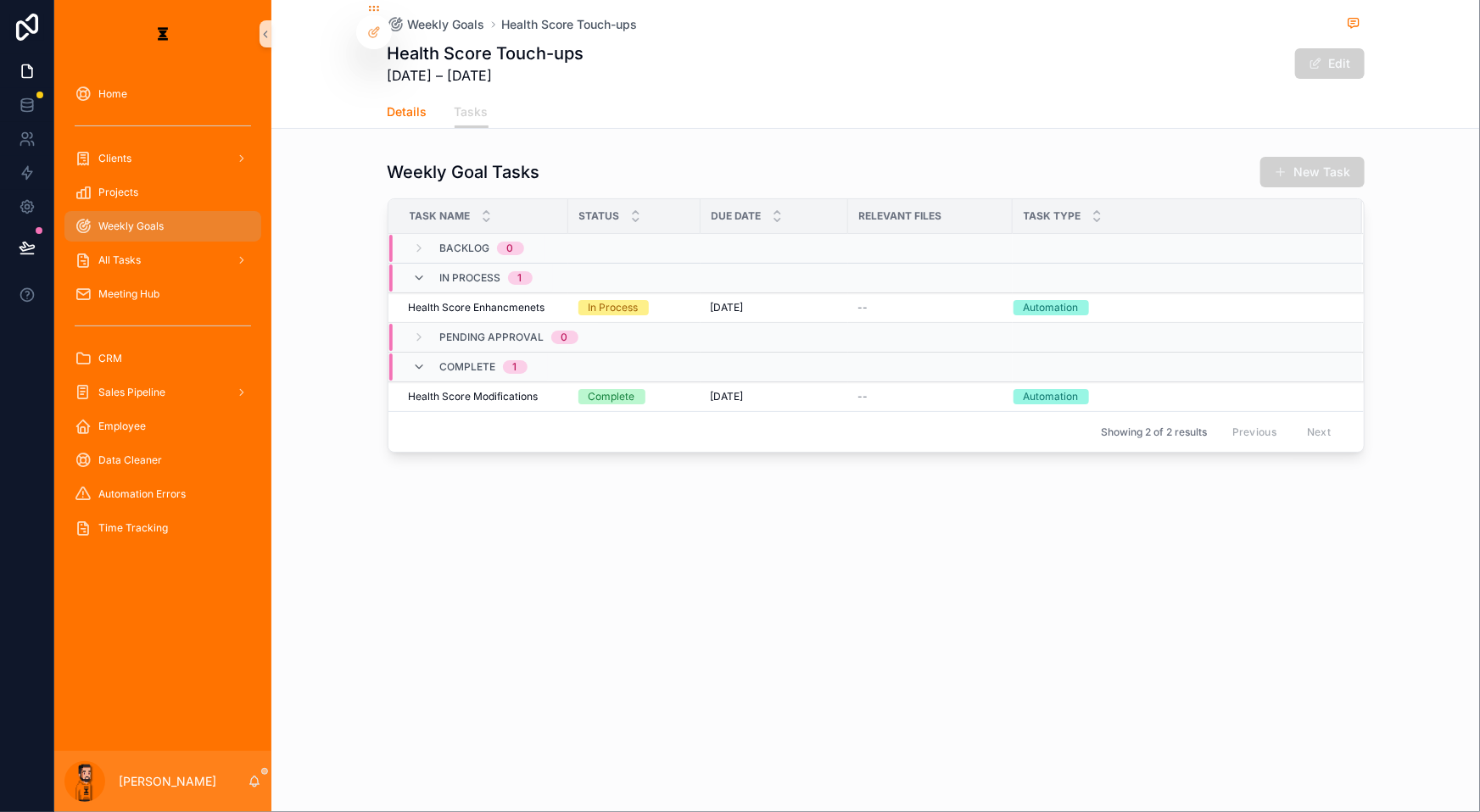
click at [428, 103] on span "Details" at bounding box center [408, 111] width 40 height 17
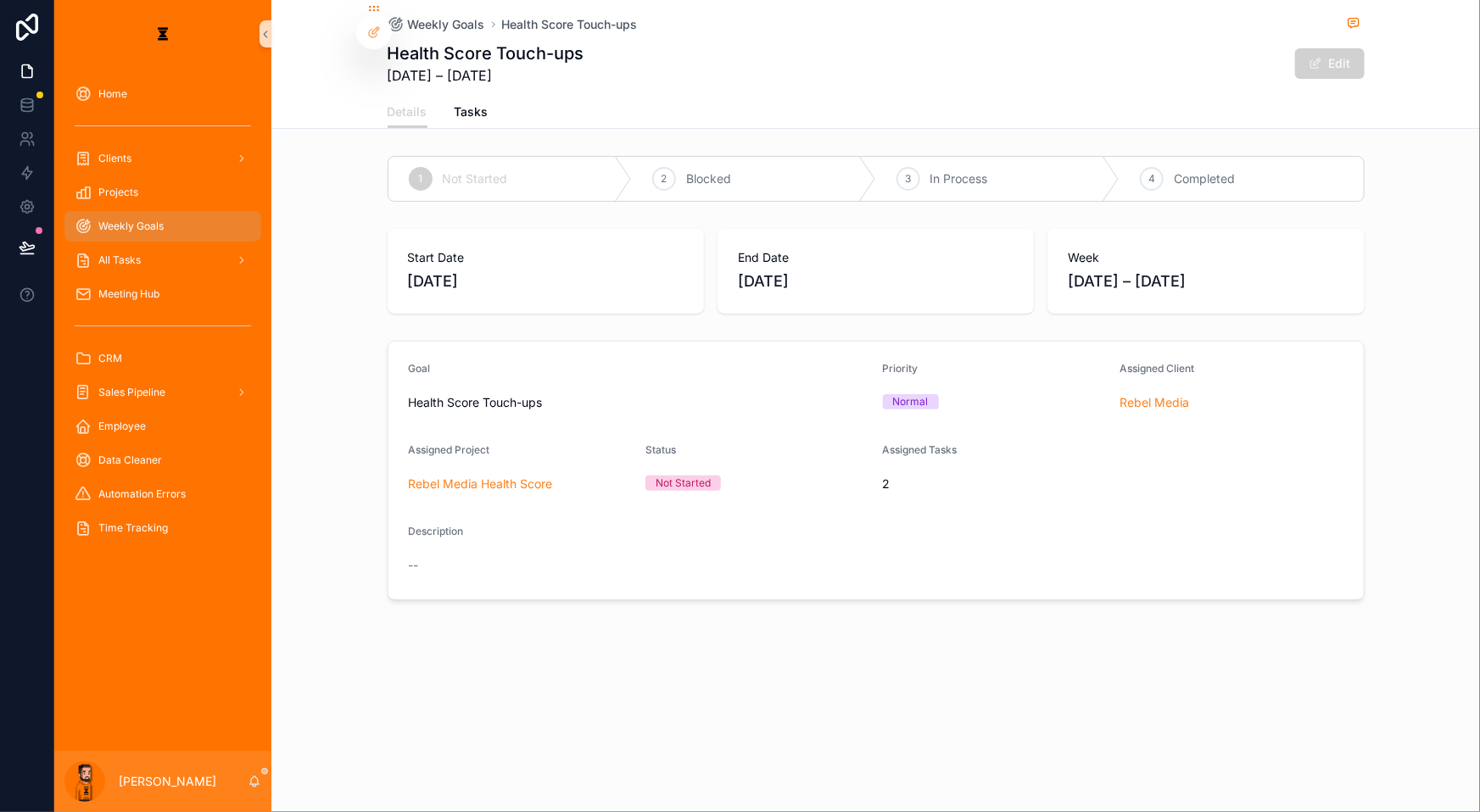
click at [125, 219] on span "Weekly Goals" at bounding box center [131, 226] width 65 height 14
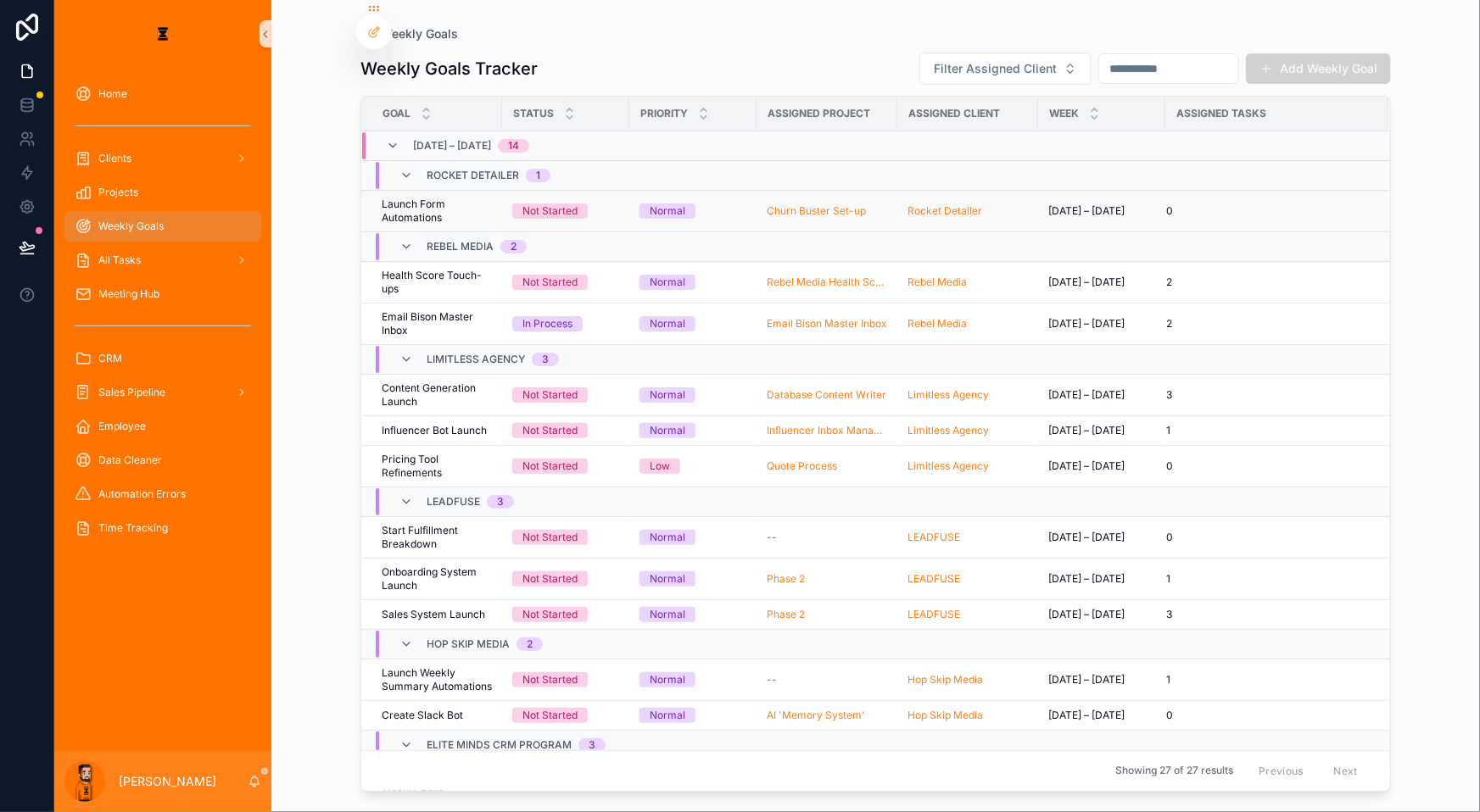
click at [403, 190] on td "Launch Form Automations Launch Form Automations" at bounding box center [431, 211] width 140 height 42
click at [410, 190] on td "Launch Form Automations Launch Form Automations" at bounding box center [431, 211] width 140 height 42
click at [417, 198] on span "Launch Form Automations" at bounding box center [437, 211] width 111 height 27
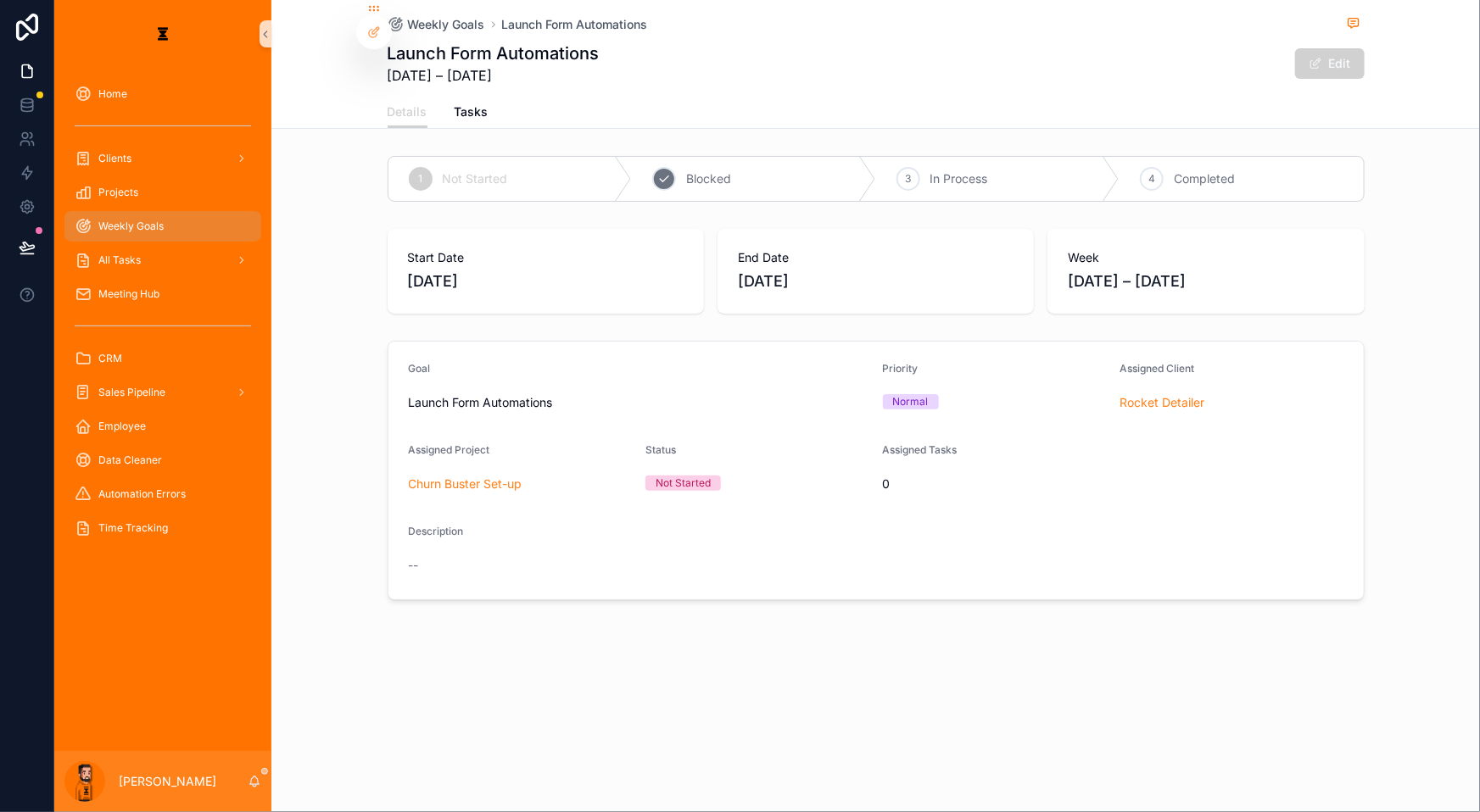
click at [701, 170] on span "Blocked" at bounding box center [709, 179] width 45 height 17
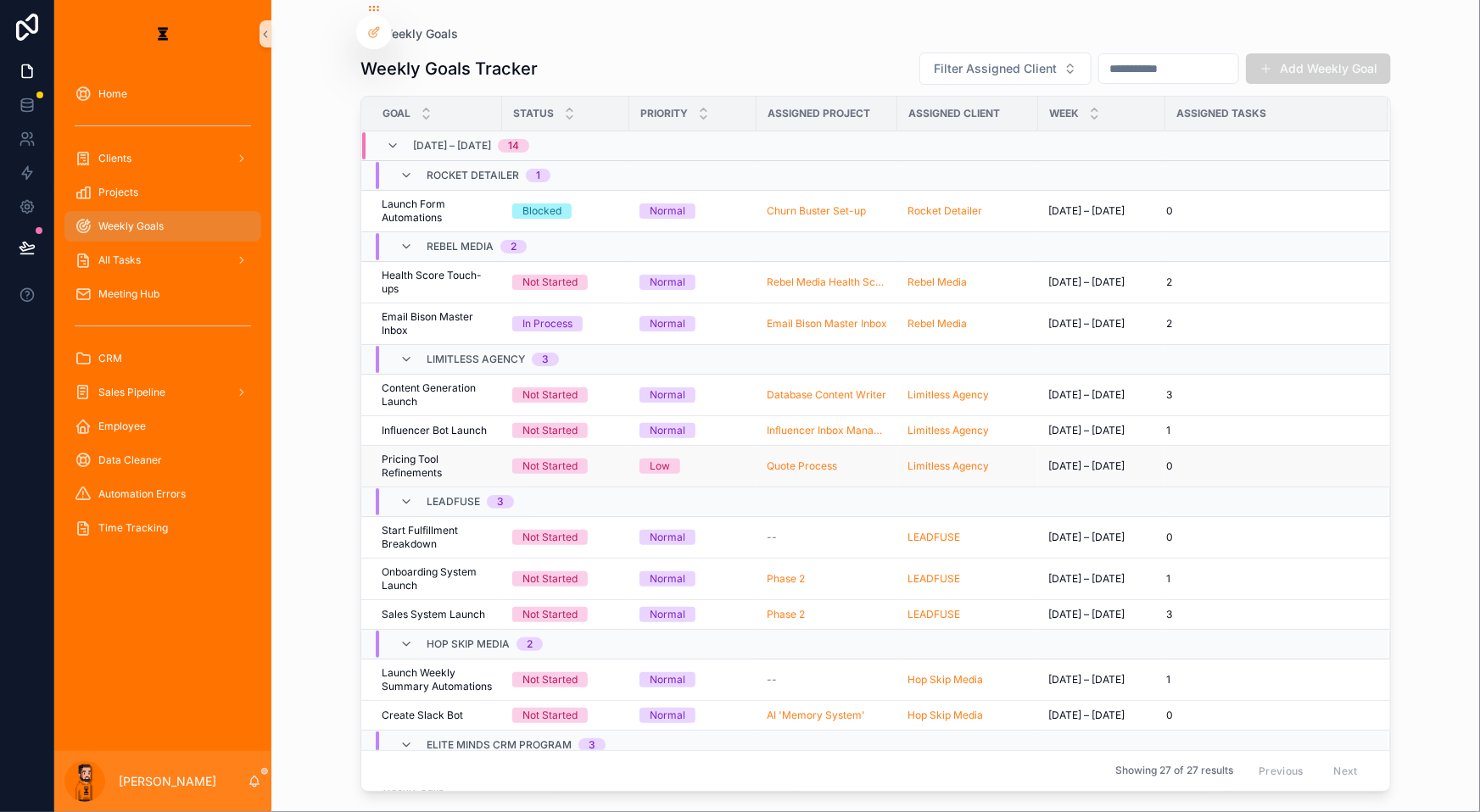
click at [429, 453] on span "Pricing Tool Refinements" at bounding box center [437, 467] width 111 height 27
click at [415, 524] on span "Start Fulfillment Breakdown" at bounding box center [437, 537] width 111 height 27
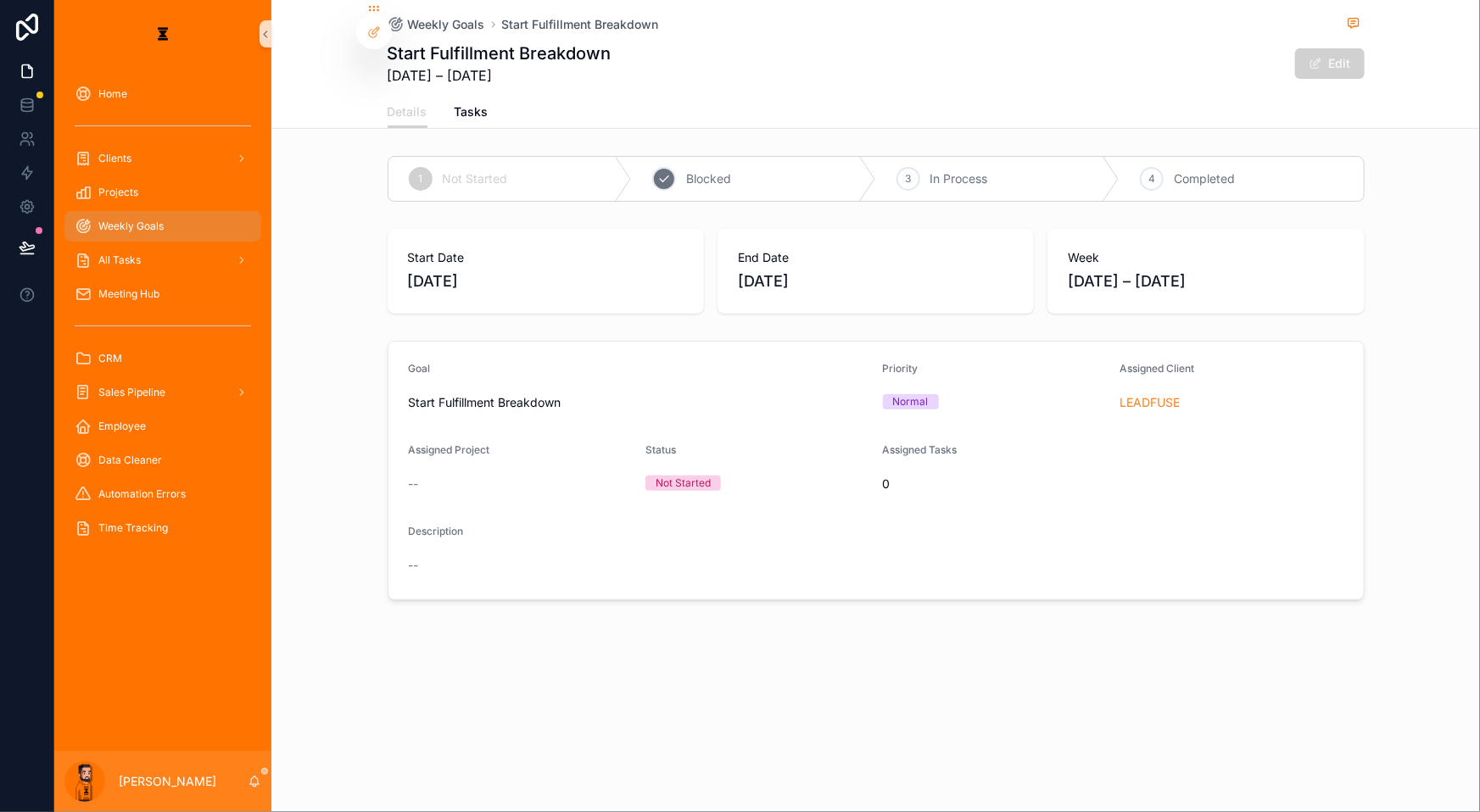
click at [676, 167] on div "2" at bounding box center [663, 179] width 24 height 24
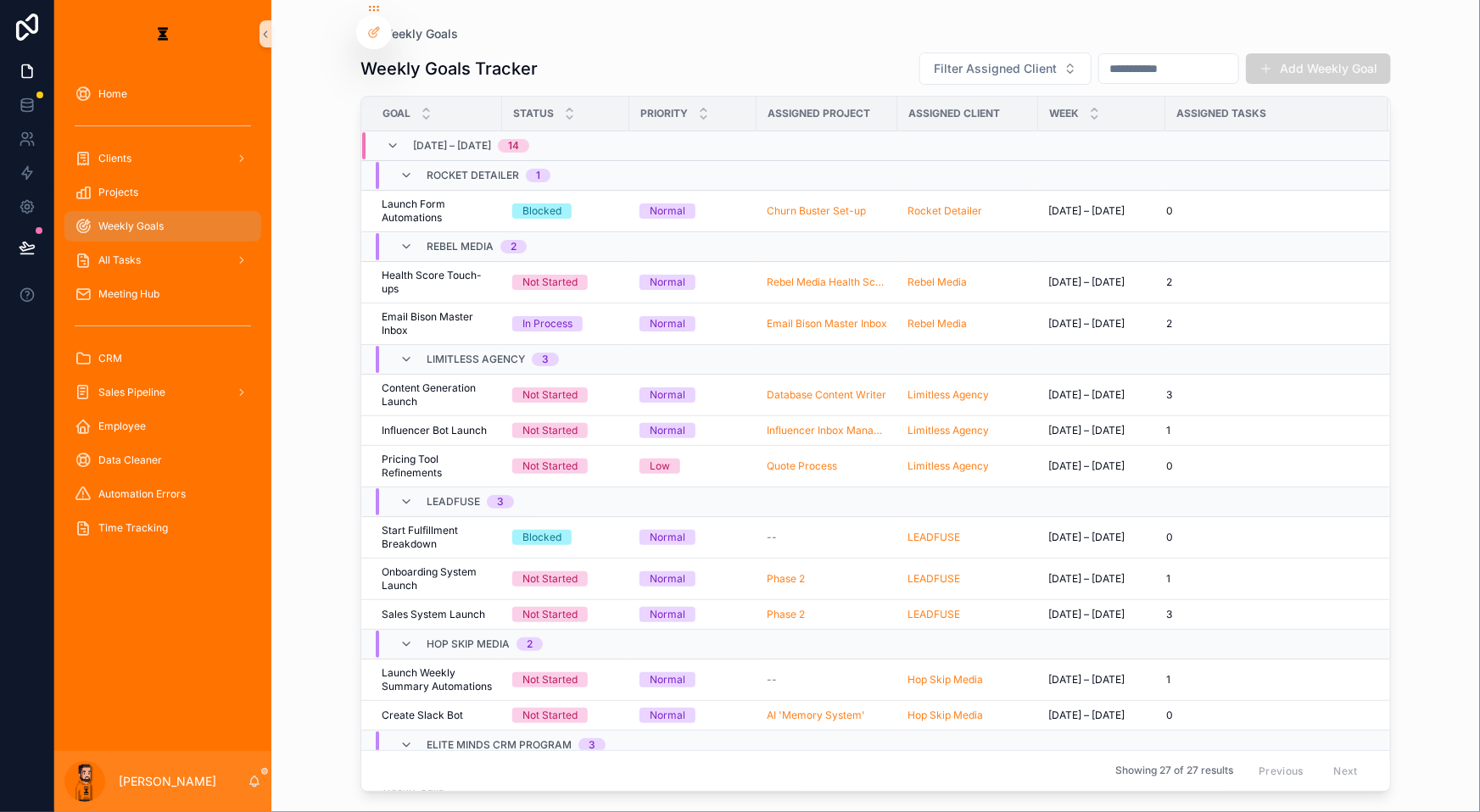
drag, startPoint x: 1388, startPoint y: 720, endPoint x: 1405, endPoint y: 538, distance: 182.8
click at [1405, 538] on div "Weekly Goals Weekly Goals Tracker Filter Assigned Client Add Weekly Goal Goal S…" at bounding box center [875, 406] width 1208 height 812
click at [1456, 527] on div "Weekly Goals Weekly Goals Tracker Filter Assigned Client Add Weekly Goal Goal S…" at bounding box center [875, 406] width 1208 height 812
click at [437, 269] on span "Health Score Touch-ups" at bounding box center [437, 283] width 111 height 27
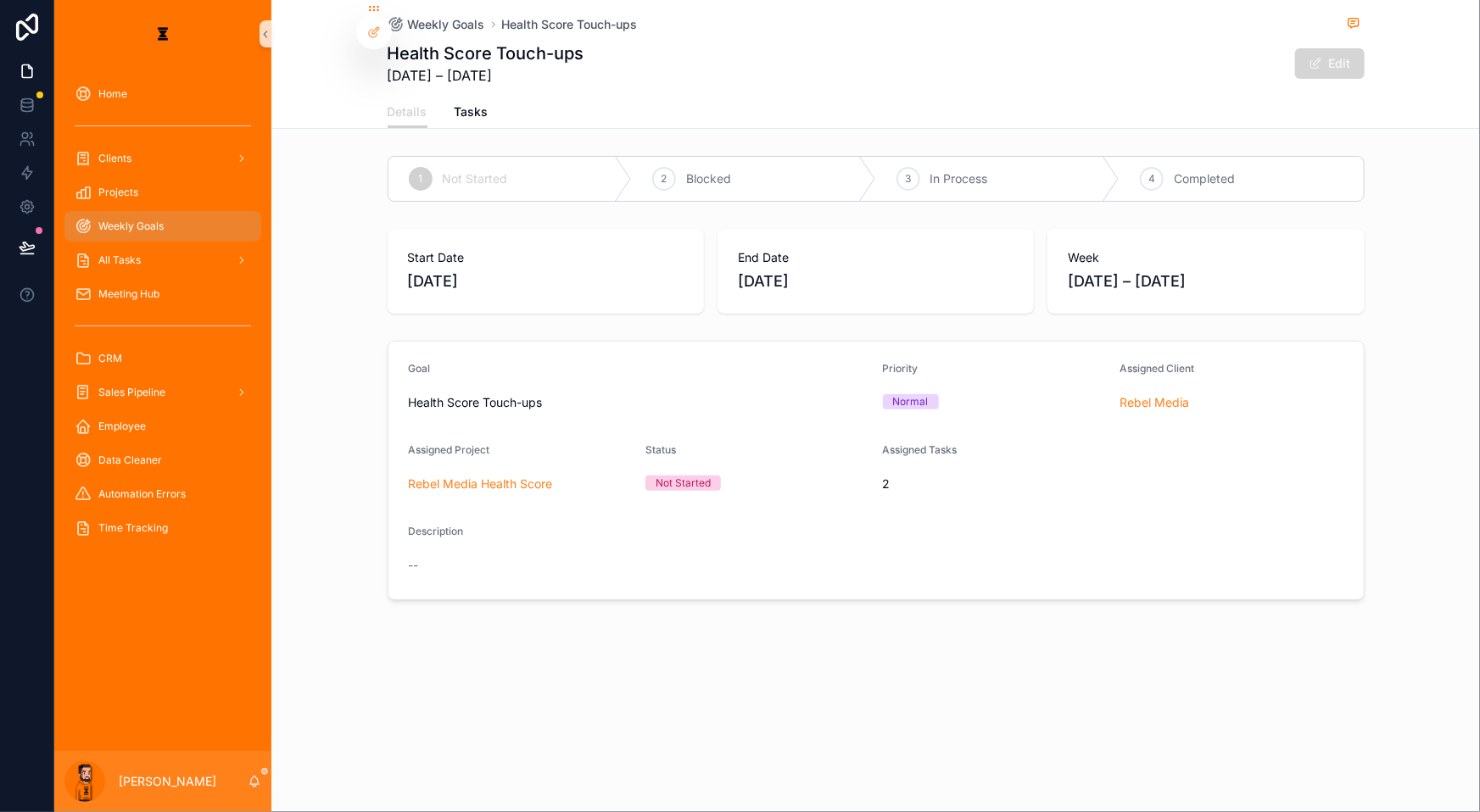
click at [1295, 51] on button "Edit" at bounding box center [1330, 63] width 70 height 31
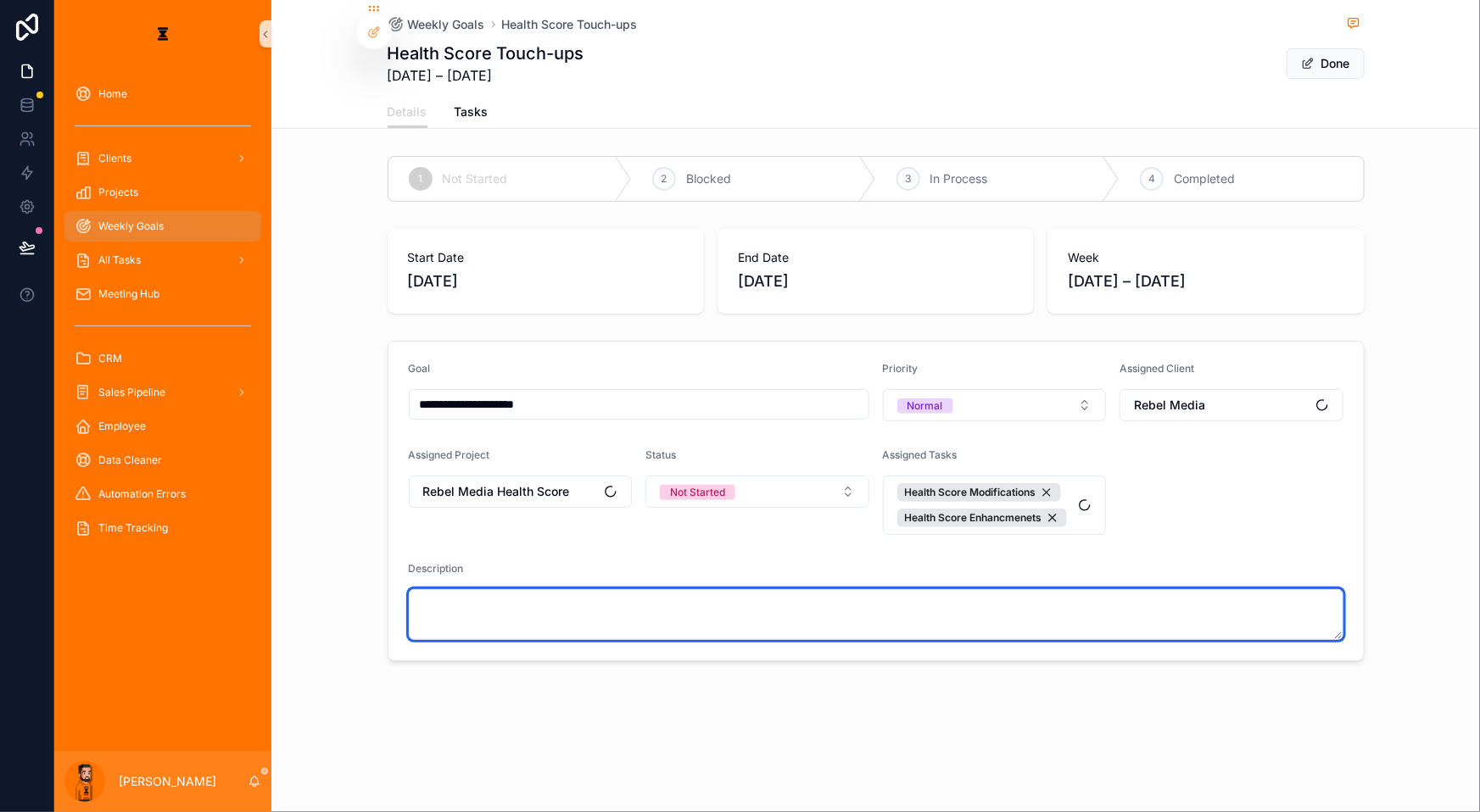
click at [566, 589] on textarea "scrollable content" at bounding box center [875, 614] width 934 height 51
click at [642, 589] on textarea "scrollable content" at bounding box center [875, 614] width 934 height 51
click at [770, 589] on textarea "scrollable content" at bounding box center [875, 614] width 934 height 51
click at [781, 589] on textarea "scrollable content" at bounding box center [875, 614] width 934 height 51
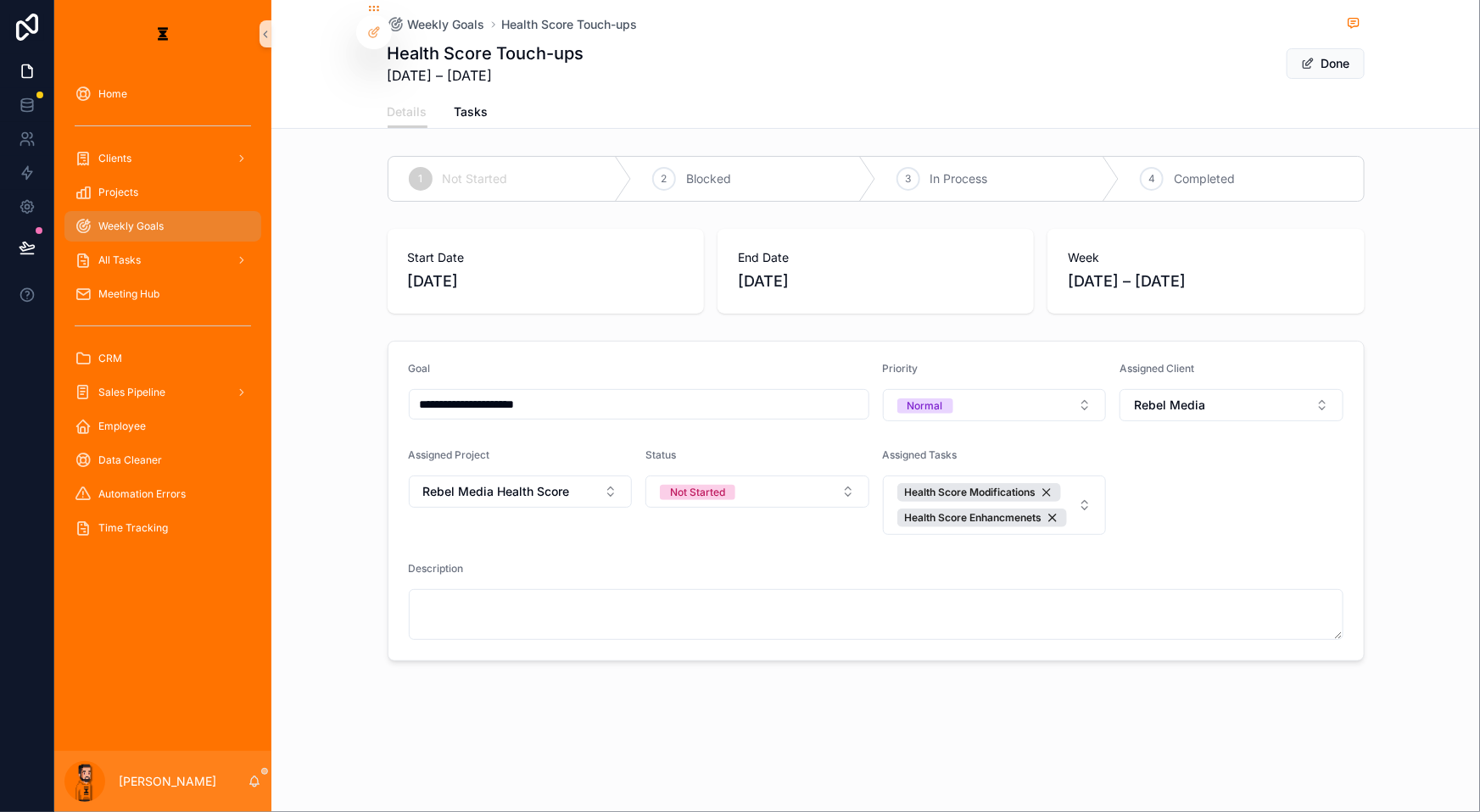
click at [745, 797] on div "**********" at bounding box center [875, 406] width 1208 height 812
